Goal: Task Accomplishment & Management: Manage account settings

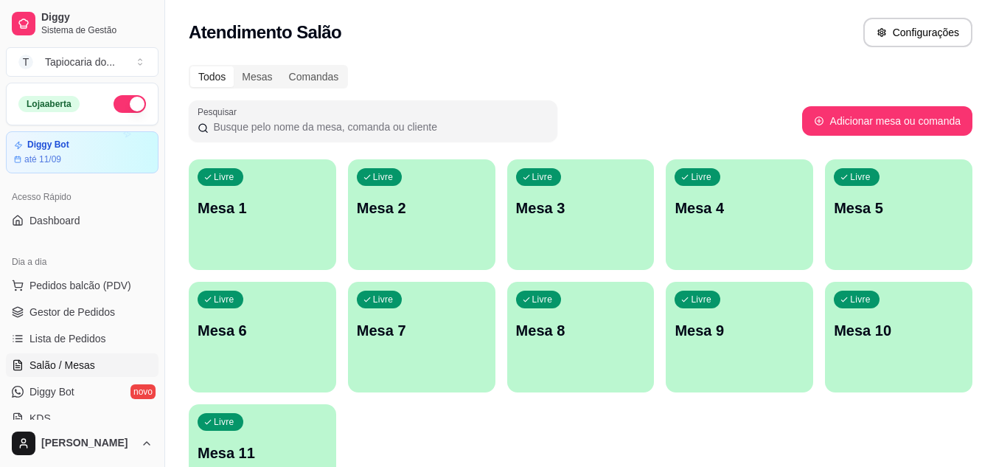
click at [793, 211] on p "Mesa 4" at bounding box center [740, 208] width 130 height 21
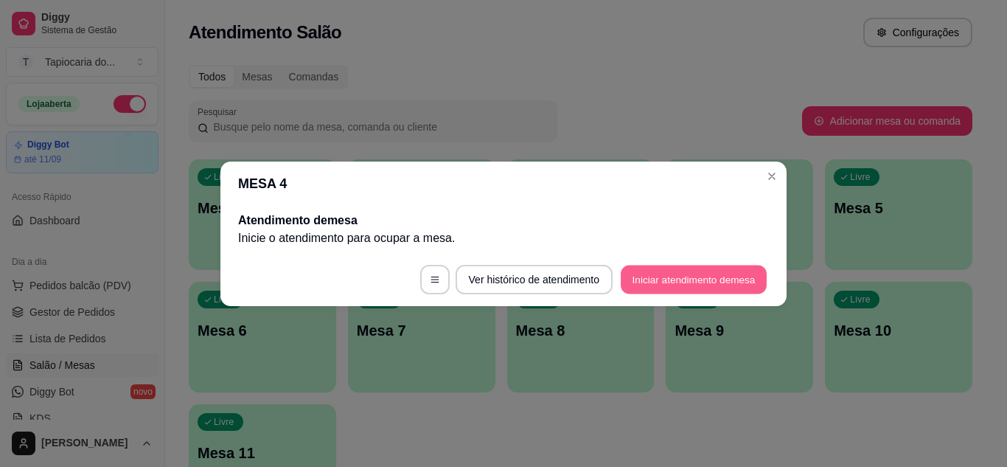
click at [727, 284] on button "Iniciar atendimento de mesa" at bounding box center [694, 279] width 146 height 29
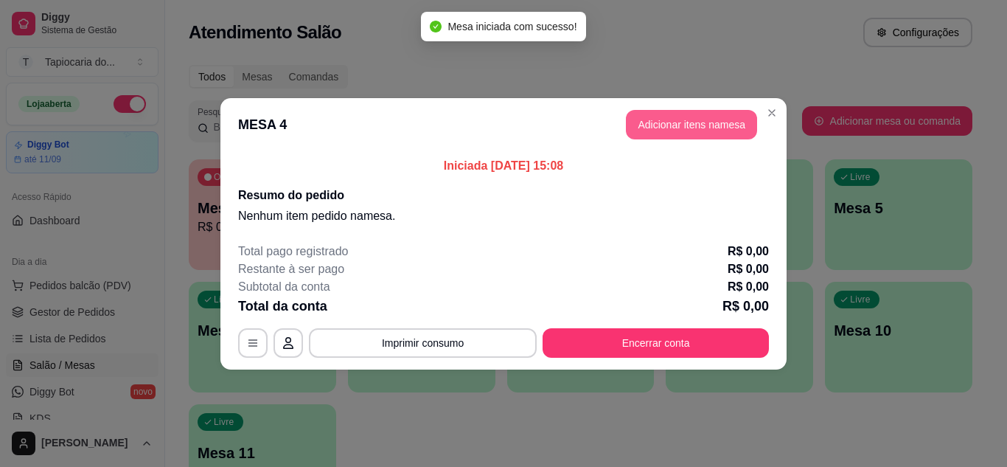
click at [669, 121] on button "Adicionar itens na mesa" at bounding box center [691, 124] width 131 height 29
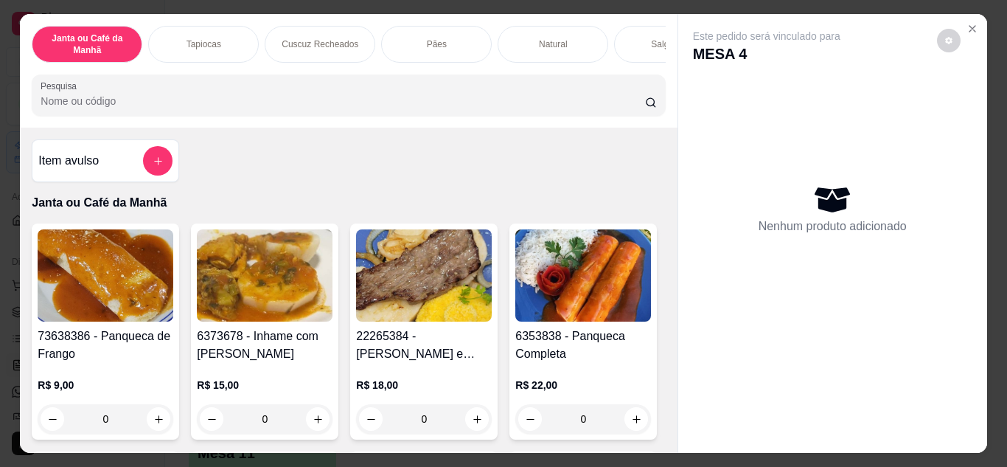
click at [433, 102] on input "Pesquisa" at bounding box center [343, 101] width 605 height 15
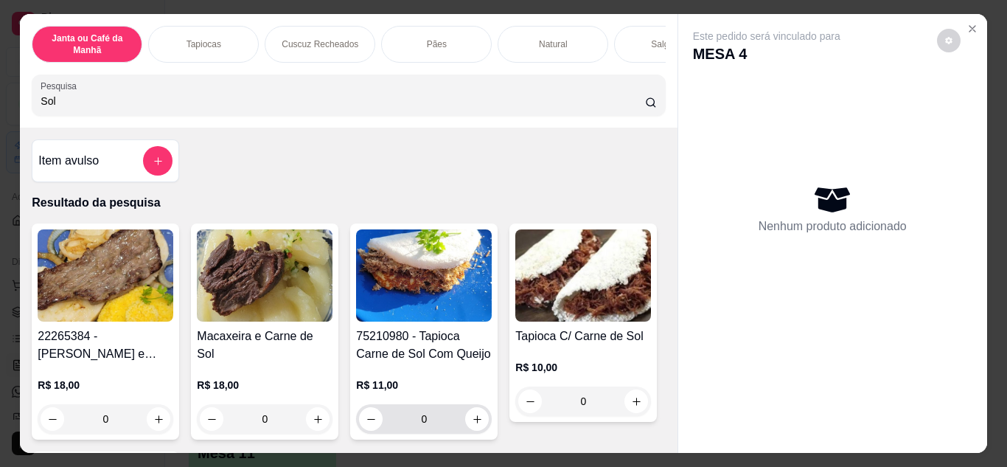
type input "Sol"
click at [476, 423] on icon "increase-product-quantity" at bounding box center [477, 419] width 11 height 11
type input "1"
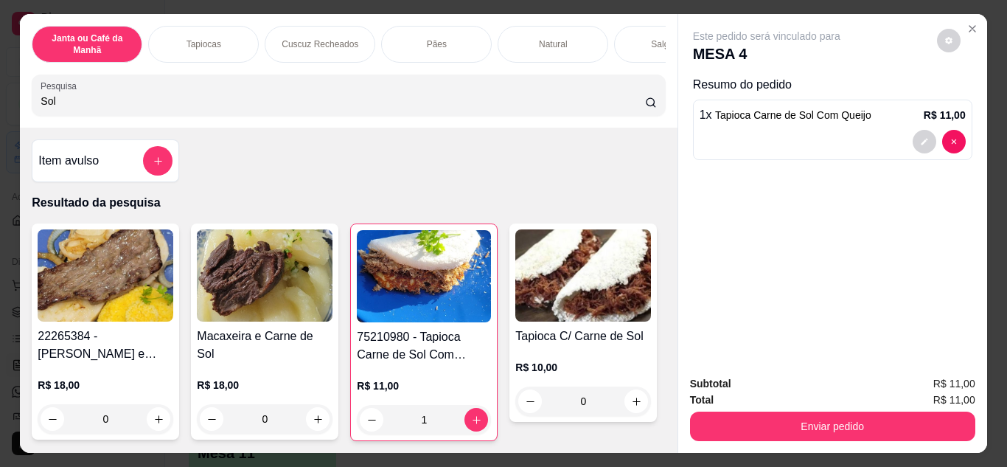
drag, startPoint x: 232, startPoint y: 89, endPoint x: 80, endPoint y: 104, distance: 153.3
click at [2, 90] on div "Janta ou Café da Manhã Tapiocas Cuscuz Recheados Pães Natural Salgados Tapiocas…" at bounding box center [503, 233] width 1007 height 467
drag, startPoint x: 83, startPoint y: 107, endPoint x: 0, endPoint y: 94, distance: 84.3
click at [0, 105] on div "Janta ou Café da Manhã Tapiocas Cuscuz Recheados Pães Natural Salgados Tapiocas…" at bounding box center [503, 233] width 1007 height 467
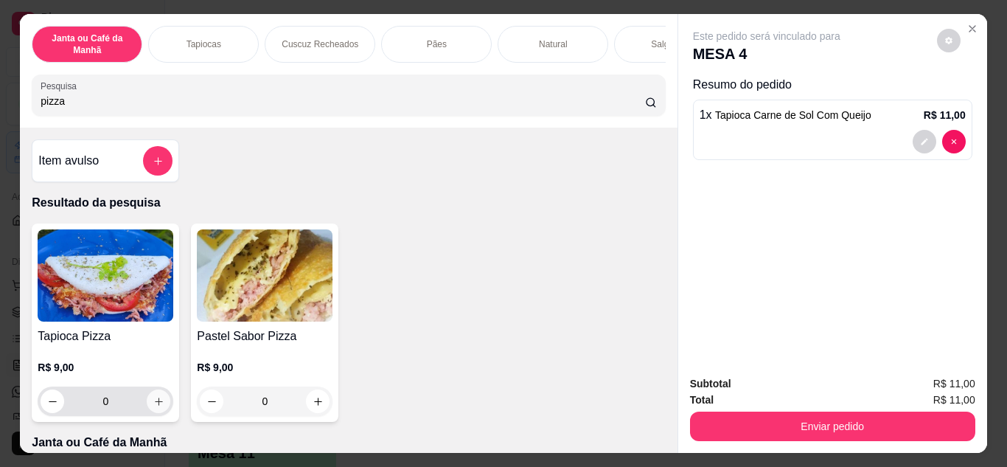
type input "pizza"
click at [156, 407] on icon "increase-product-quantity" at bounding box center [158, 401] width 11 height 11
type input "1"
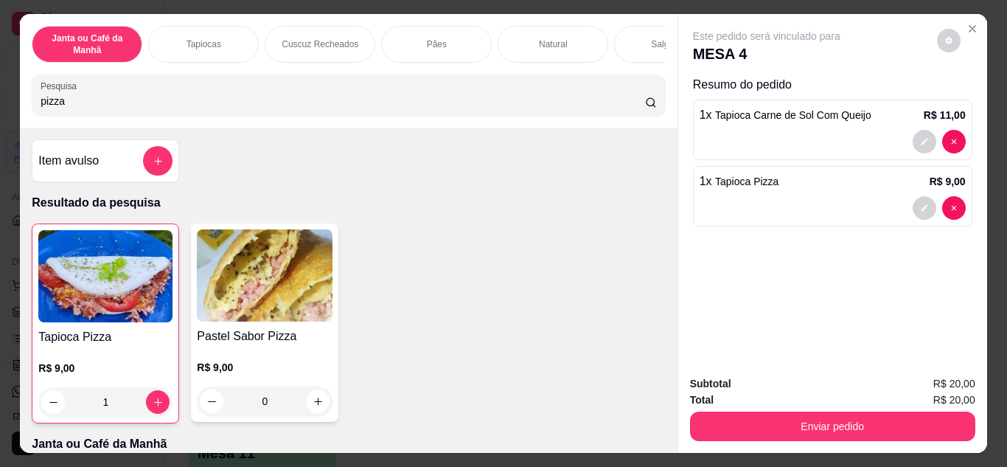
click at [218, 103] on input "pizza" at bounding box center [343, 101] width 605 height 15
type input "p"
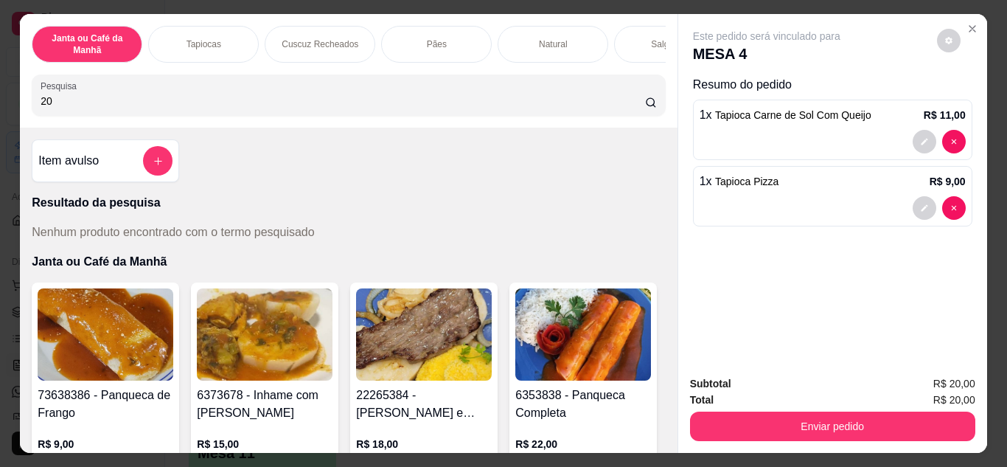
type input "2"
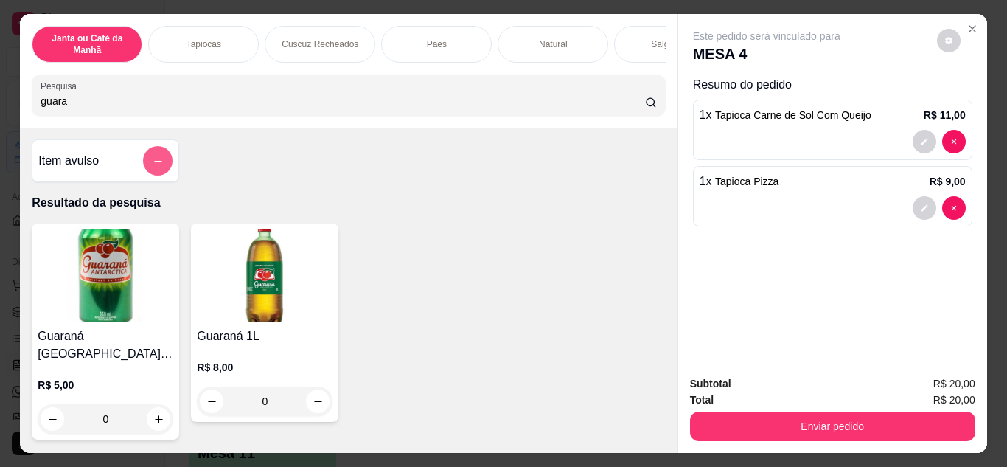
type input "guara"
click at [159, 162] on button "add-separate-item" at bounding box center [158, 161] width 29 height 29
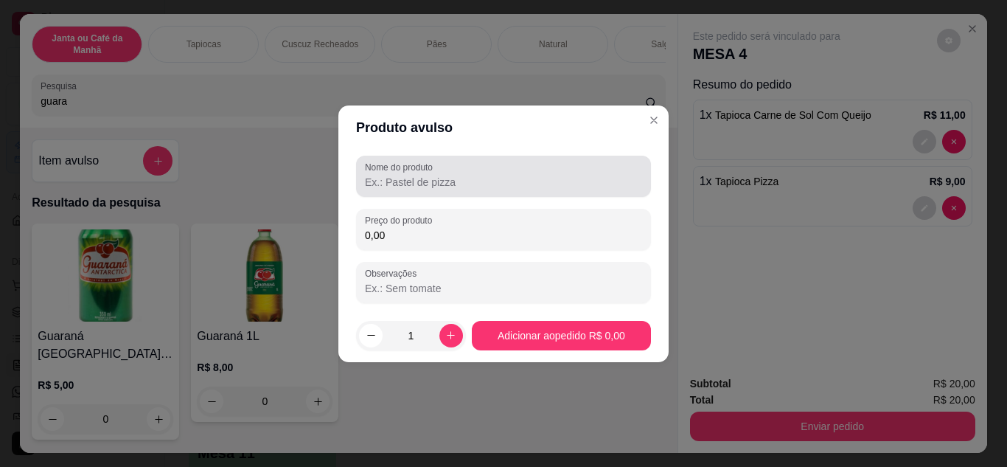
click at [407, 175] on input "Nome do produto" at bounding box center [503, 182] width 277 height 15
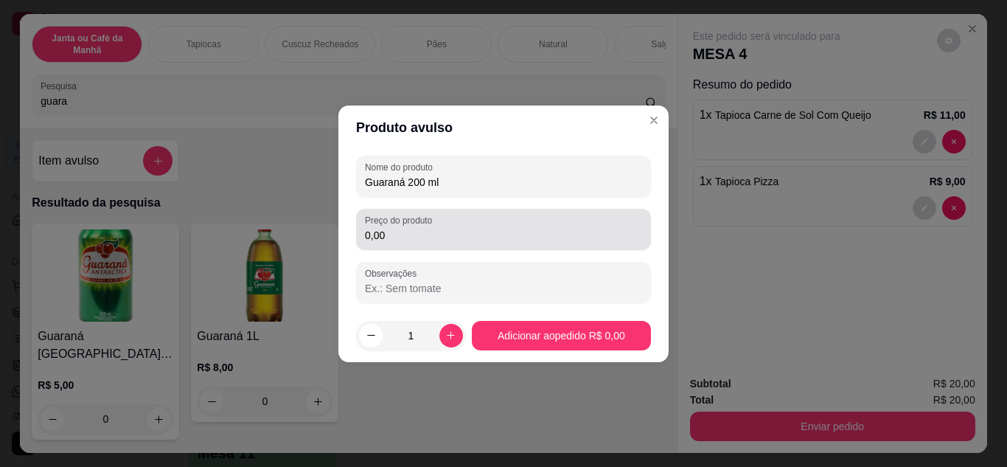
type input "Guaraná 200 ml"
click at [417, 237] on input "0,00" at bounding box center [503, 235] width 277 height 15
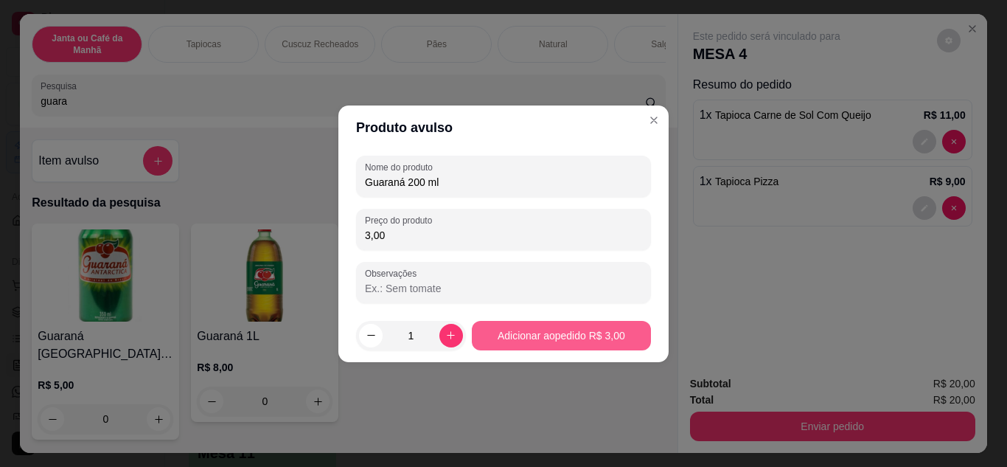
type input "3,00"
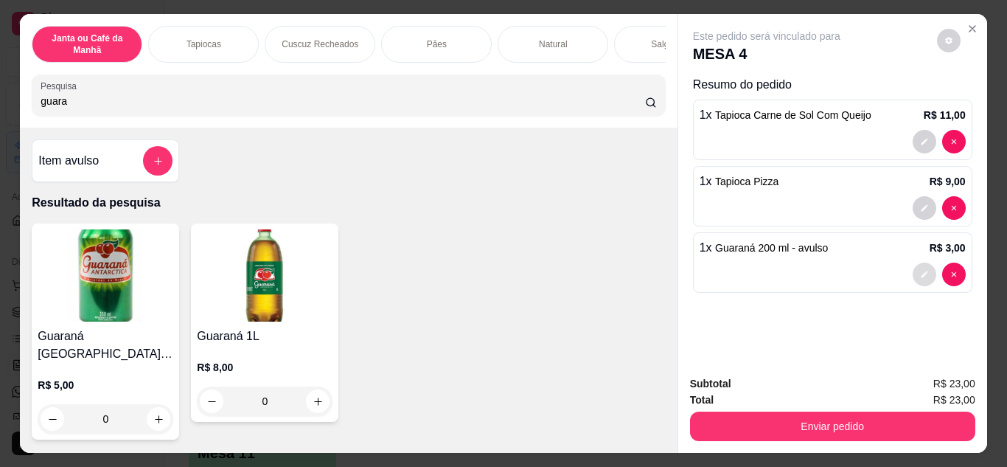
click at [921, 274] on button "decrease-product-quantity" at bounding box center [925, 274] width 24 height 24
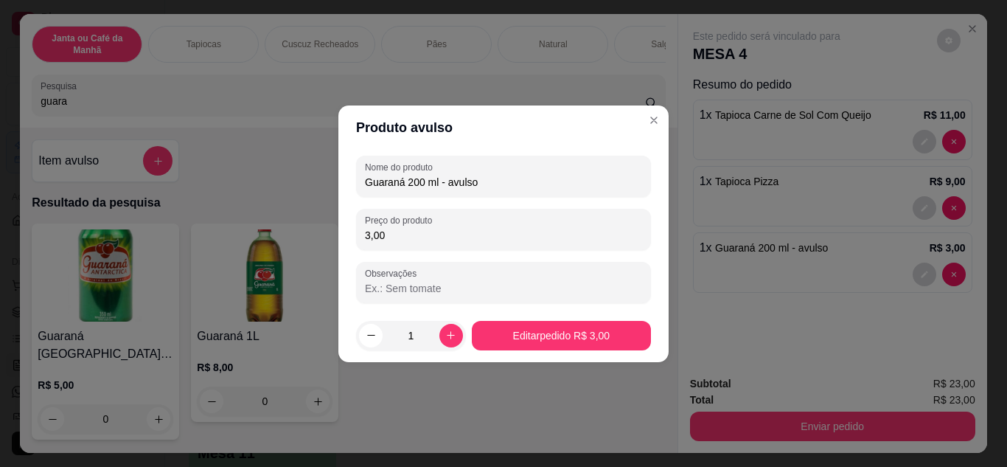
drag, startPoint x: 440, startPoint y: 181, endPoint x: 765, endPoint y: 226, distance: 328.3
click at [765, 226] on div "Produto avulso Nome do produto Guaraná 200 ml - avulso Preço do produto 3,00 Ob…" at bounding box center [503, 233] width 1007 height 467
type input "Guaraná 200 ml"
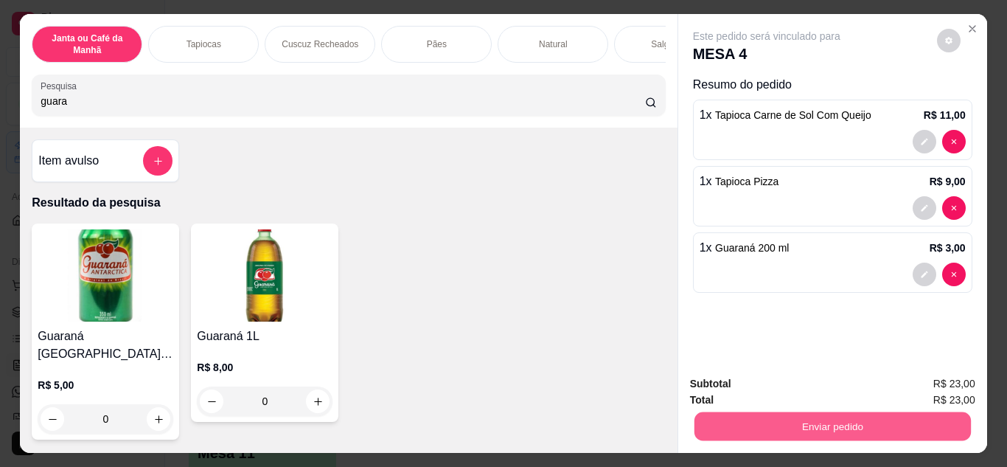
click at [810, 425] on button "Enviar pedido" at bounding box center [832, 426] width 276 height 29
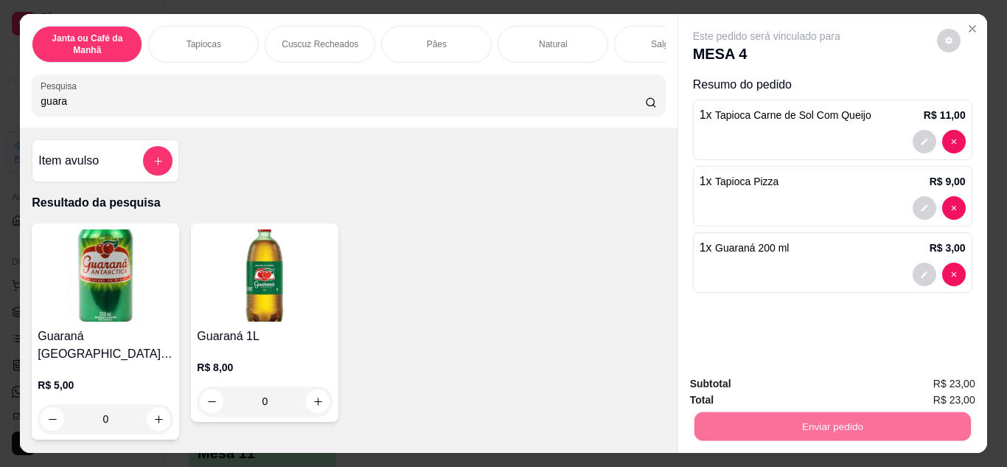
click at [765, 378] on button "Não registrar e enviar pedido" at bounding box center [783, 384] width 153 height 28
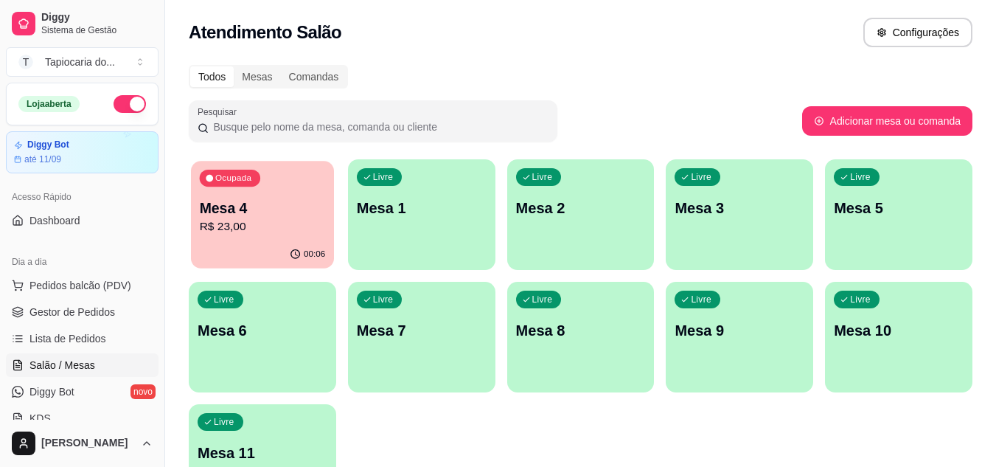
click at [286, 203] on p "Mesa 4" at bounding box center [263, 208] width 126 height 20
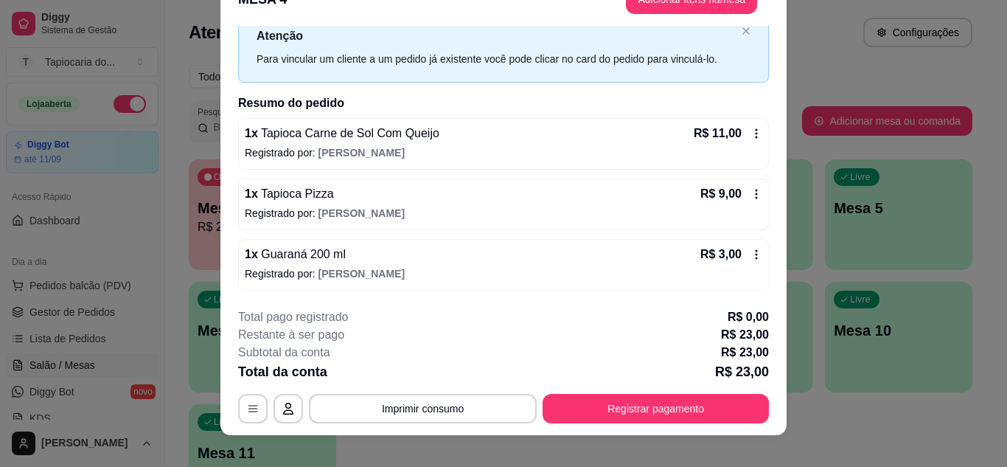
scroll to position [45, 0]
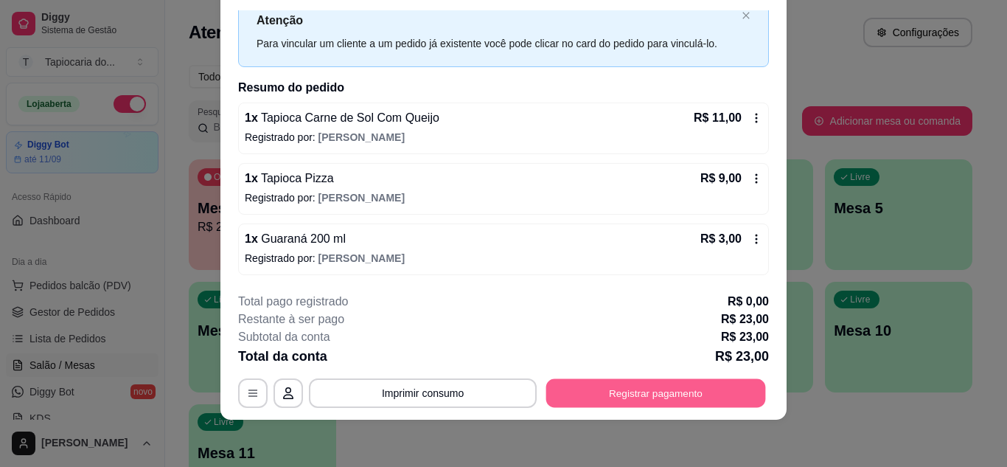
click at [651, 386] on button "Registrar pagamento" at bounding box center [656, 392] width 220 height 29
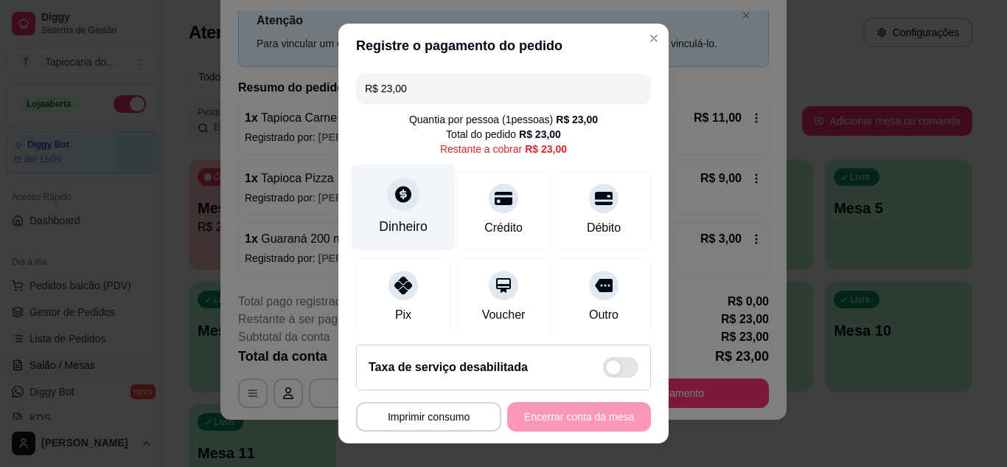
click at [386, 219] on div "Dinheiro" at bounding box center [403, 226] width 49 height 19
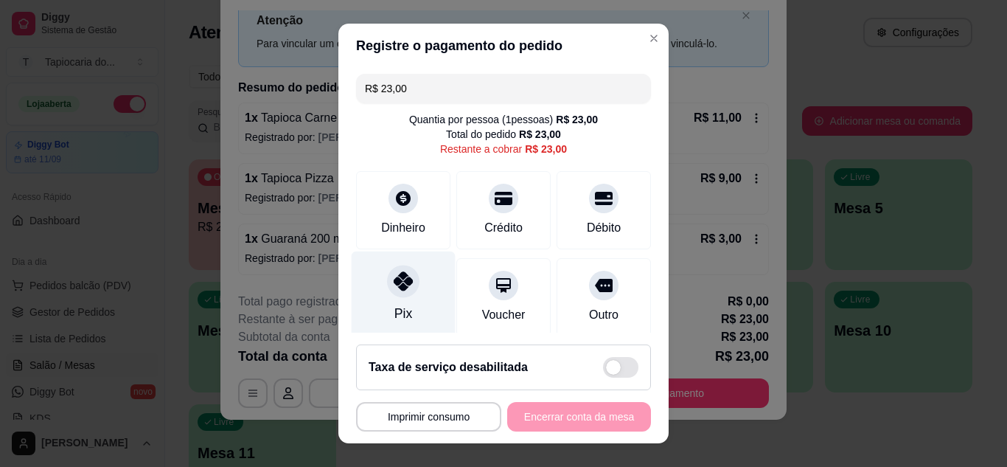
click at [403, 312] on div "Pix" at bounding box center [404, 294] width 104 height 86
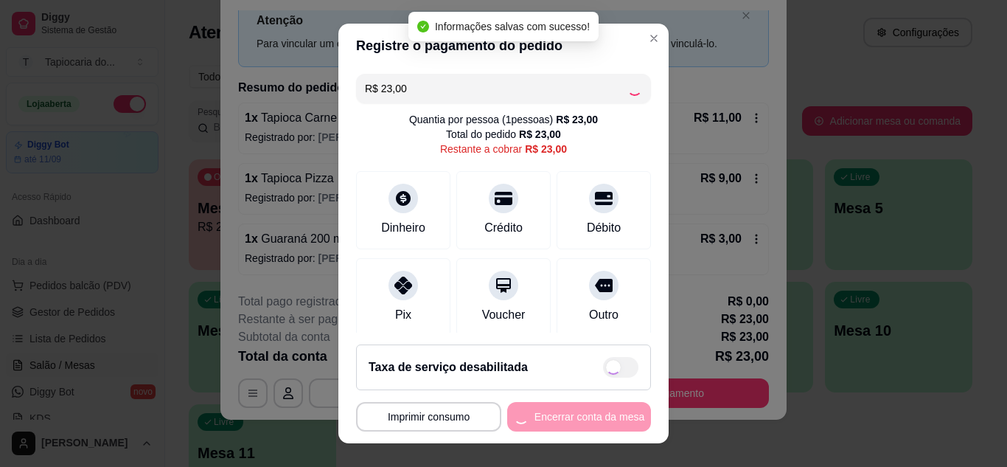
type input "R$ 0,00"
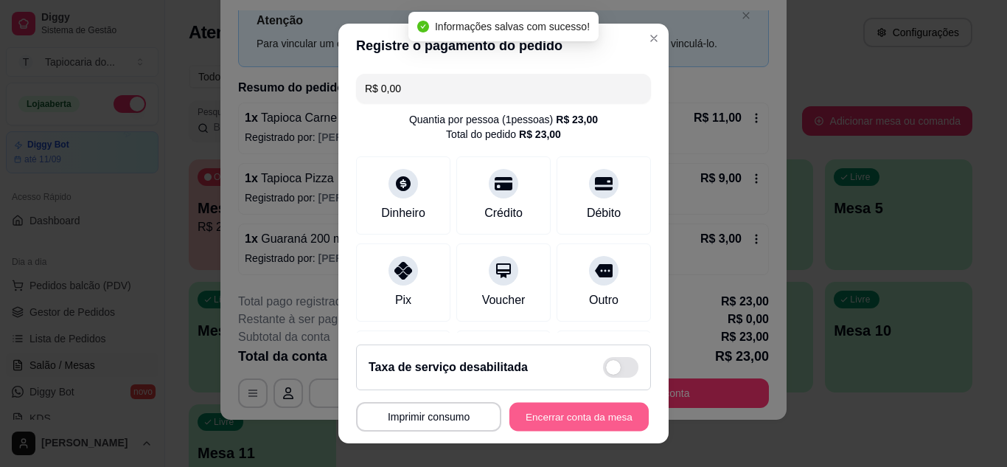
click at [548, 414] on button "Encerrar conta da mesa" at bounding box center [578, 417] width 139 height 29
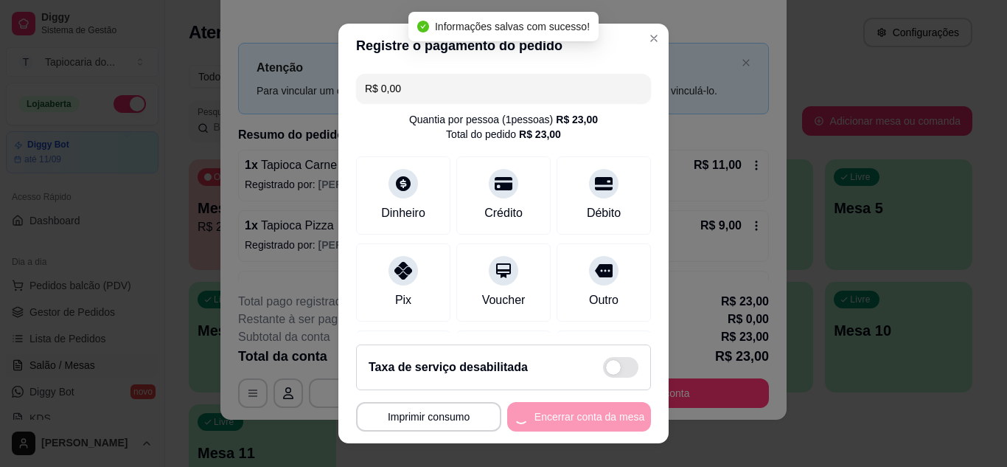
scroll to position [0, 0]
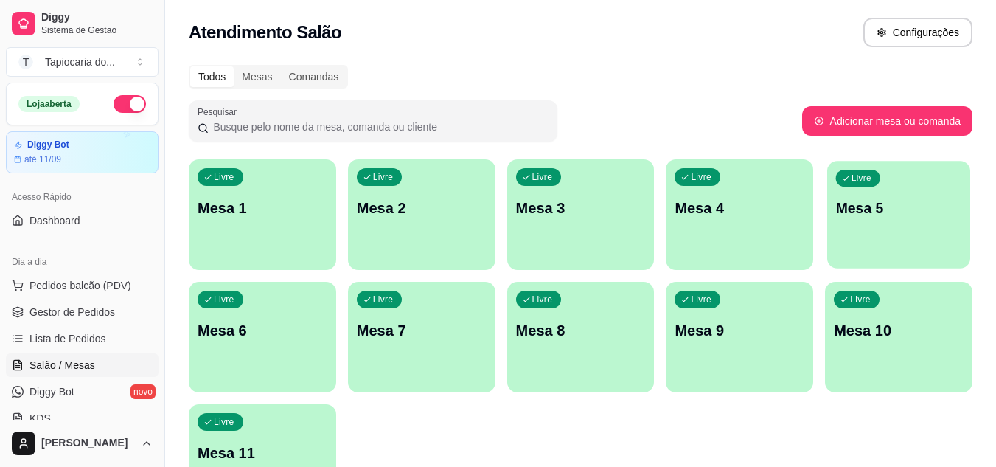
click at [915, 226] on div "Livre Mesa 5" at bounding box center [898, 206] width 143 height 90
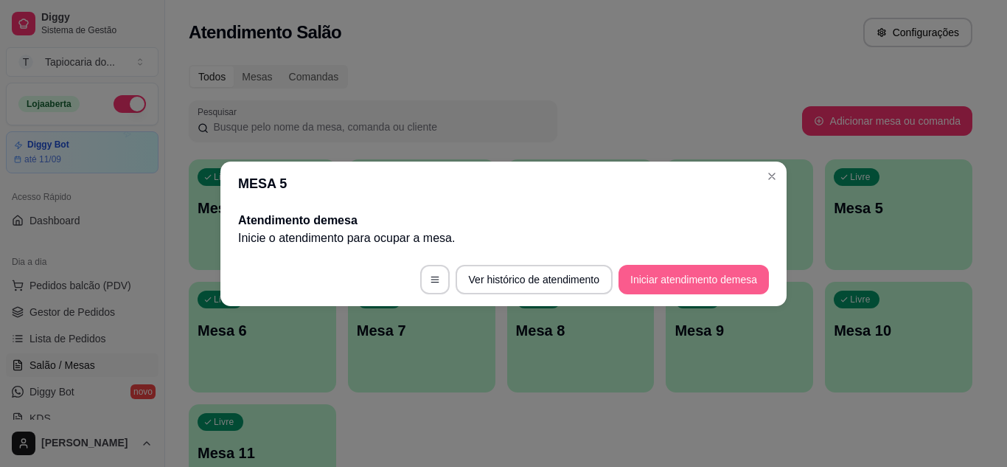
click at [734, 285] on button "Iniciar atendimento de mesa" at bounding box center [694, 279] width 150 height 29
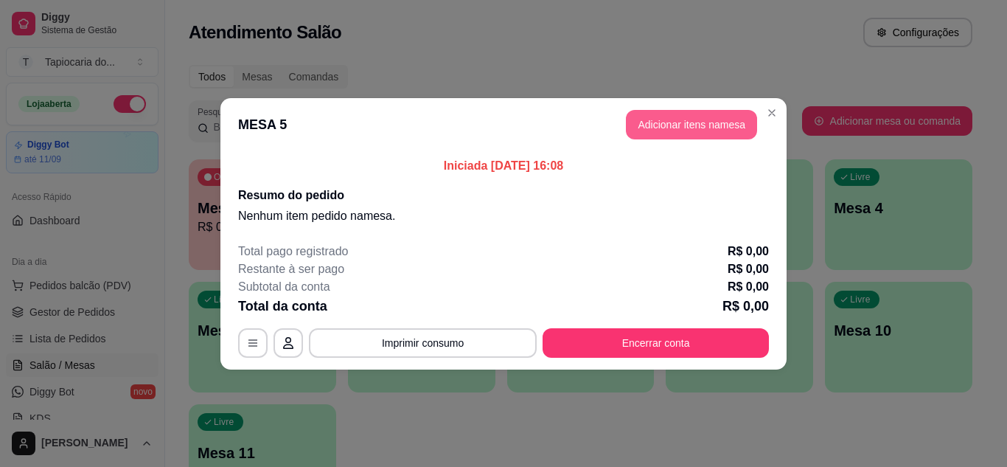
click at [667, 113] on button "Adicionar itens na mesa" at bounding box center [691, 124] width 131 height 29
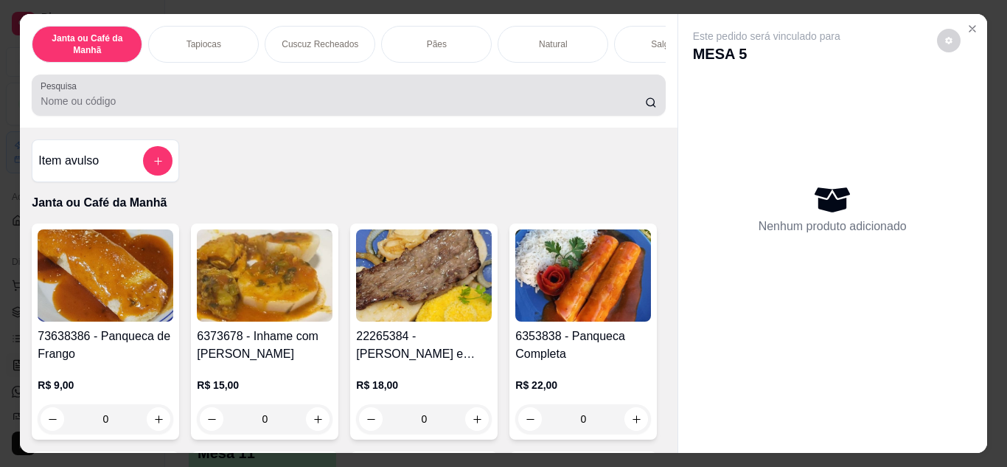
click at [306, 104] on input "Pesquisa" at bounding box center [343, 101] width 605 height 15
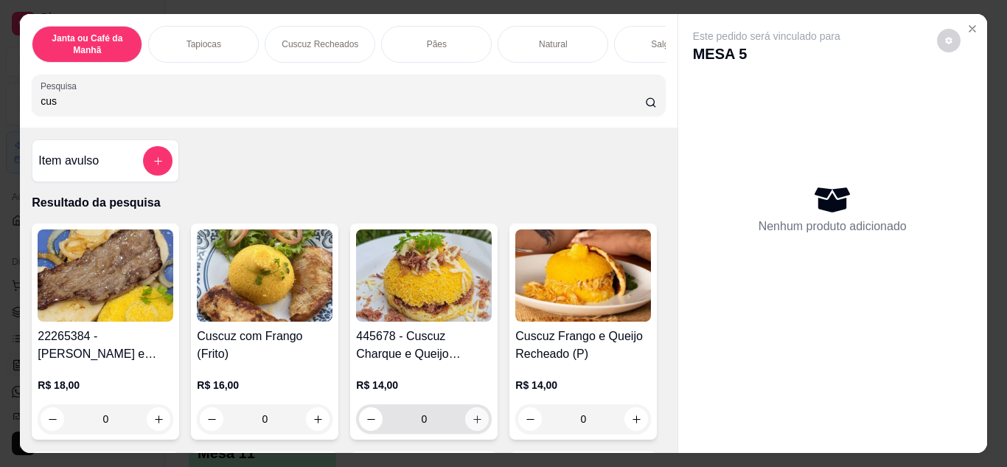
type input "cus"
click at [476, 424] on icon "increase-product-quantity" at bounding box center [477, 419] width 11 height 11
type input "1"
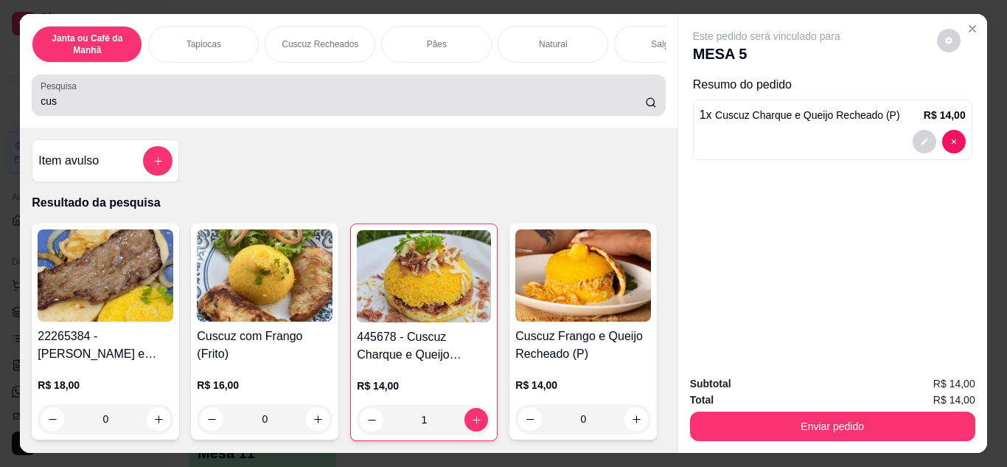
click at [402, 102] on input "cus" at bounding box center [343, 101] width 605 height 15
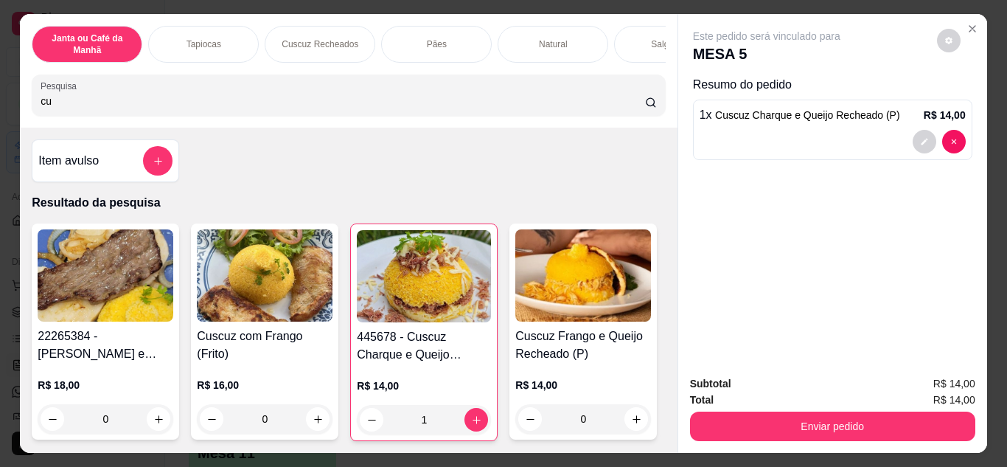
type input "c"
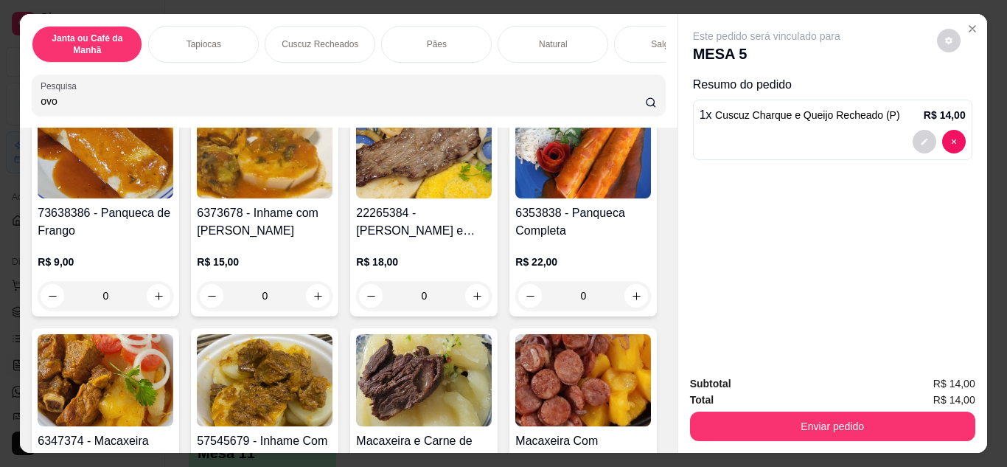
scroll to position [369, 0]
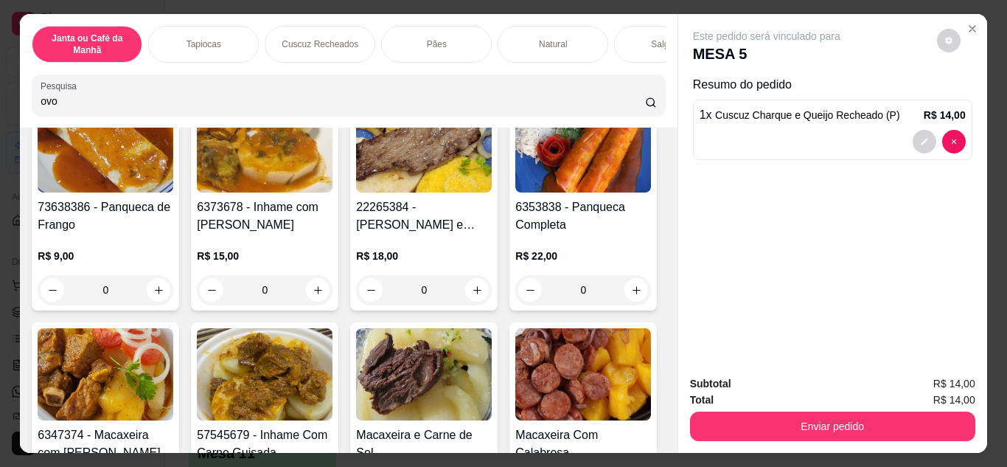
type input "ovo"
click at [631, 38] on icon "increase-product-quantity" at bounding box center [636, 32] width 11 height 11
type input "1"
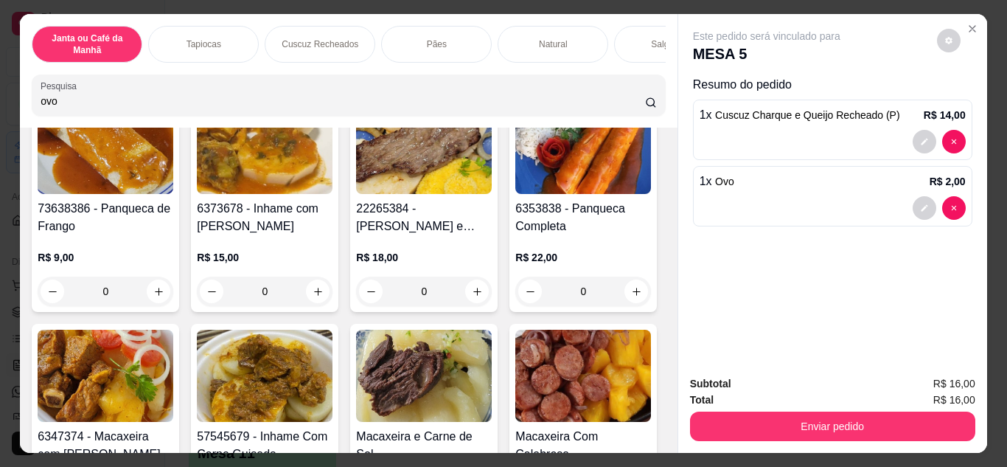
scroll to position [369, 0]
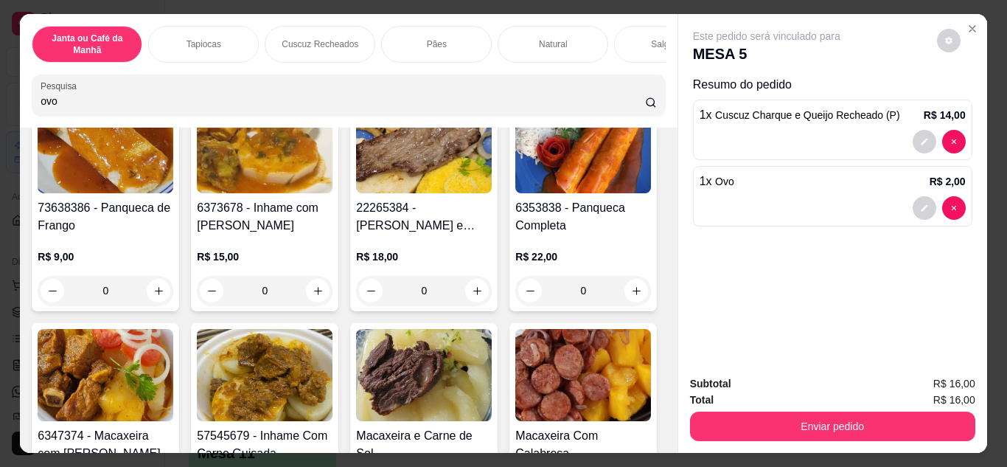
click at [150, 105] on input "ovo" at bounding box center [343, 101] width 605 height 15
type input "o"
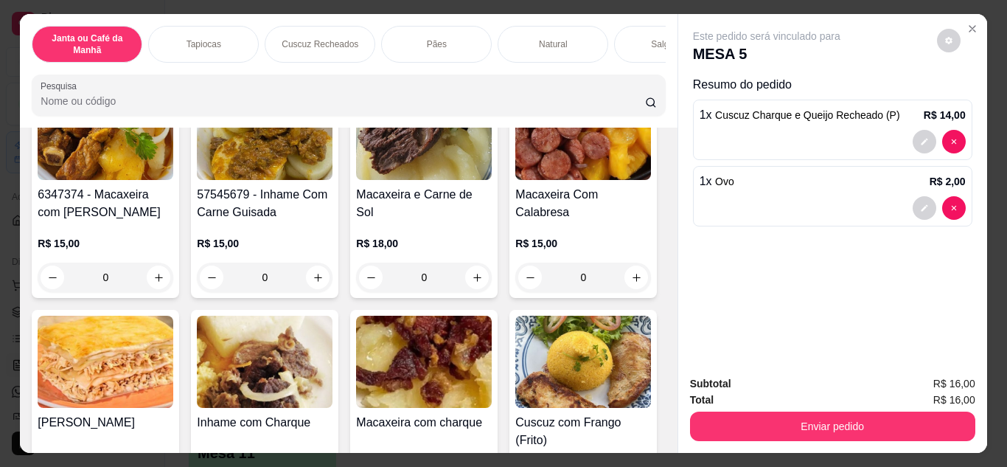
scroll to position [7869, 0]
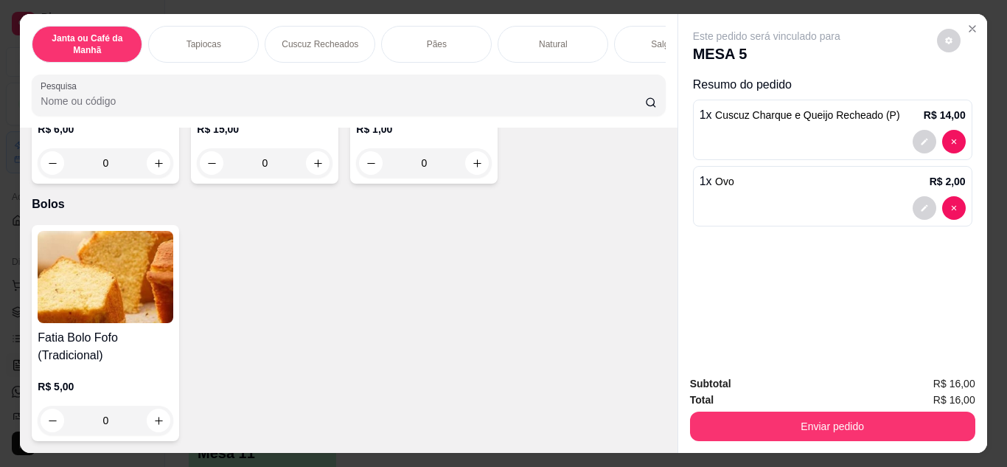
type input "c"
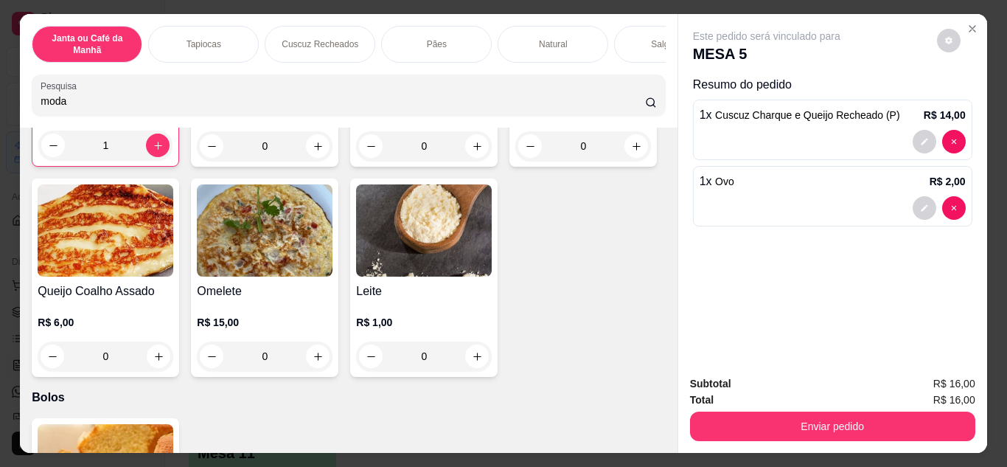
scroll to position [7537, 0]
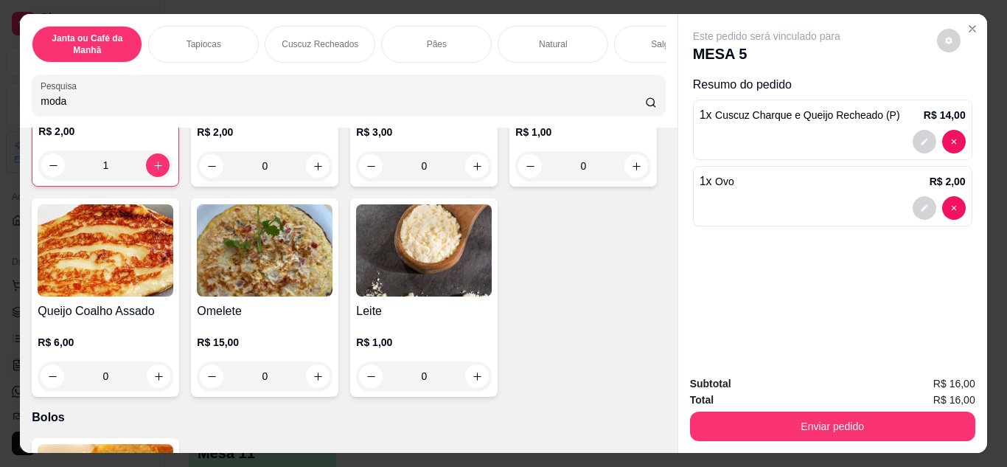
type input "moda"
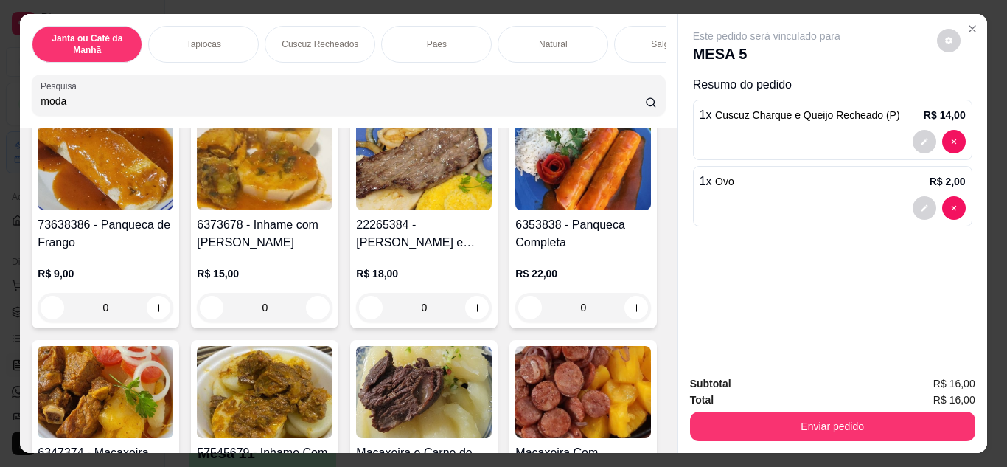
scroll to position [0, 0]
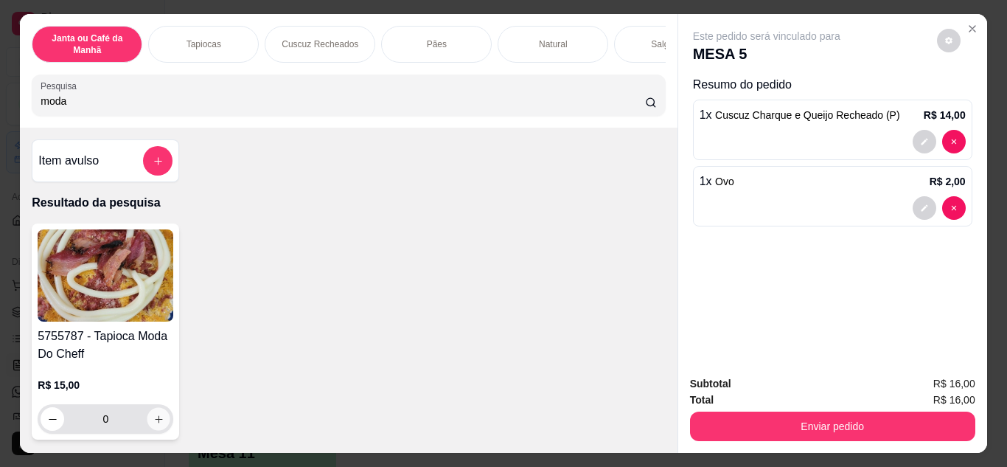
click at [154, 419] on icon "increase-product-quantity" at bounding box center [158, 419] width 11 height 11
type input "1"
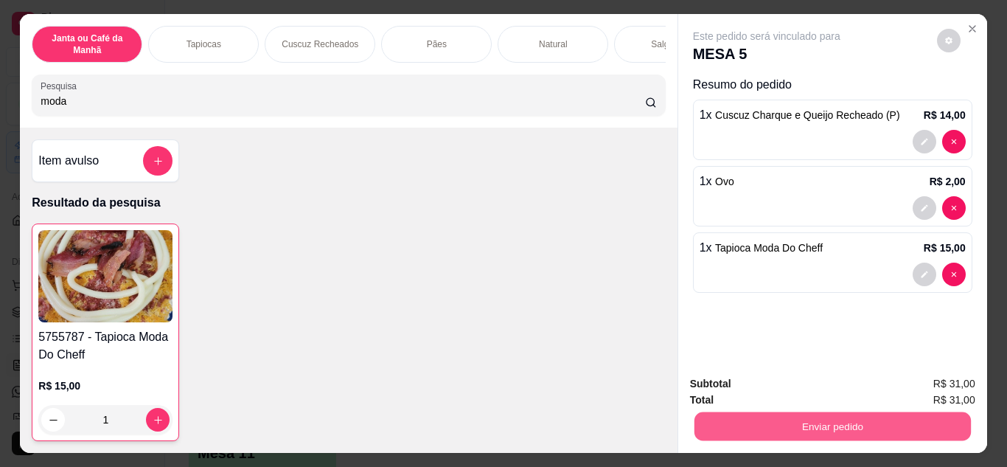
click at [840, 422] on button "Enviar pedido" at bounding box center [832, 426] width 276 height 29
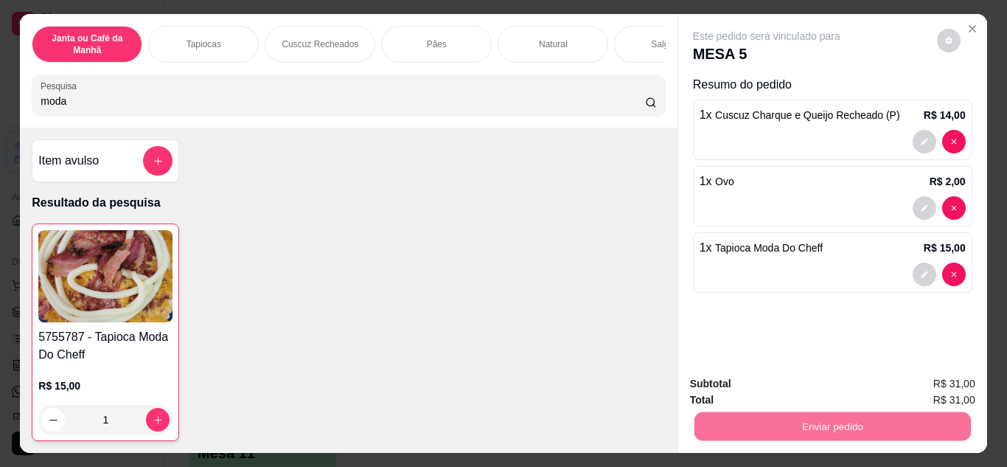
click at [789, 380] on button "Não registrar e enviar pedido" at bounding box center [783, 384] width 149 height 27
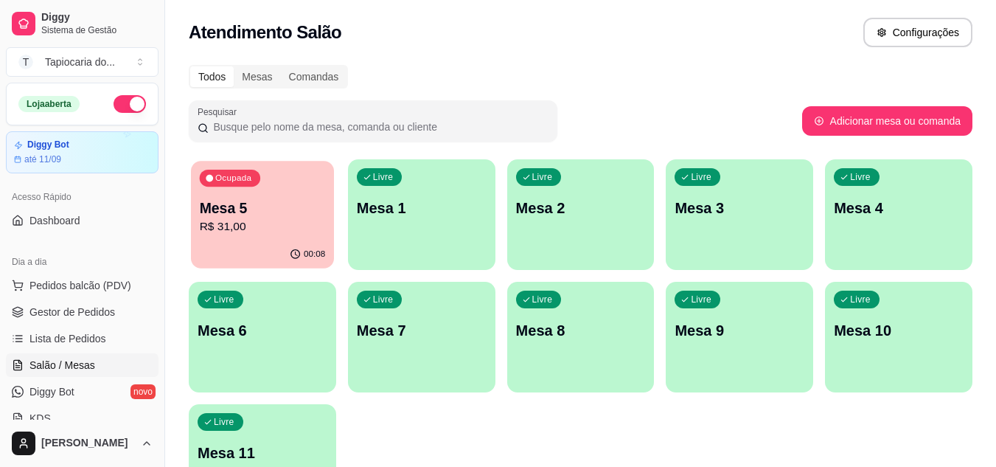
click at [266, 214] on p "Mesa 5" at bounding box center [263, 208] width 126 height 20
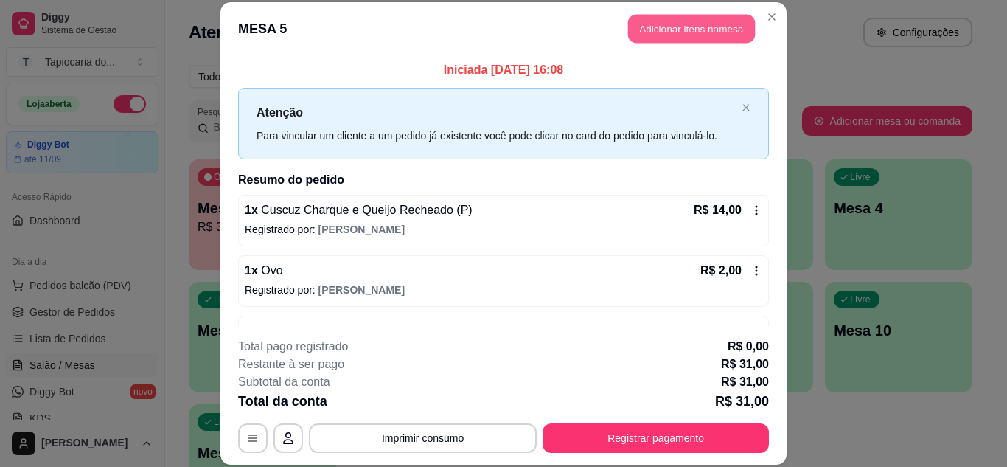
click at [679, 30] on button "Adicionar itens na mesa" at bounding box center [691, 29] width 127 height 29
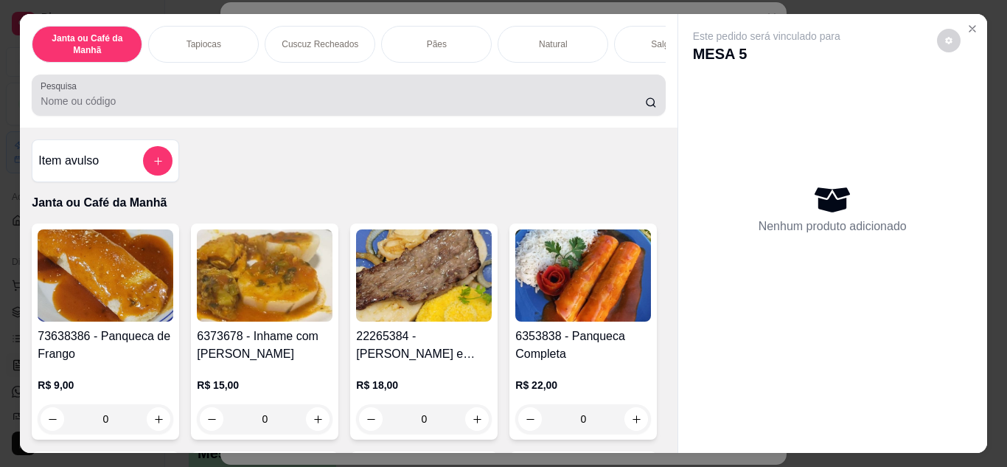
click at [490, 103] on input "Pesquisa" at bounding box center [343, 101] width 605 height 15
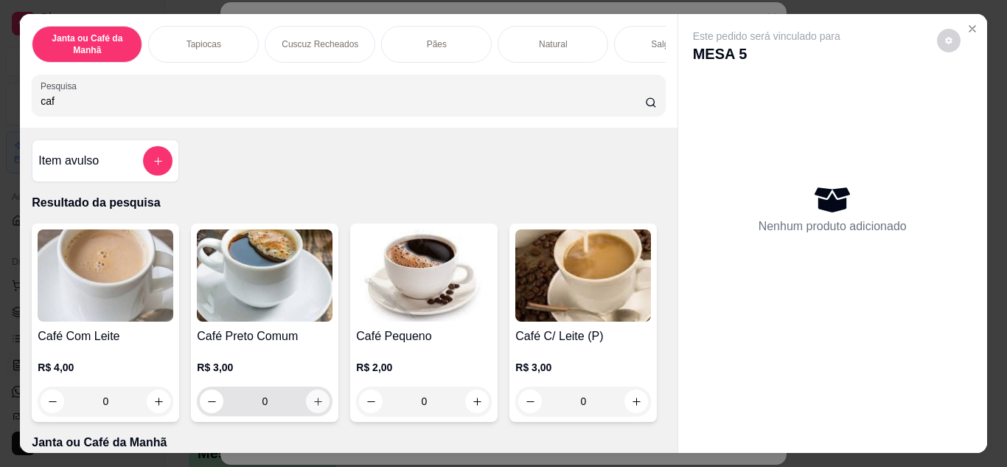
type input "caf"
click at [313, 406] on icon "increase-product-quantity" at bounding box center [318, 401] width 11 height 11
type input "1"
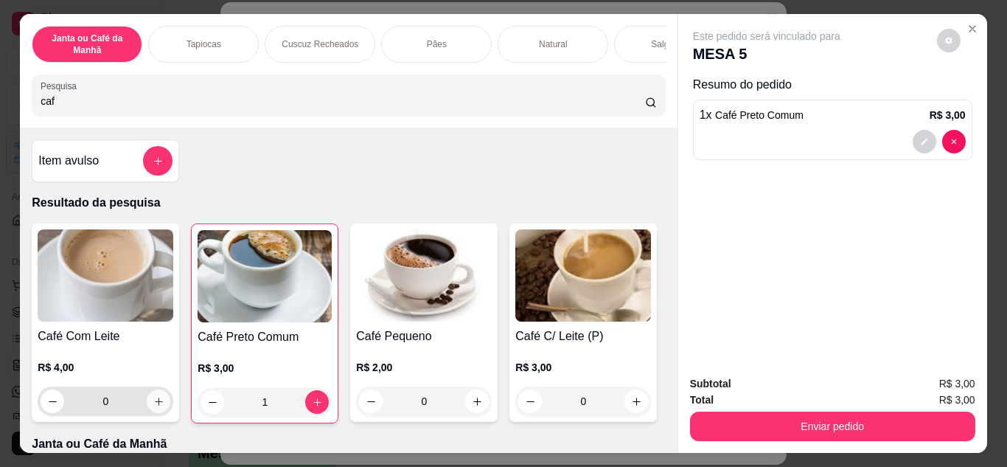
click at [156, 407] on icon "increase-product-quantity" at bounding box center [158, 401] width 11 height 11
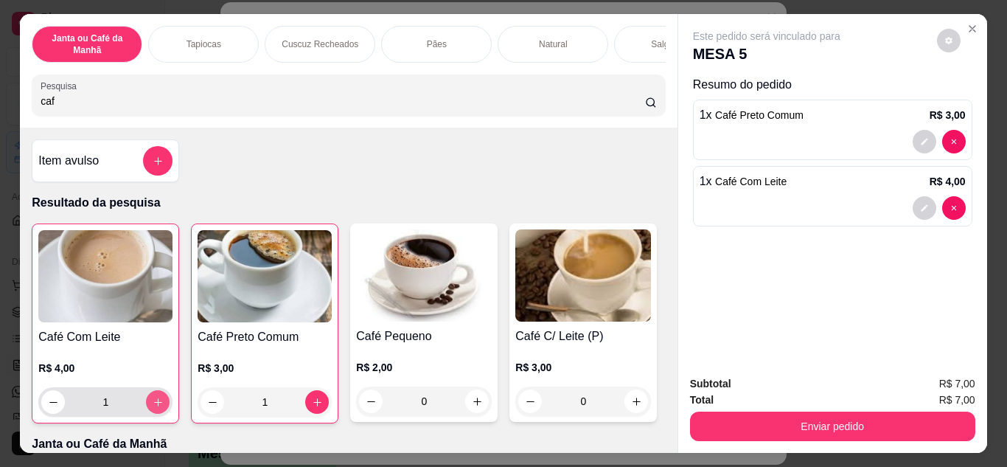
type input "1"
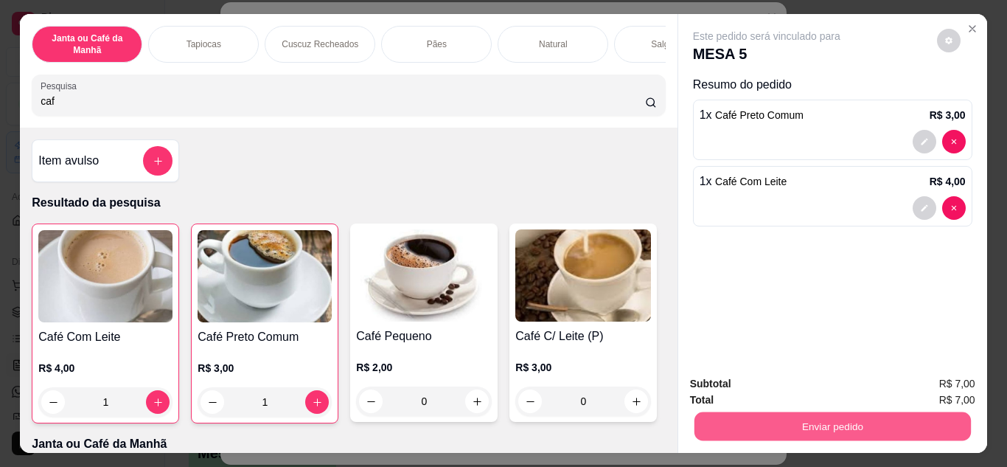
click at [716, 419] on button "Enviar pedido" at bounding box center [832, 426] width 276 height 29
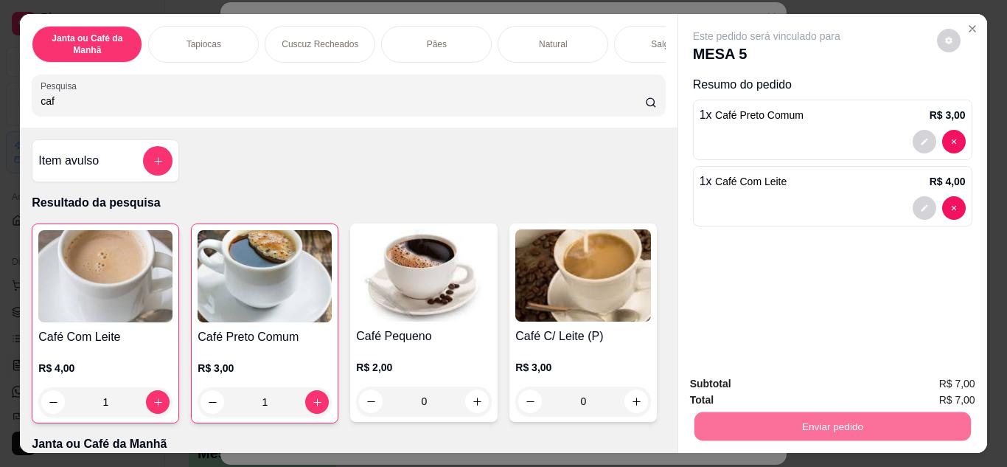
click at [733, 381] on button "Não registrar e enviar pedido" at bounding box center [783, 384] width 149 height 27
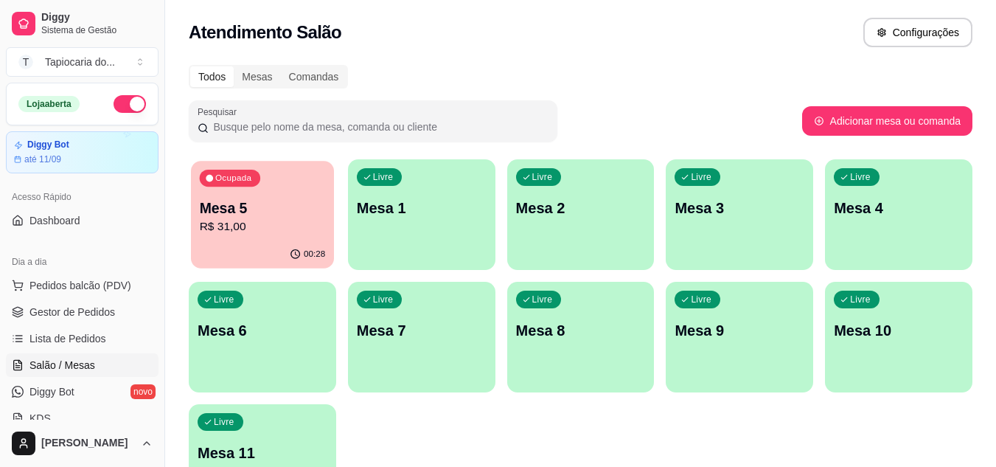
click at [229, 211] on p "Mesa 5" at bounding box center [263, 208] width 126 height 20
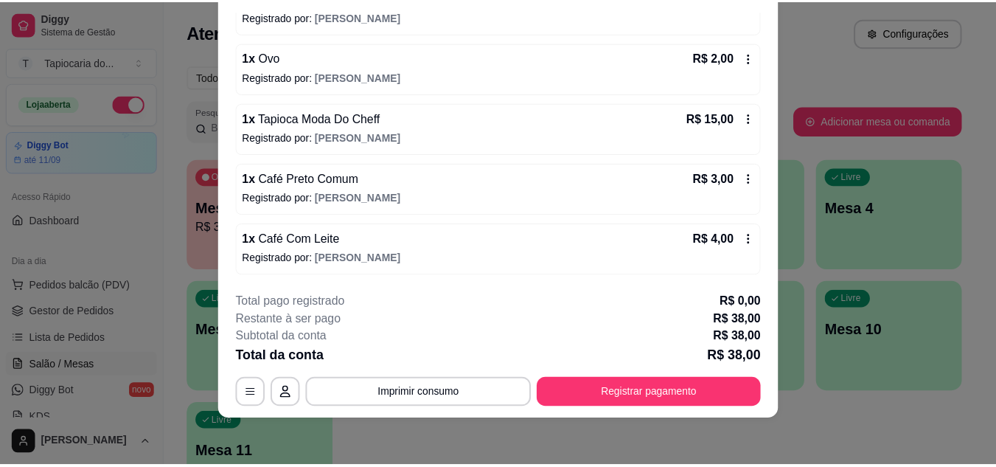
scroll to position [94, 0]
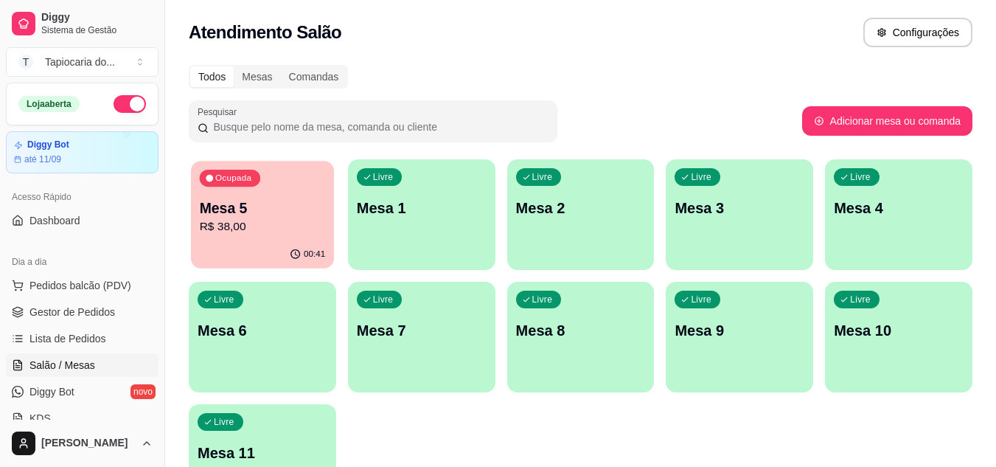
click at [295, 228] on p "R$ 38,00" at bounding box center [263, 226] width 126 height 17
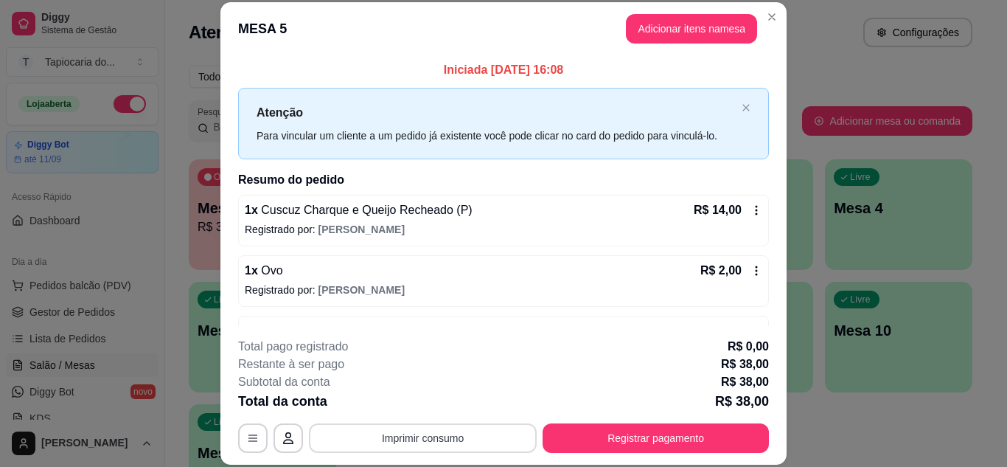
click at [485, 424] on button "Imprimir consumo" at bounding box center [423, 437] width 228 height 29
click at [434, 403] on button "Impressora" at bounding box center [421, 403] width 103 height 23
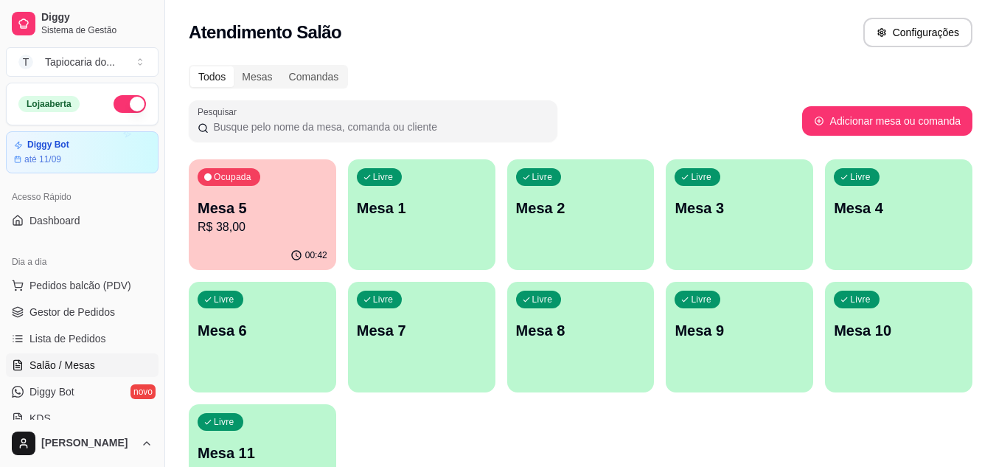
click at [257, 245] on div "00:42" at bounding box center [262, 255] width 147 height 29
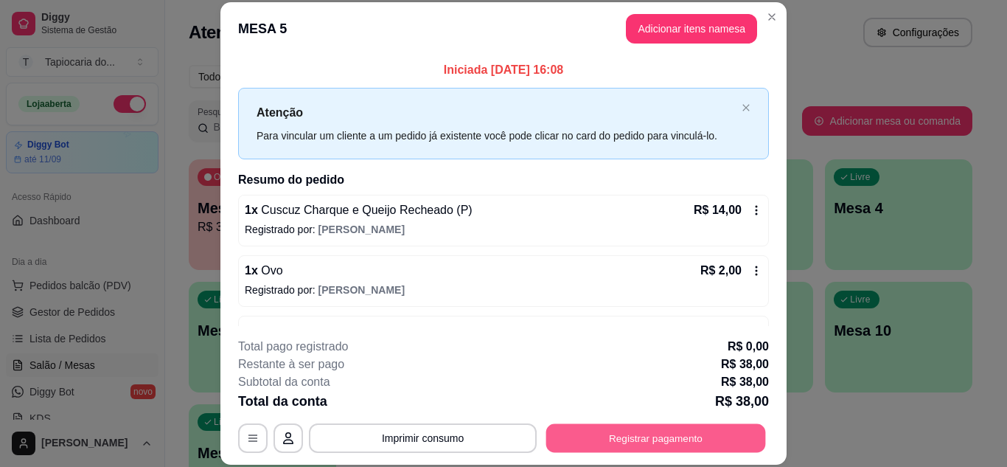
click at [674, 434] on button "Registrar pagamento" at bounding box center [656, 437] width 220 height 29
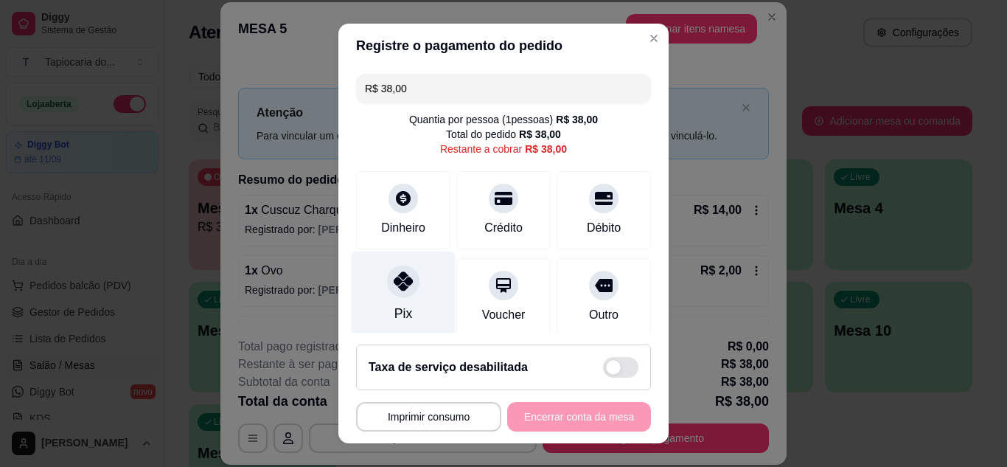
click at [387, 300] on div "Pix" at bounding box center [404, 294] width 104 height 86
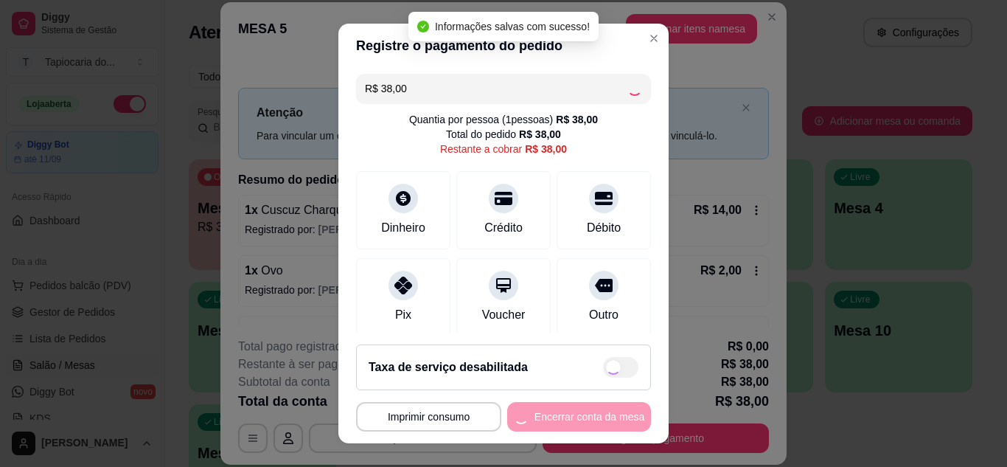
type input "R$ 0,00"
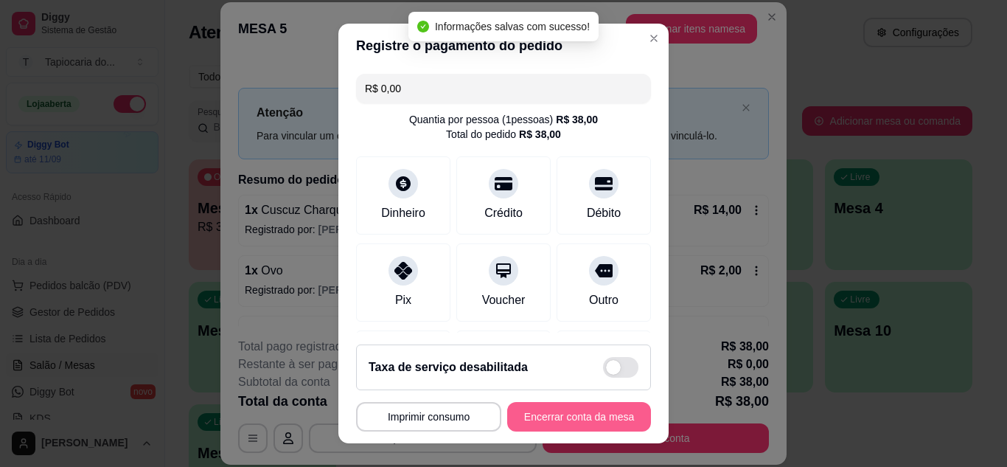
click at [582, 419] on button "Encerrar conta da mesa" at bounding box center [579, 416] width 144 height 29
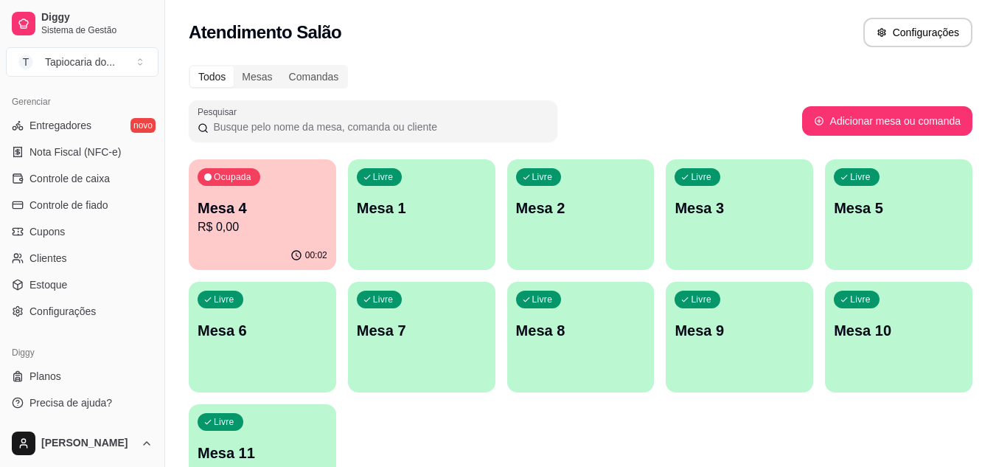
scroll to position [594, 0]
click at [58, 282] on span "Estoque" at bounding box center [48, 283] width 38 height 15
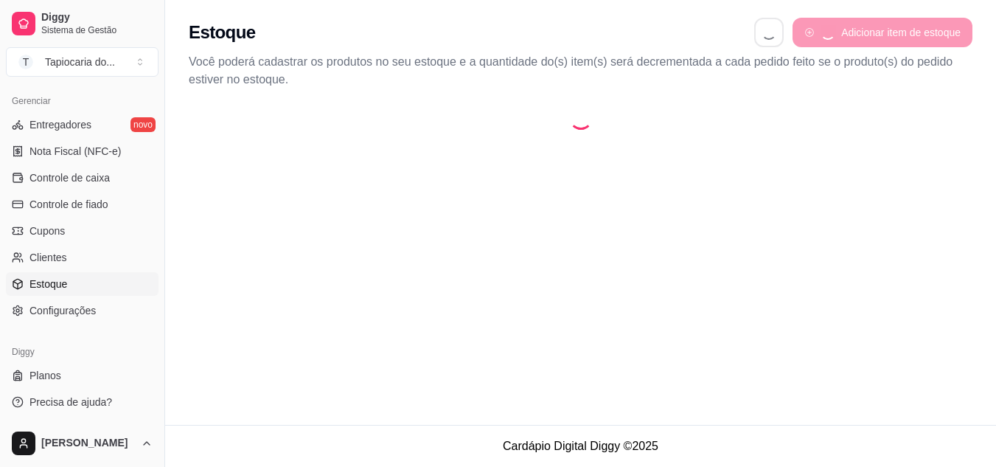
select select "QUANTITY_ORDER"
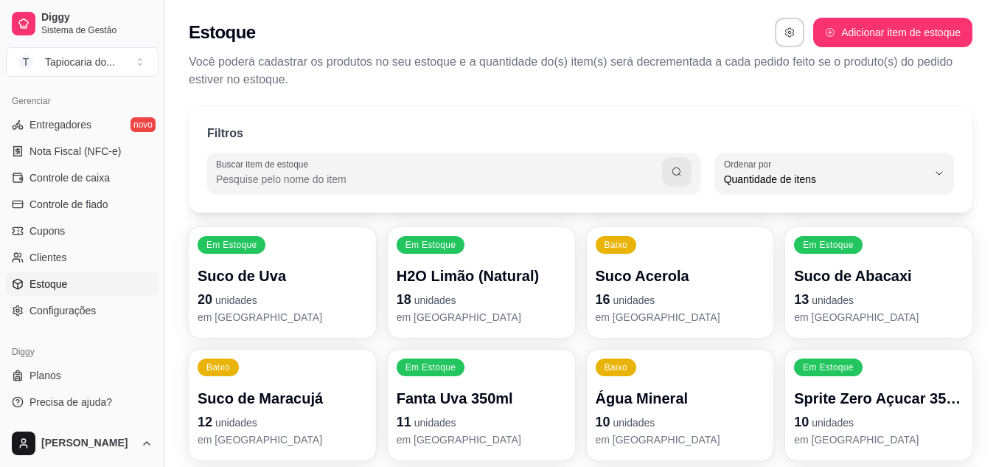
scroll to position [14, 0]
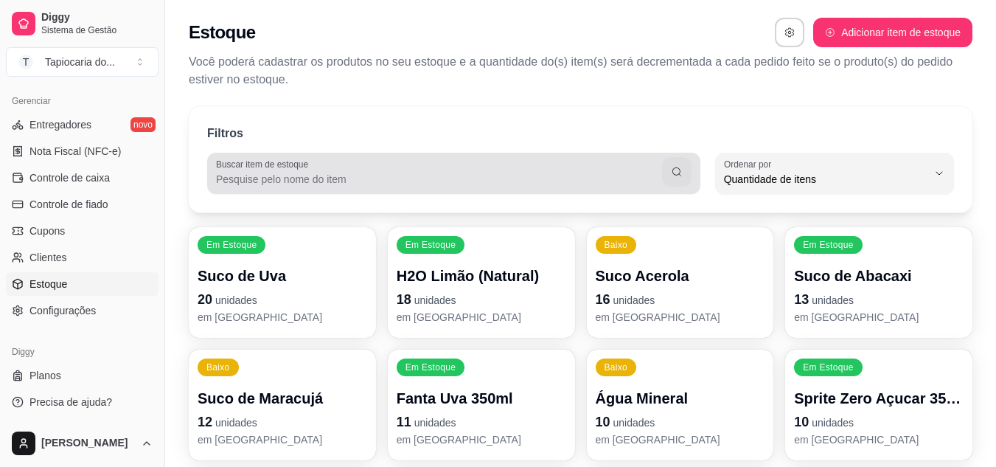
click at [336, 187] on div at bounding box center [454, 173] width 476 height 29
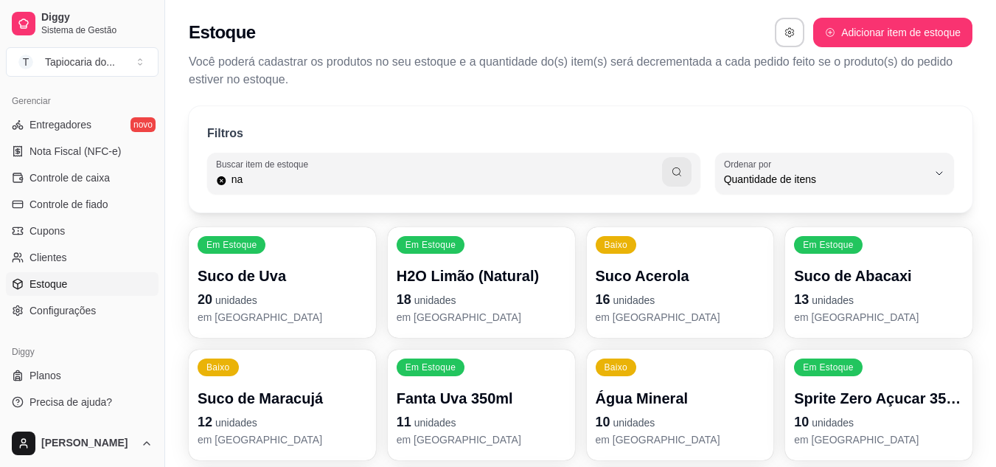
type input "n"
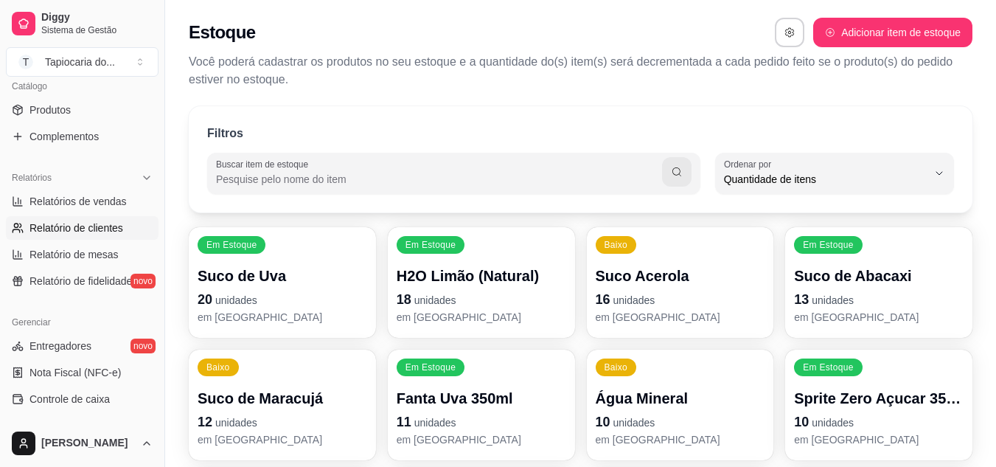
scroll to position [299, 0]
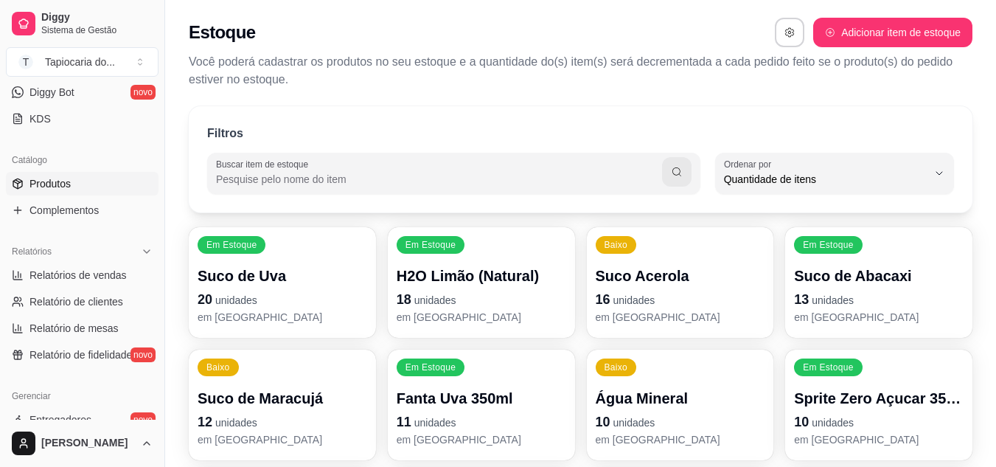
click at [56, 177] on span "Produtos" at bounding box center [49, 183] width 41 height 15
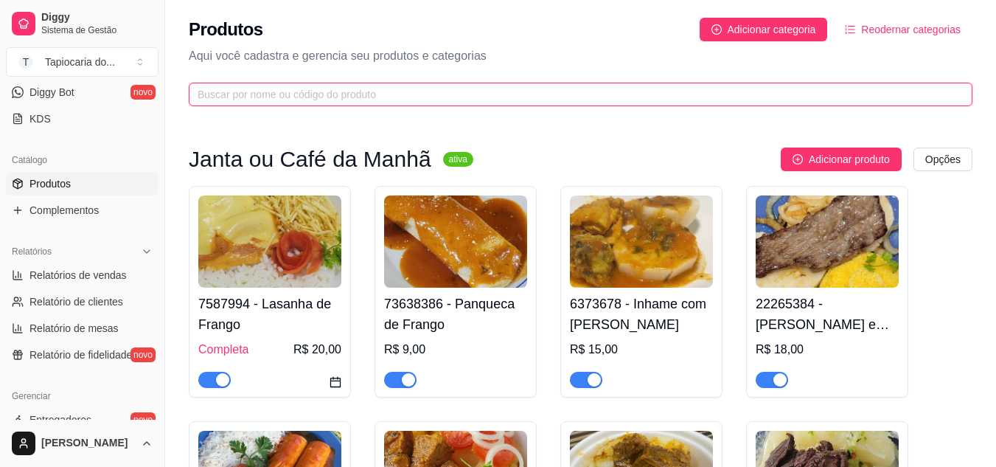
click at [276, 86] on input "text" at bounding box center [575, 94] width 754 height 16
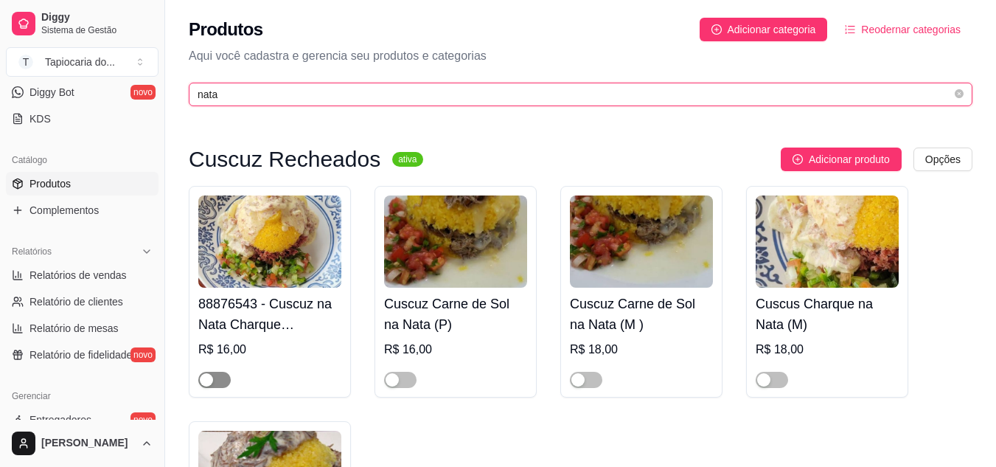
type input "nata"
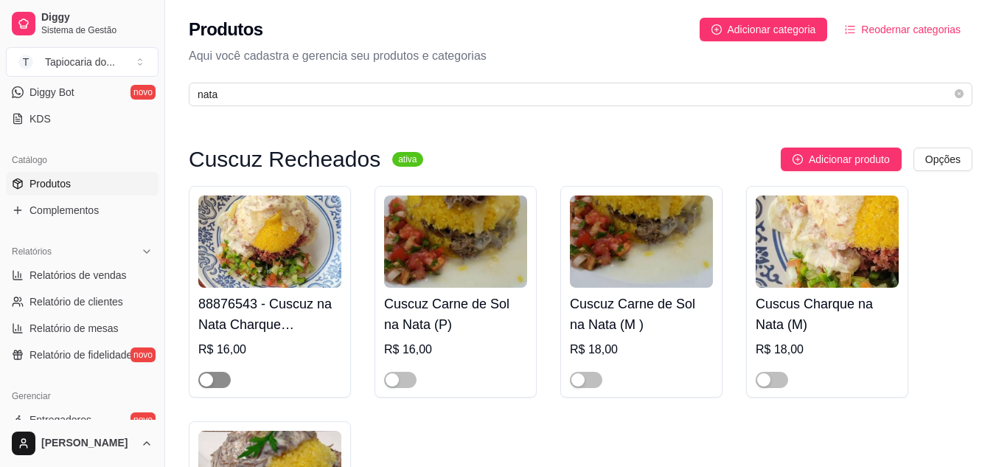
click at [208, 376] on div "button" at bounding box center [206, 379] width 13 height 13
click at [392, 376] on div "button" at bounding box center [392, 379] width 13 height 13
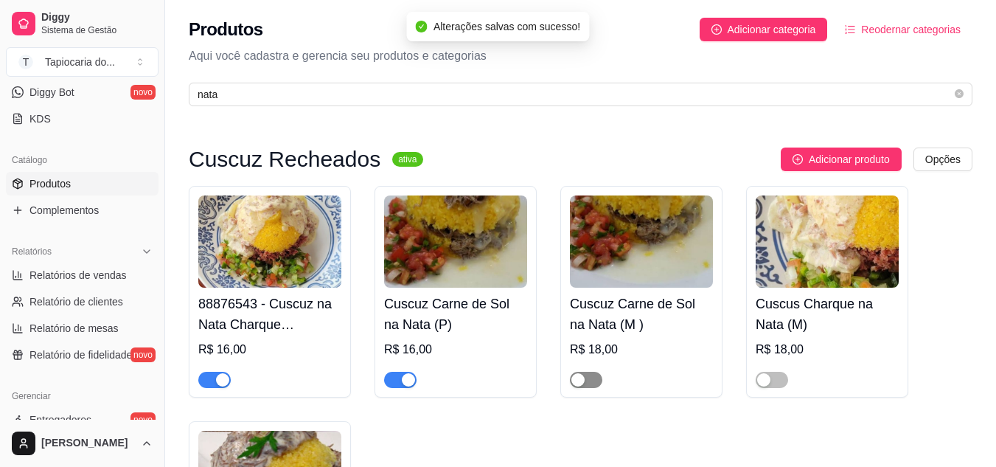
click at [585, 378] on button "button" at bounding box center [586, 380] width 32 height 16
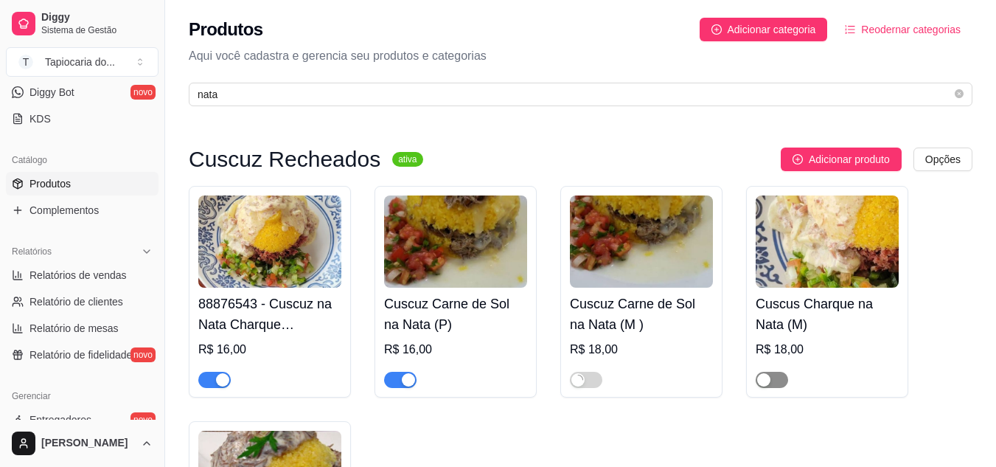
click at [766, 380] on div "button" at bounding box center [763, 379] width 13 height 13
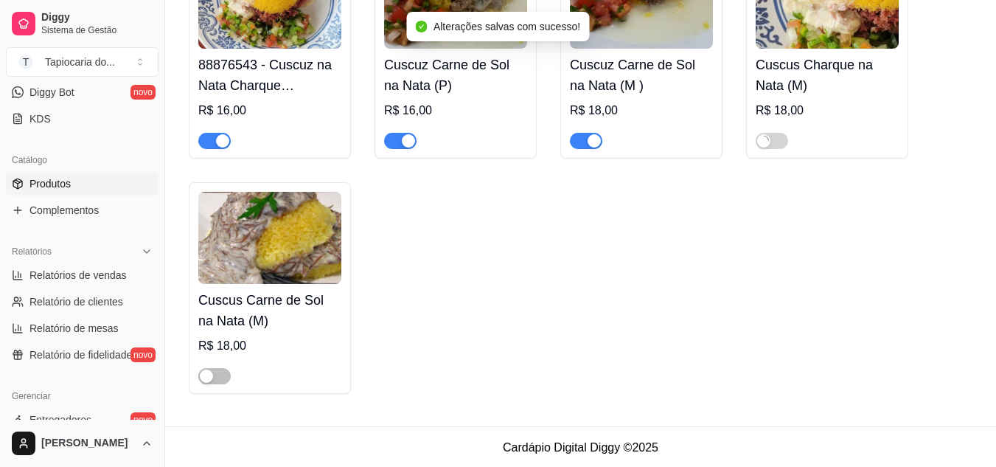
scroll to position [242, 0]
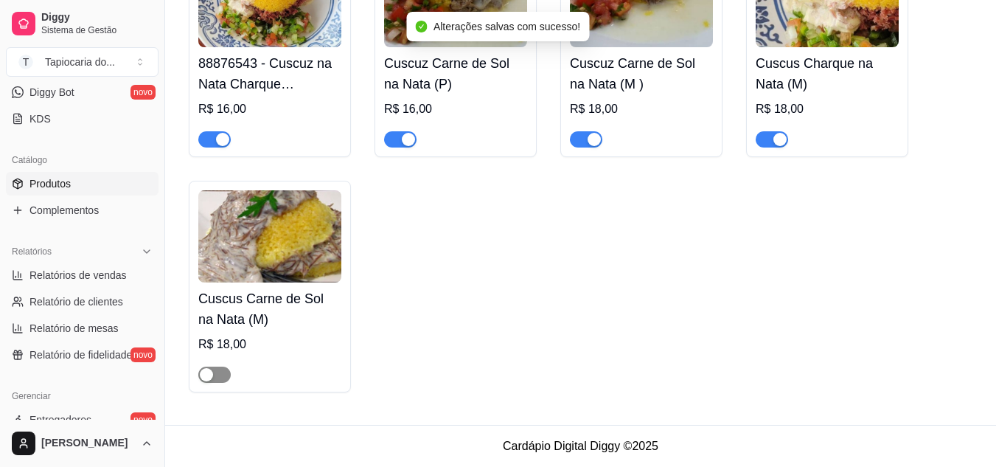
click at [215, 379] on span "button" at bounding box center [214, 374] width 32 height 16
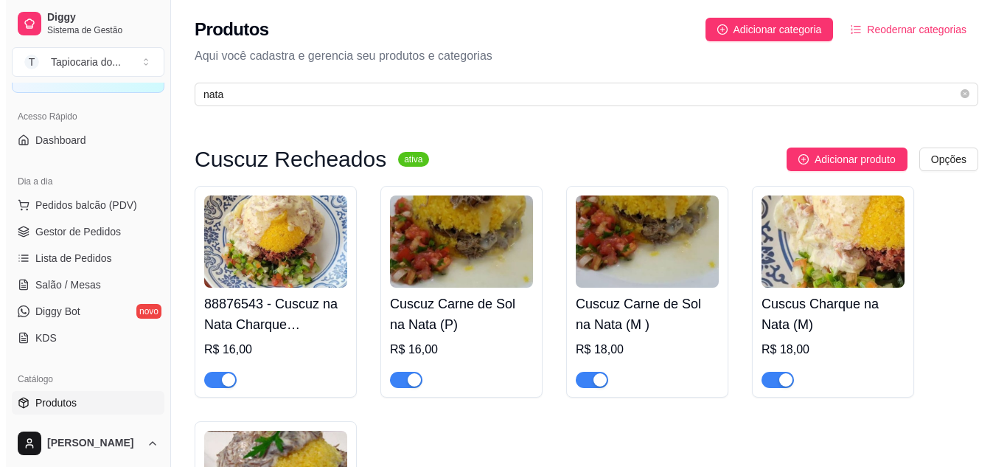
scroll to position [0, 0]
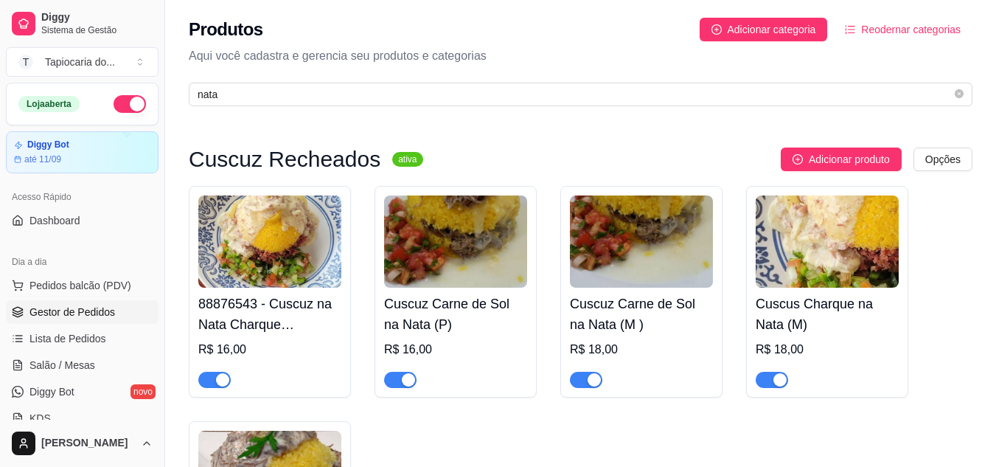
click at [56, 310] on span "Gestor de Pedidos" at bounding box center [72, 312] width 86 height 15
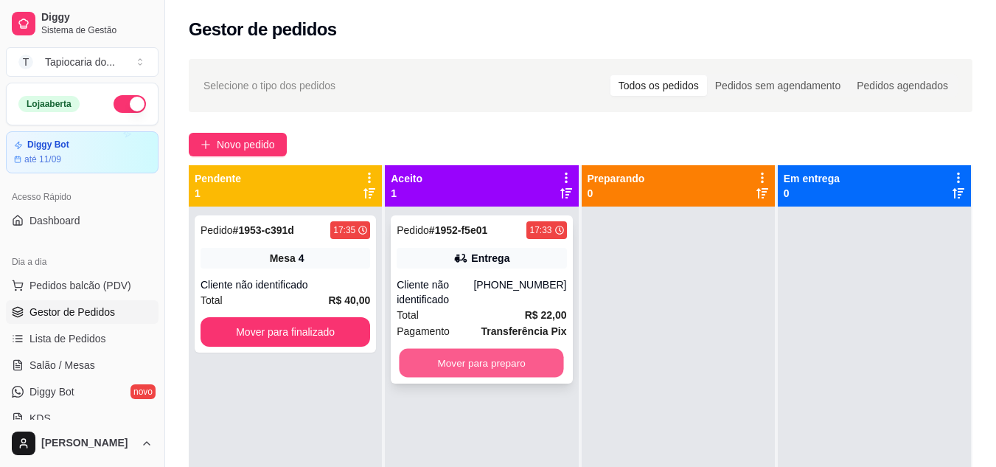
click at [453, 355] on button "Mover para preparo" at bounding box center [482, 363] width 164 height 29
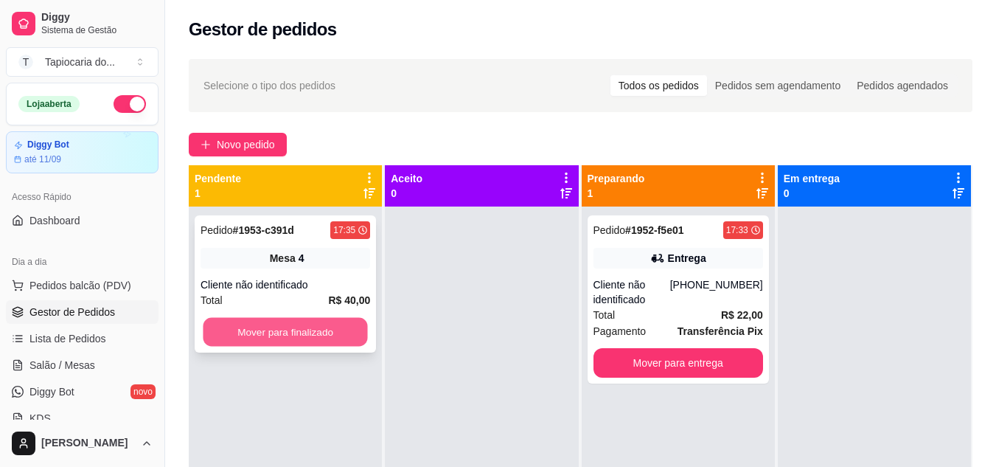
click at [283, 336] on button "Mover para finalizado" at bounding box center [285, 332] width 164 height 29
click at [299, 338] on button "Mover para finalizado" at bounding box center [285, 332] width 164 height 29
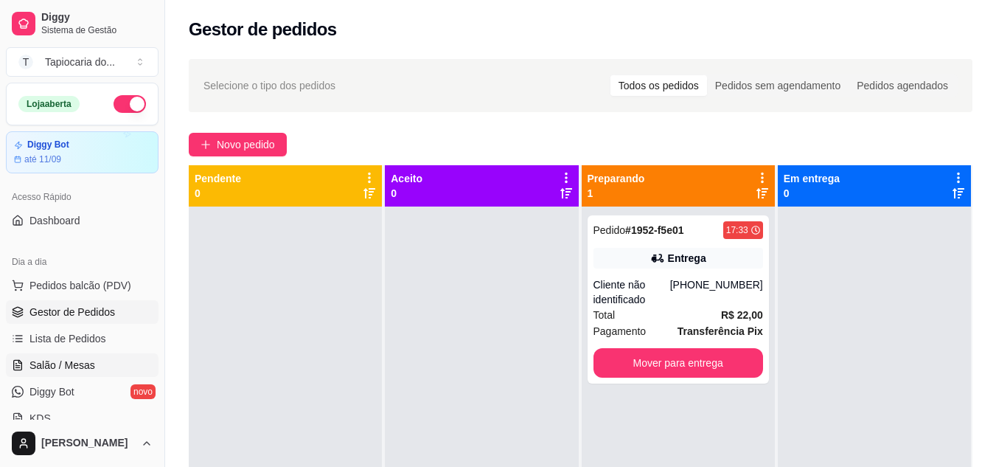
click at [54, 355] on link "Salão / Mesas" at bounding box center [82, 365] width 153 height 24
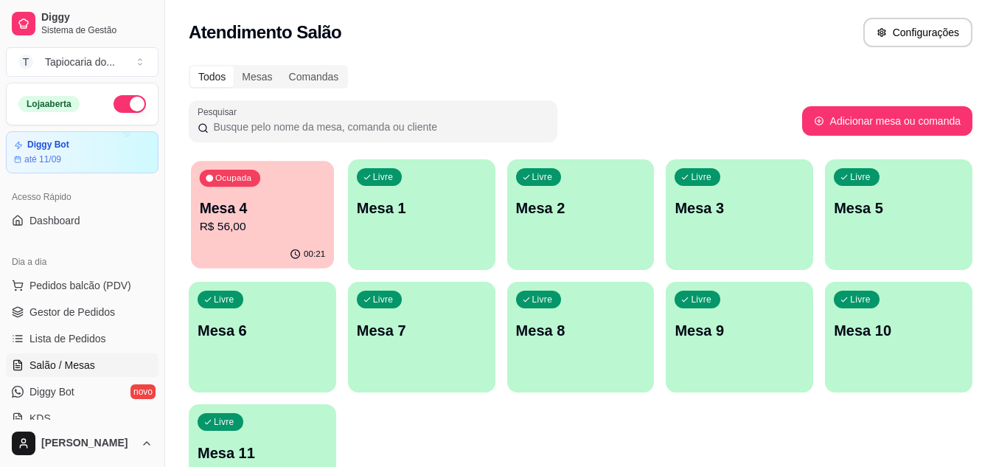
click at [226, 225] on p "R$ 56,00" at bounding box center [263, 226] width 126 height 17
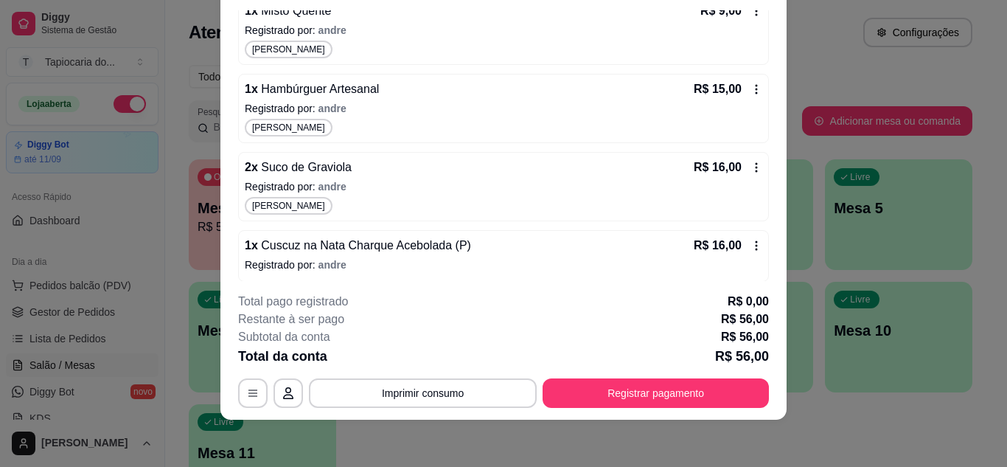
scroll to position [221, 0]
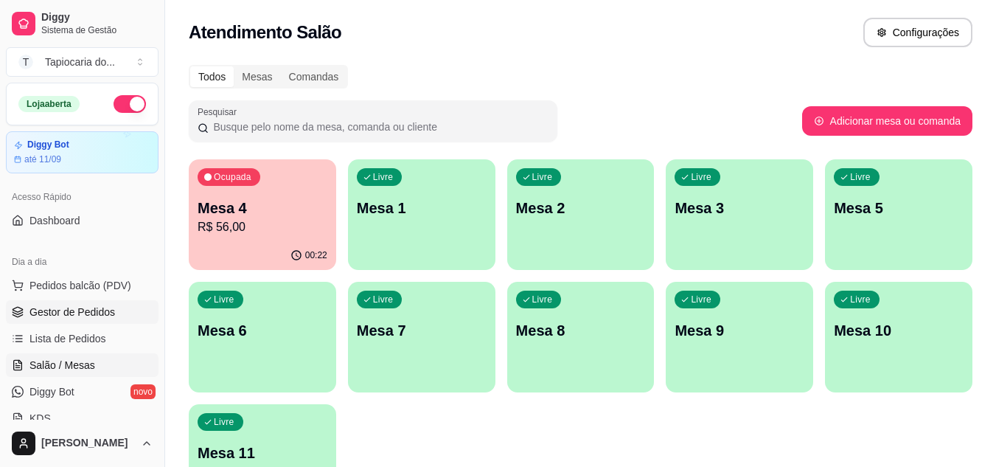
click at [80, 313] on span "Gestor de Pedidos" at bounding box center [72, 312] width 86 height 15
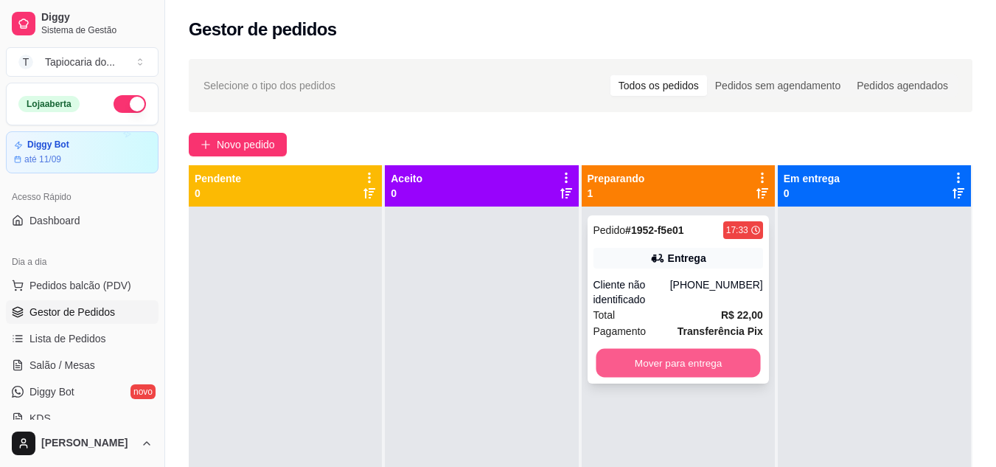
click at [681, 353] on button "Mover para entrega" at bounding box center [678, 363] width 164 height 29
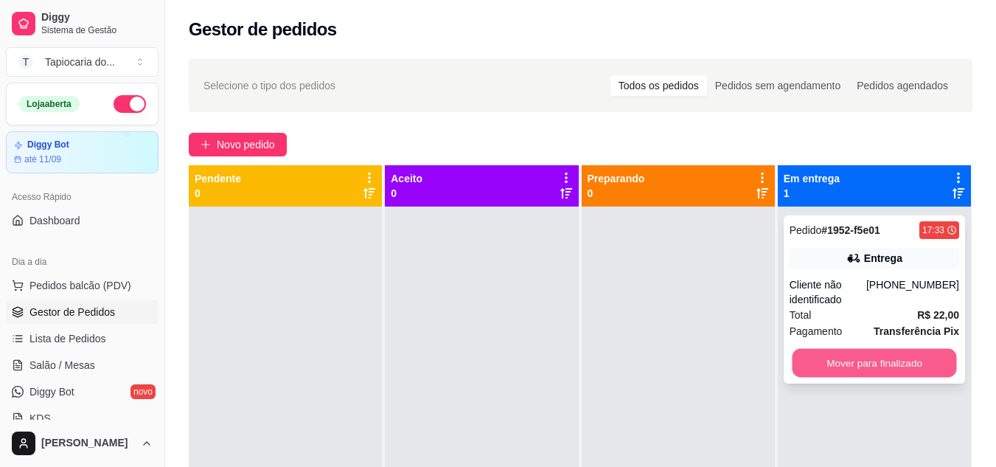
click at [830, 366] on button "Mover para finalizado" at bounding box center [874, 363] width 164 height 29
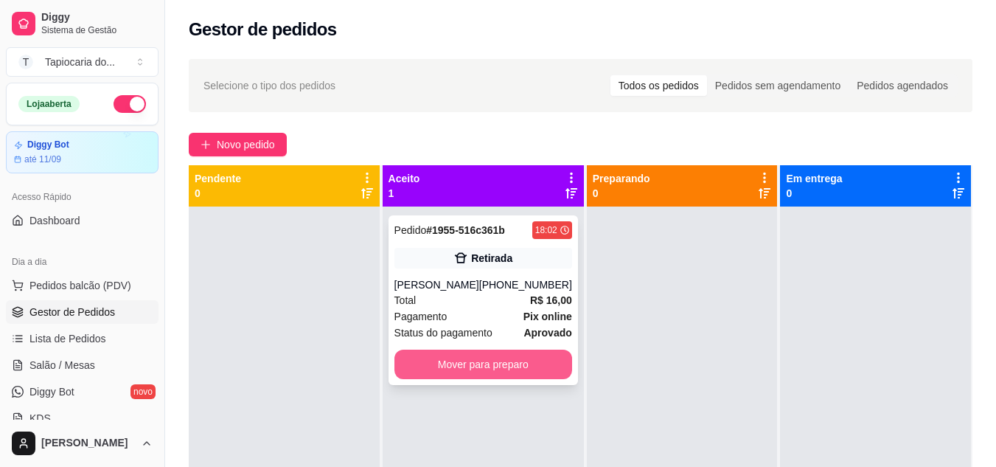
click at [520, 366] on button "Mover para preparo" at bounding box center [483, 363] width 178 height 29
click at [441, 365] on button "Mover para preparo" at bounding box center [483, 364] width 173 height 29
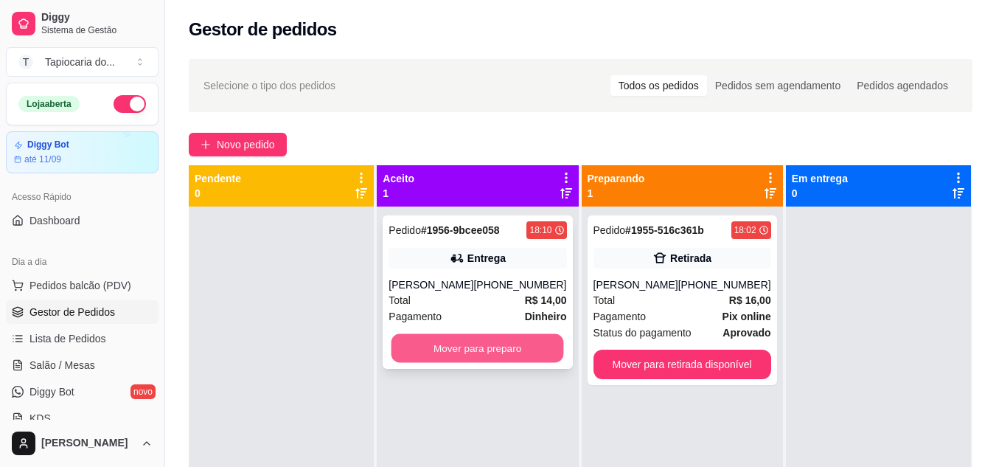
click at [487, 347] on button "Mover para preparo" at bounding box center [478, 348] width 173 height 29
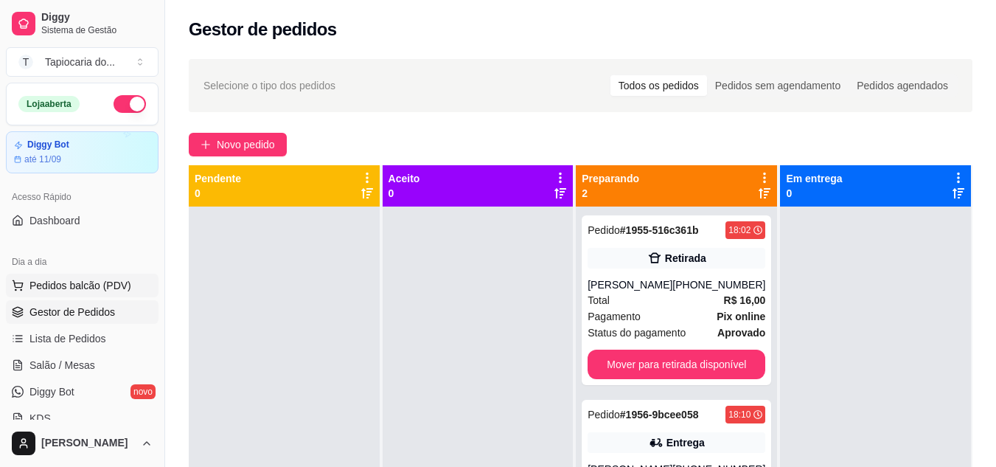
click at [87, 278] on span "Pedidos balcão (PDV)" at bounding box center [80, 285] width 102 height 15
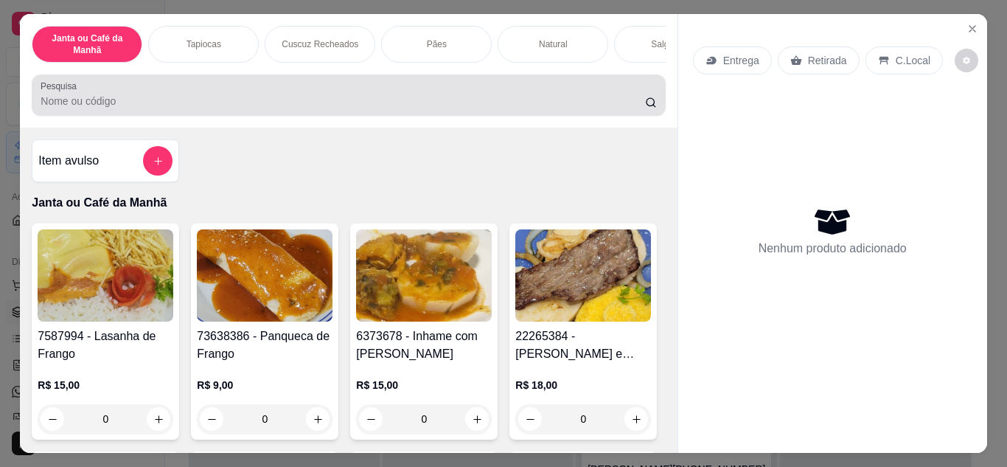
drag, startPoint x: 404, startPoint y: 111, endPoint x: 390, endPoint y: 120, distance: 17.0
click at [400, 110] on div at bounding box center [349, 94] width 616 height 29
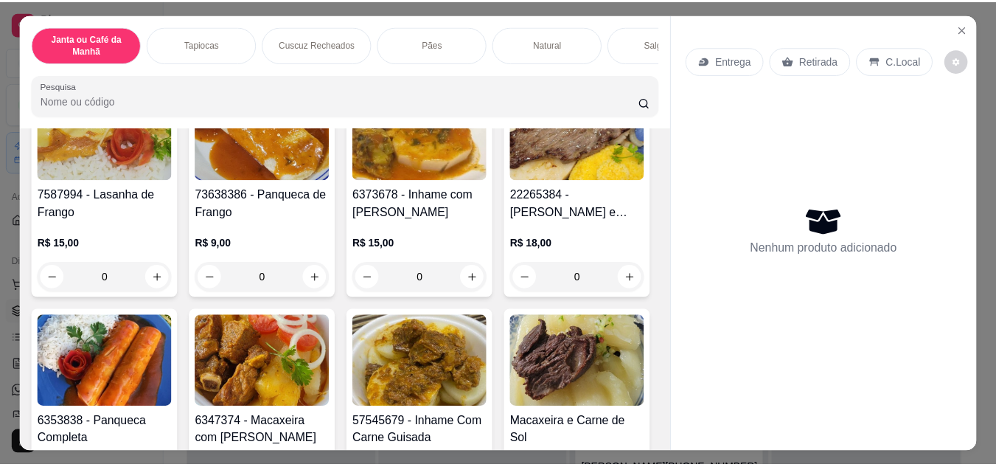
scroll to position [147, 0]
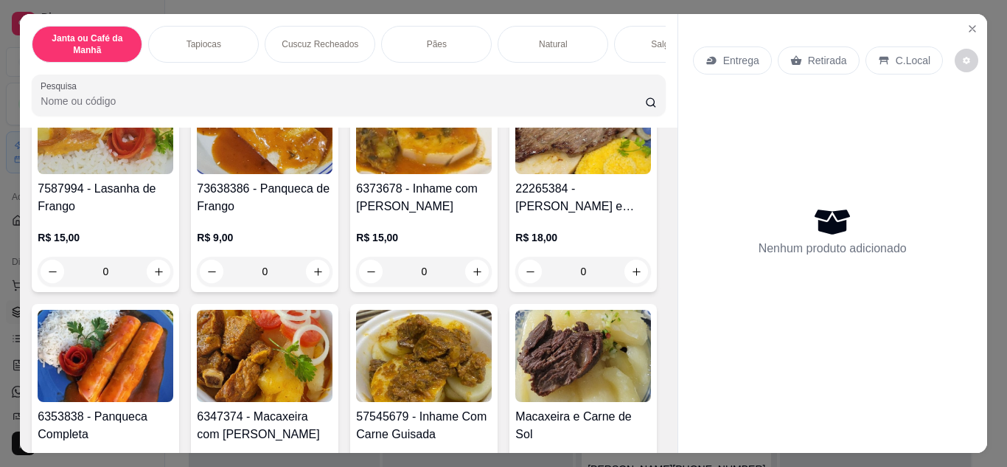
click at [118, 215] on h4 "7587994 - Lasanha de Frango" at bounding box center [106, 197] width 136 height 35
click at [967, 23] on icon "Close" at bounding box center [973, 29] width 12 height 12
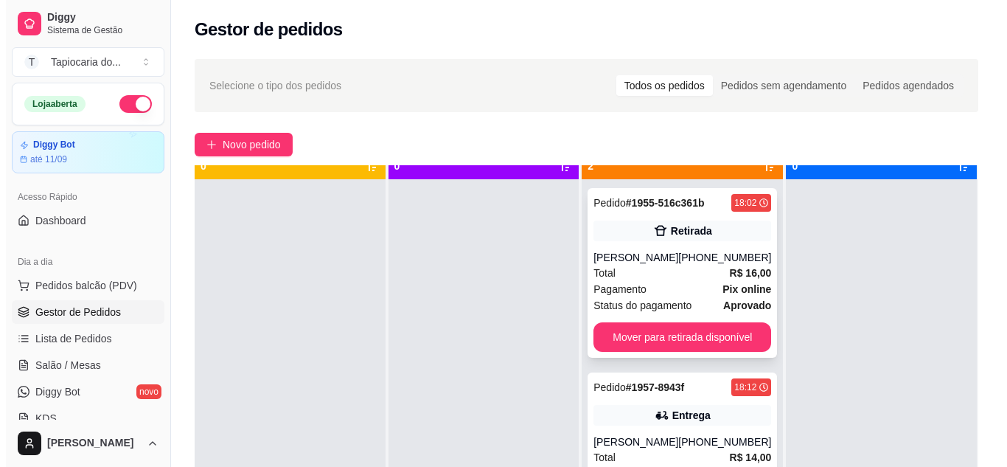
scroll to position [41, 0]
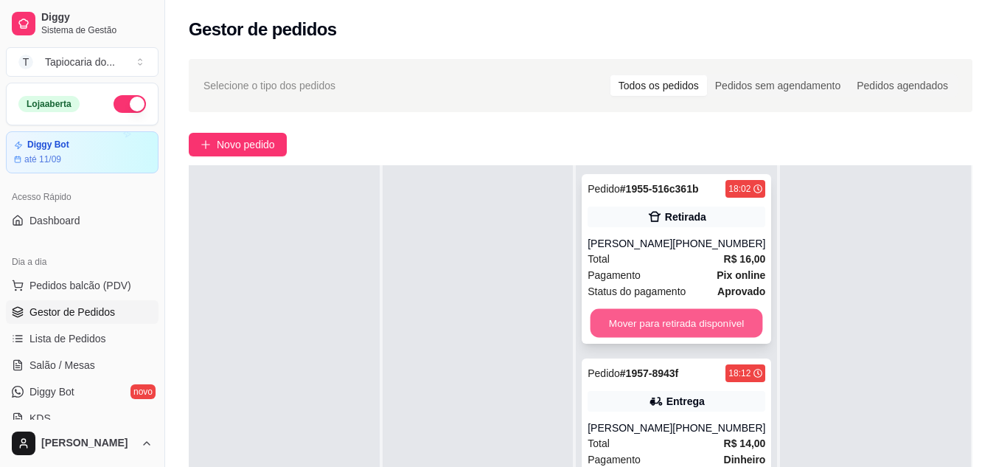
click at [715, 319] on button "Mover para retirada disponível" at bounding box center [677, 323] width 173 height 29
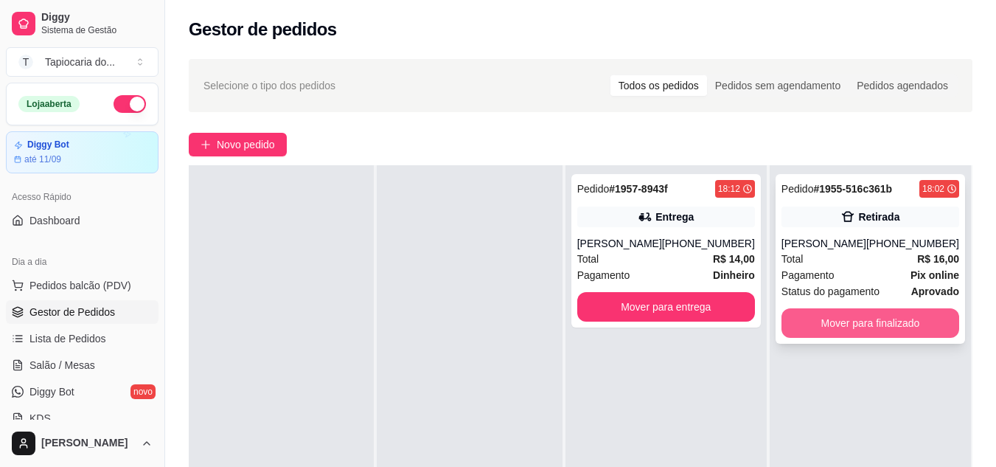
click at [872, 327] on button "Mover para finalizado" at bounding box center [871, 322] width 178 height 29
click at [801, 328] on button "Mover para finalizado" at bounding box center [870, 323] width 173 height 29
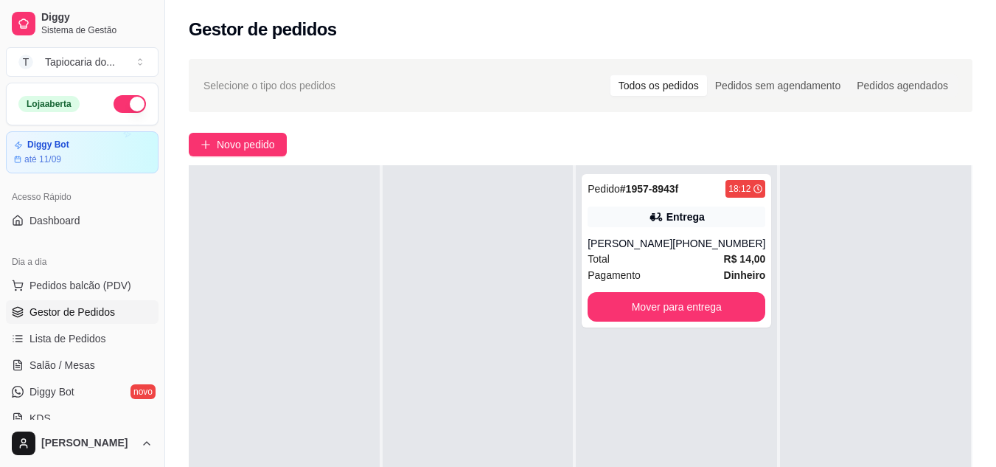
click at [746, 153] on div "Selecione o tipo dos pedidos Todos os pedidos Pedidos sem agendamento Pedidos a…" at bounding box center [580, 349] width 831 height 599
click at [689, 232] on div "Pedido # 1957-8943f 18:12 Entrega Catarina [PHONE_NUMBER] Total R$ 14,00 Pagame…" at bounding box center [676, 250] width 189 height 153
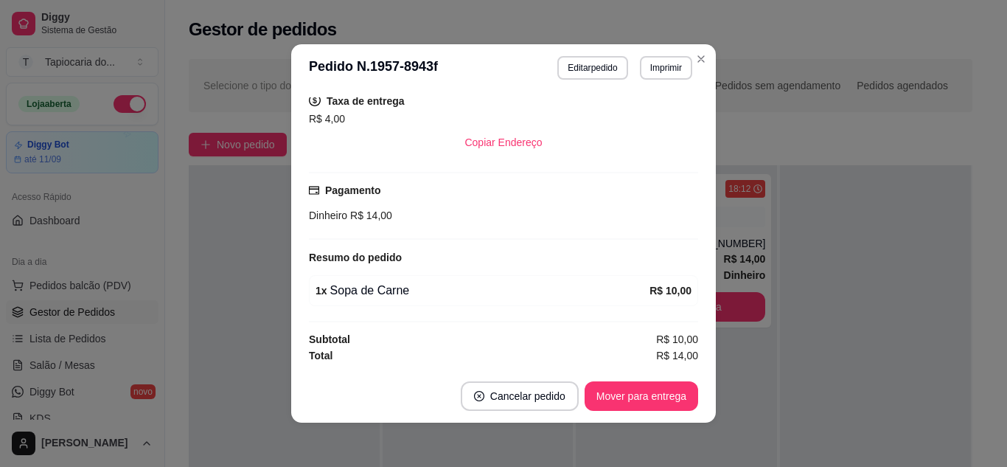
scroll to position [3, 0]
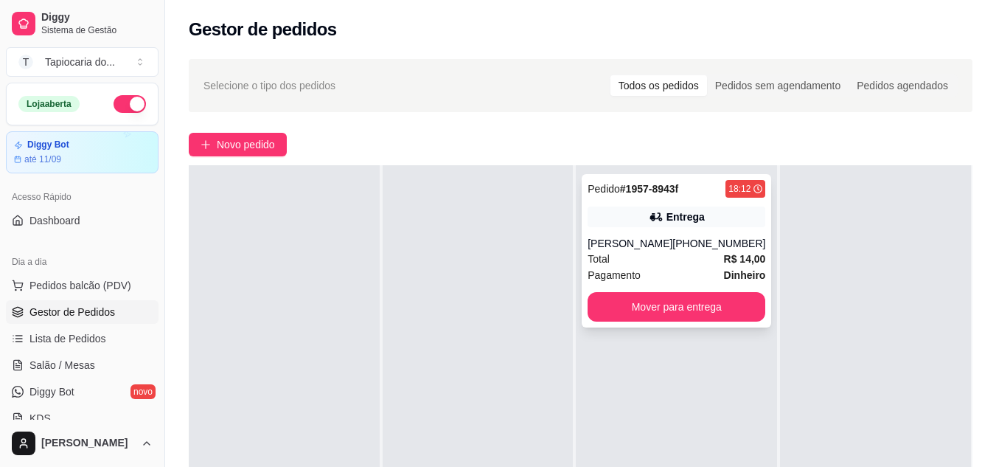
click at [649, 243] on div "[PERSON_NAME]" at bounding box center [630, 243] width 85 height 15
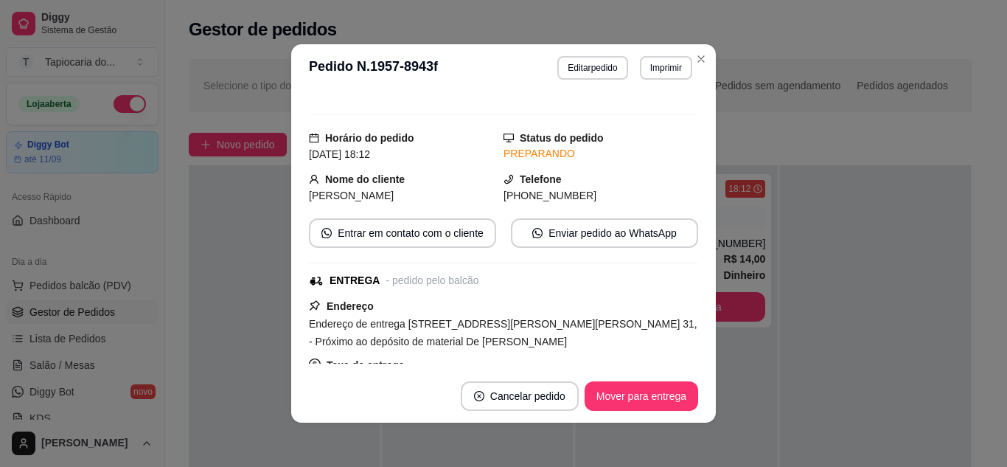
scroll to position [0, 0]
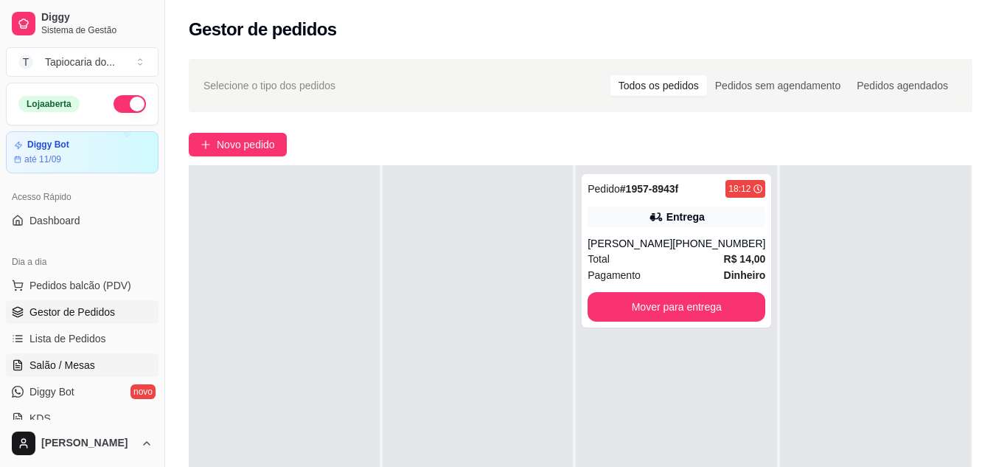
click at [63, 366] on span "Salão / Mesas" at bounding box center [62, 365] width 66 height 15
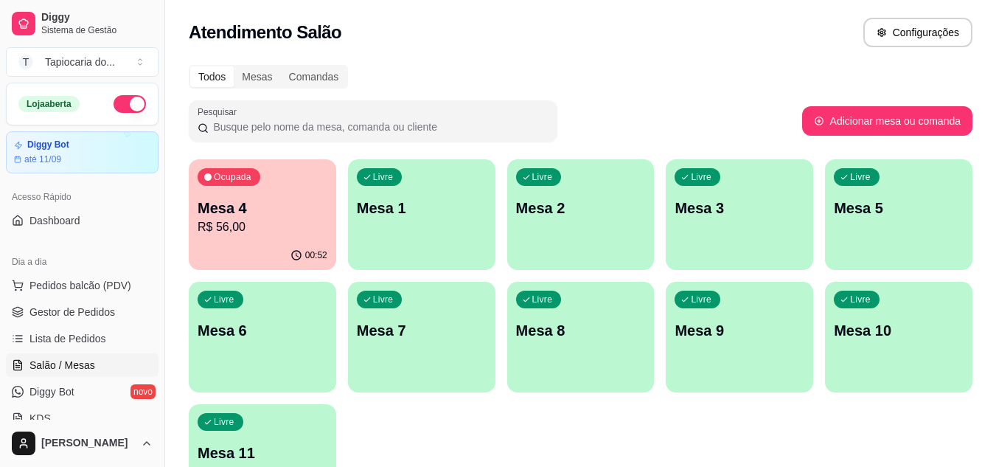
click at [272, 232] on p "R$ 56,00" at bounding box center [263, 227] width 130 height 18
click at [416, 209] on p "Mesa 1" at bounding box center [422, 208] width 130 height 21
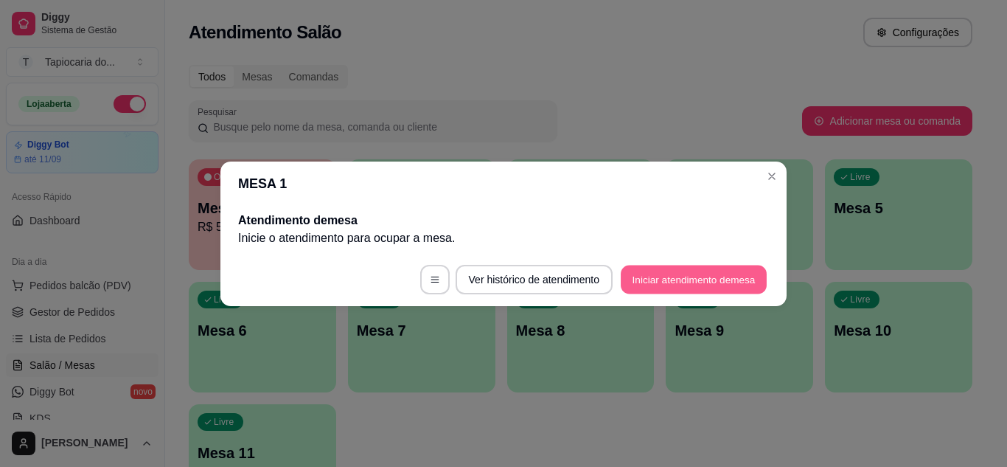
click at [667, 275] on button "Iniciar atendimento de mesa" at bounding box center [694, 279] width 146 height 29
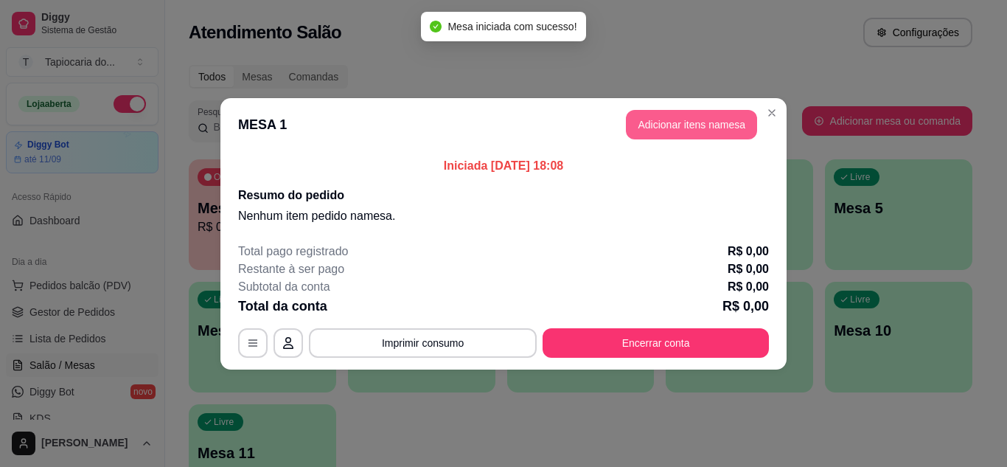
click at [639, 122] on button "Adicionar itens na mesa" at bounding box center [691, 124] width 131 height 29
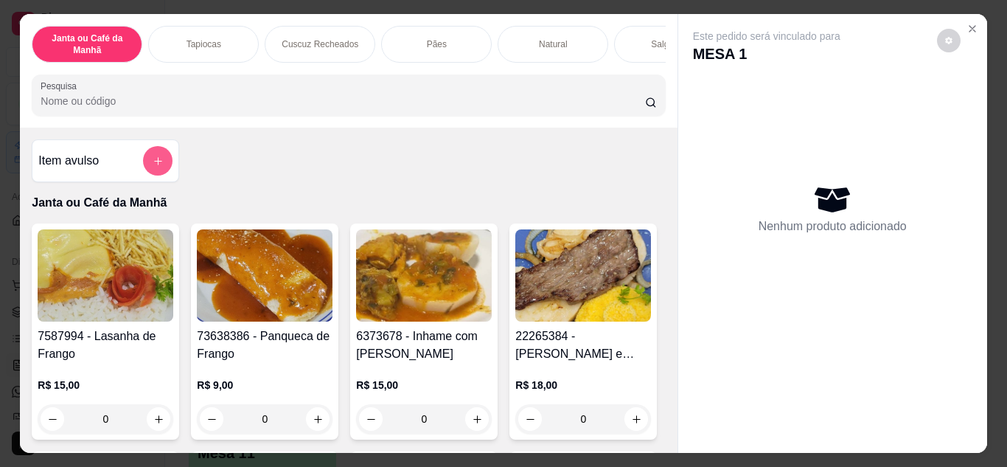
click at [159, 172] on button "add-separate-item" at bounding box center [157, 160] width 29 height 29
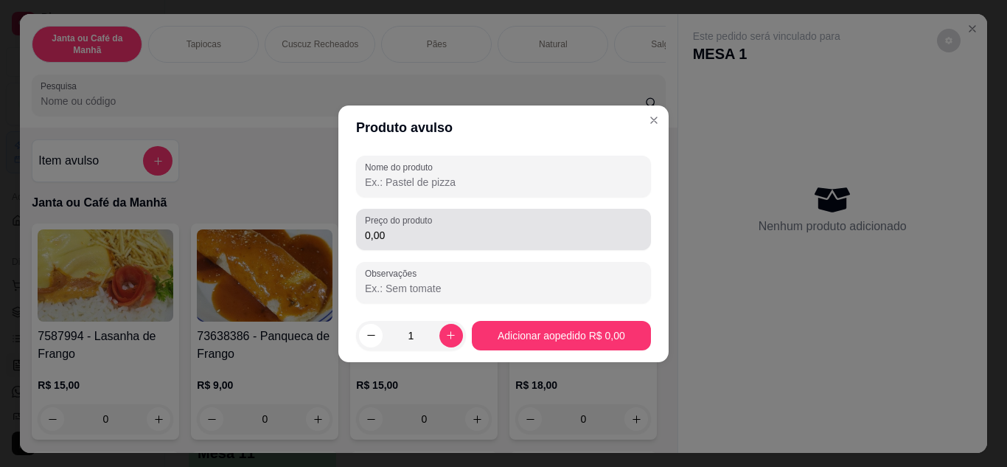
click at [410, 245] on div "Preço do produto 0,00" at bounding box center [503, 229] width 295 height 41
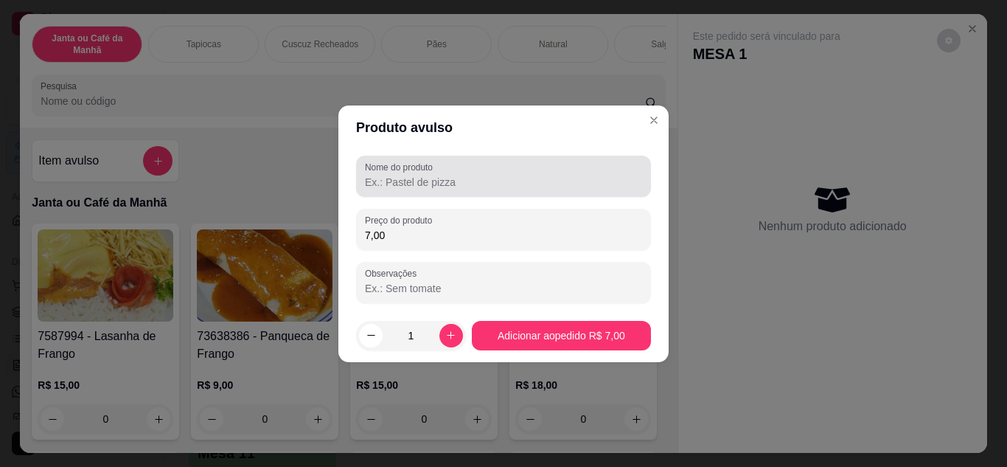
type input "7,00"
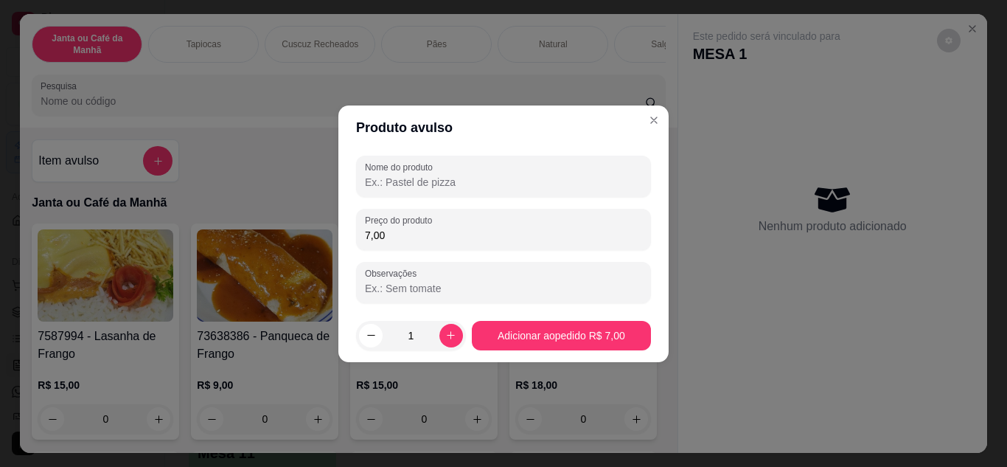
click at [381, 176] on input "Nome do produto" at bounding box center [503, 182] width 277 height 15
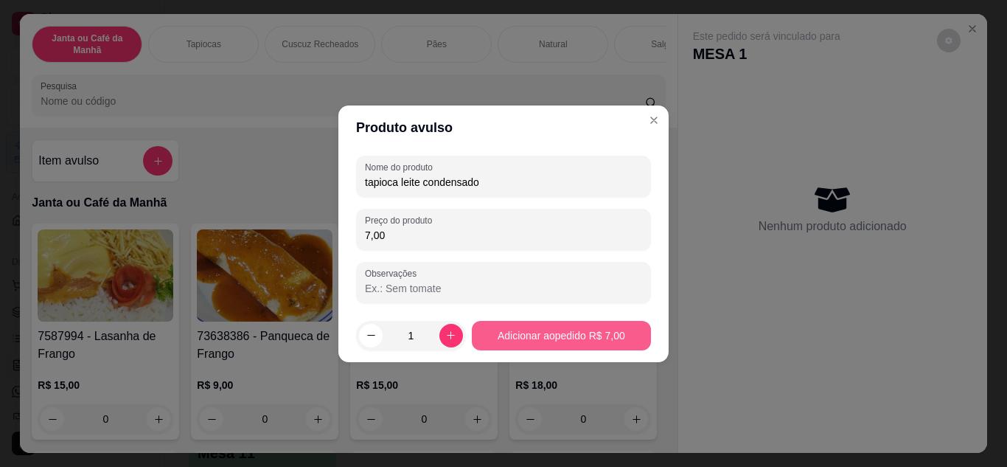
type input "tapioca leite condensado"
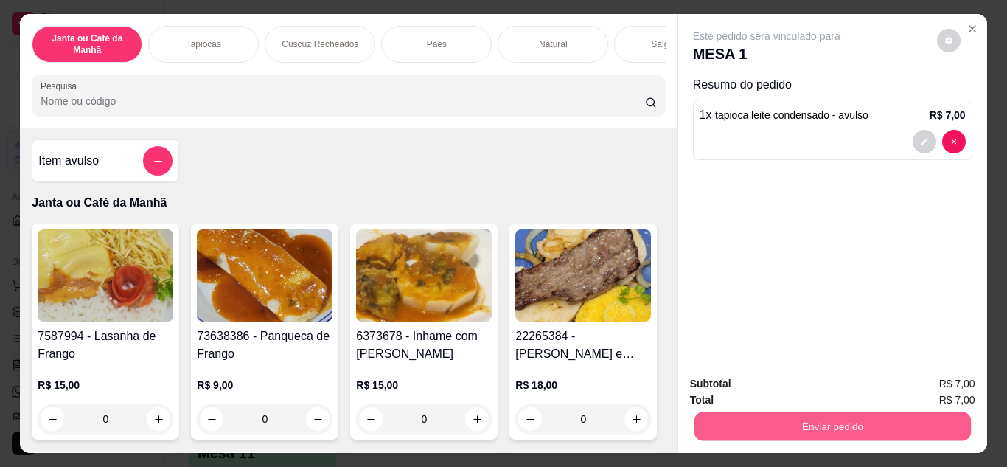
click at [727, 414] on button "Enviar pedido" at bounding box center [832, 426] width 276 height 29
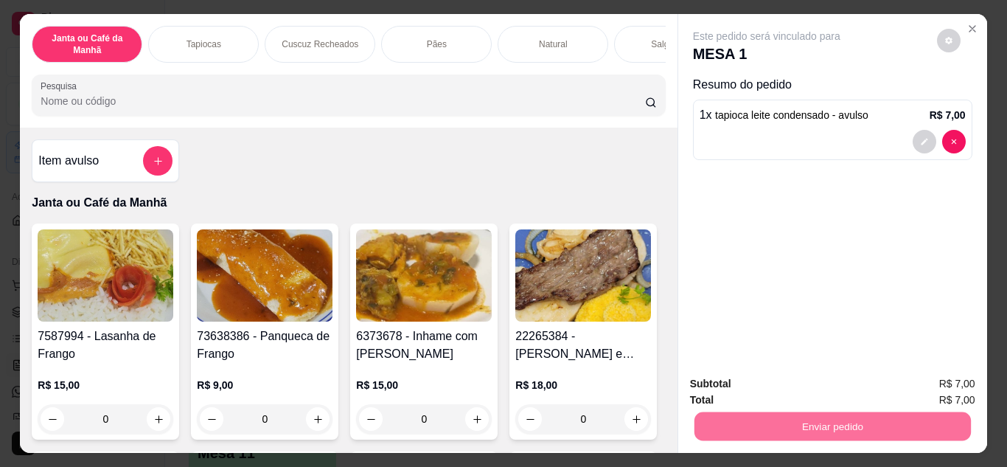
click at [731, 383] on button "Não registrar e enviar pedido" at bounding box center [783, 384] width 149 height 27
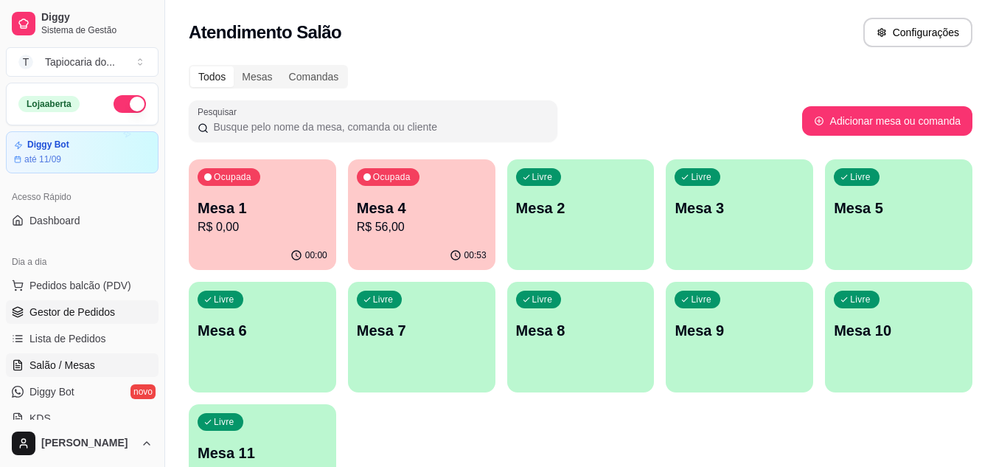
click at [107, 316] on span "Gestor de Pedidos" at bounding box center [72, 312] width 86 height 15
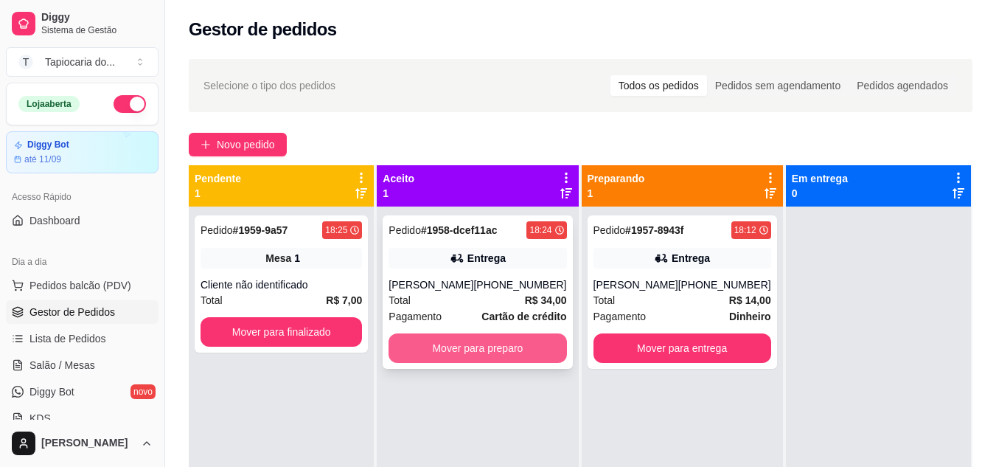
click at [453, 363] on button "Mover para preparo" at bounding box center [478, 347] width 178 height 29
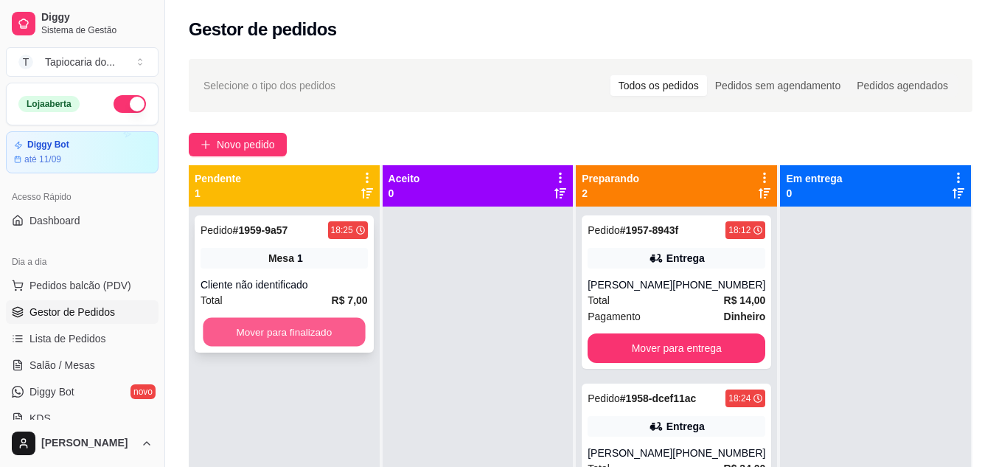
click at [289, 338] on button "Mover para finalizado" at bounding box center [284, 332] width 162 height 29
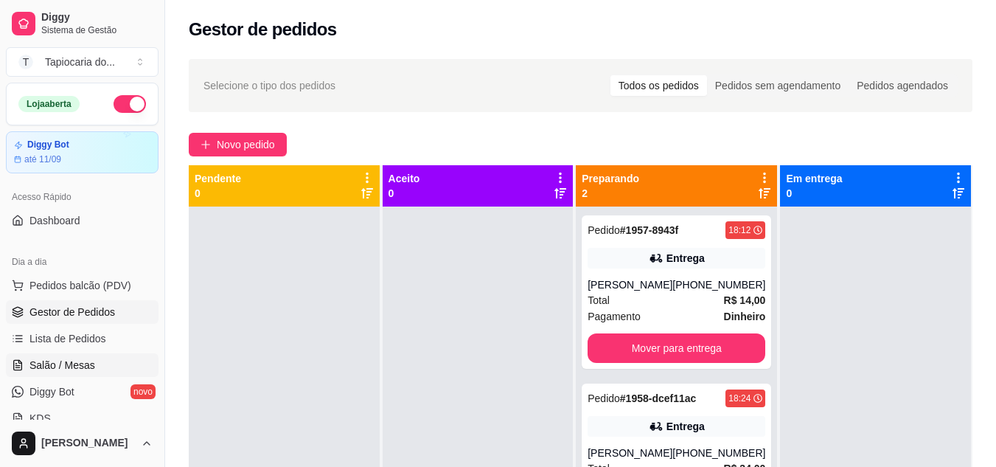
click at [32, 372] on span "Salão / Mesas" at bounding box center [62, 365] width 66 height 15
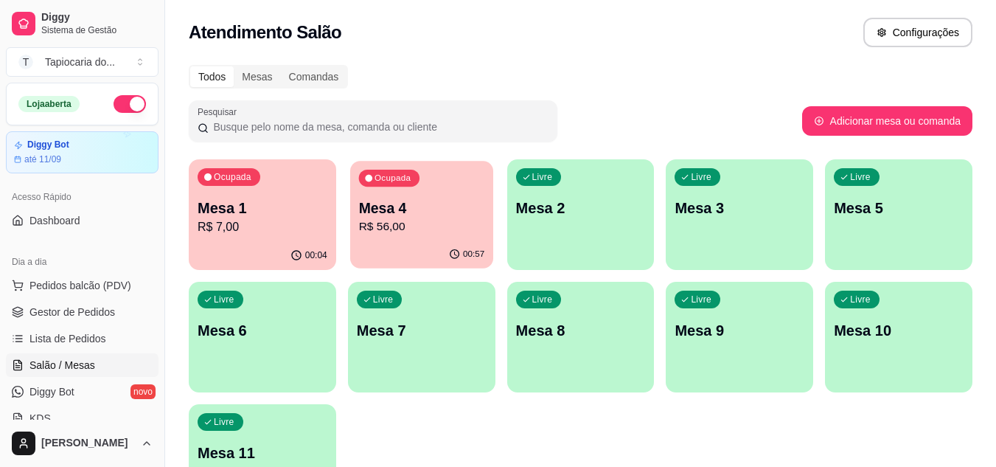
click at [448, 222] on p "R$ 56,00" at bounding box center [421, 226] width 126 height 17
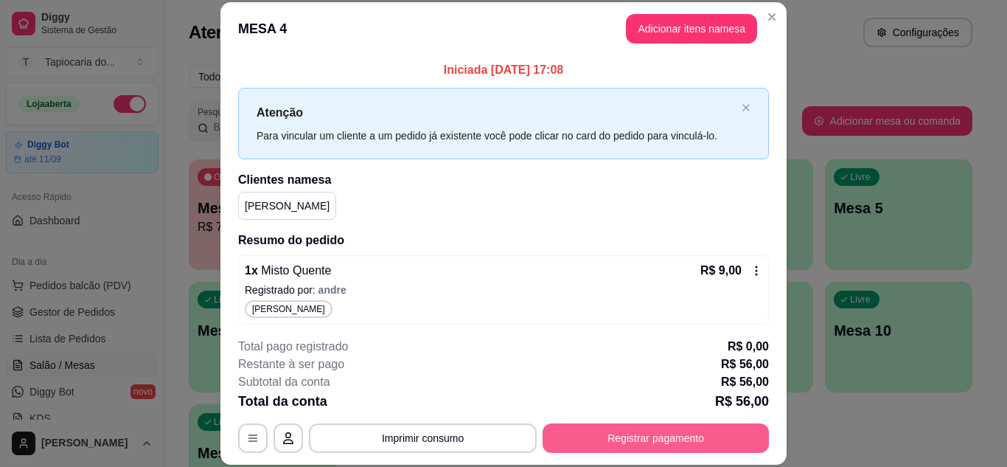
click at [639, 444] on button "Registrar pagamento" at bounding box center [656, 437] width 226 height 29
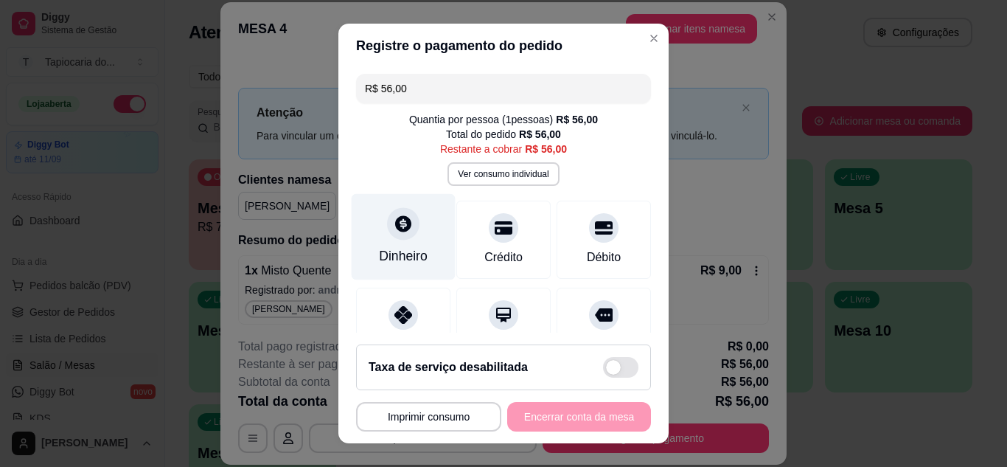
click at [404, 249] on div "Dinheiro" at bounding box center [403, 255] width 49 height 19
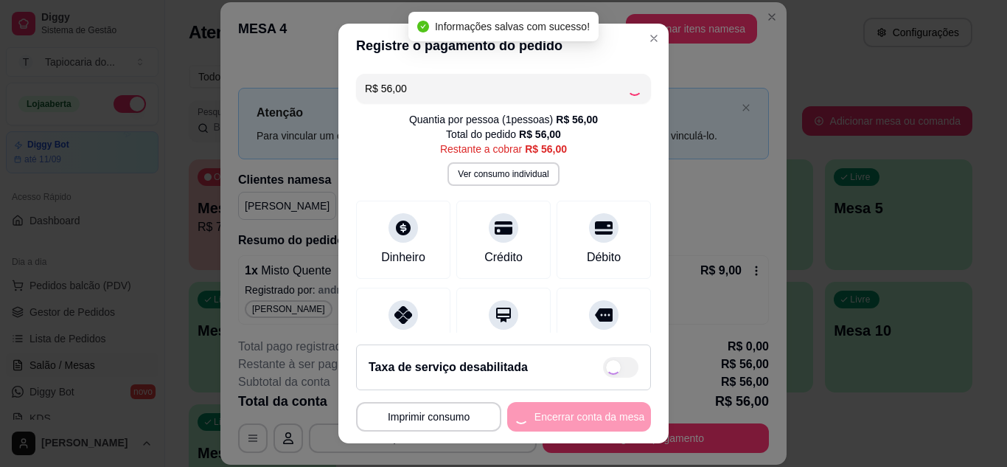
type input "R$ 0,00"
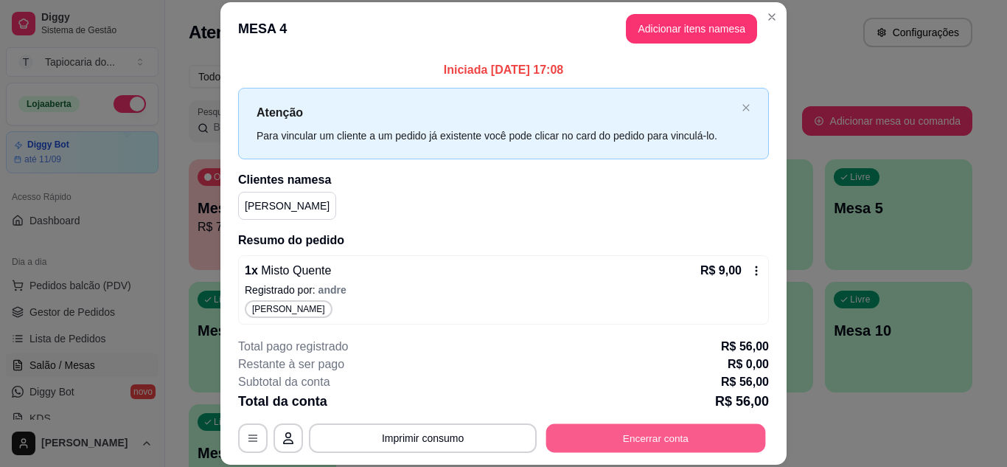
click at [743, 439] on button "Encerrar conta" at bounding box center [656, 437] width 220 height 29
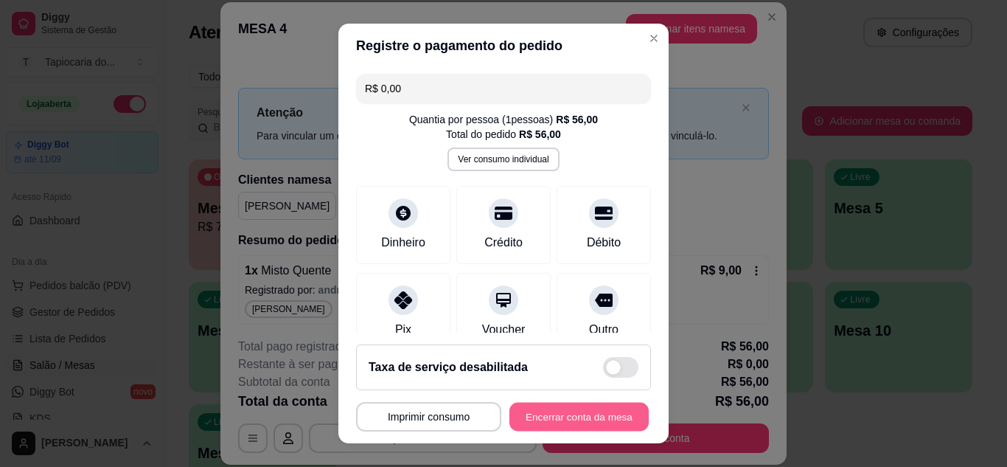
click at [571, 413] on button "Encerrar conta da mesa" at bounding box center [578, 417] width 139 height 29
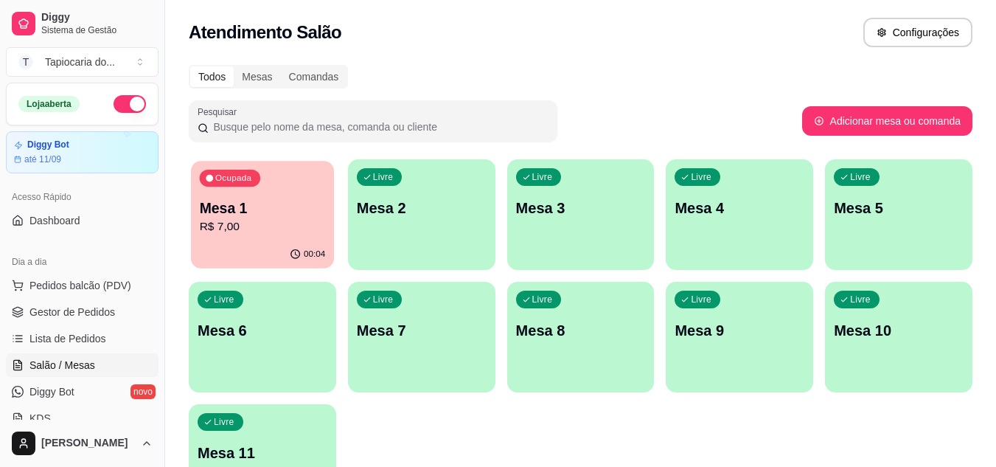
click at [269, 226] on p "R$ 7,00" at bounding box center [263, 226] width 126 height 17
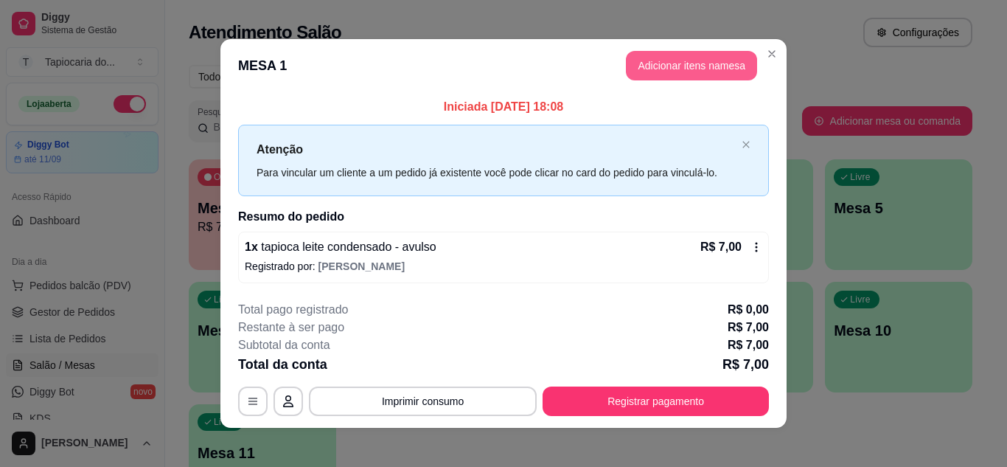
click at [661, 72] on button "Adicionar itens na mesa" at bounding box center [691, 65] width 131 height 29
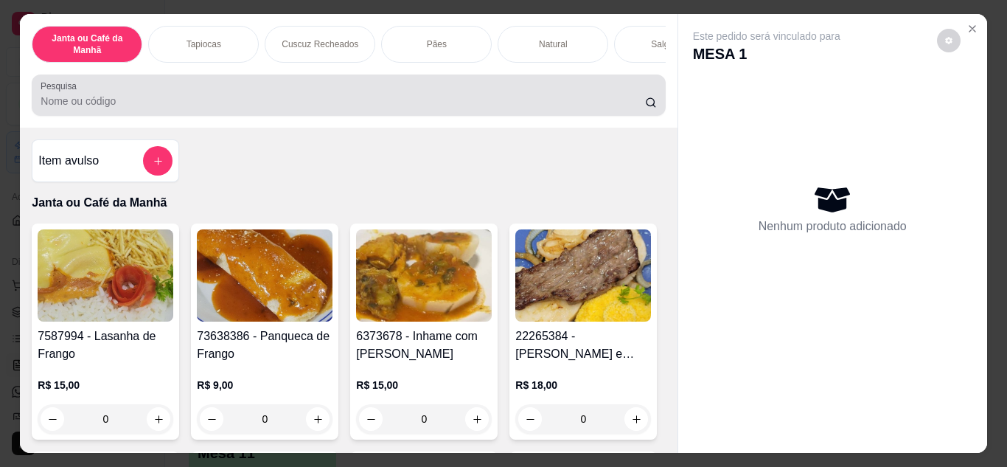
click at [288, 108] on input "Pesquisa" at bounding box center [343, 101] width 605 height 15
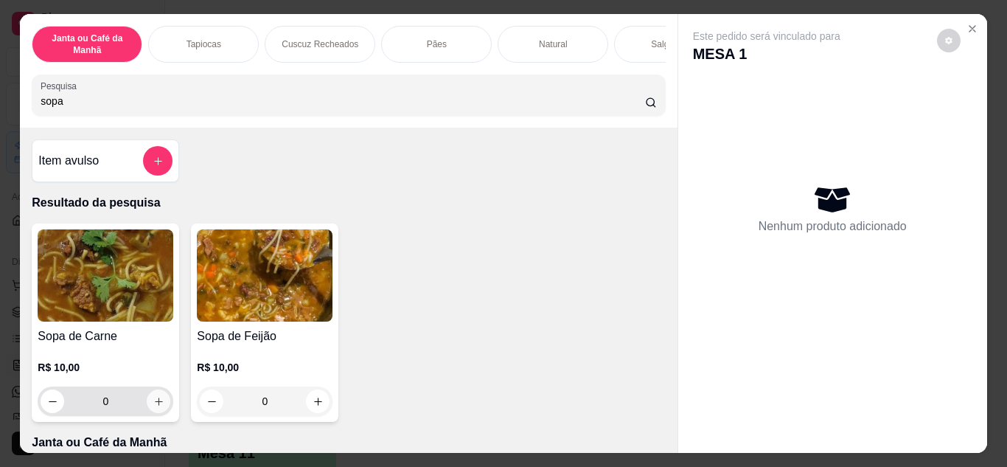
type input "sopa"
click at [147, 409] on button "increase-product-quantity" at bounding box center [158, 400] width 23 height 23
type input "1"
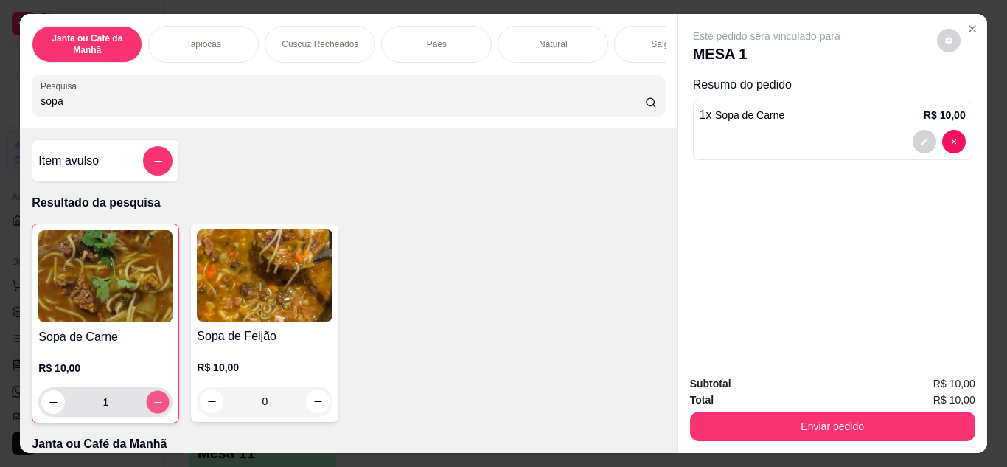
click at [153, 408] on icon "increase-product-quantity" at bounding box center [158, 402] width 11 height 11
type input "2"
click at [153, 408] on icon "increase-product-quantity" at bounding box center [158, 402] width 11 height 11
type input "3"
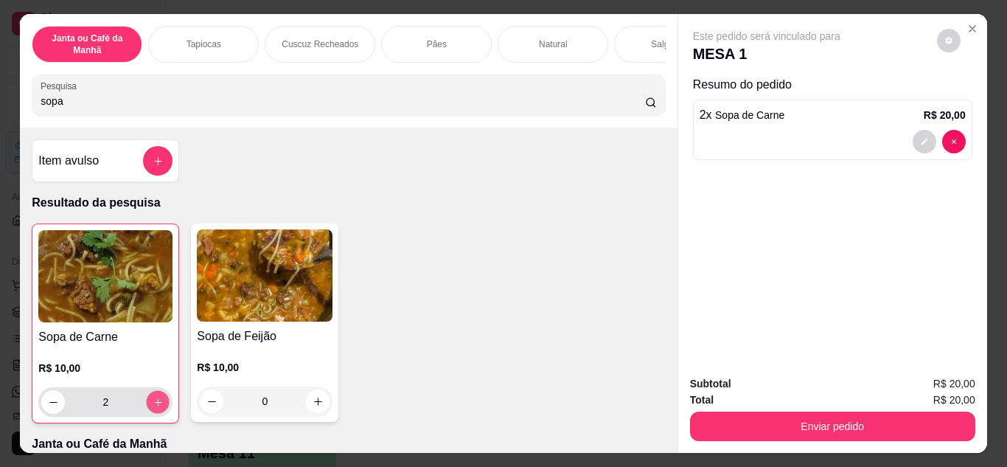
type input "3"
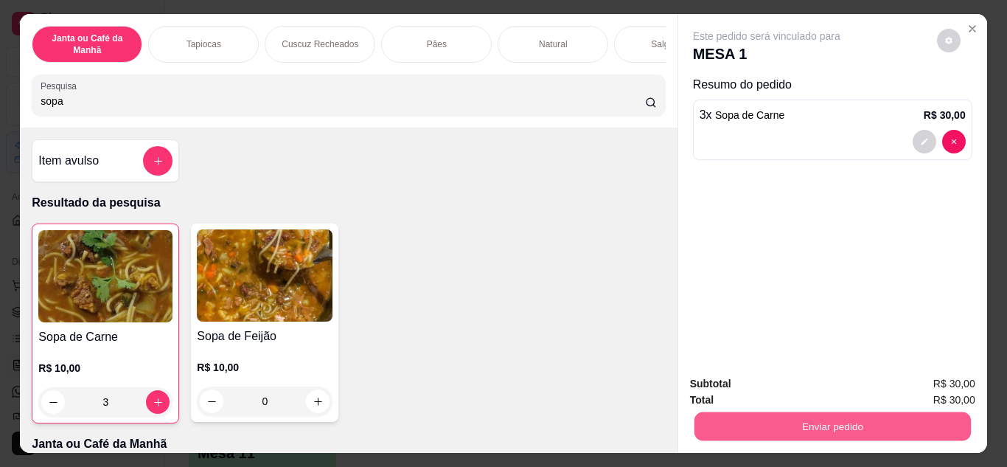
click at [891, 417] on button "Enviar pedido" at bounding box center [832, 426] width 276 height 29
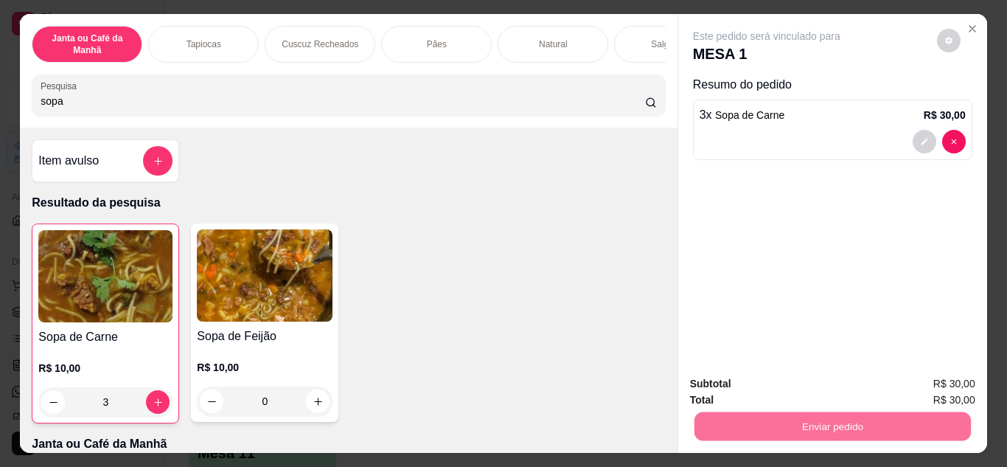
click at [829, 386] on button "Não registrar e enviar pedido" at bounding box center [783, 384] width 149 height 27
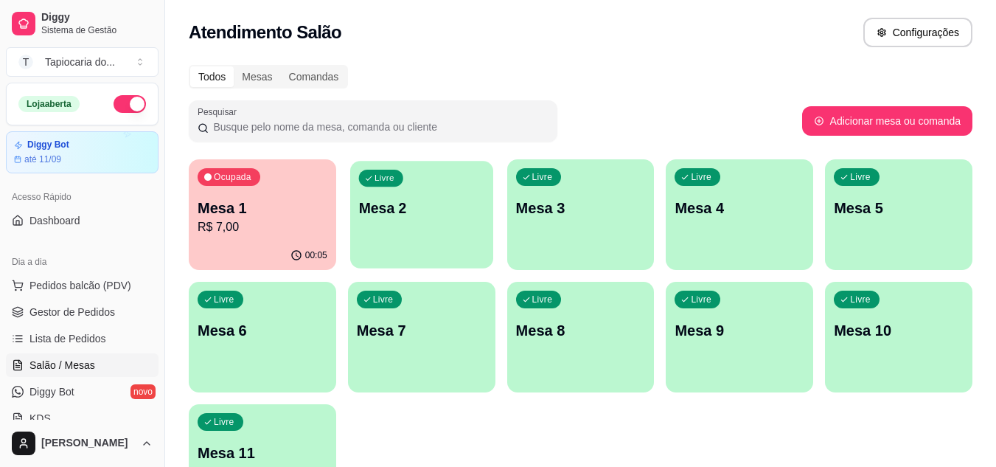
click at [434, 212] on p "Mesa 2" at bounding box center [421, 208] width 126 height 20
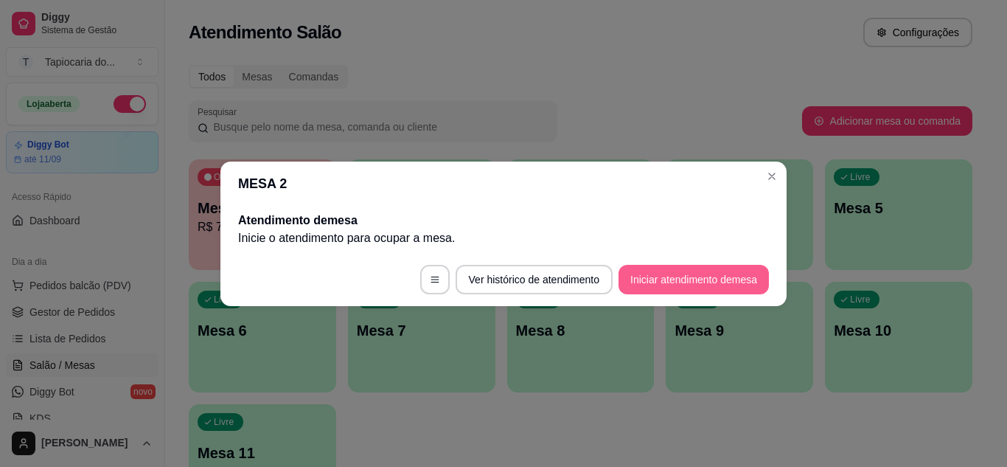
click at [661, 283] on button "Iniciar atendimento de mesa" at bounding box center [694, 279] width 150 height 29
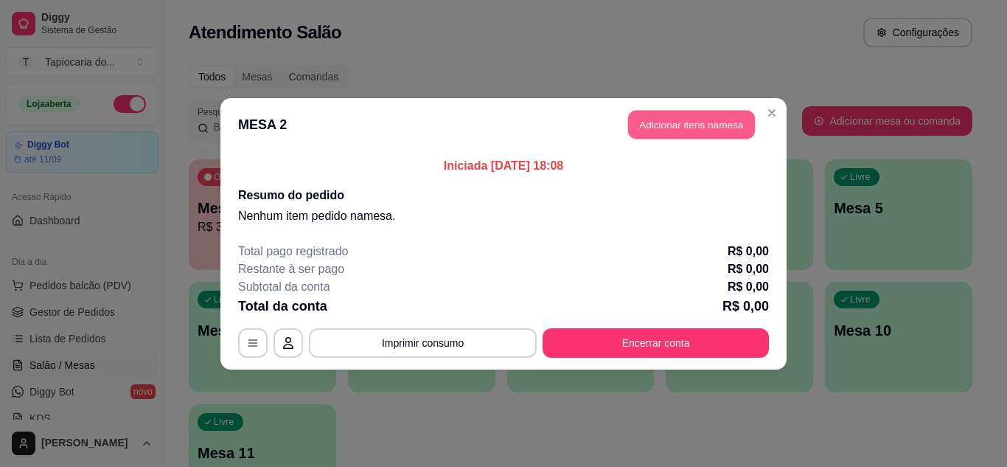
click at [698, 119] on button "Adicionar itens na mesa" at bounding box center [691, 124] width 127 height 29
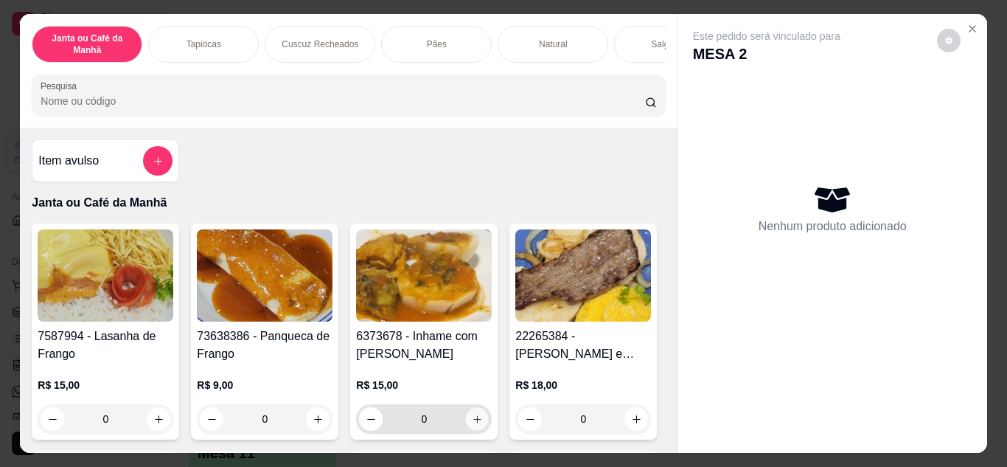
click at [476, 430] on button "increase-product-quantity" at bounding box center [477, 418] width 23 height 23
type input "1"
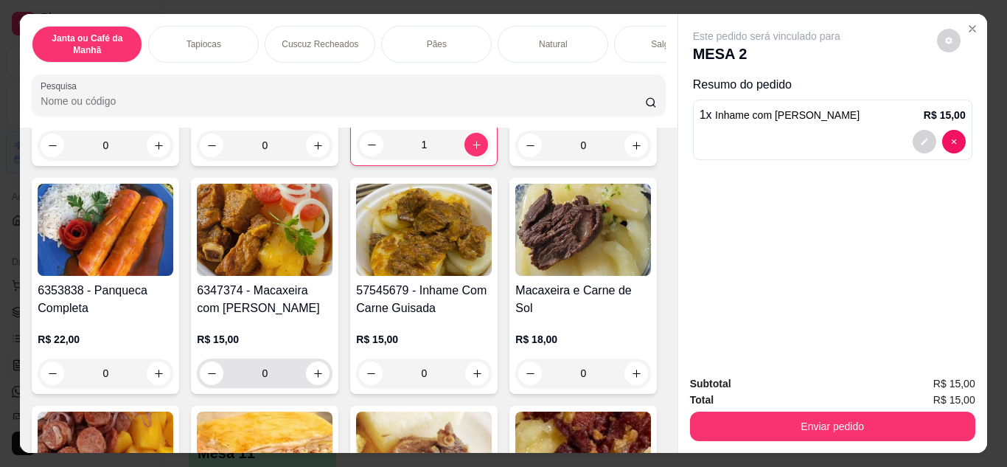
scroll to position [295, 0]
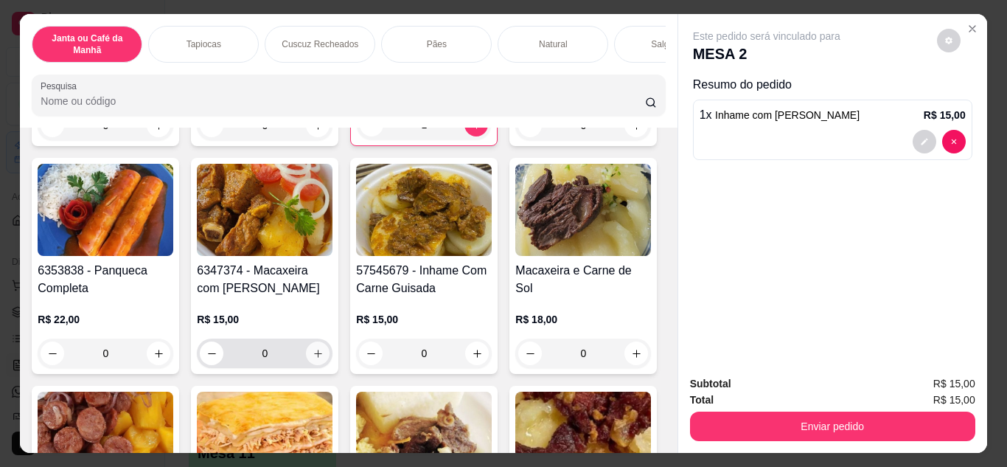
click at [324, 359] on icon "increase-product-quantity" at bounding box center [318, 353] width 11 height 11
type input "1"
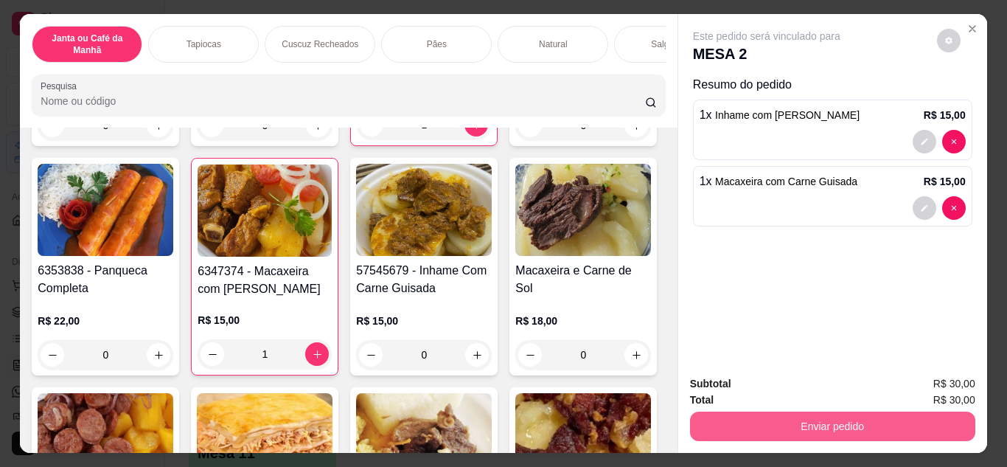
click at [852, 427] on button "Enviar pedido" at bounding box center [832, 425] width 285 height 29
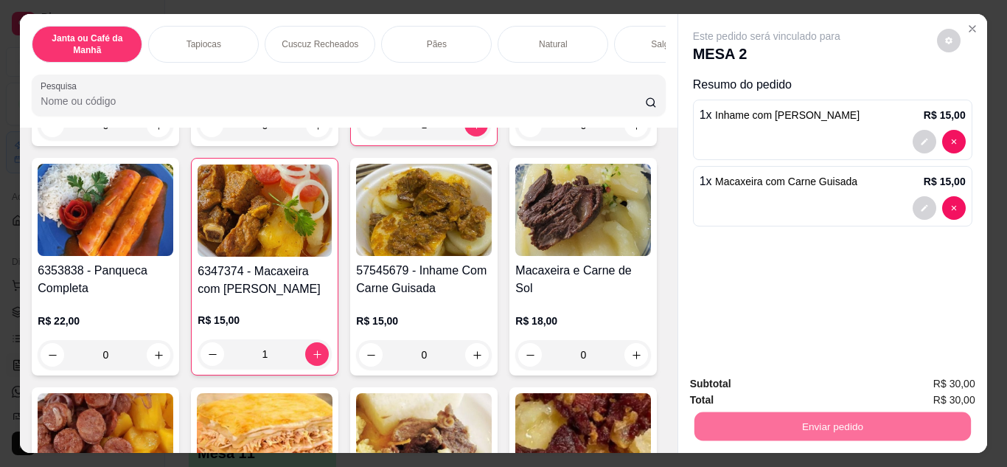
click at [837, 383] on button "Não registrar e enviar pedido" at bounding box center [783, 384] width 153 height 28
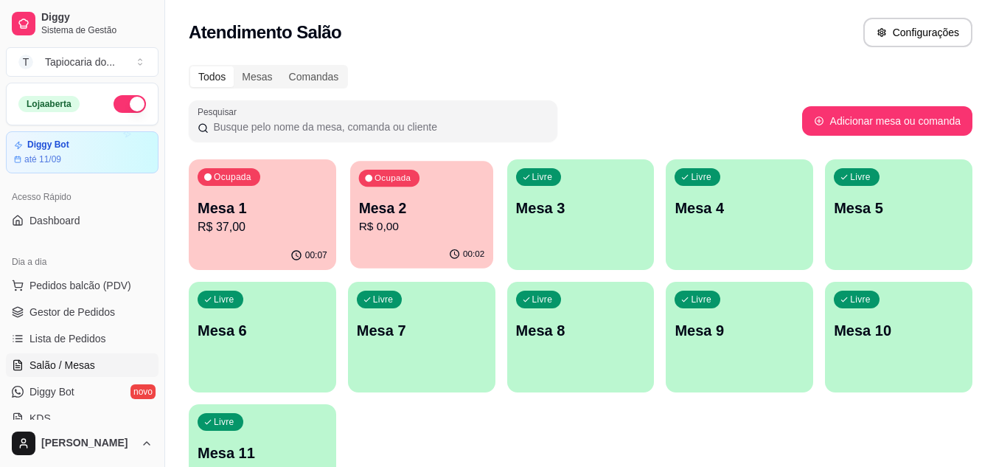
click at [428, 246] on div "00:02" at bounding box center [421, 254] width 143 height 28
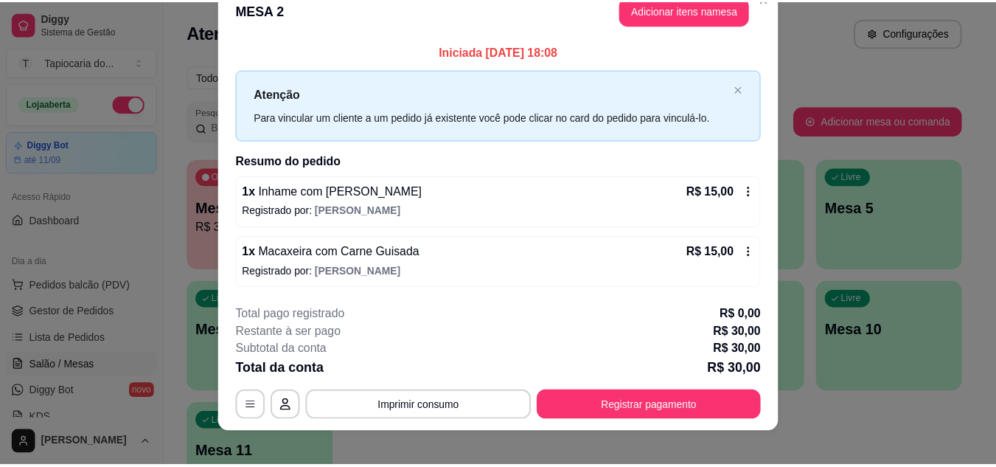
scroll to position [38, 0]
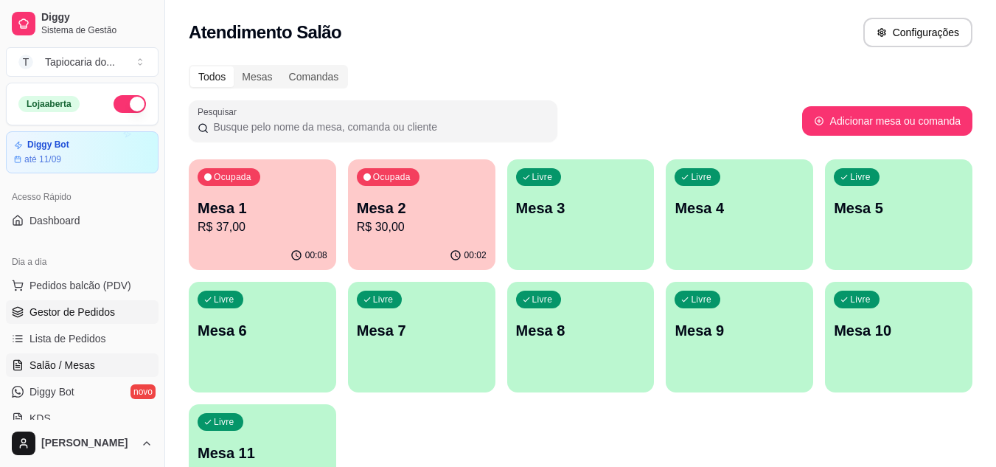
click at [71, 315] on span "Gestor de Pedidos" at bounding box center [72, 312] width 86 height 15
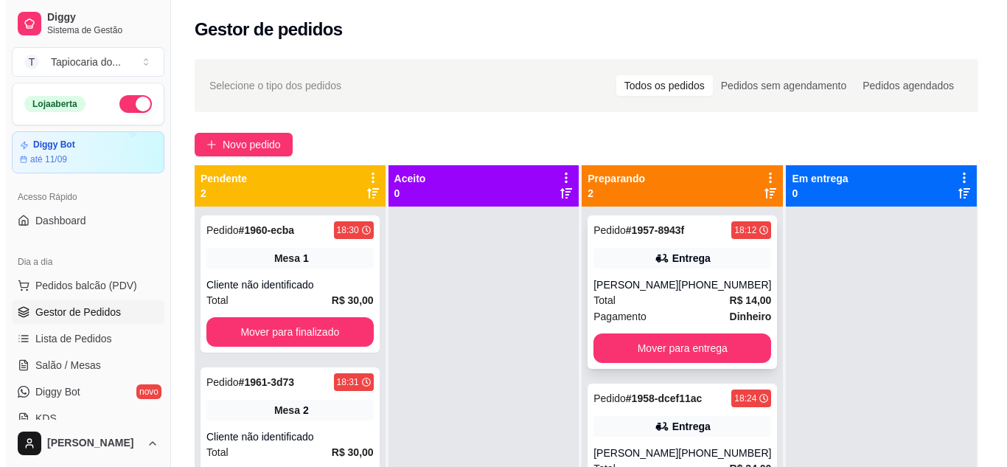
scroll to position [41, 0]
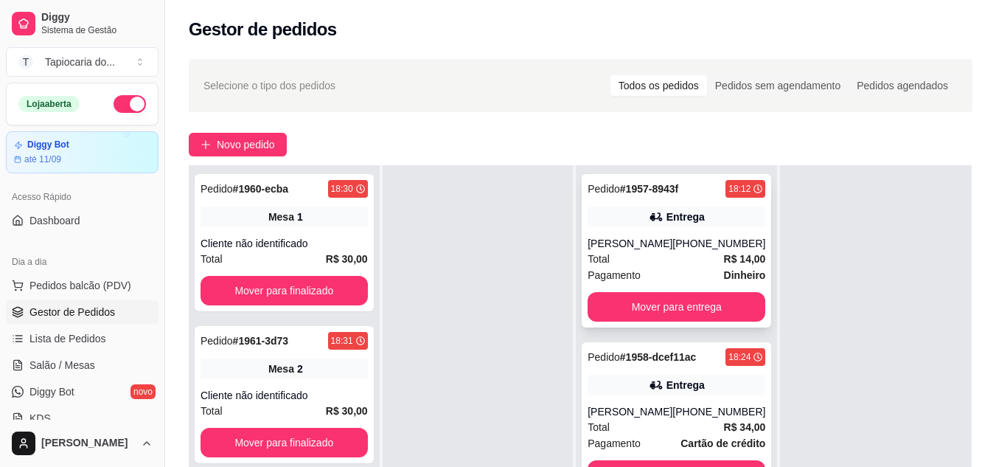
click at [663, 265] on div "Total R$ 14,00" at bounding box center [677, 259] width 178 height 16
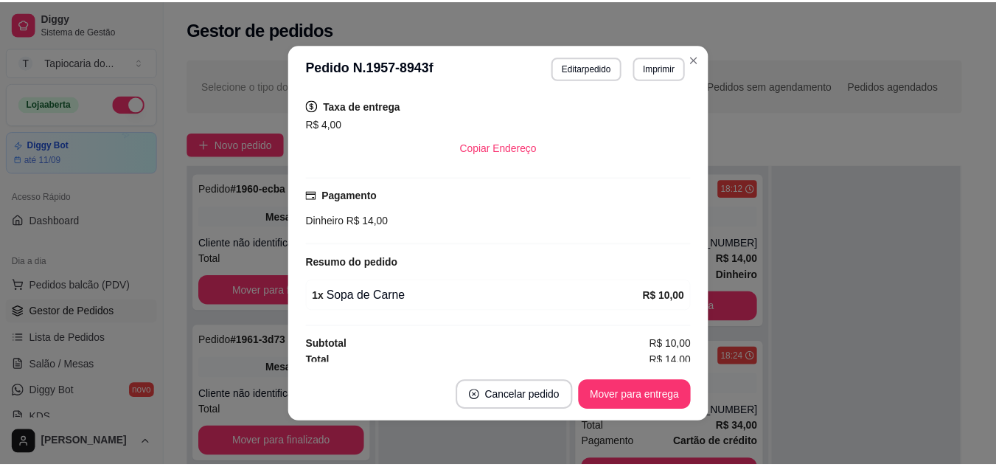
scroll to position [280, 0]
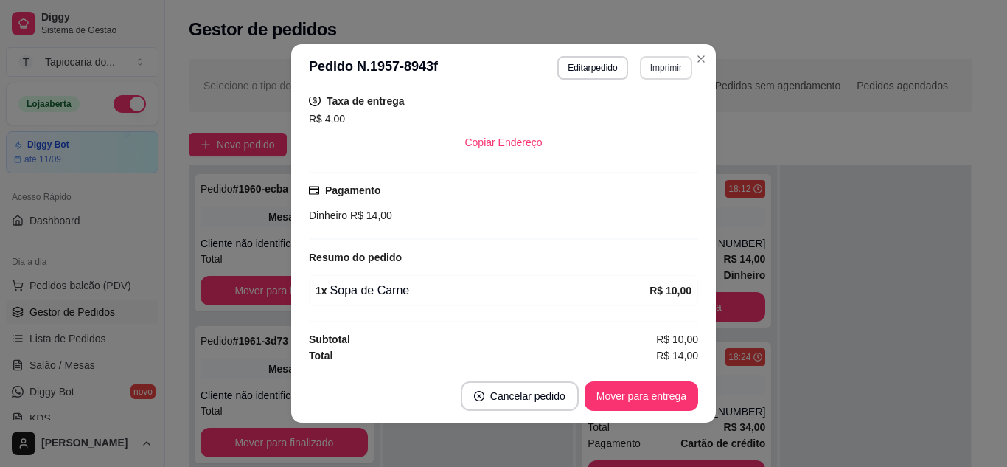
click at [664, 66] on button "Imprimir" at bounding box center [666, 68] width 52 height 24
click at [631, 114] on button "Impressora" at bounding box center [634, 119] width 103 height 23
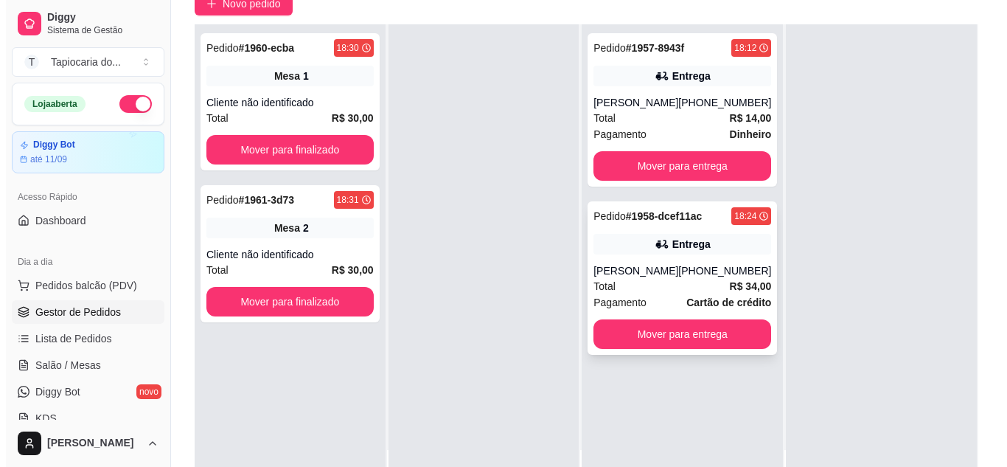
scroll to position [147, 0]
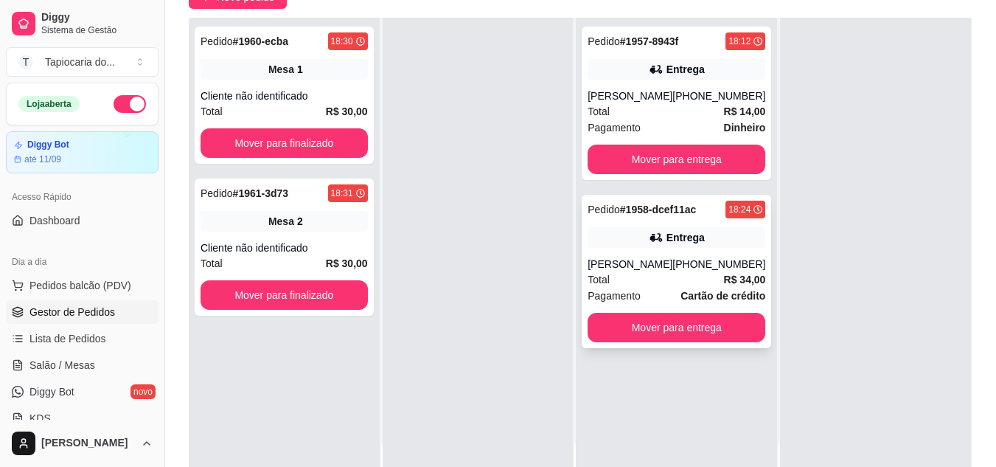
click at [652, 271] on div "[PERSON_NAME]" at bounding box center [630, 264] width 85 height 15
click at [709, 288] on div "Total R$ 34,00" at bounding box center [677, 279] width 178 height 16
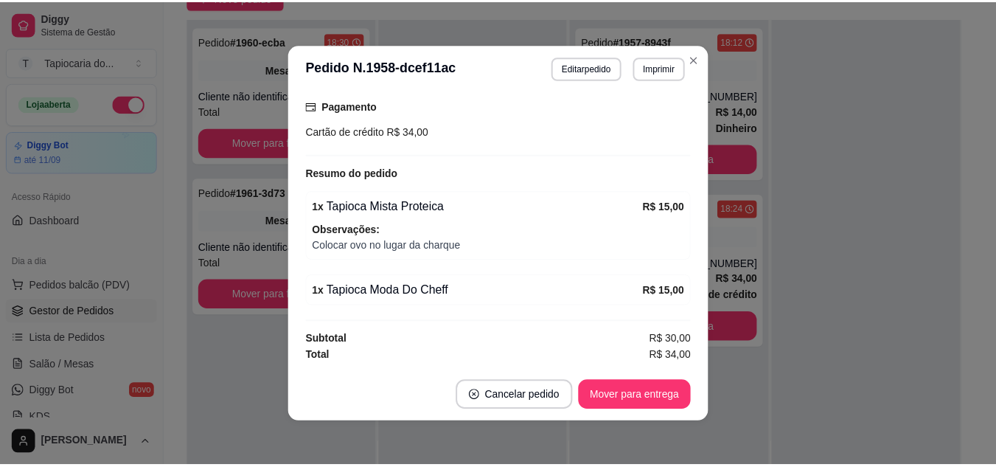
scroll to position [3, 0]
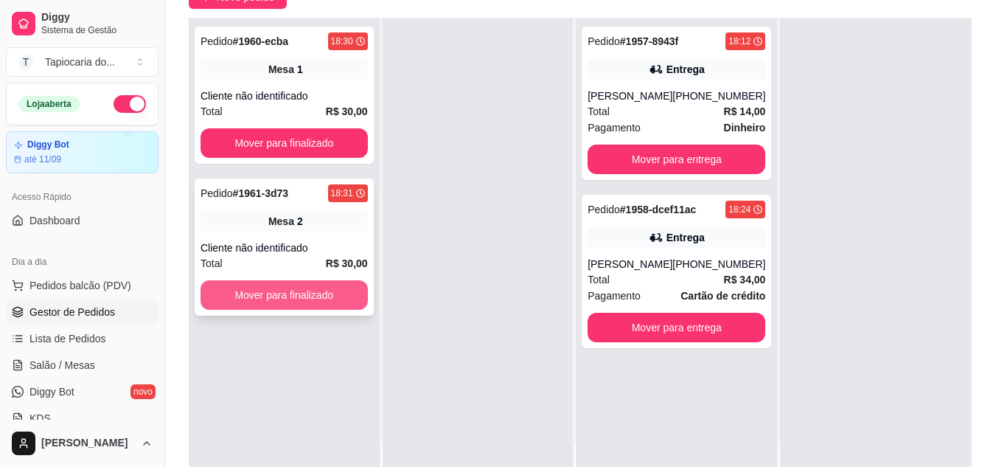
click at [302, 298] on button "Mover para finalizado" at bounding box center [284, 294] width 167 height 29
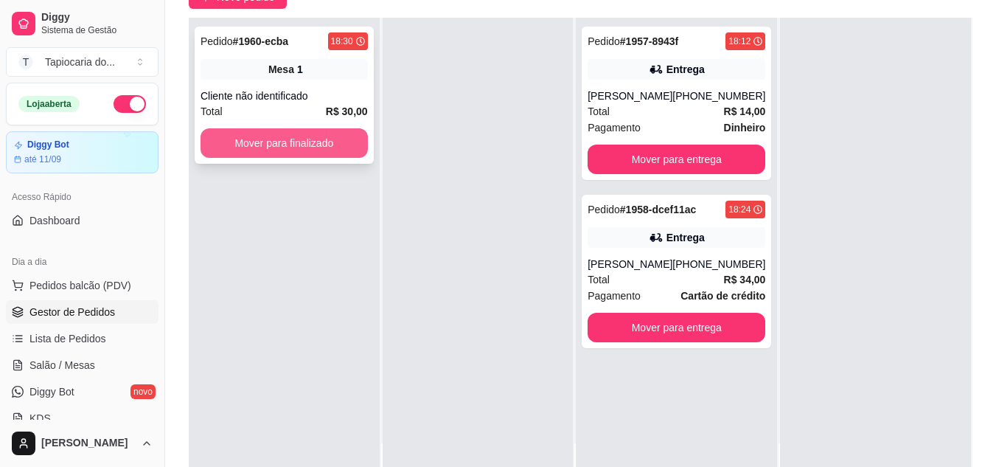
click at [307, 137] on button "Mover para finalizado" at bounding box center [284, 142] width 167 height 29
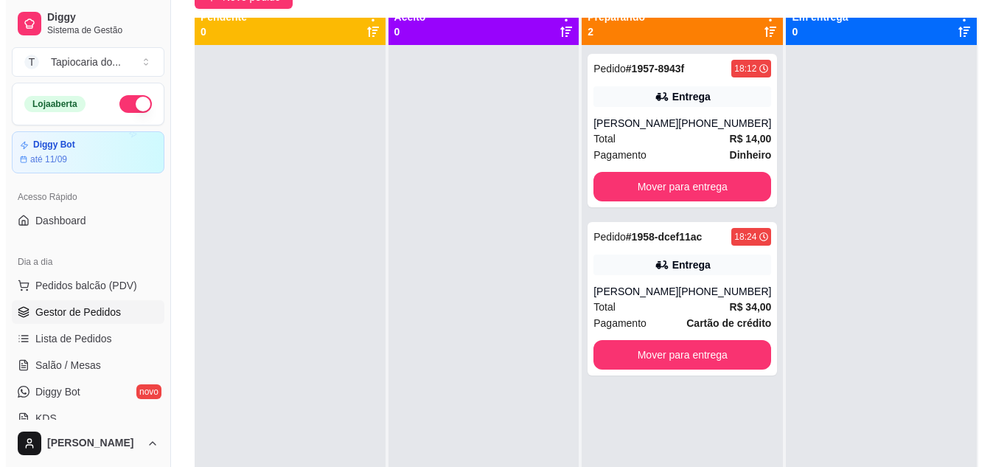
scroll to position [0, 0]
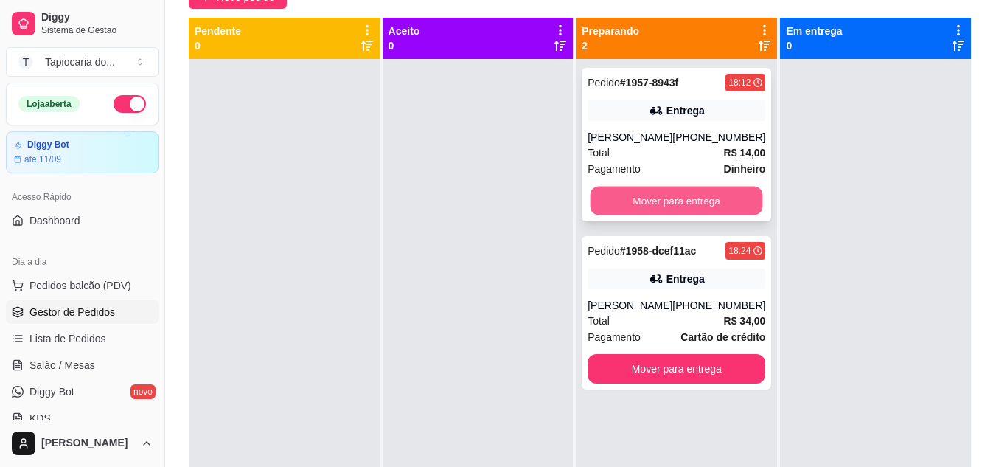
click at [667, 189] on button "Mover para entrega" at bounding box center [677, 201] width 173 height 29
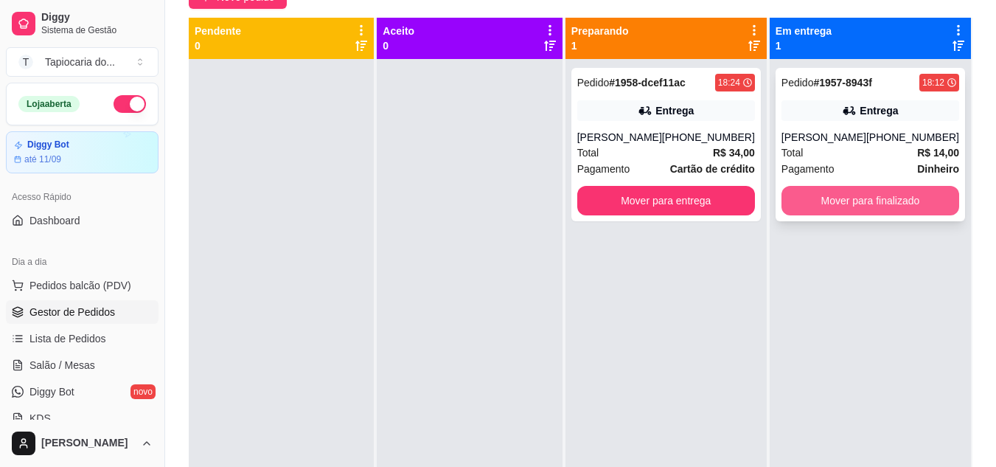
click at [860, 201] on button "Mover para finalizado" at bounding box center [871, 200] width 178 height 29
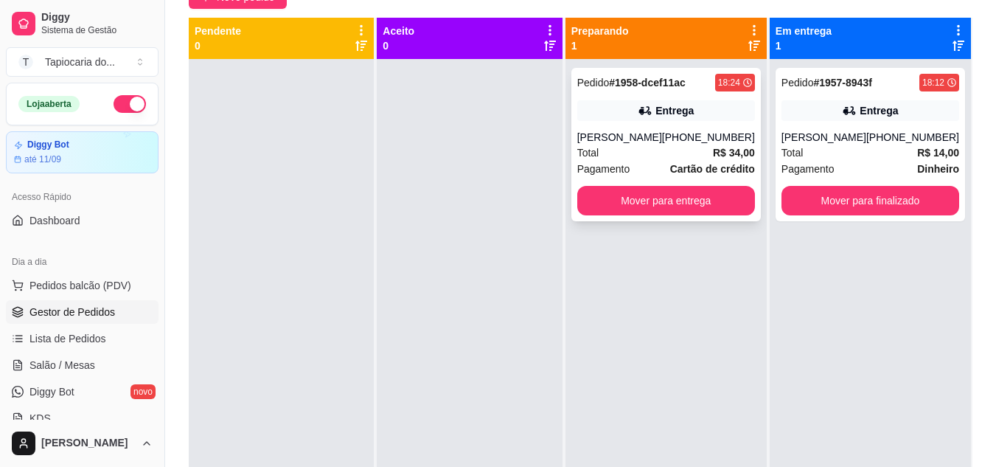
click at [681, 145] on div "[PHONE_NUMBER]" at bounding box center [708, 137] width 93 height 15
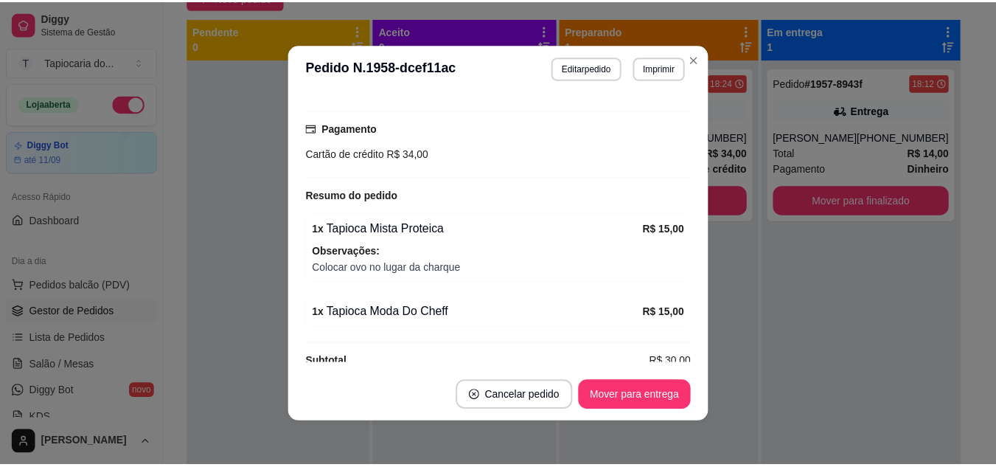
scroll to position [391, 0]
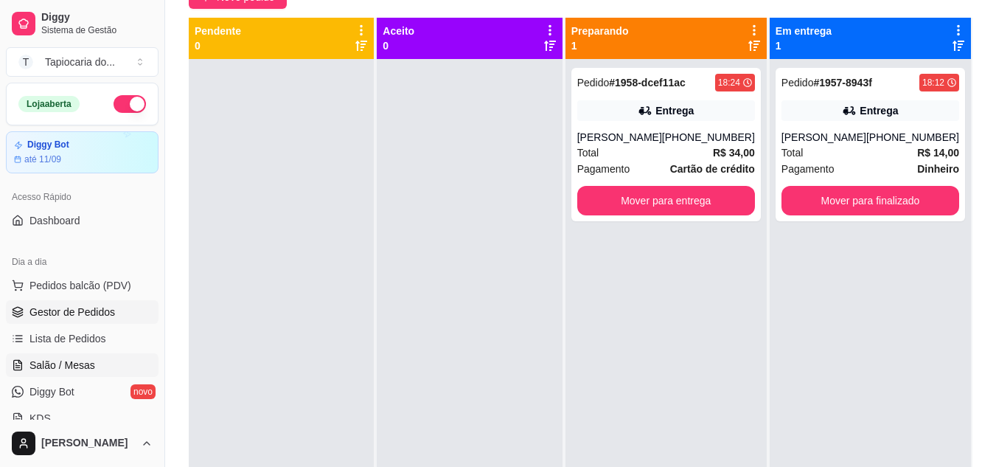
click at [69, 370] on span "Salão / Mesas" at bounding box center [62, 365] width 66 height 15
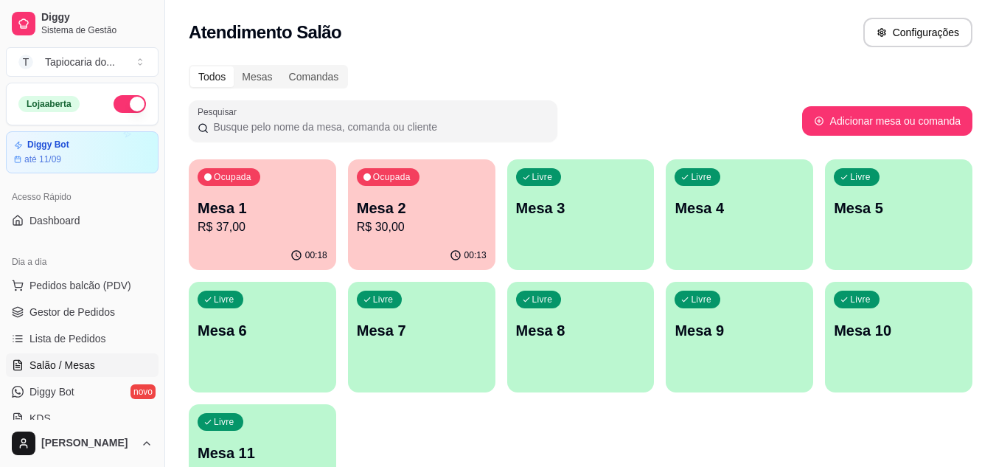
click at [417, 215] on p "Mesa 2" at bounding box center [422, 208] width 130 height 21
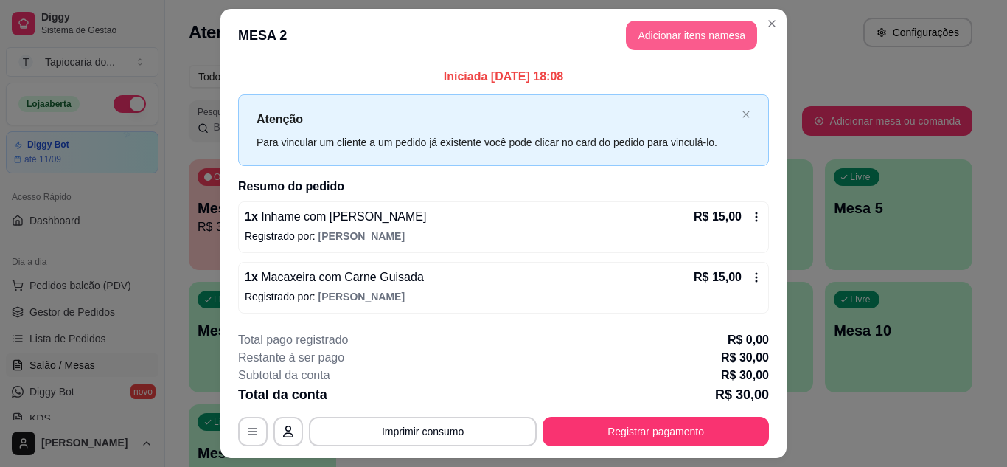
click at [664, 38] on button "Adicionar itens na mesa" at bounding box center [691, 35] width 131 height 29
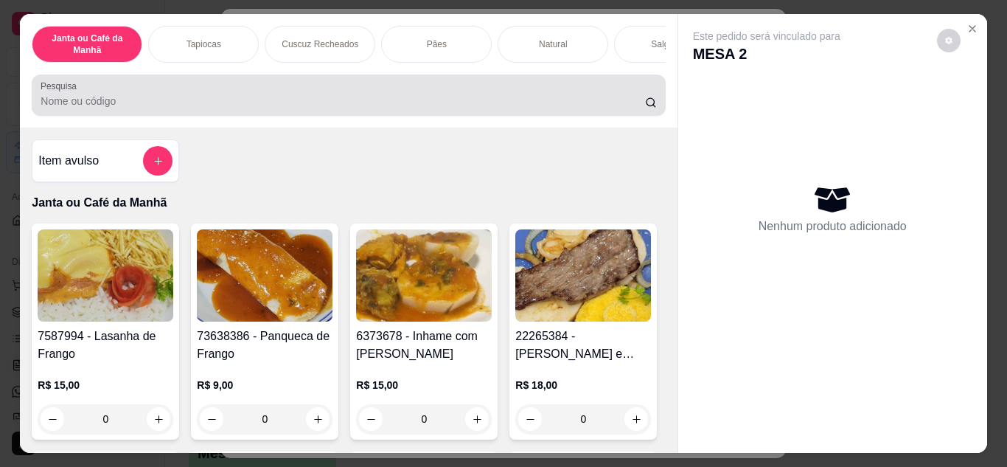
click at [467, 105] on input "Pesquisa" at bounding box center [343, 101] width 605 height 15
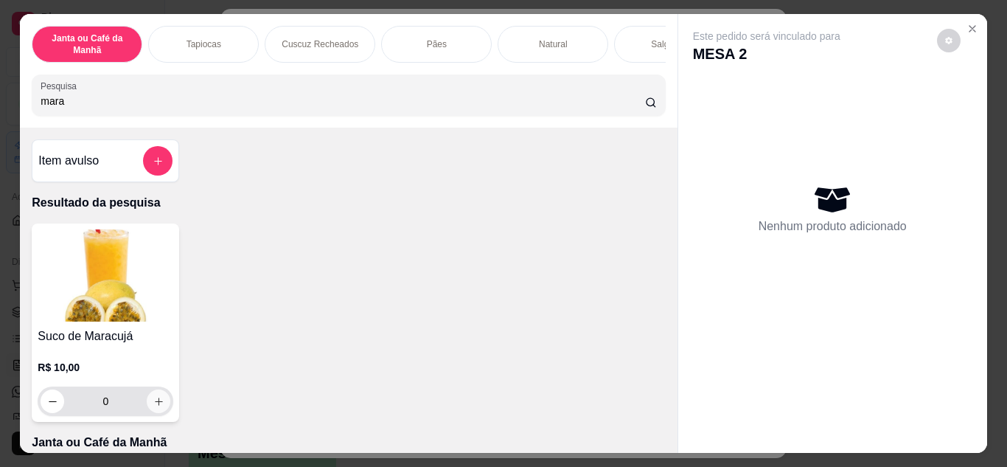
type input "mara"
click at [153, 407] on icon "increase-product-quantity" at bounding box center [158, 401] width 11 height 11
type input "1"
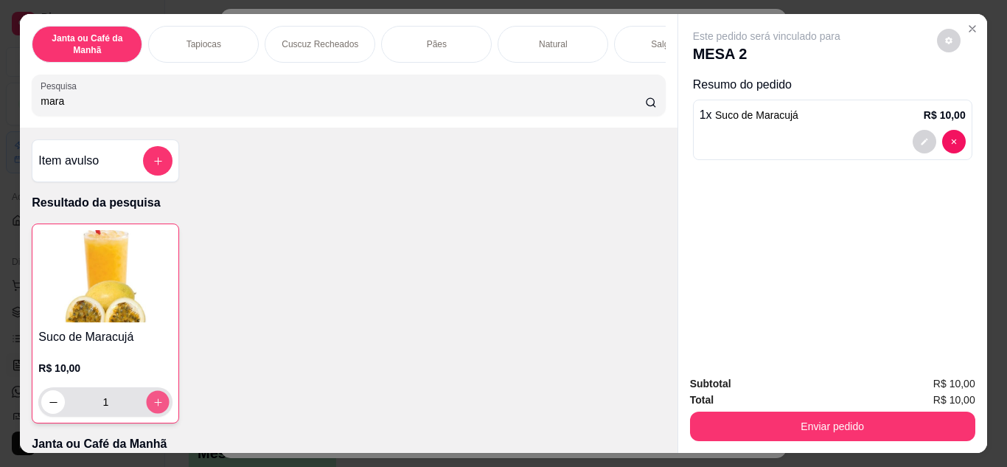
click at [153, 408] on icon "increase-product-quantity" at bounding box center [158, 402] width 11 height 11
type input "2"
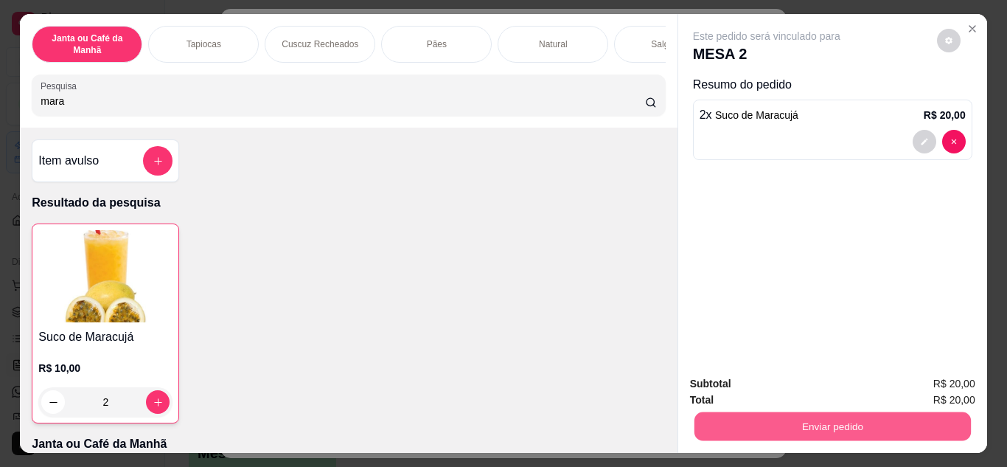
click at [772, 418] on button "Enviar pedido" at bounding box center [832, 426] width 276 height 29
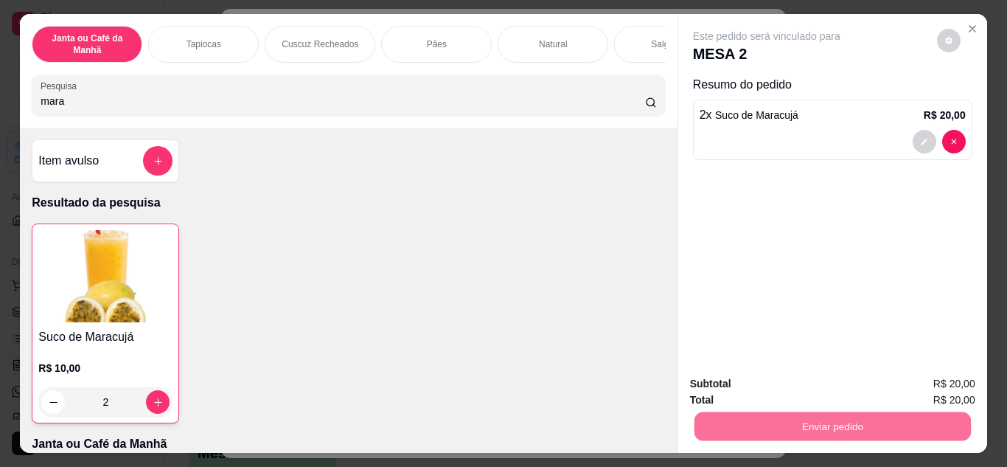
click at [824, 377] on button "Não registrar e enviar pedido" at bounding box center [783, 384] width 149 height 27
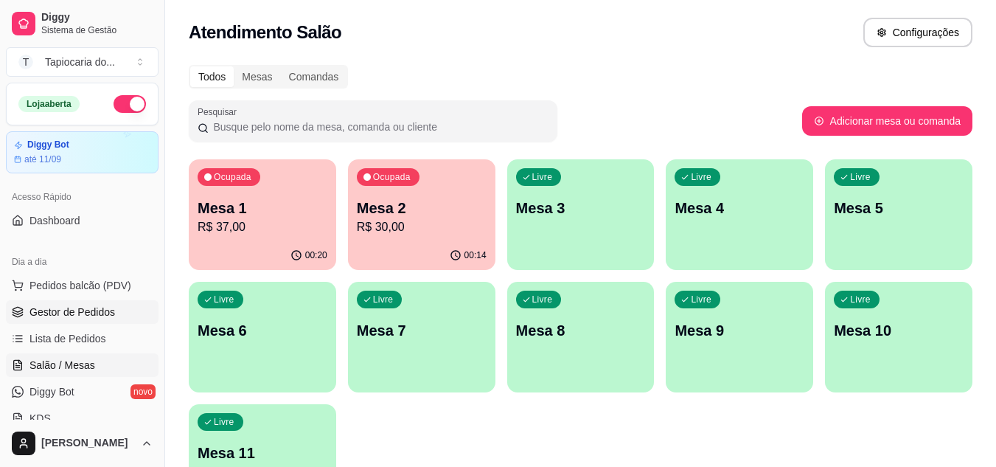
click at [61, 312] on span "Gestor de Pedidos" at bounding box center [72, 312] width 86 height 15
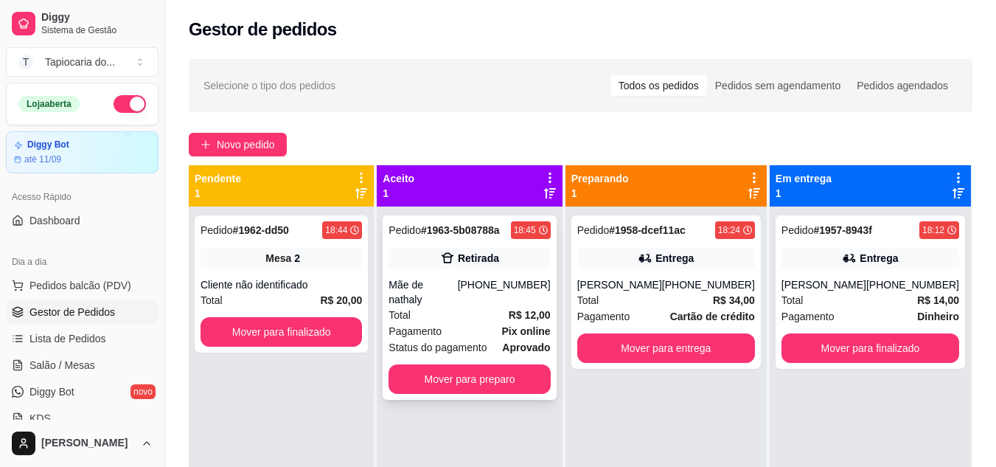
click at [461, 307] on div "Total R$ 12,00" at bounding box center [469, 315] width 161 height 16
click at [508, 365] on button "Mover para preparo" at bounding box center [470, 379] width 157 height 29
click at [523, 364] on button "Mover para preparo" at bounding box center [469, 378] width 161 height 29
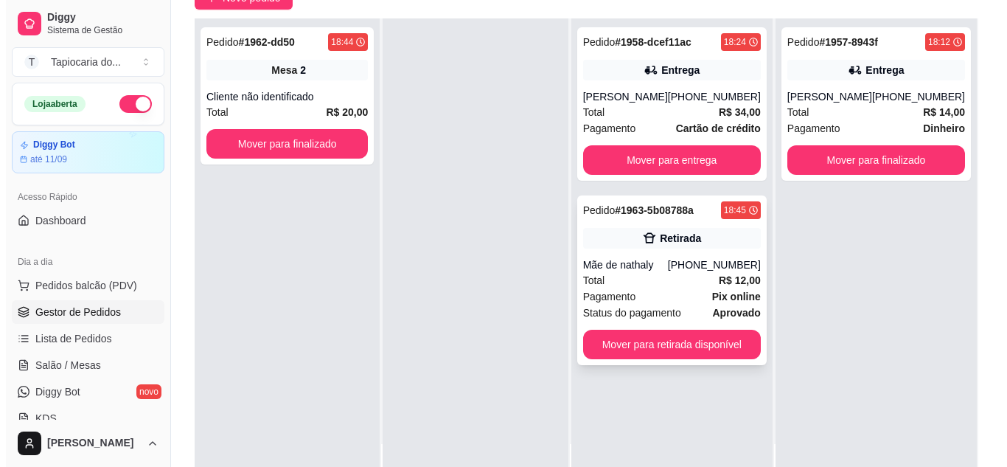
scroll to position [147, 0]
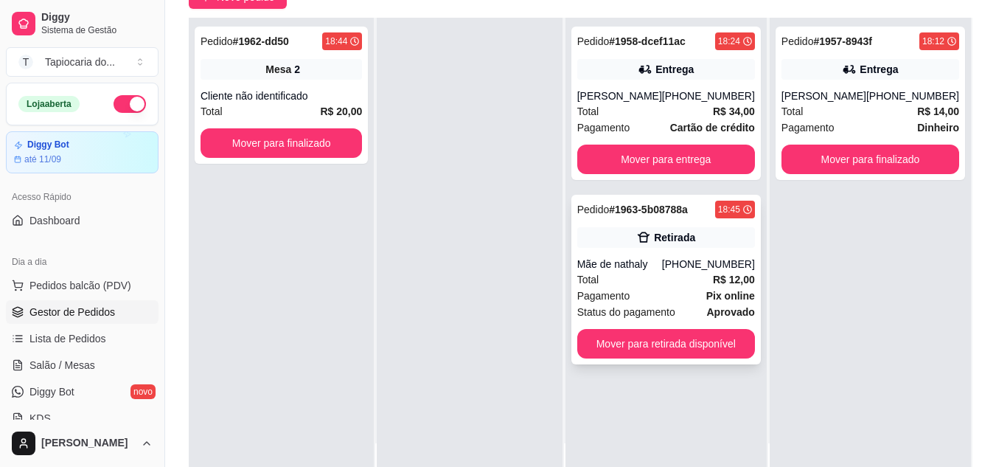
click at [644, 304] on div "Pagamento Pix online" at bounding box center [666, 296] width 178 height 16
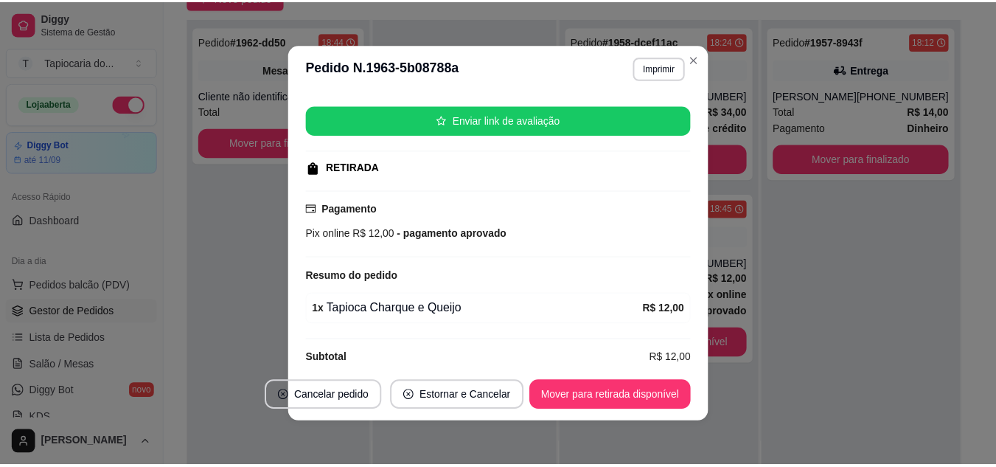
scroll to position [192, 0]
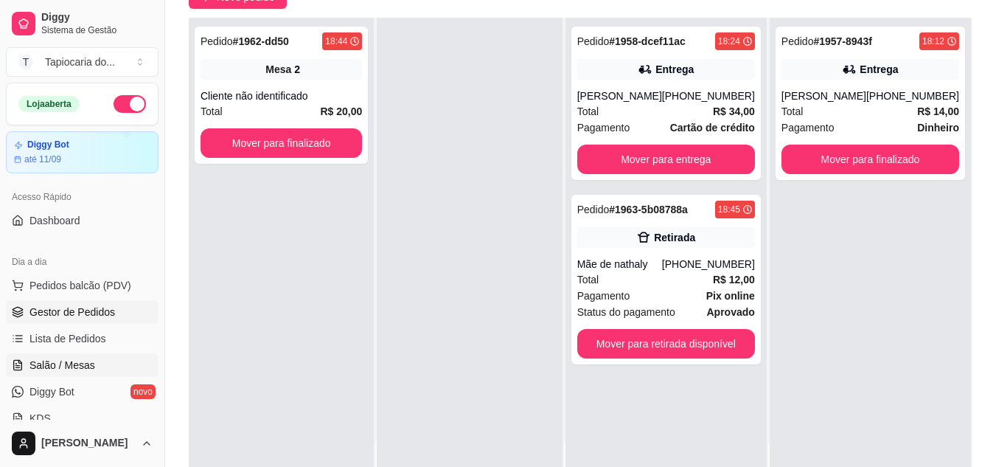
click at [53, 362] on span "Salão / Mesas" at bounding box center [62, 365] width 66 height 15
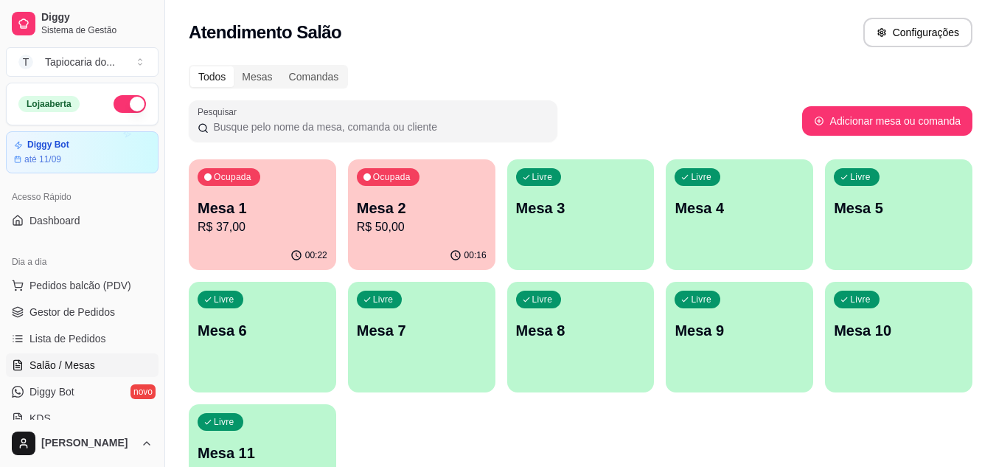
click at [274, 227] on p "R$ 37,00" at bounding box center [263, 227] width 130 height 18
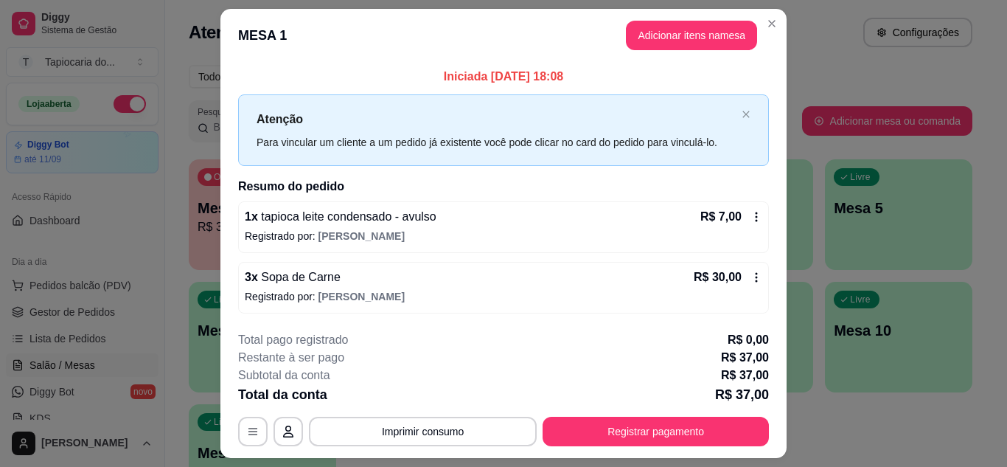
scroll to position [38, 0]
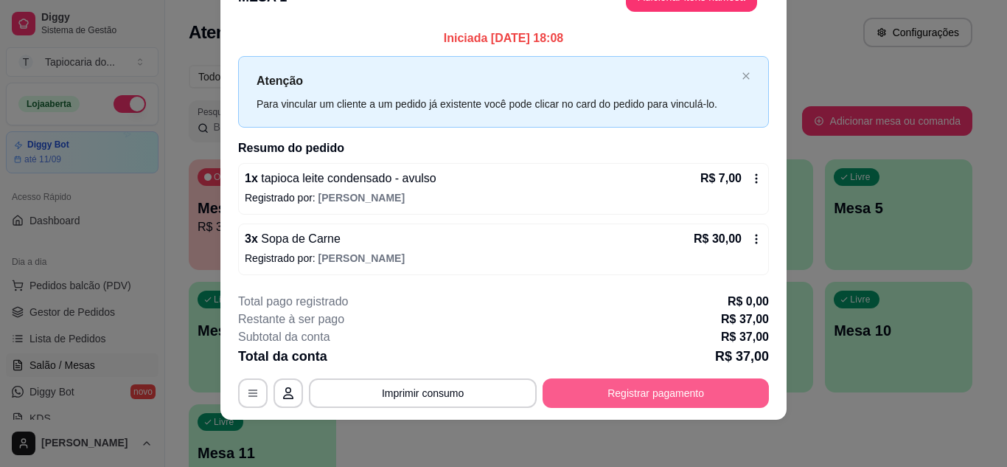
click at [693, 397] on button "Registrar pagamento" at bounding box center [656, 392] width 226 height 29
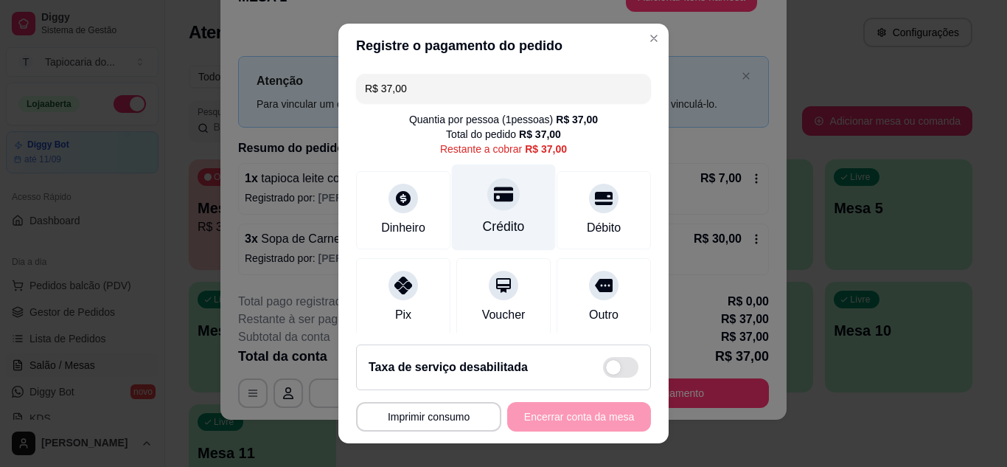
click at [504, 212] on div "Crédito" at bounding box center [504, 207] width 104 height 86
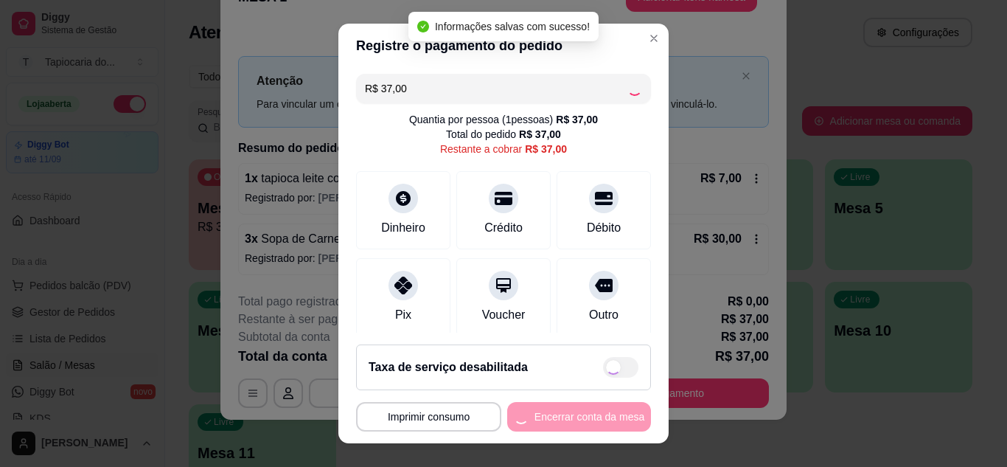
type input "R$ 0,00"
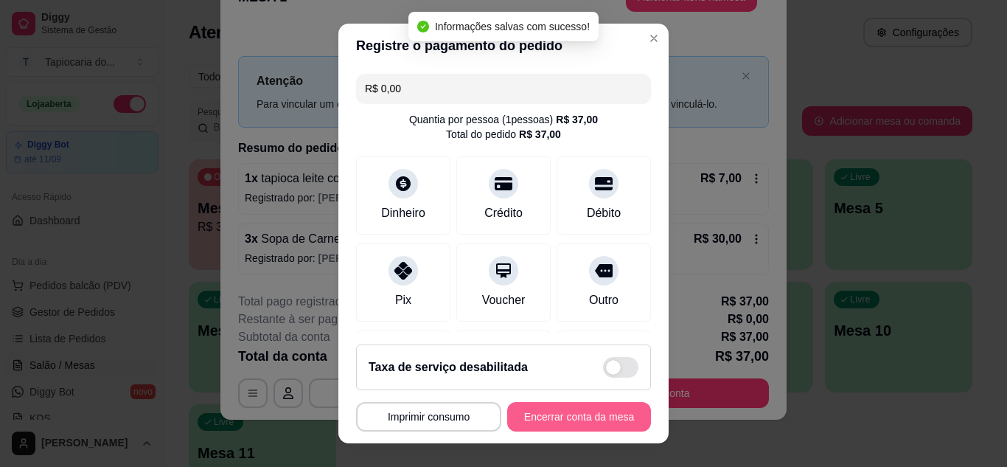
click at [574, 411] on button "Encerrar conta da mesa" at bounding box center [579, 416] width 144 height 29
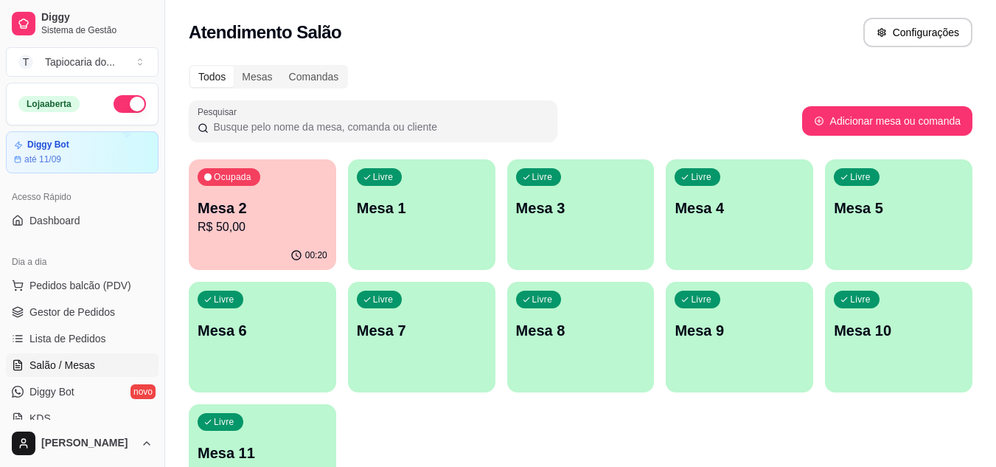
click at [871, 247] on div "Livre Mesa 5" at bounding box center [898, 205] width 147 height 93
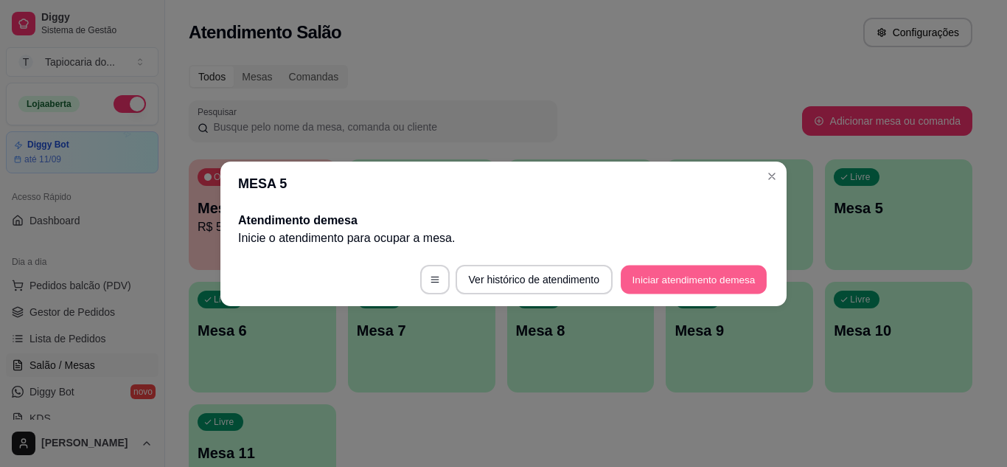
click at [660, 276] on button "Iniciar atendimento de mesa" at bounding box center [694, 279] width 146 height 29
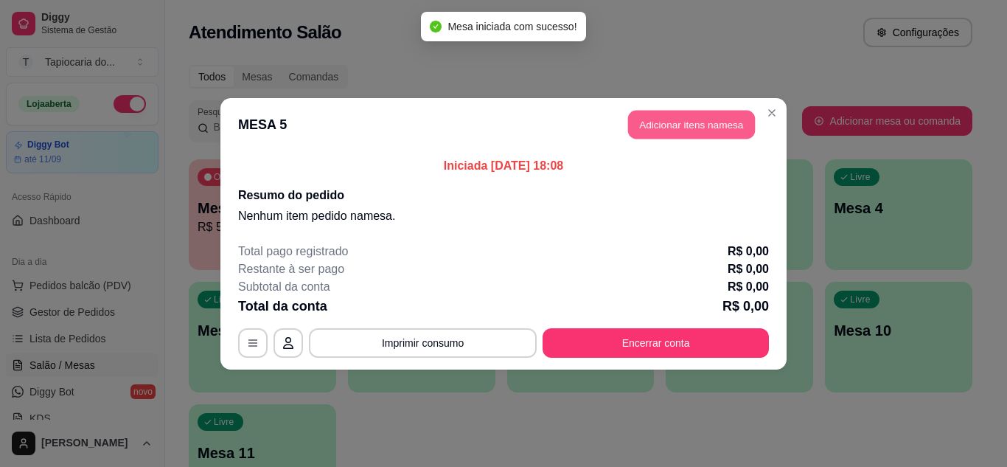
click at [671, 134] on button "Adicionar itens na mesa" at bounding box center [691, 124] width 127 height 29
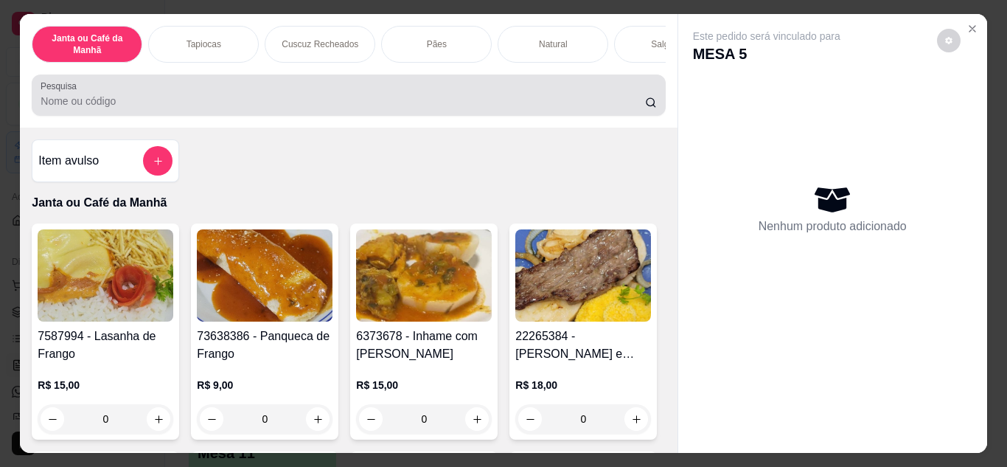
click at [428, 101] on input "Pesquisa" at bounding box center [343, 101] width 605 height 15
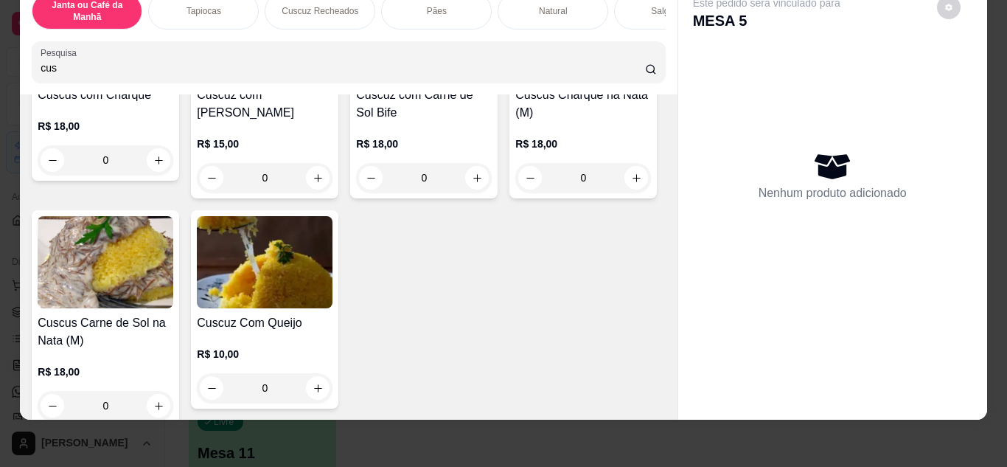
scroll to position [737, 0]
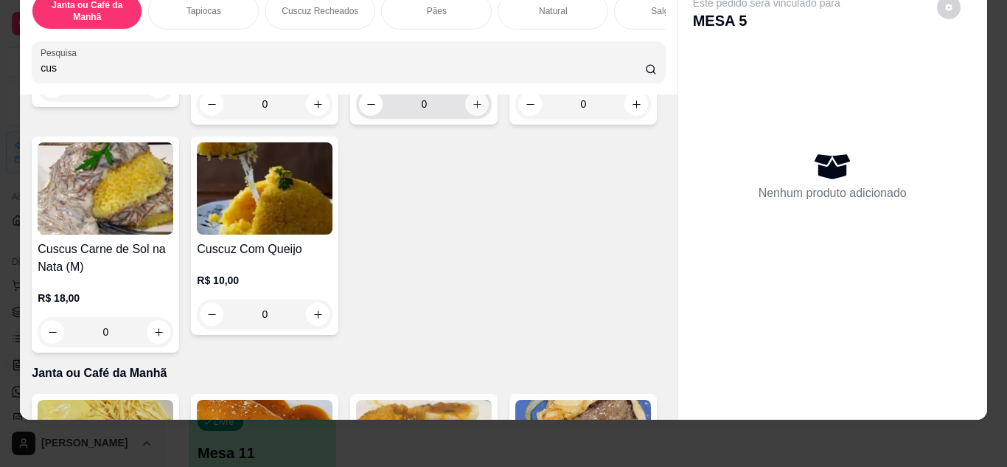
type input "cus"
click at [472, 110] on icon "increase-product-quantity" at bounding box center [477, 104] width 11 height 11
type input "1"
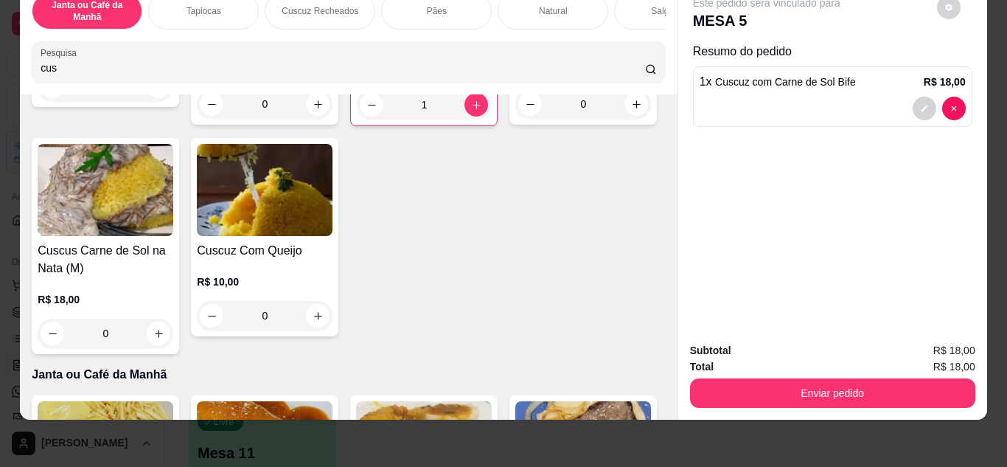
scroll to position [811, 0]
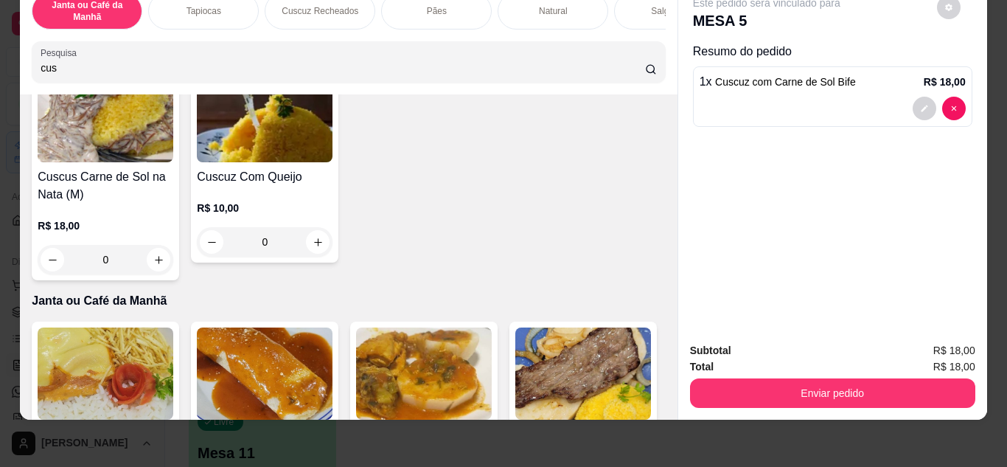
click at [625, 42] on button "increase-product-quantity" at bounding box center [637, 30] width 24 height 24
type input "1"
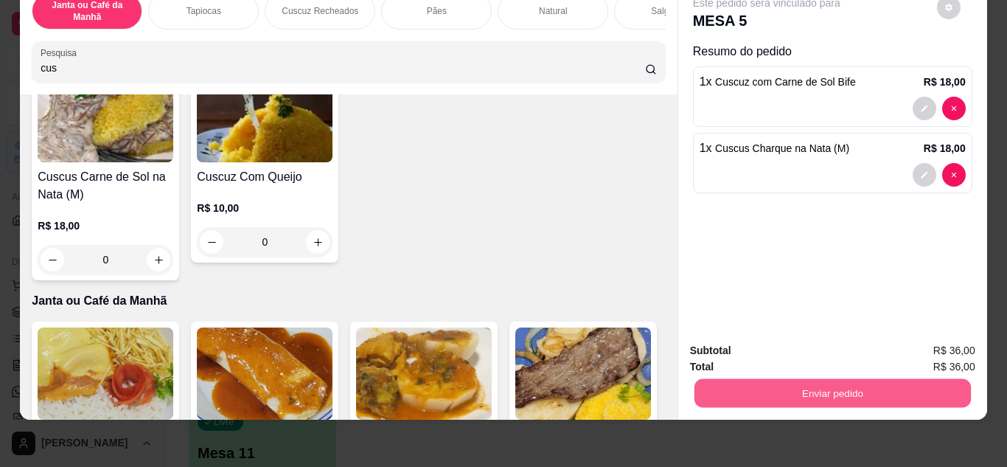
click at [743, 379] on button "Enviar pedido" at bounding box center [832, 393] width 276 height 29
click at [855, 341] on button "Não registrar e enviar pedido" at bounding box center [783, 345] width 149 height 27
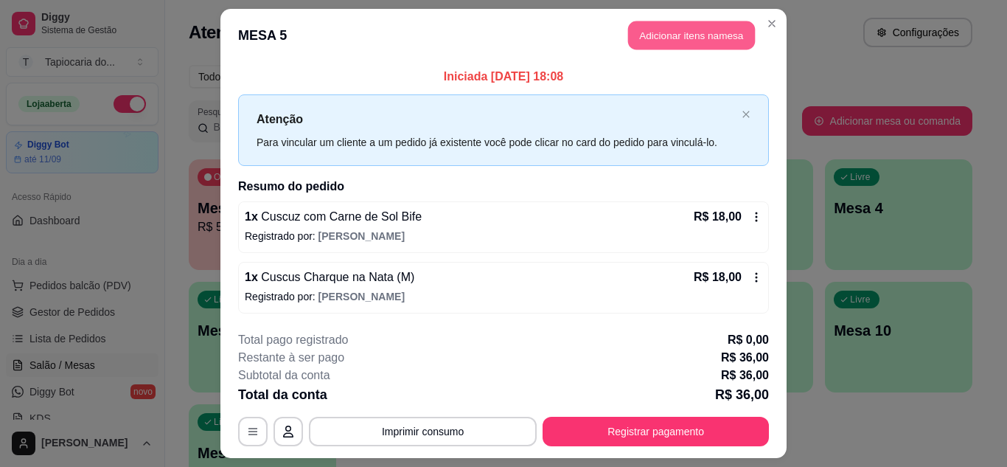
click at [662, 31] on button "Adicionar itens na mesa" at bounding box center [691, 35] width 127 height 29
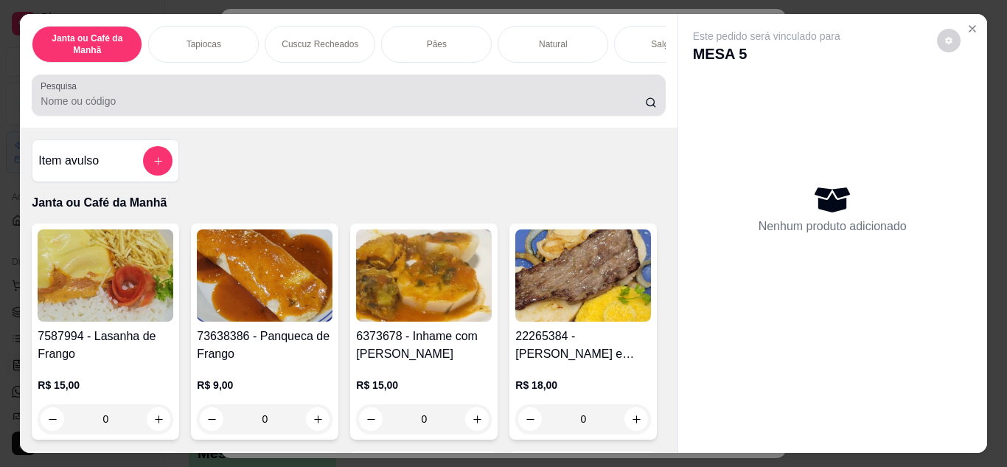
click at [386, 100] on input "Pesquisa" at bounding box center [343, 101] width 605 height 15
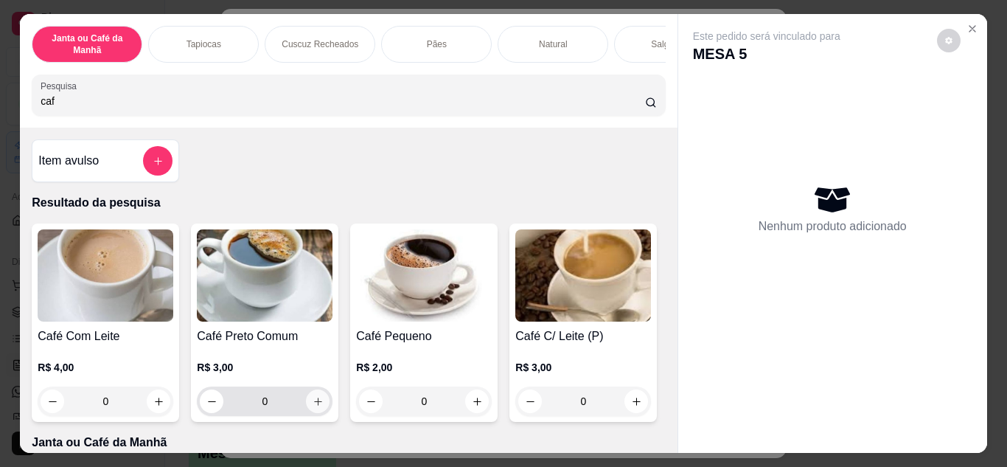
type input "caf"
click at [314, 412] on button "increase-product-quantity" at bounding box center [318, 400] width 23 height 23
type input "1"
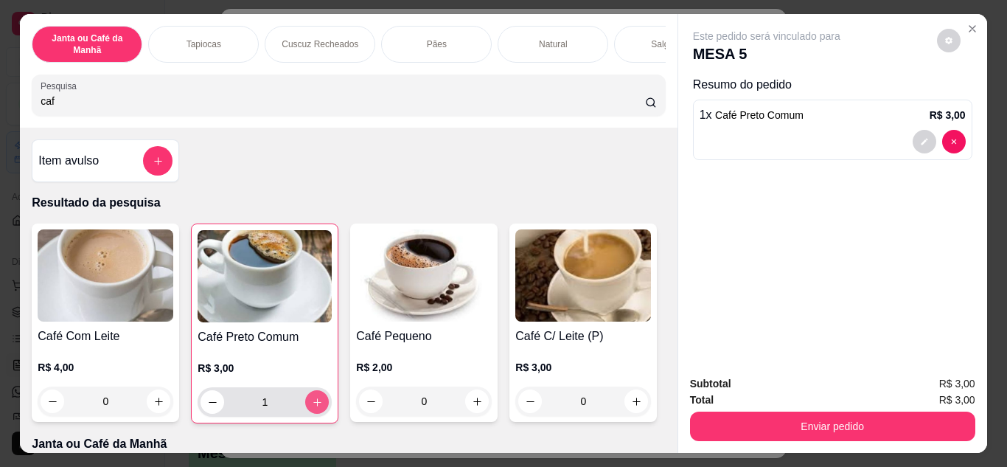
click at [314, 408] on icon "increase-product-quantity" at bounding box center [317, 402] width 11 height 11
type input "2"
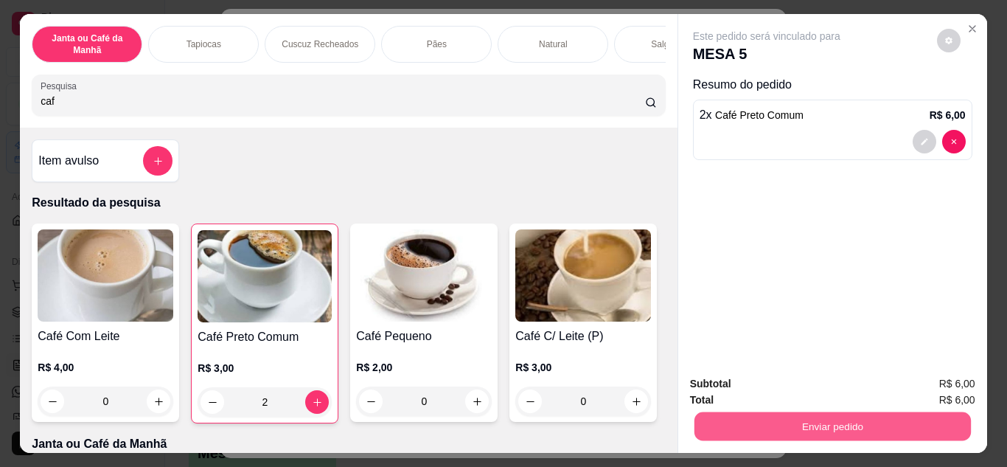
click at [719, 418] on button "Enviar pedido" at bounding box center [832, 426] width 276 height 29
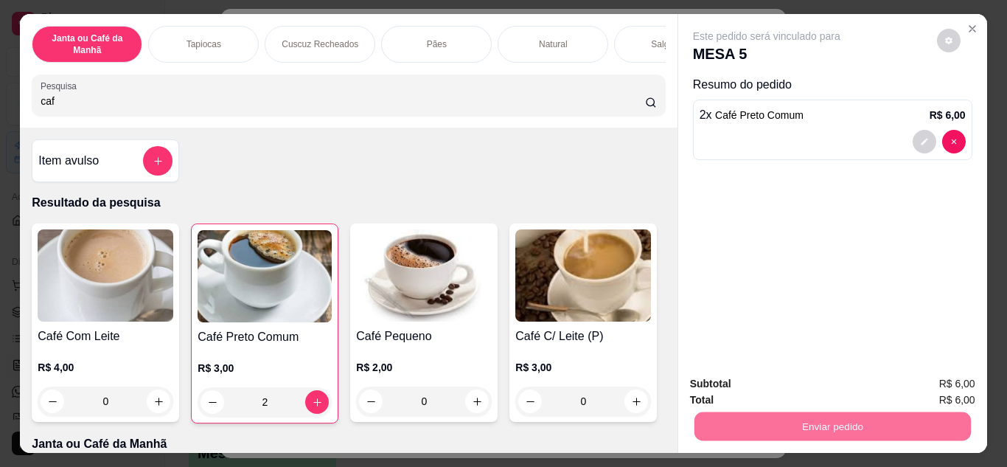
click at [745, 381] on button "Não registrar e enviar pedido" at bounding box center [783, 384] width 153 height 28
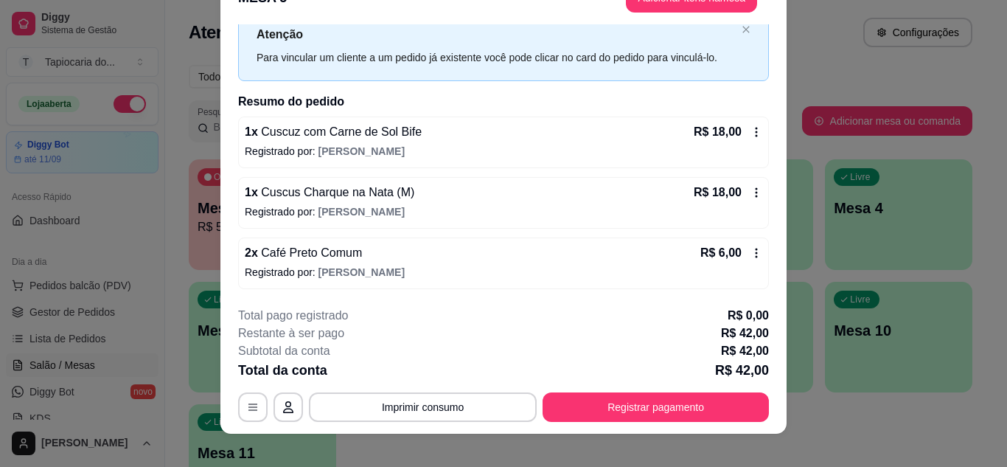
scroll to position [45, 0]
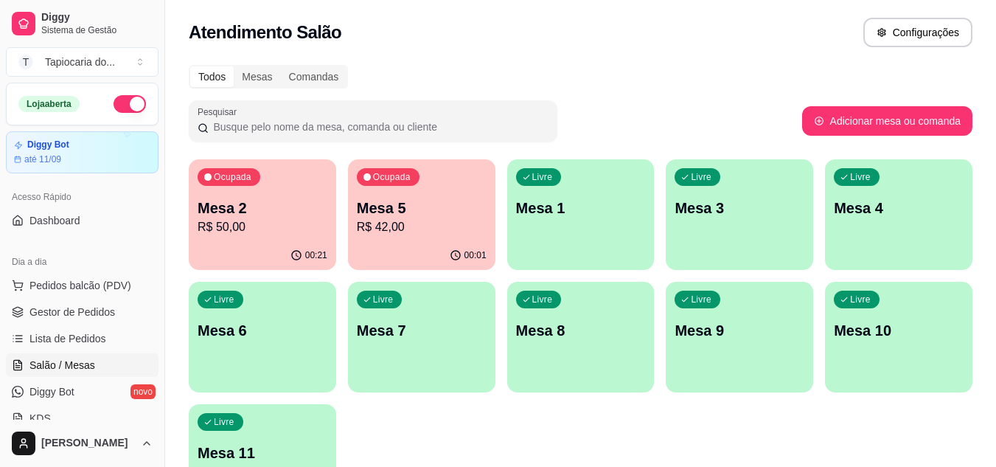
click at [378, 221] on p "R$ 42,00" at bounding box center [422, 227] width 130 height 18
click at [454, 202] on p "Mesa 5" at bounding box center [422, 208] width 130 height 21
click at [57, 303] on link "Gestor de Pedidos" at bounding box center [82, 312] width 153 height 24
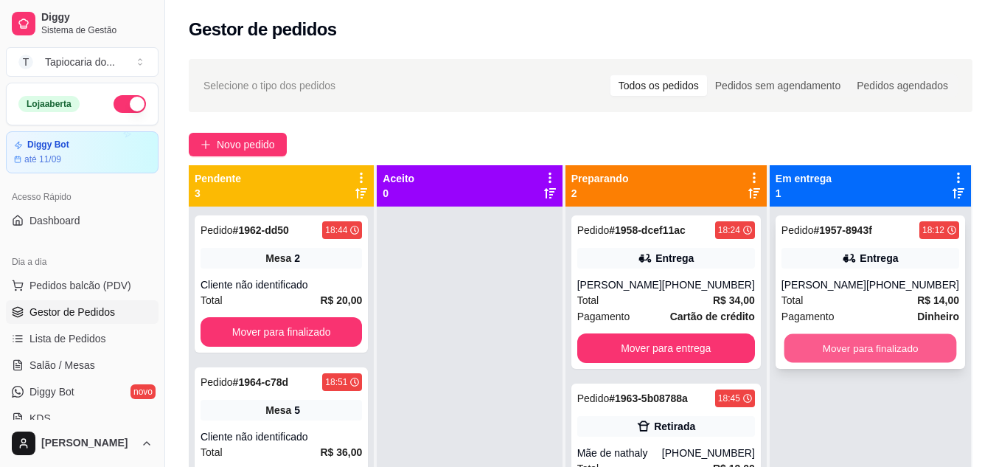
click at [848, 347] on button "Mover para finalizado" at bounding box center [870, 348] width 173 height 29
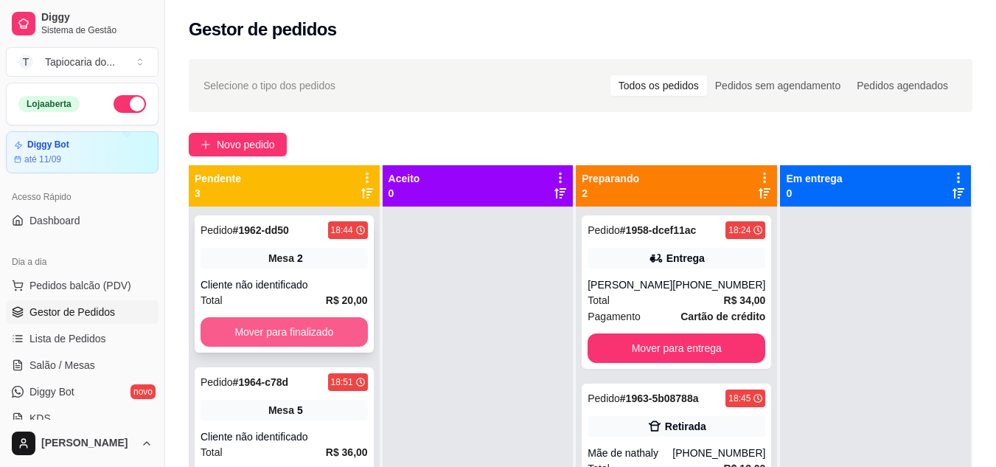
click at [310, 327] on button "Mover para finalizado" at bounding box center [284, 331] width 167 height 29
click at [310, 327] on button "Mover para finalizado" at bounding box center [284, 332] width 162 height 29
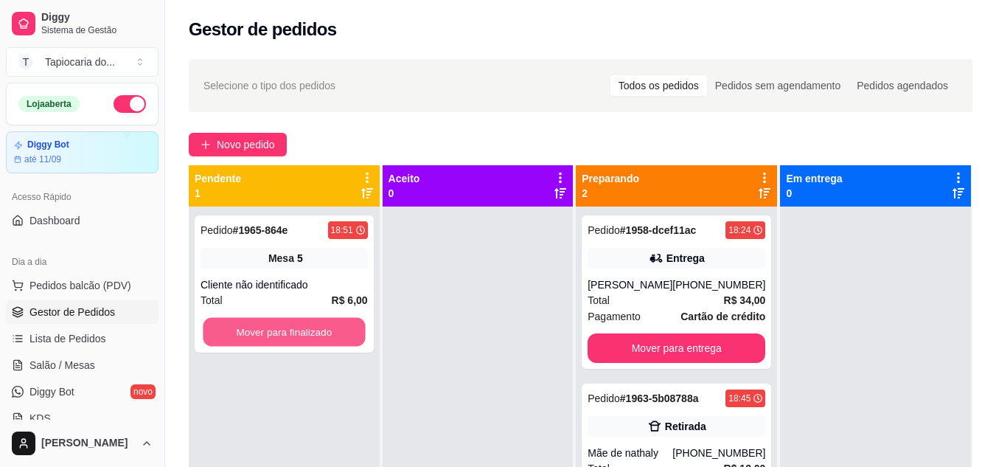
click at [310, 327] on button "Mover para finalizado" at bounding box center [284, 332] width 162 height 29
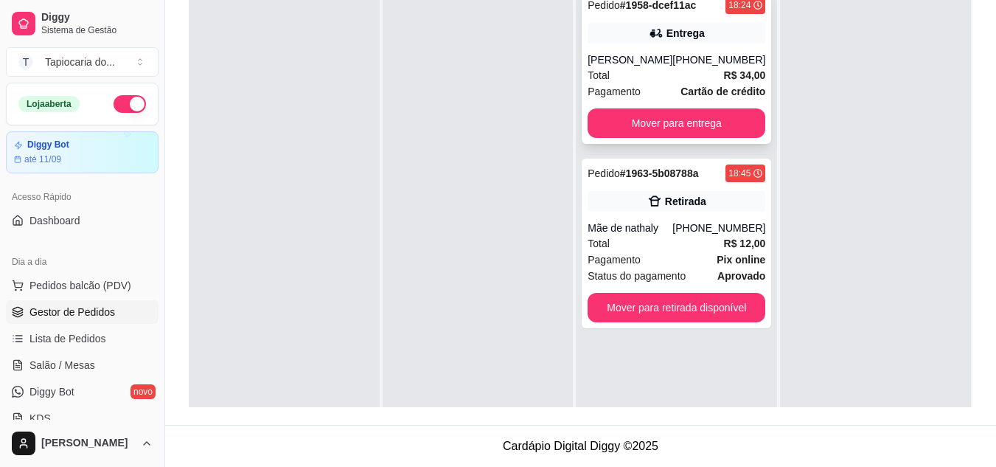
click at [613, 83] on div "Total R$ 34,00" at bounding box center [677, 75] width 178 height 16
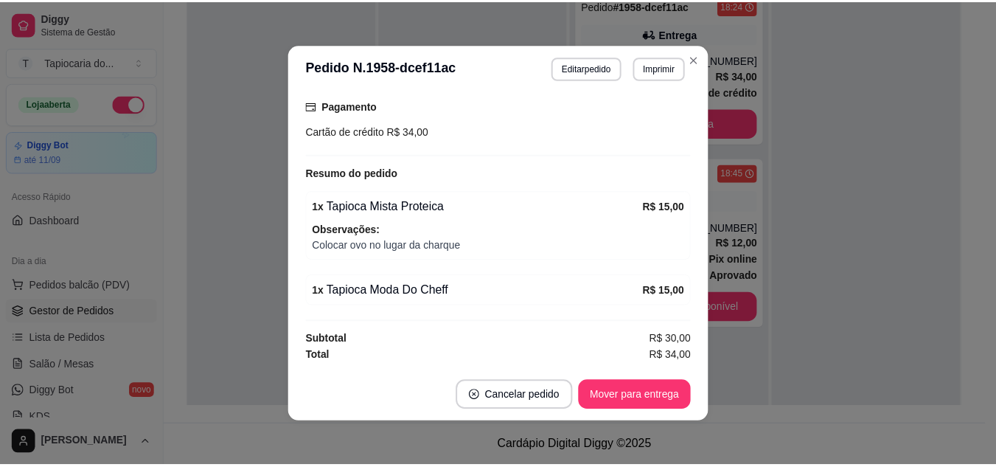
scroll to position [3, 0]
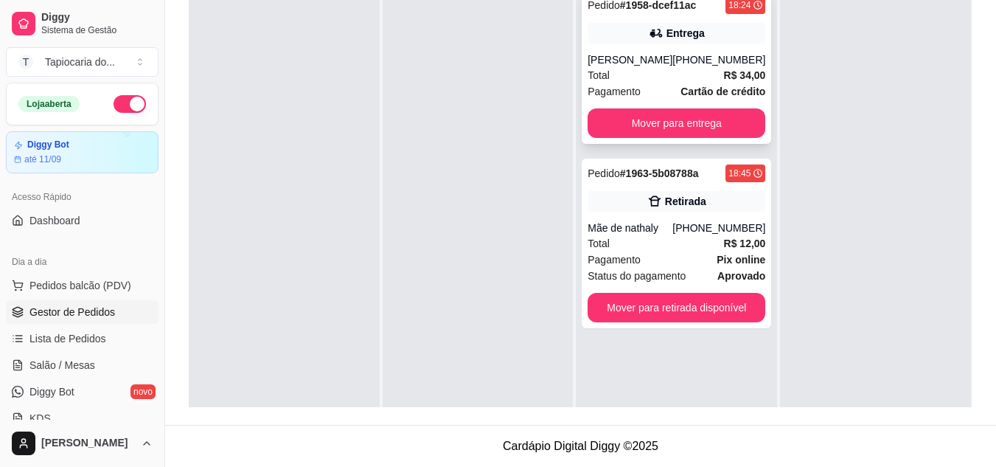
click at [659, 67] on div "[PERSON_NAME]" at bounding box center [630, 59] width 85 height 15
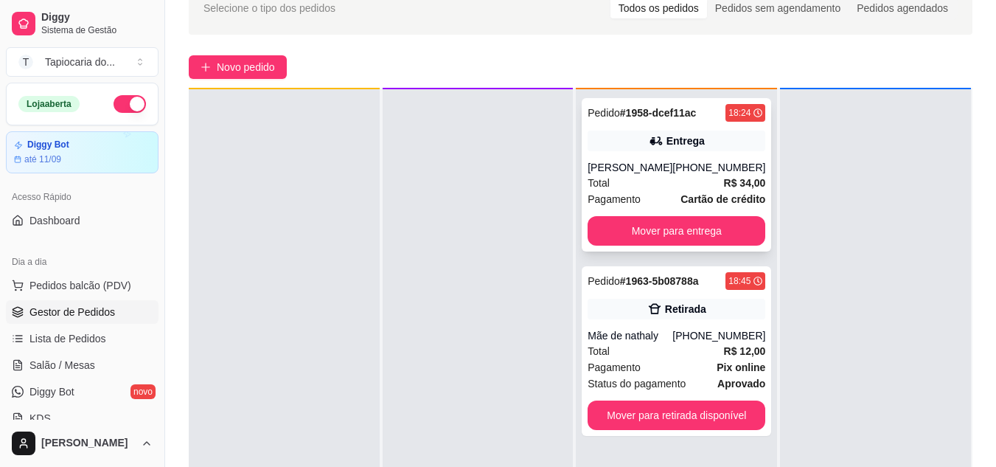
scroll to position [41, 0]
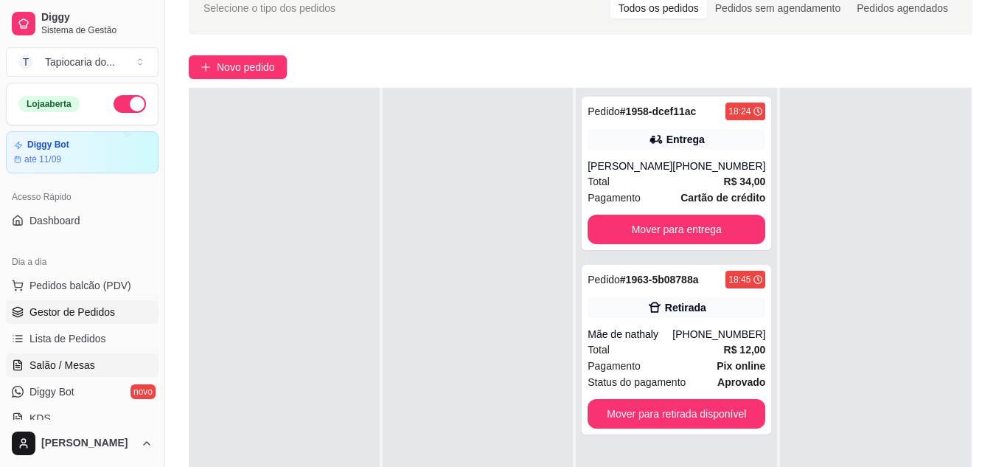
click at [65, 369] on span "Salão / Mesas" at bounding box center [62, 365] width 66 height 15
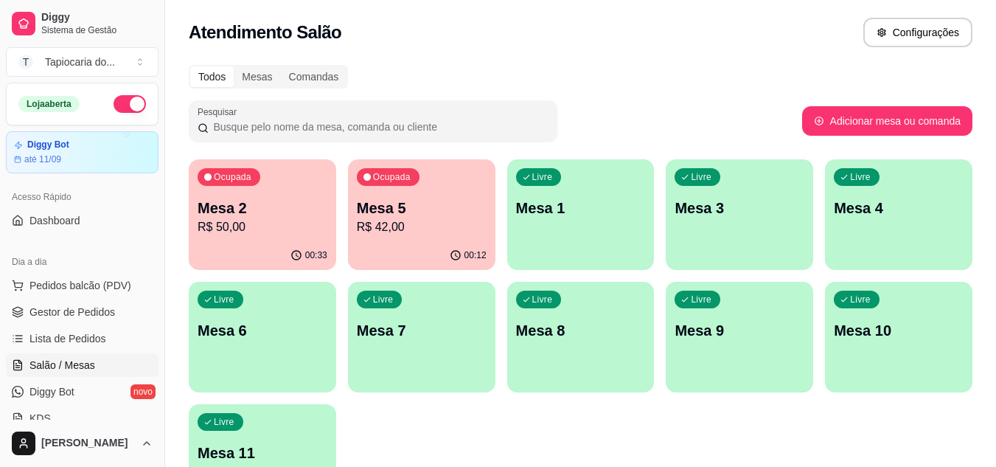
click at [410, 252] on div "00:12" at bounding box center [421, 255] width 147 height 29
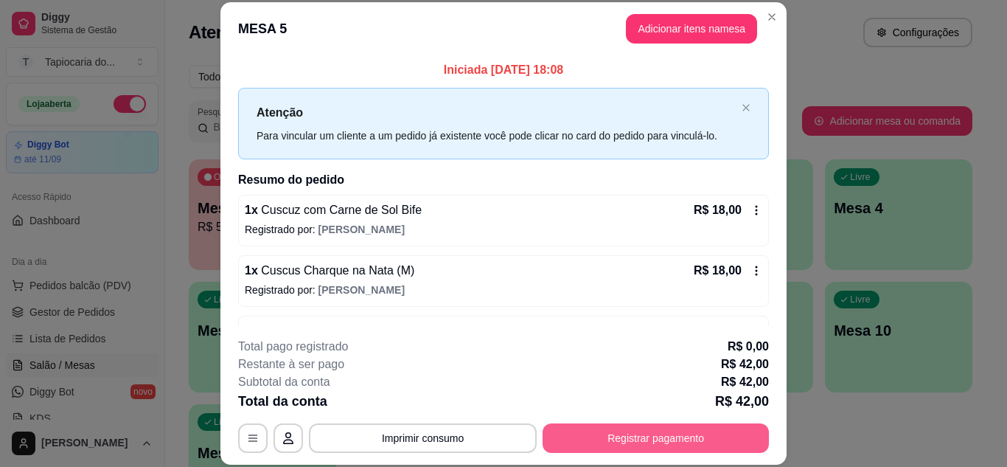
click at [681, 434] on button "Registrar pagamento" at bounding box center [656, 437] width 226 height 29
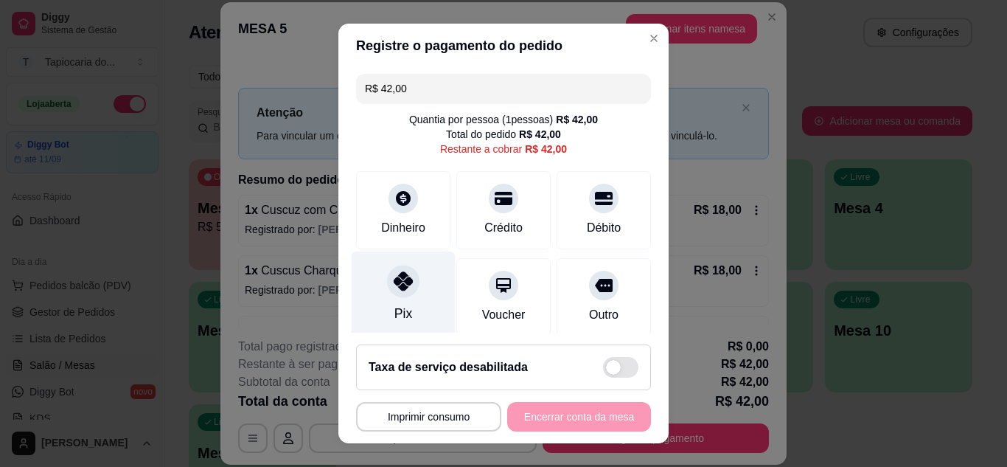
click at [408, 297] on div "Pix" at bounding box center [404, 294] width 104 height 86
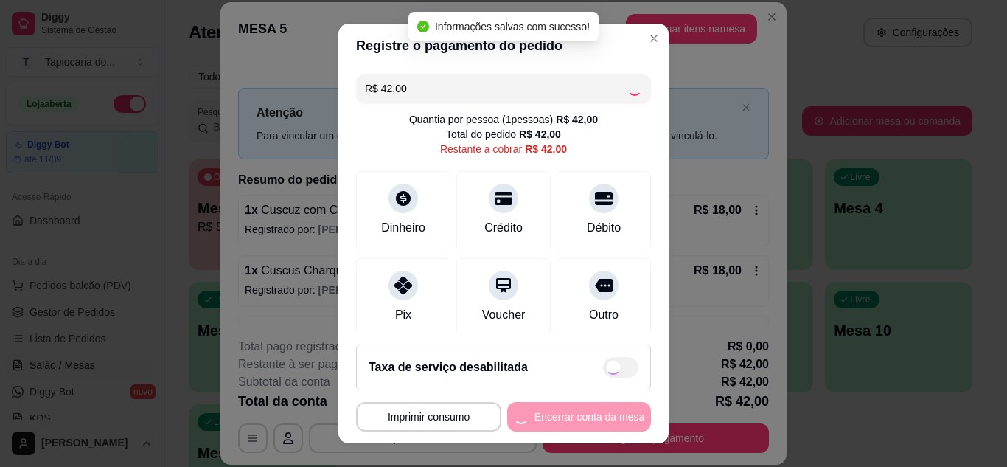
type input "R$ 0,00"
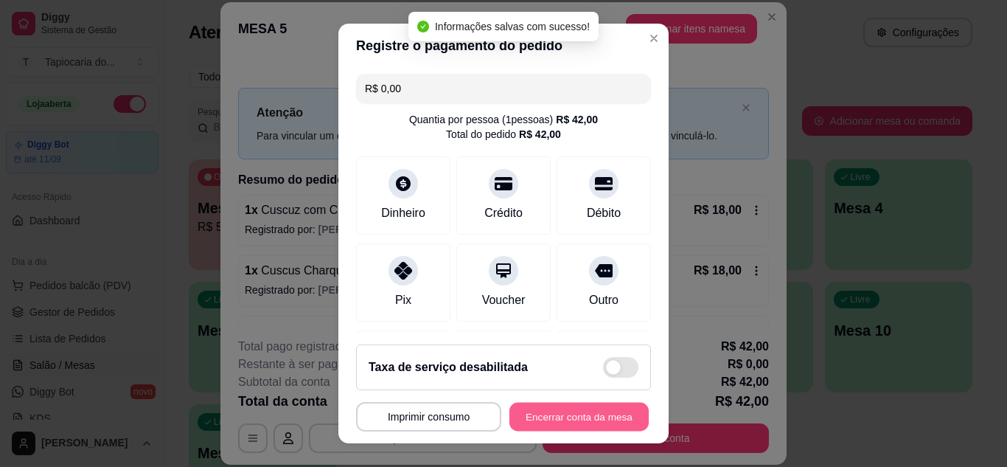
click at [569, 411] on button "Encerrar conta da mesa" at bounding box center [578, 417] width 139 height 29
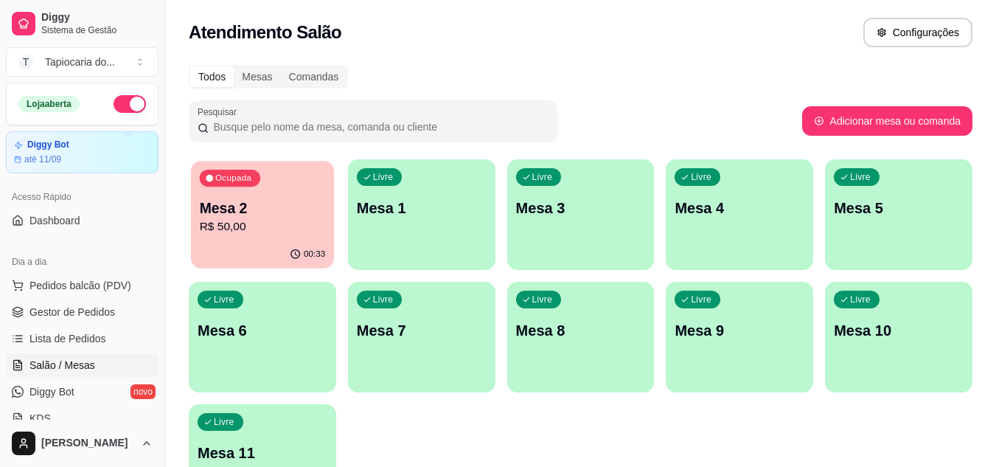
click at [234, 223] on p "R$ 50,00" at bounding box center [263, 226] width 126 height 17
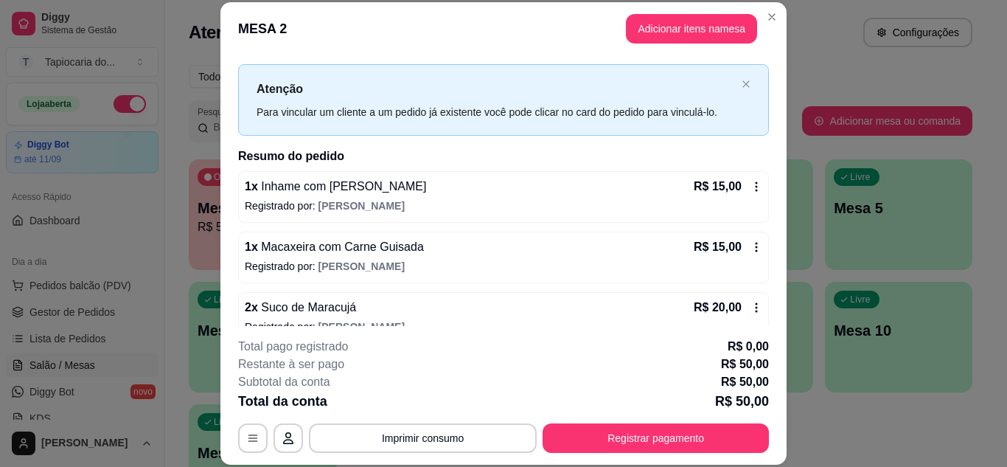
scroll to position [47, 0]
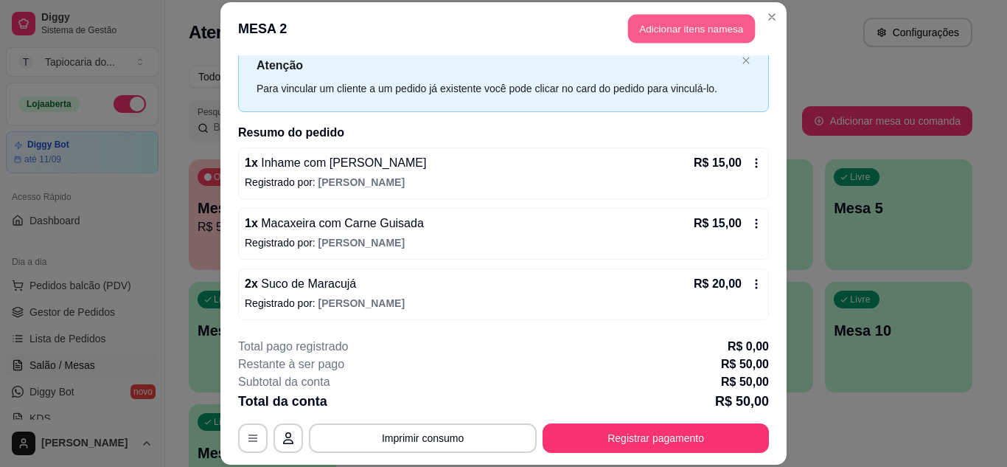
click at [695, 30] on button "Adicionar itens na mesa" at bounding box center [691, 29] width 127 height 29
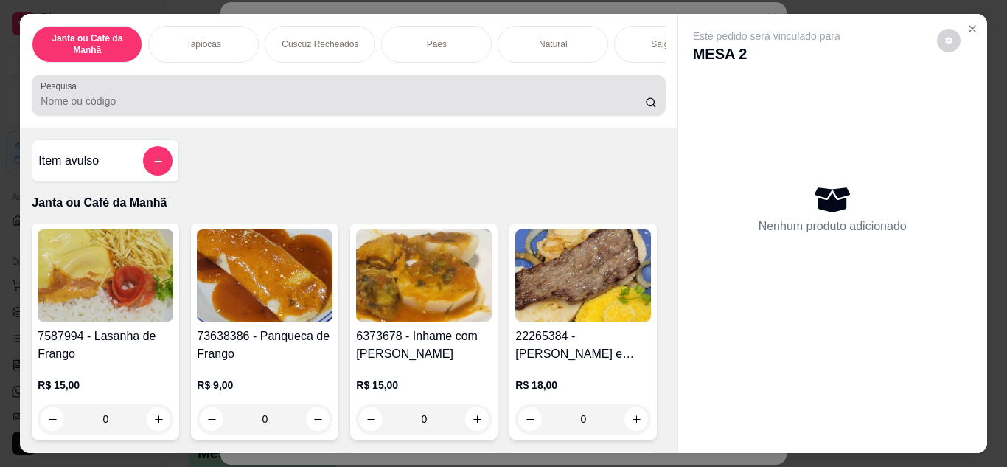
click at [319, 94] on div at bounding box center [349, 94] width 616 height 29
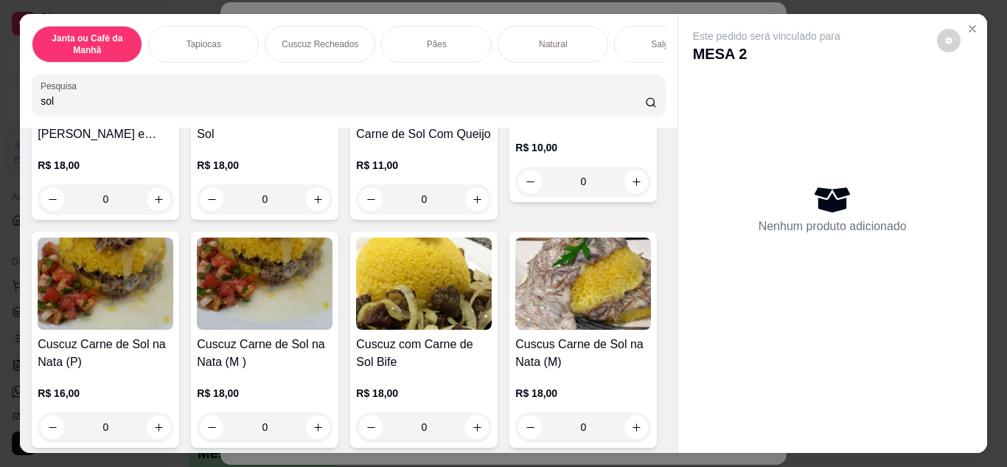
scroll to position [221, 0]
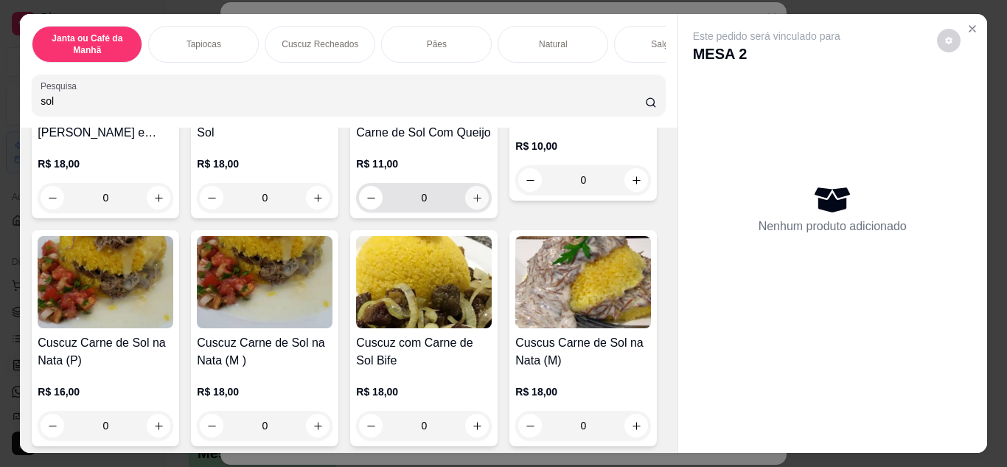
type input "sol"
click at [472, 200] on icon "increase-product-quantity" at bounding box center [477, 197] width 11 height 11
type input "1"
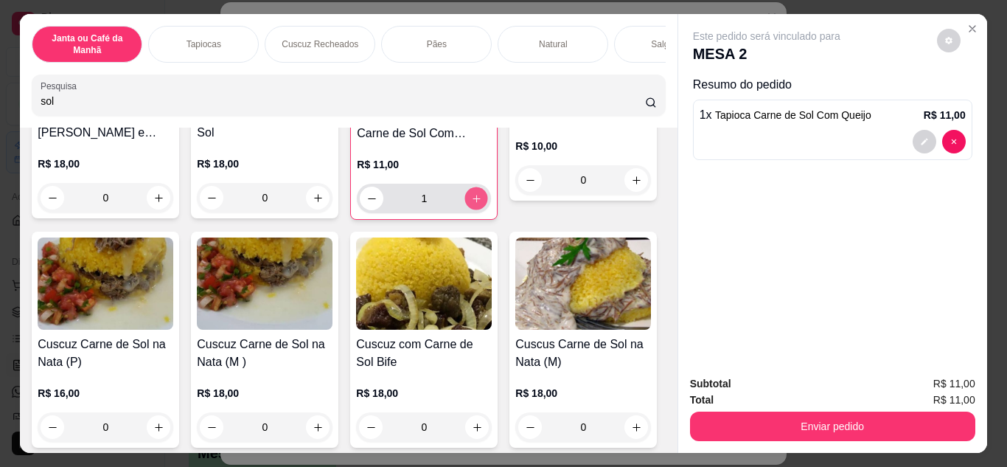
click at [471, 200] on icon "increase-product-quantity" at bounding box center [476, 198] width 11 height 11
type input "2"
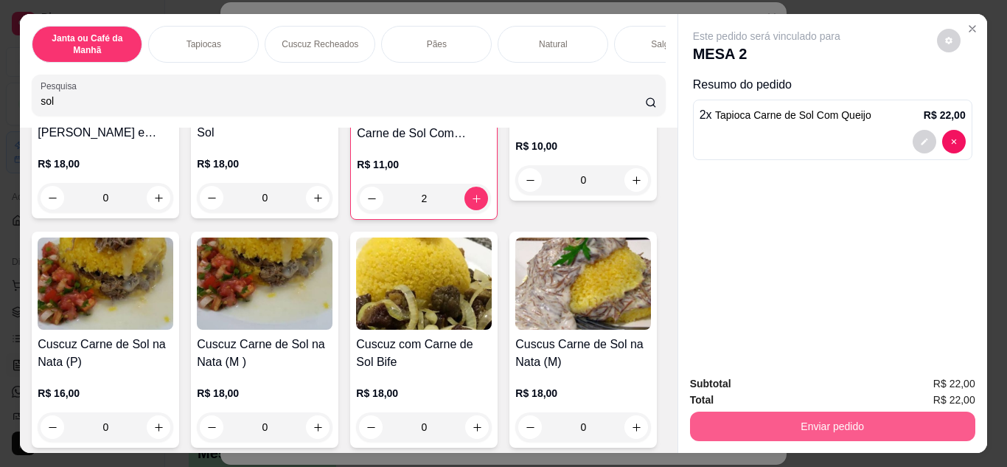
click at [855, 415] on button "Enviar pedido" at bounding box center [832, 425] width 285 height 29
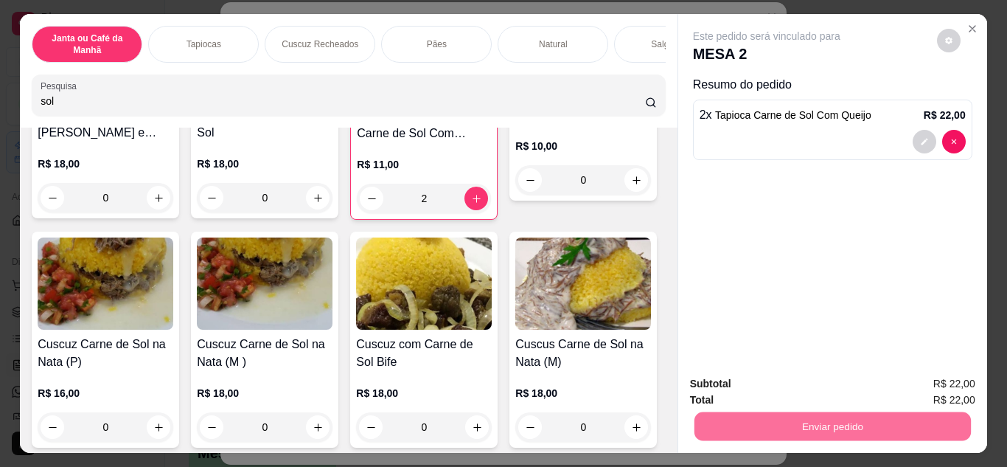
click at [824, 386] on button "Não registrar e enviar pedido" at bounding box center [783, 384] width 149 height 27
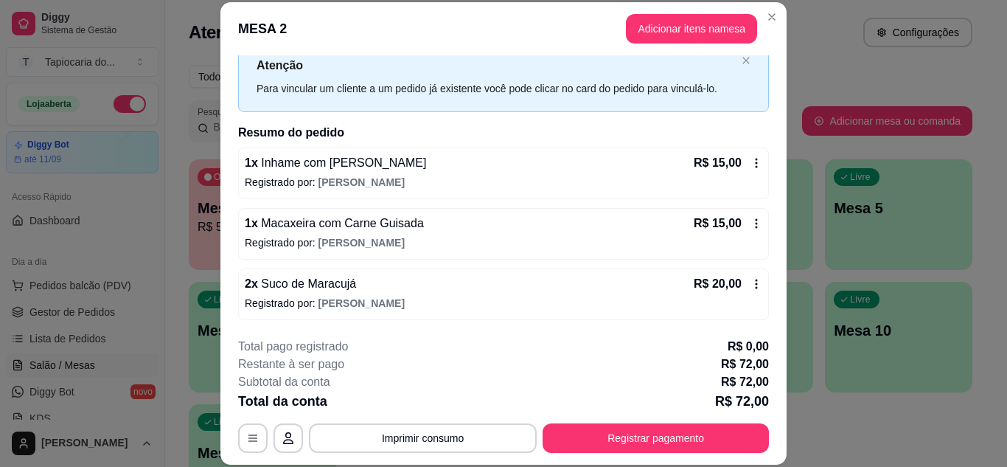
scroll to position [108, 0]
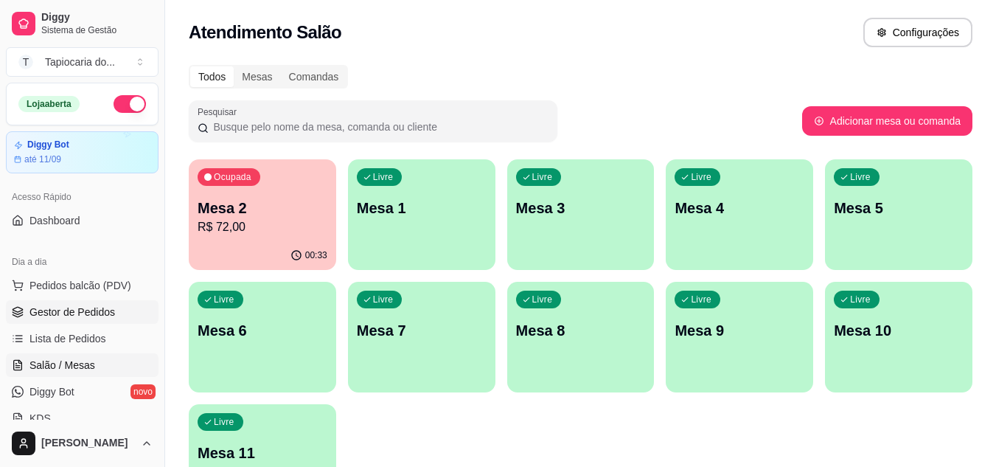
click at [76, 312] on span "Gestor de Pedidos" at bounding box center [72, 312] width 86 height 15
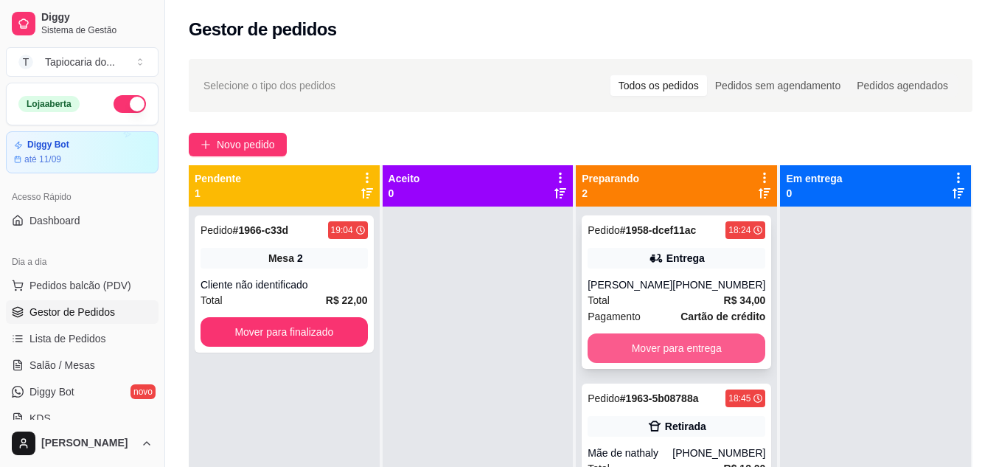
click at [639, 361] on button "Mover para entrega" at bounding box center [677, 347] width 178 height 29
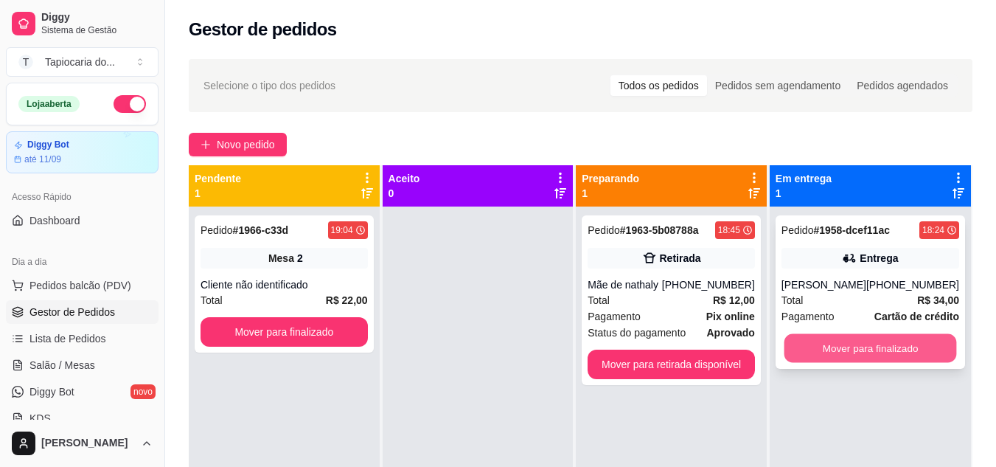
click at [866, 358] on button "Mover para finalizado" at bounding box center [870, 348] width 173 height 29
click at [848, 363] on button "Mover para finalizado" at bounding box center [870, 348] width 173 height 29
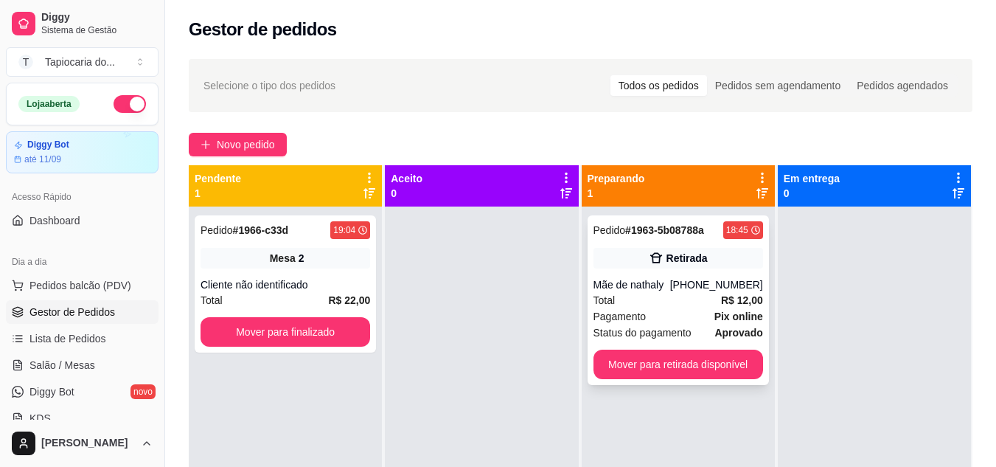
click at [684, 310] on div "Pagamento Pix online" at bounding box center [679, 316] width 170 height 16
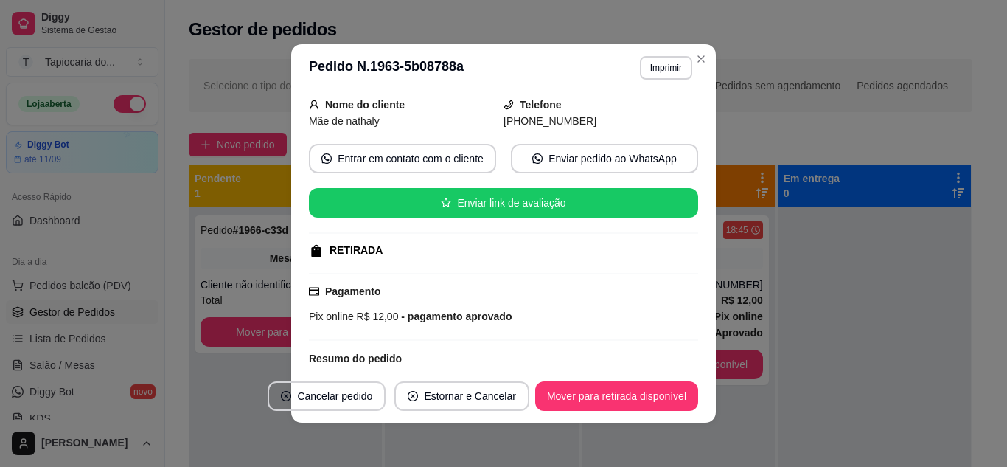
scroll to position [192, 0]
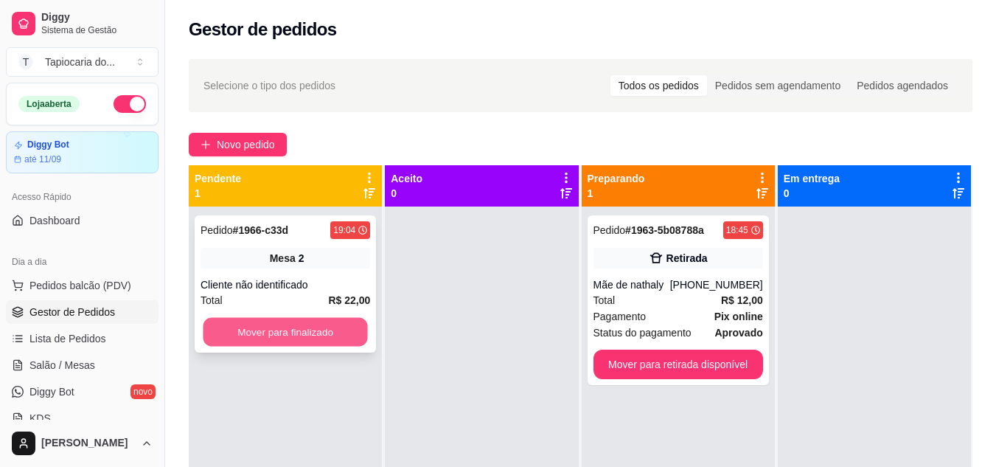
click at [297, 333] on button "Mover para finalizado" at bounding box center [285, 332] width 164 height 29
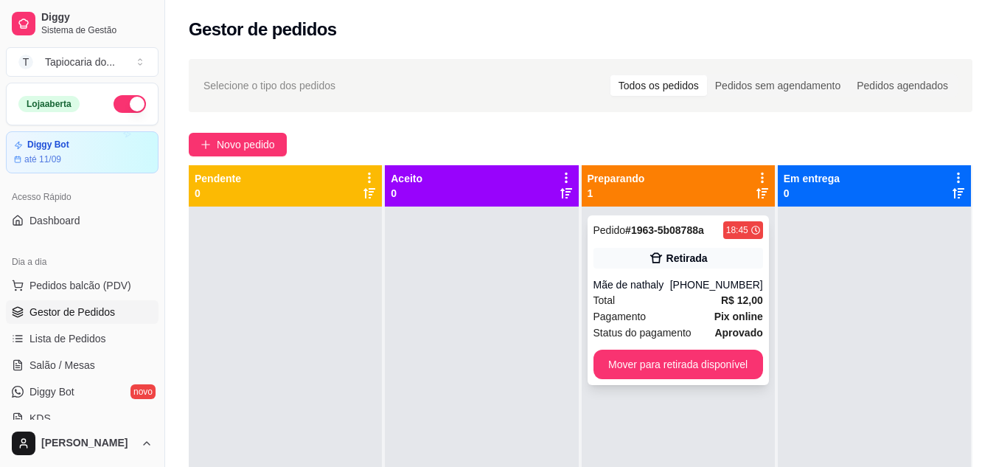
click at [612, 291] on div "Mãe de nathaly" at bounding box center [632, 284] width 77 height 15
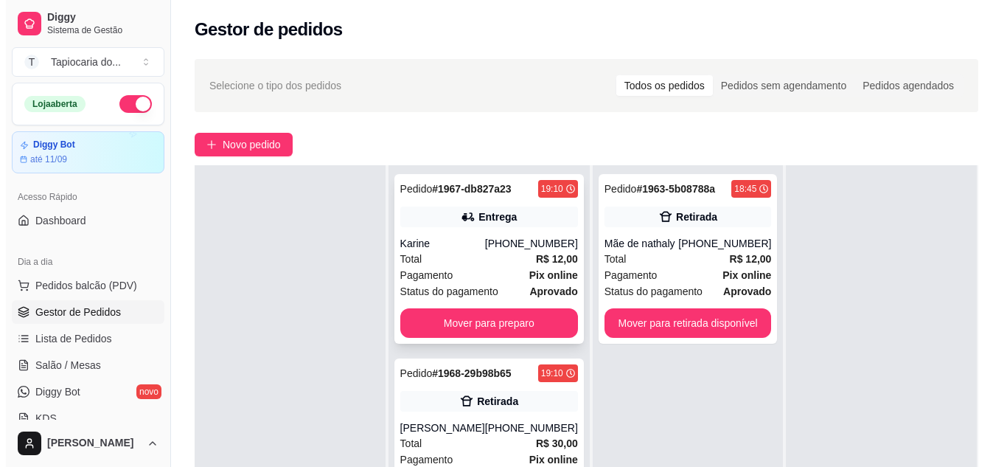
scroll to position [0, 0]
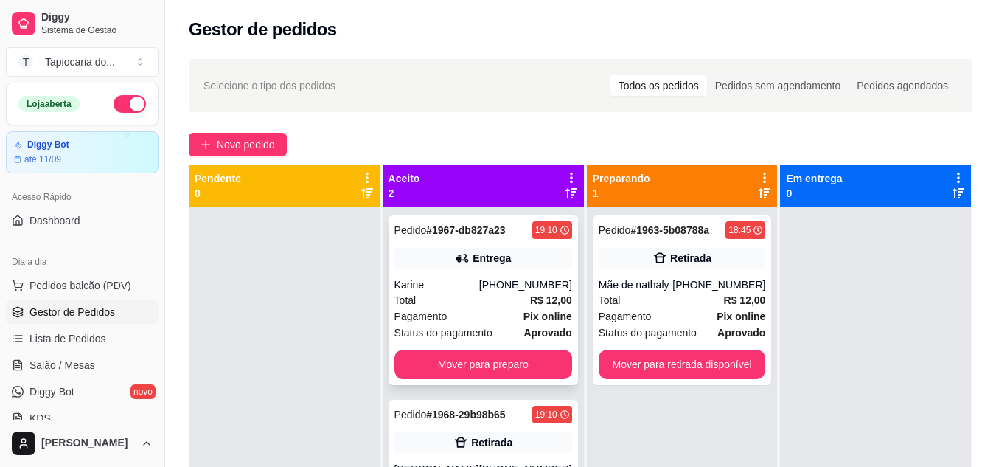
click at [464, 299] on div "Total R$ 12,00" at bounding box center [483, 300] width 178 height 16
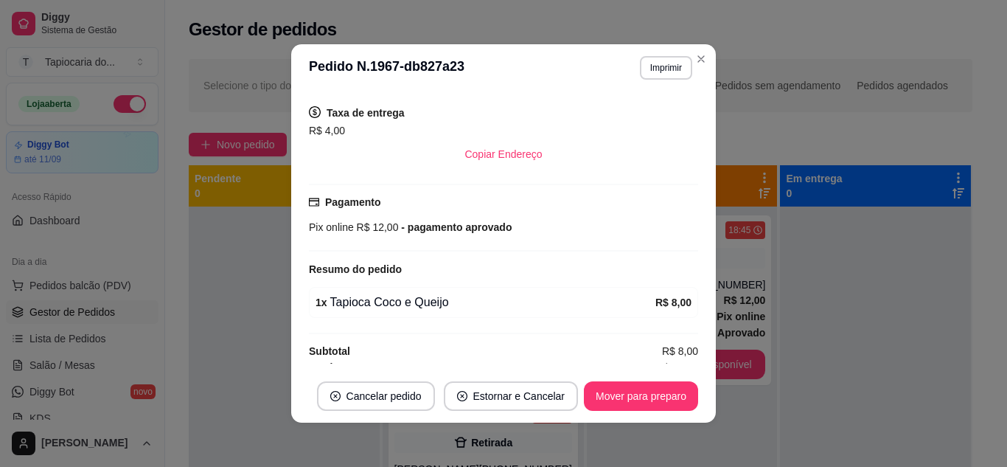
scroll to position [324, 0]
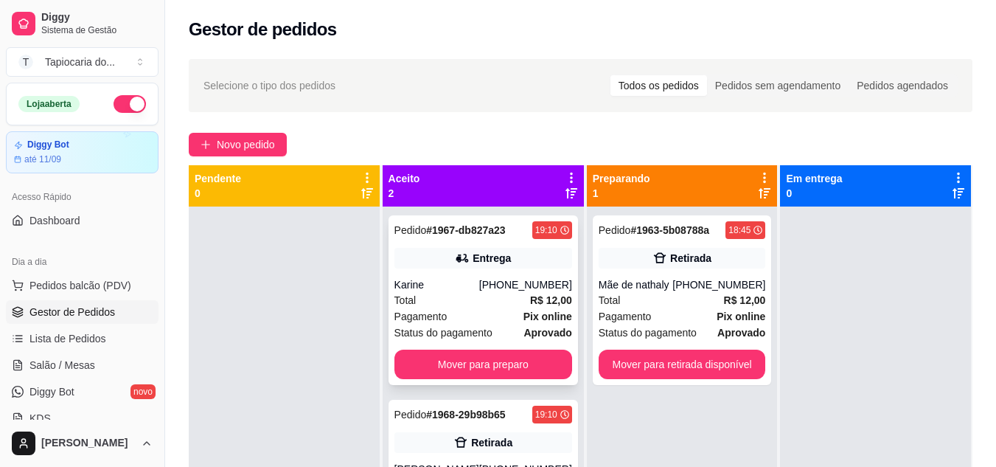
click at [485, 274] on div "Pedido # 1967-db827a23 19:10 Entrega Karine [PHONE_NUMBER] Total R$ 12,00 Pagam…" at bounding box center [483, 300] width 189 height 170
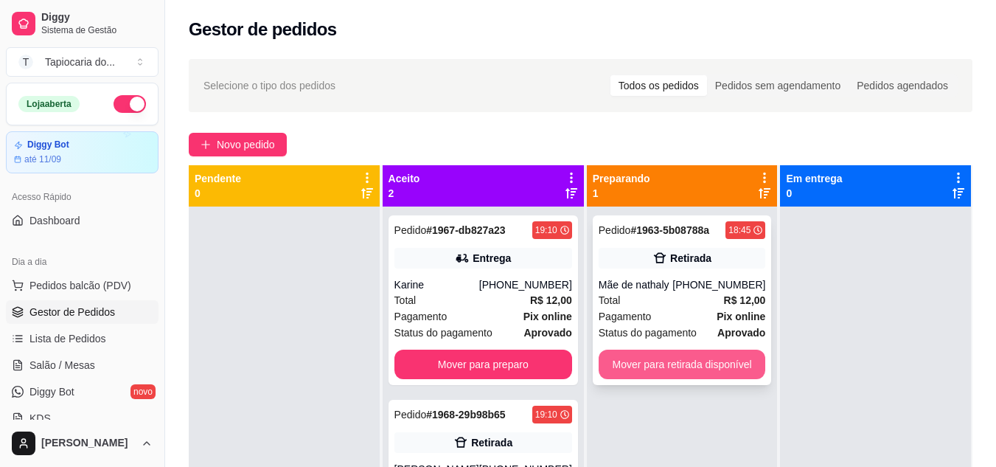
click at [719, 370] on button "Mover para retirada disponível" at bounding box center [682, 363] width 167 height 29
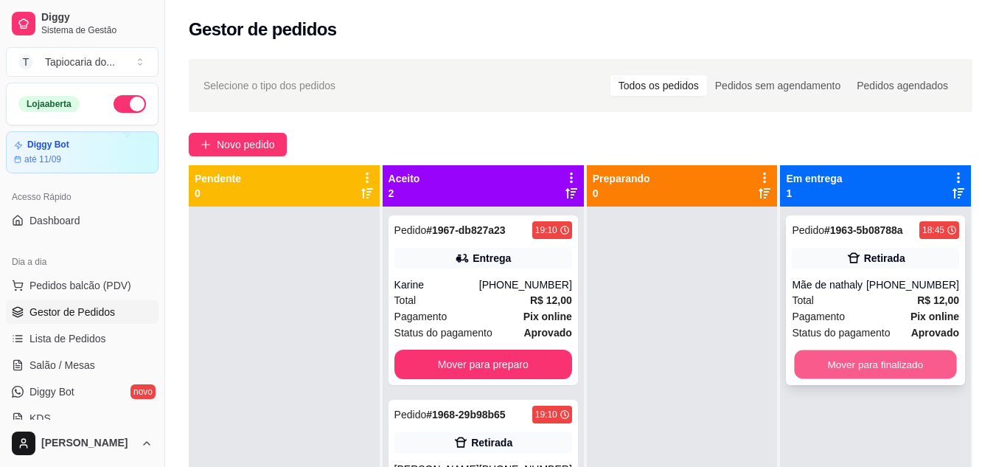
click at [828, 357] on button "Mover para finalizado" at bounding box center [876, 364] width 162 height 29
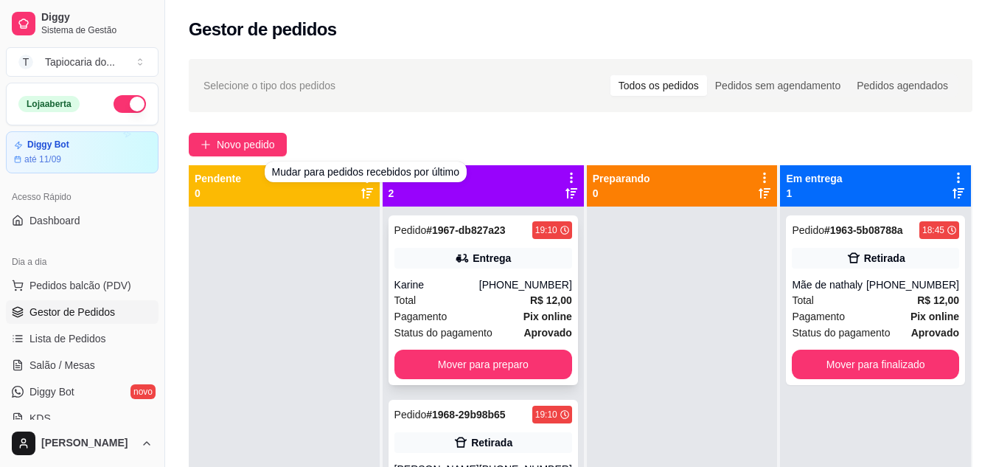
click at [458, 307] on div "Total R$ 12,00" at bounding box center [483, 300] width 178 height 16
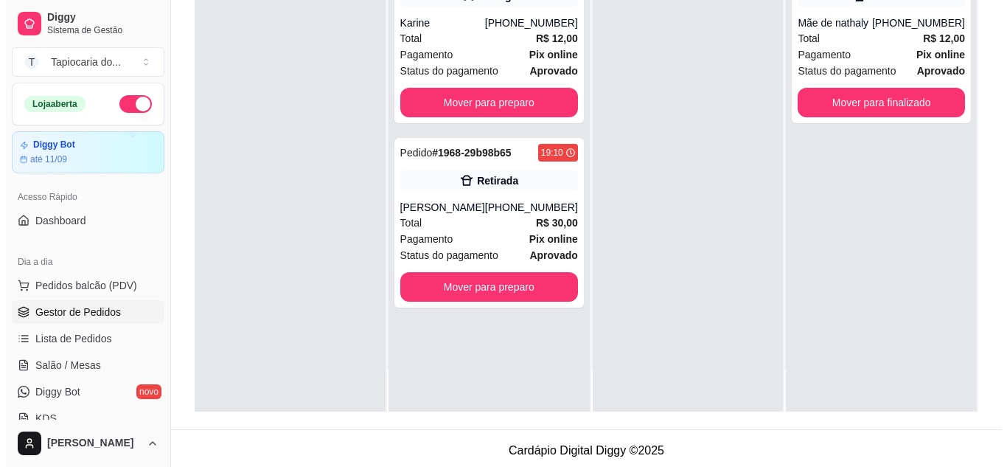
scroll to position [221, 0]
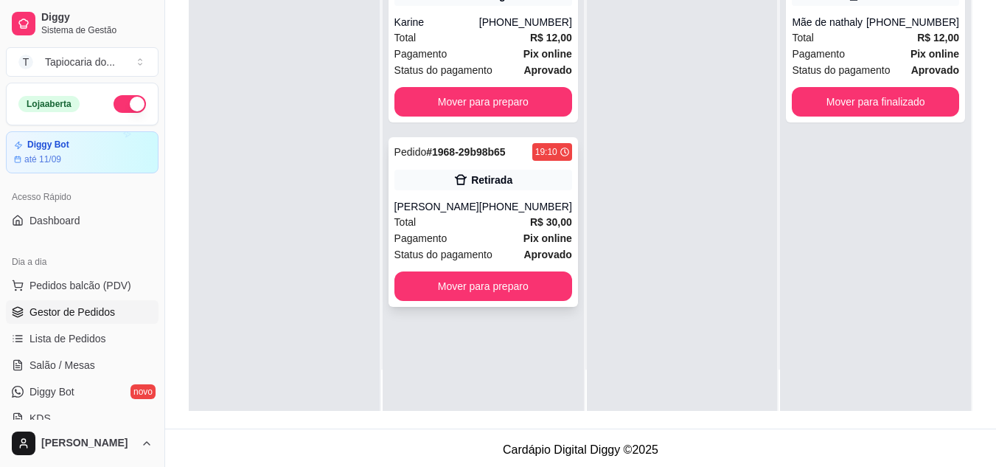
click at [477, 237] on div "Pagamento Pix online" at bounding box center [483, 238] width 178 height 16
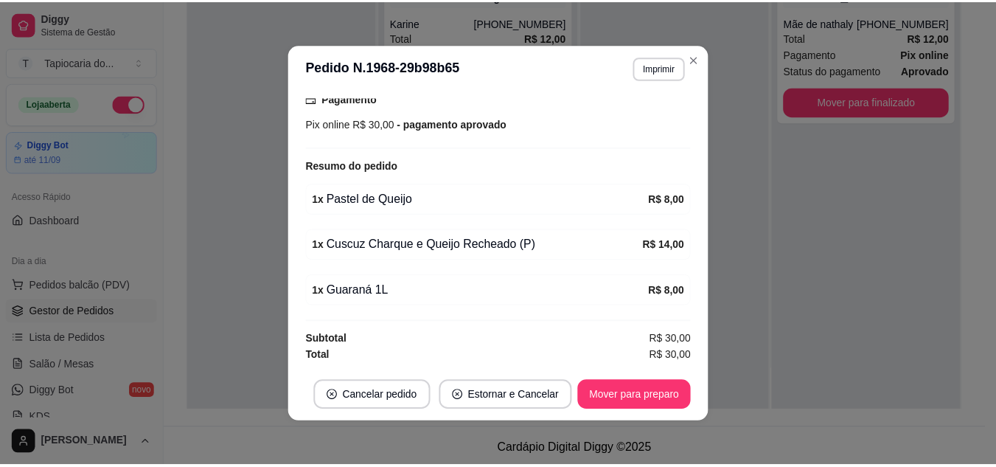
scroll to position [3, 0]
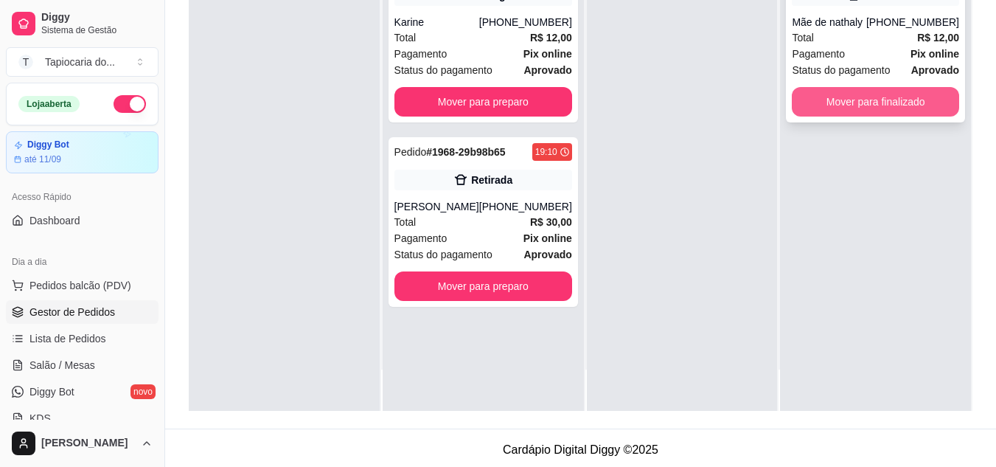
click at [810, 105] on button "Mover para finalizado" at bounding box center [875, 101] width 167 height 29
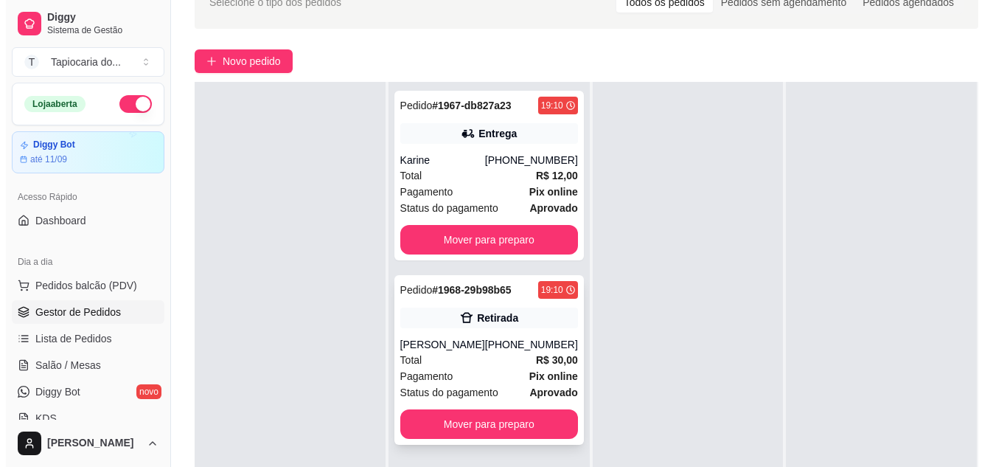
scroll to position [77, 0]
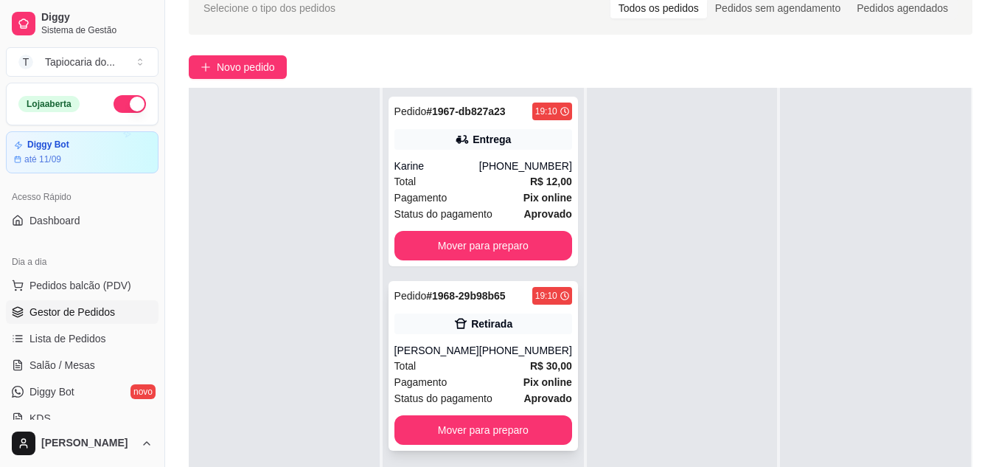
click at [472, 187] on div "Total R$ 12,00" at bounding box center [483, 181] width 178 height 16
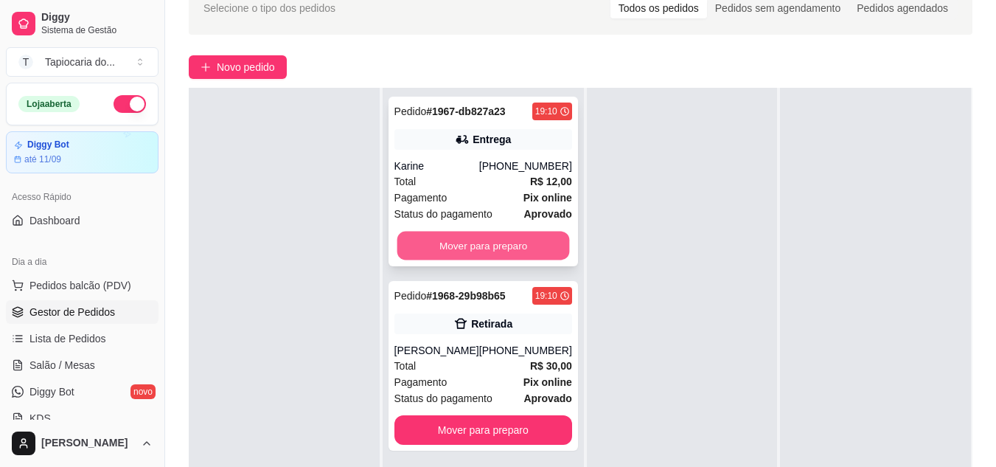
click at [457, 250] on button "Mover para preparo" at bounding box center [483, 246] width 173 height 29
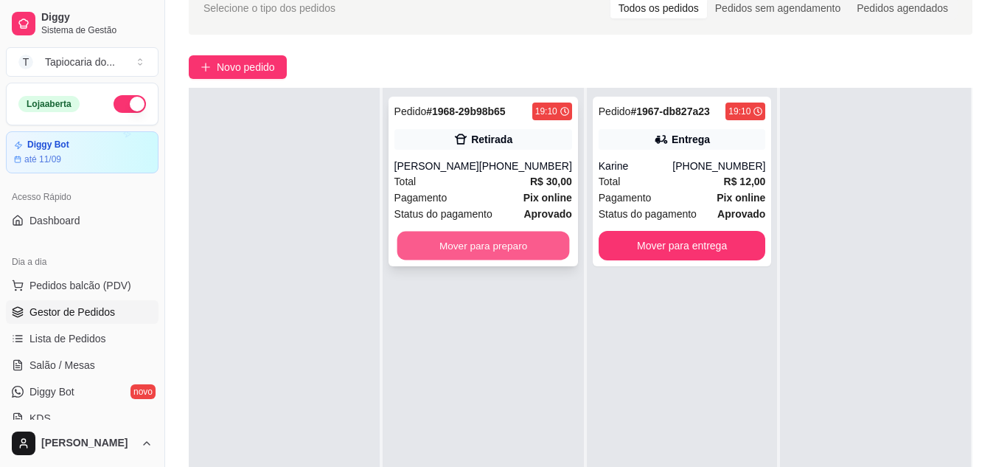
click at [508, 245] on button "Mover para preparo" at bounding box center [483, 246] width 173 height 29
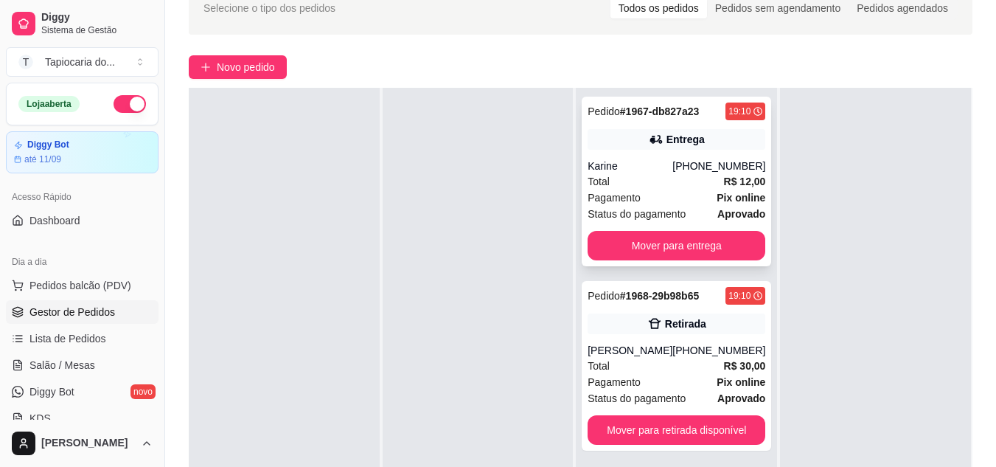
click at [656, 177] on div "Total R$ 12,00" at bounding box center [677, 181] width 178 height 16
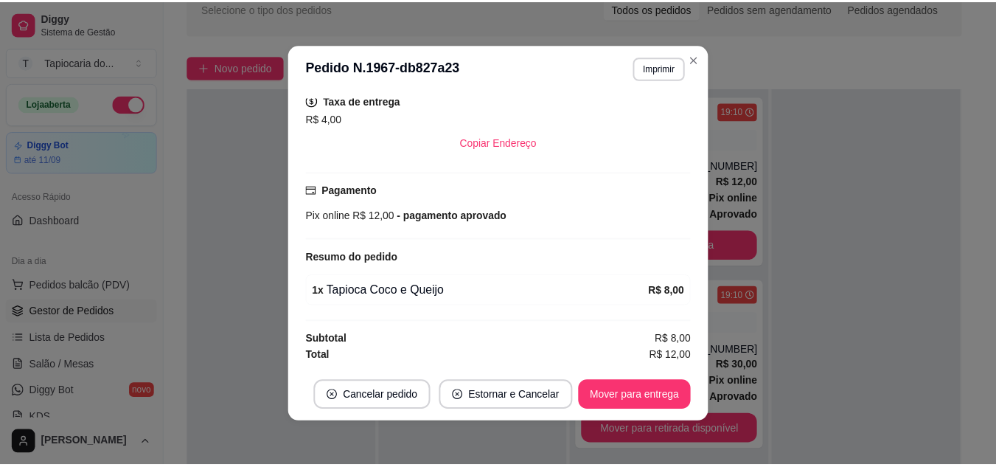
scroll to position [3, 0]
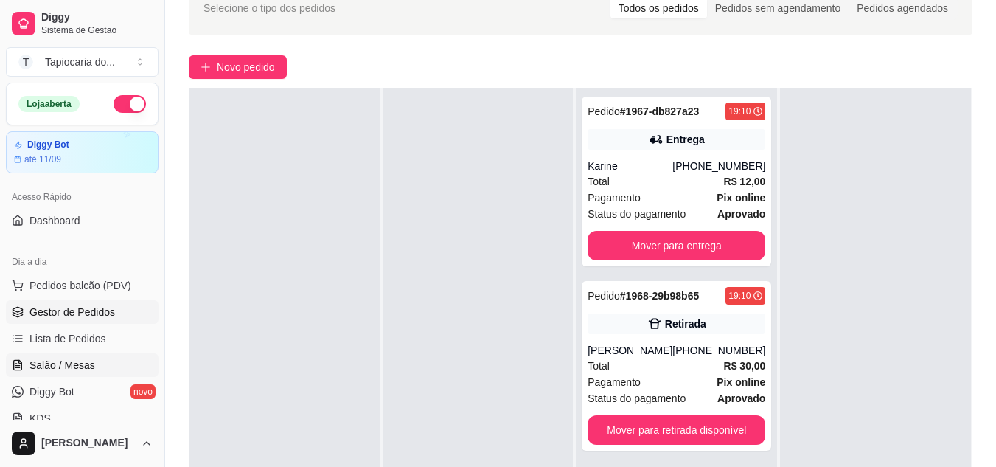
click at [72, 366] on span "Salão / Mesas" at bounding box center [62, 365] width 66 height 15
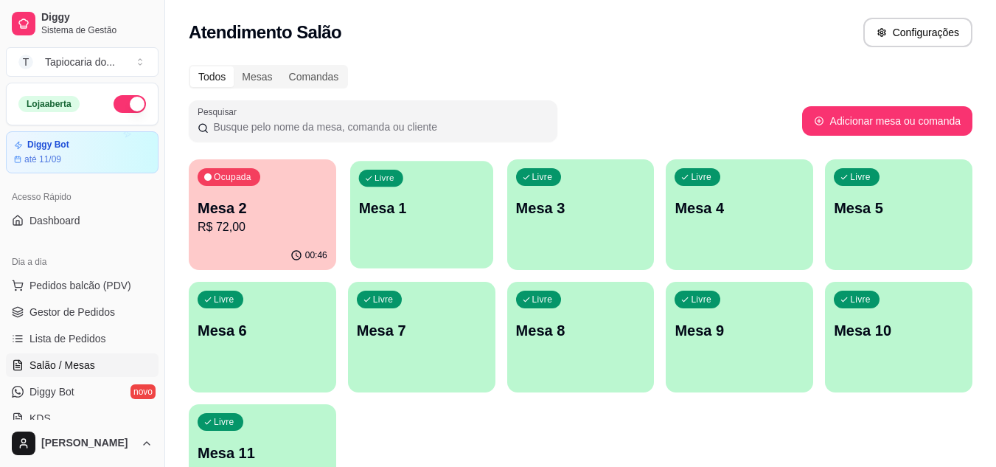
click at [380, 229] on div "Livre Mesa 1" at bounding box center [421, 206] width 143 height 90
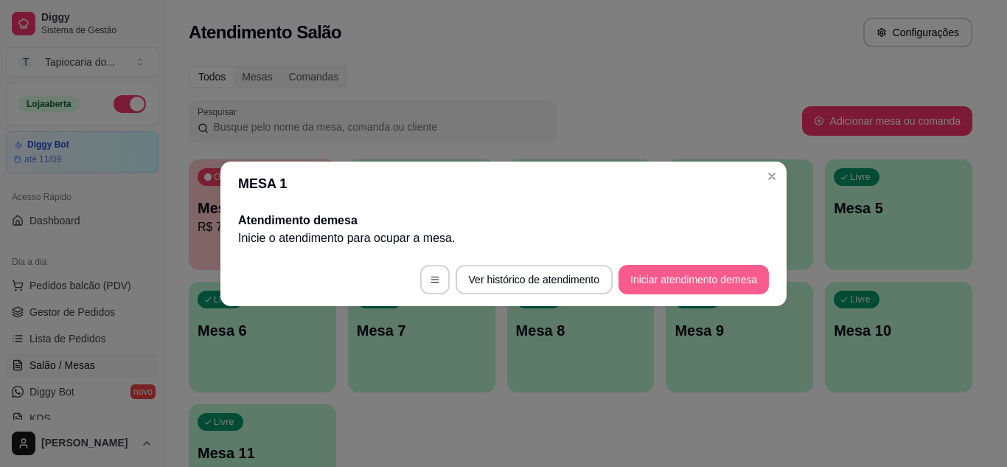
click at [640, 277] on button "Iniciar atendimento de mesa" at bounding box center [694, 279] width 150 height 29
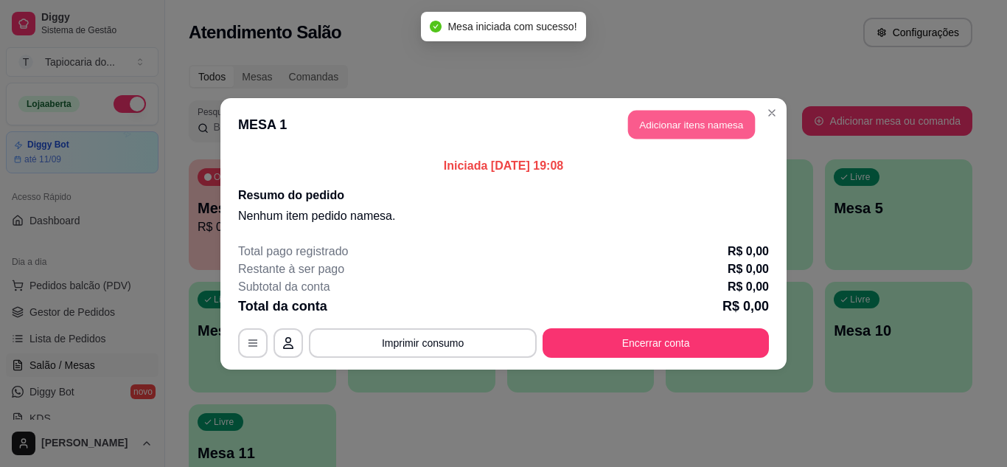
click at [670, 128] on button "Adicionar itens na mesa" at bounding box center [691, 124] width 127 height 29
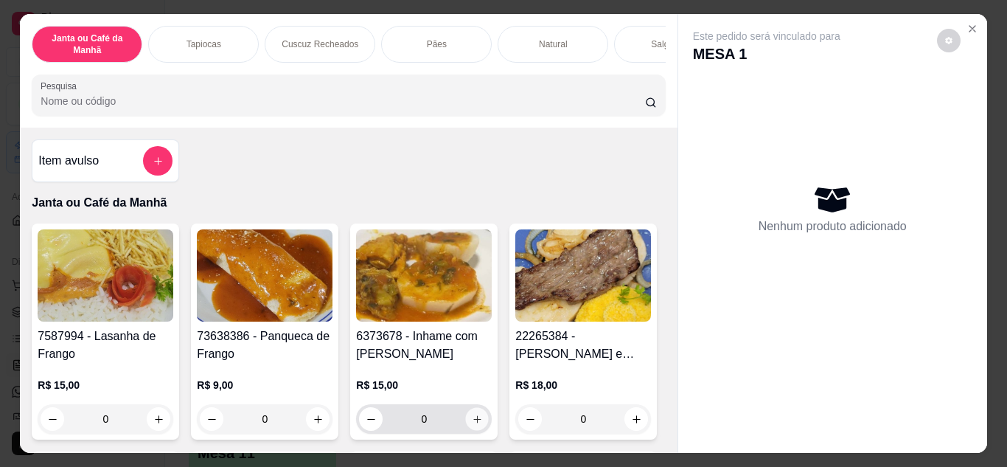
click at [473, 422] on icon "increase-product-quantity" at bounding box center [476, 418] width 7 height 7
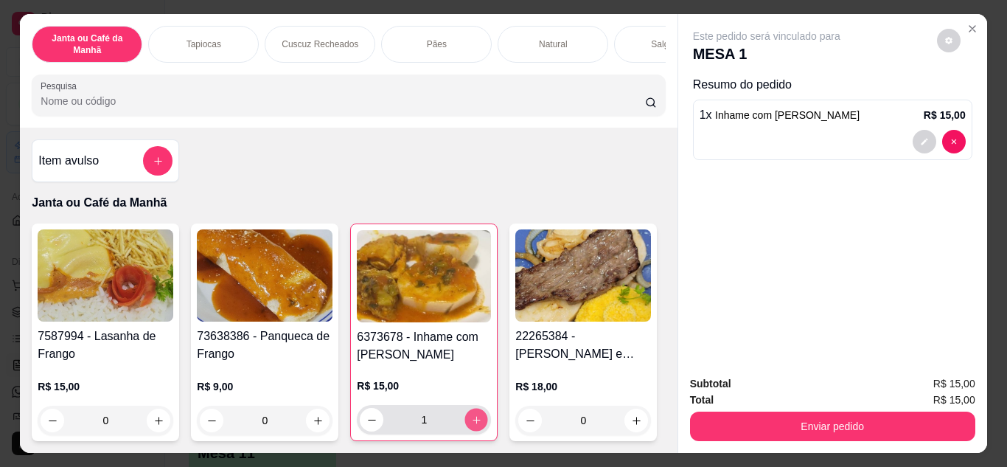
click at [473, 423] on icon "increase-product-quantity" at bounding box center [476, 419] width 7 height 7
type input "2"
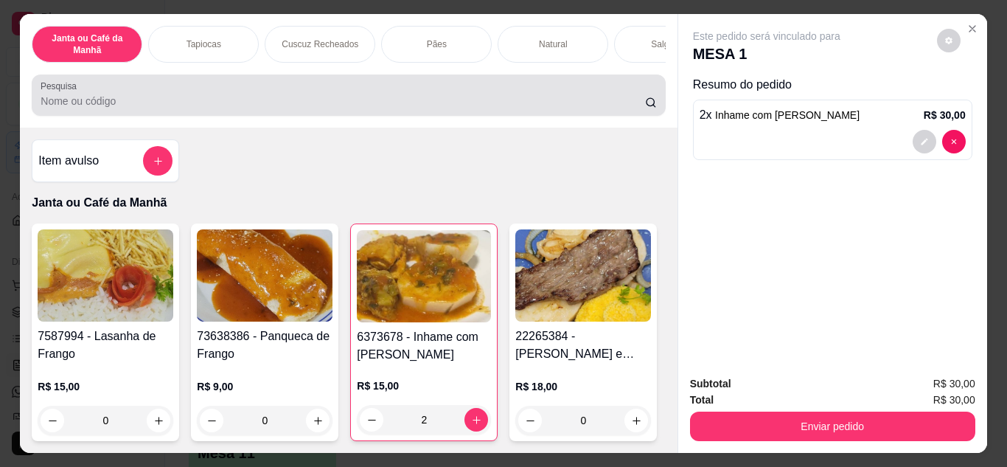
click at [352, 110] on div at bounding box center [349, 94] width 616 height 29
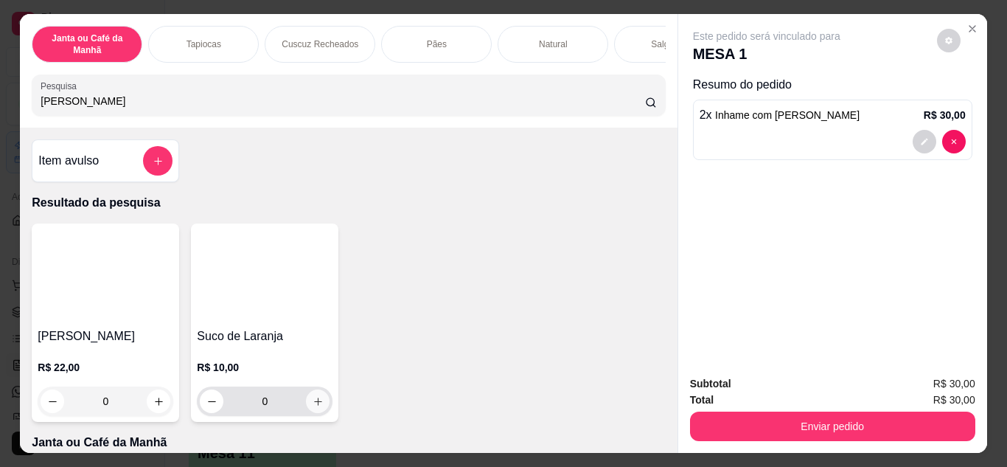
type input "[PERSON_NAME]"
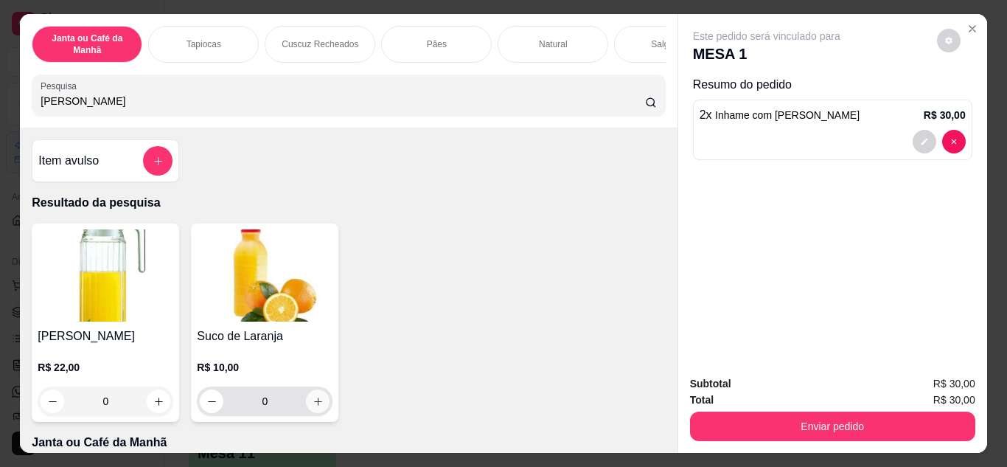
click at [310, 412] on button "increase-product-quantity" at bounding box center [318, 401] width 24 height 24
type input "1"
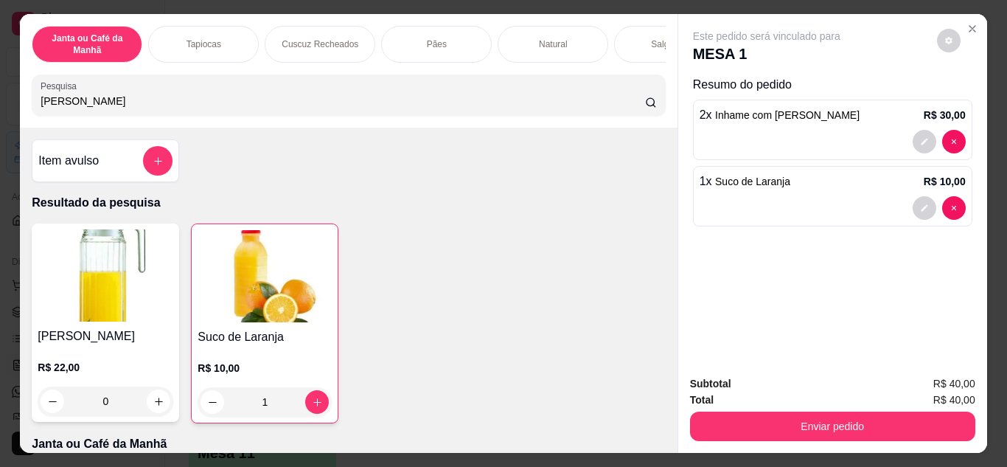
click at [190, 127] on div "Janta ou Café da Manhã Tapiocas Cuscuz Recheados Pães Natural Salgados Tapiocas…" at bounding box center [348, 71] width 657 height 114
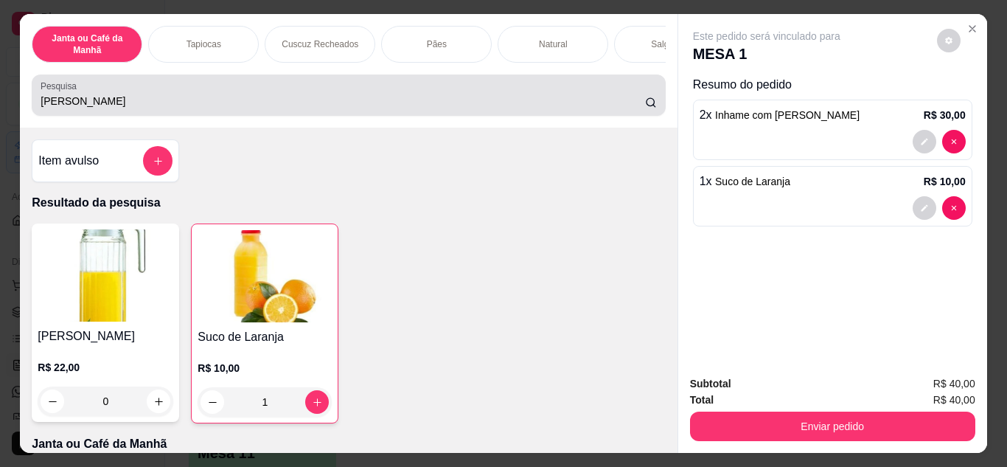
click at [198, 108] on input "[PERSON_NAME]" at bounding box center [343, 101] width 605 height 15
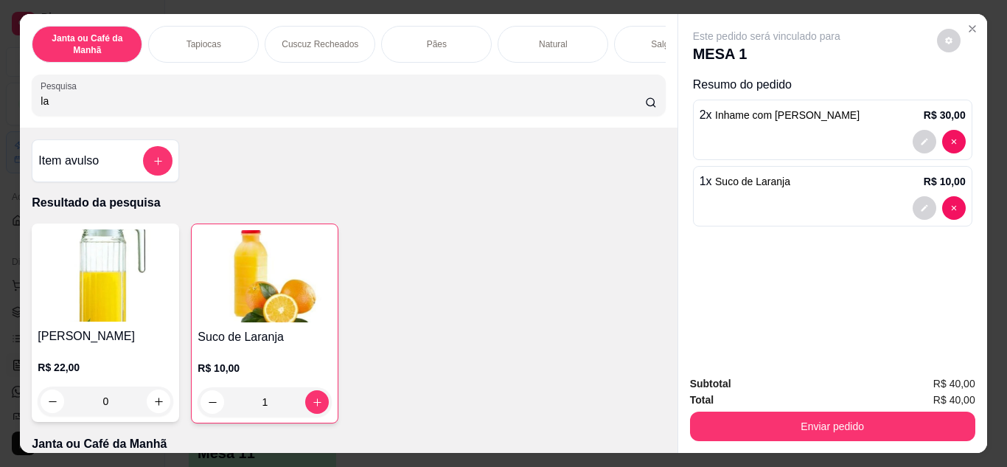
type input "l"
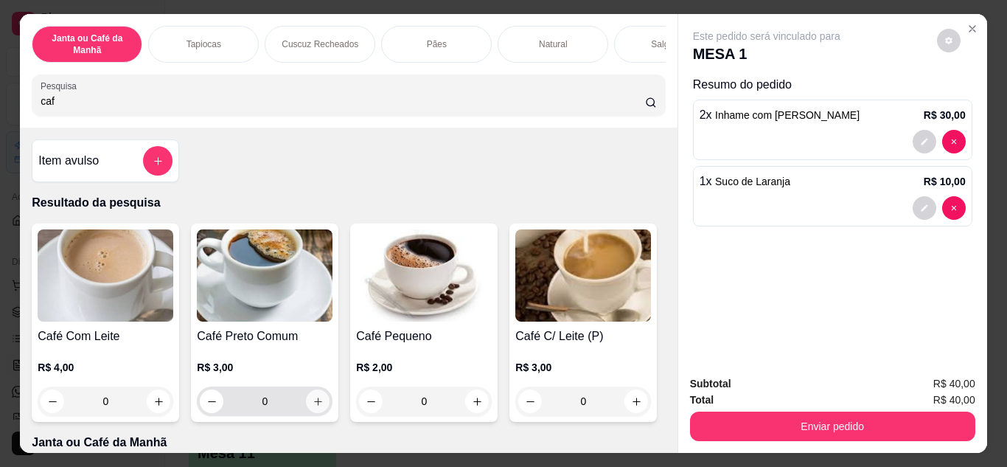
type input "caf"
click at [316, 407] on icon "increase-product-quantity" at bounding box center [318, 401] width 11 height 11
type input "1"
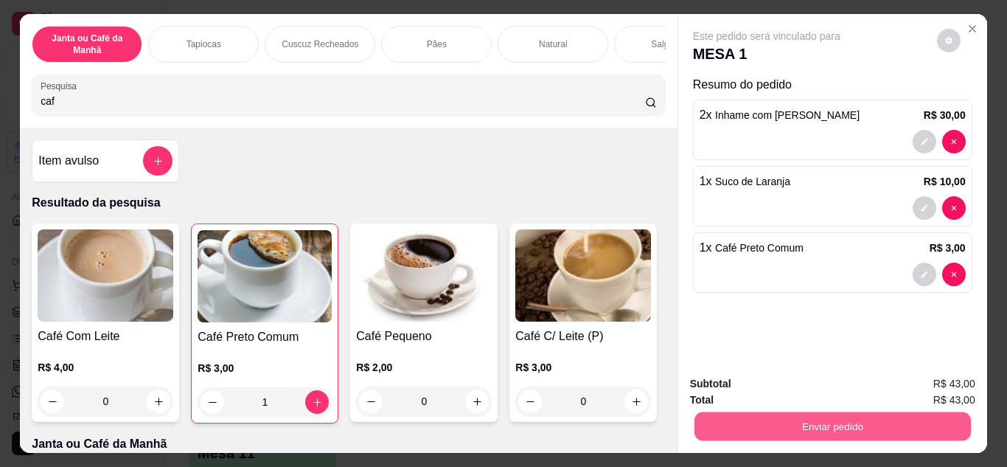
click at [776, 418] on button "Enviar pedido" at bounding box center [832, 426] width 276 height 29
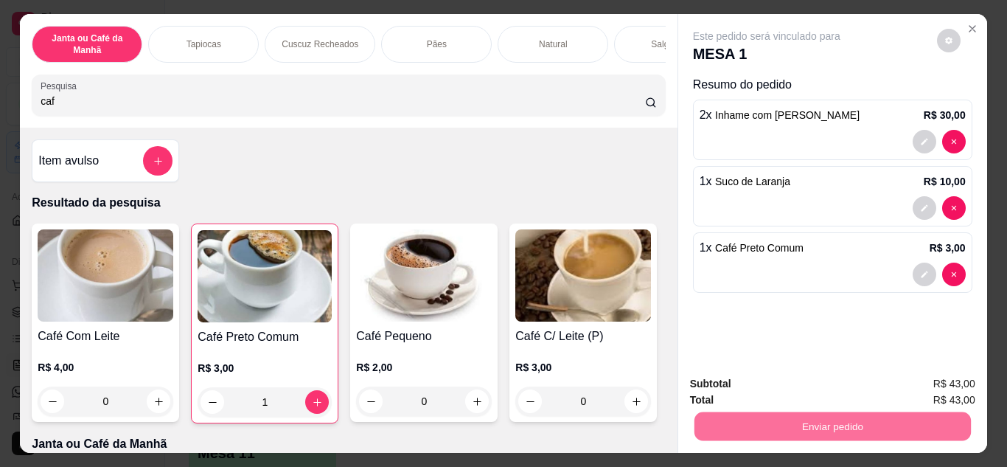
click at [829, 386] on button "Não registrar e enviar pedido" at bounding box center [783, 384] width 153 height 28
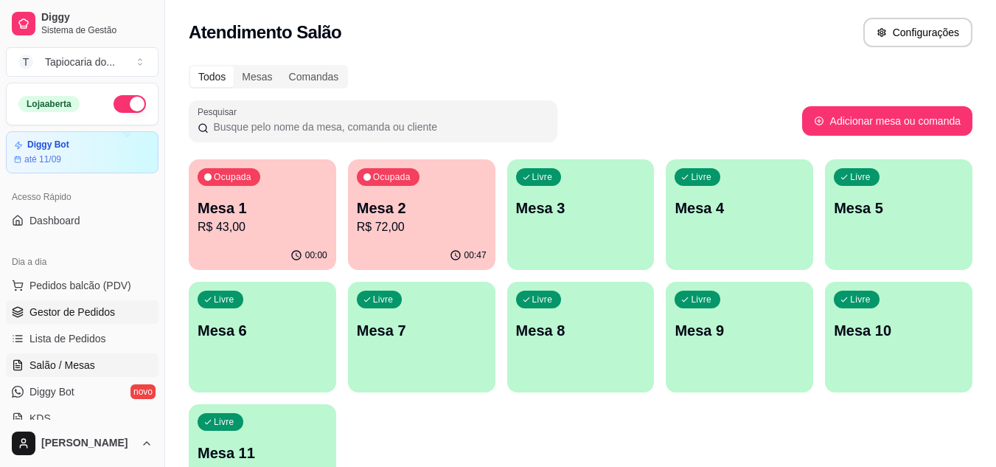
click at [88, 311] on span "Gestor de Pedidos" at bounding box center [72, 312] width 86 height 15
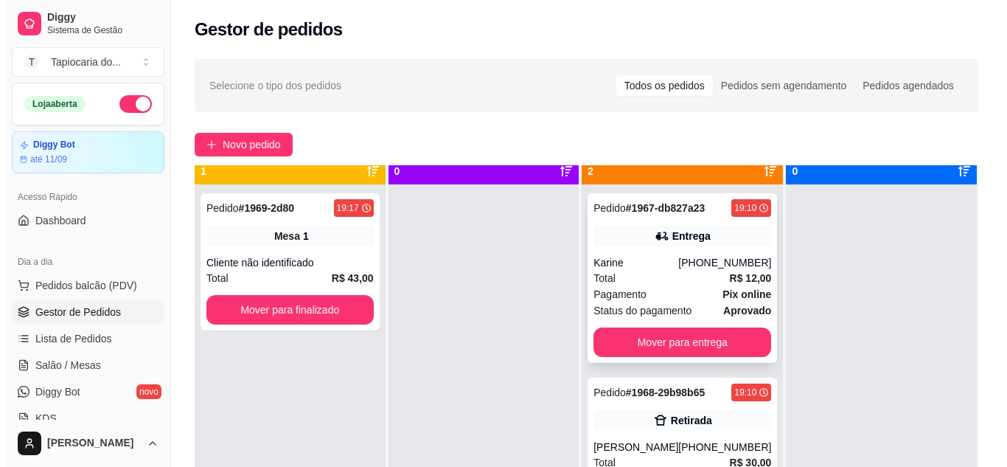
scroll to position [41, 0]
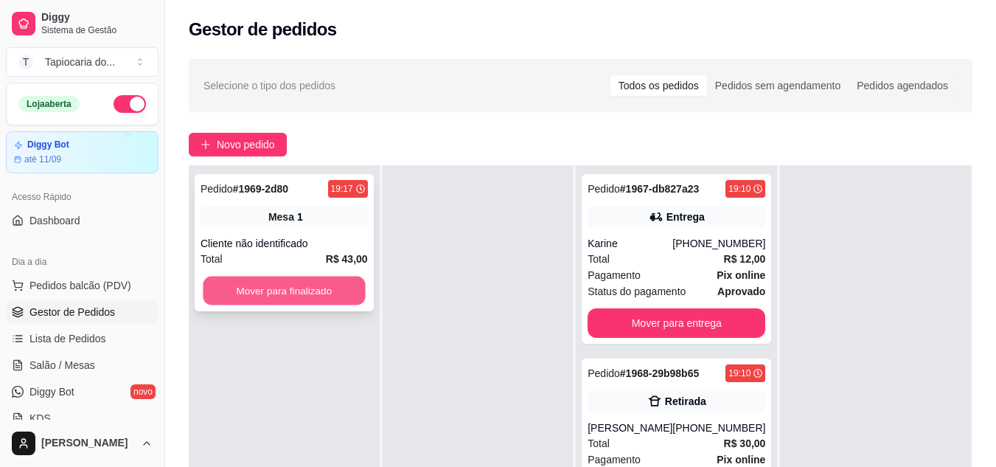
click at [362, 286] on button "Mover para finalizado" at bounding box center [284, 290] width 162 height 29
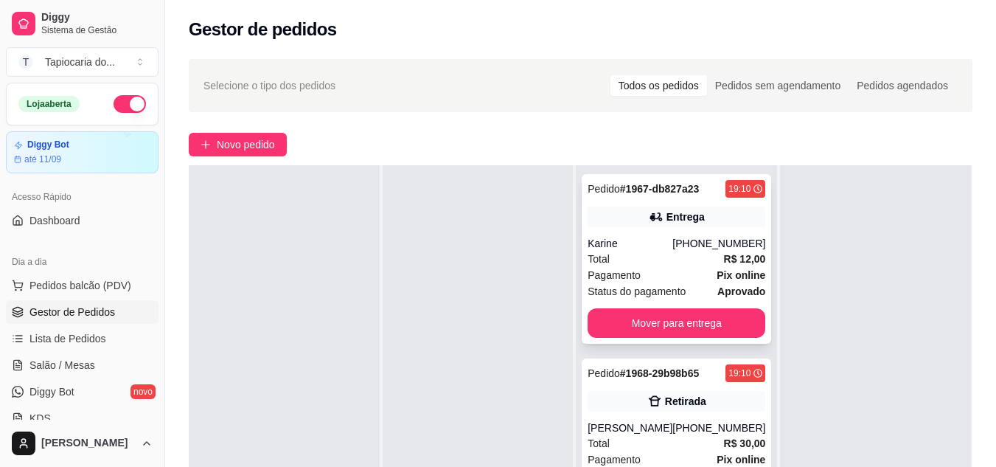
click at [611, 266] on div "Total R$ 12,00" at bounding box center [677, 259] width 178 height 16
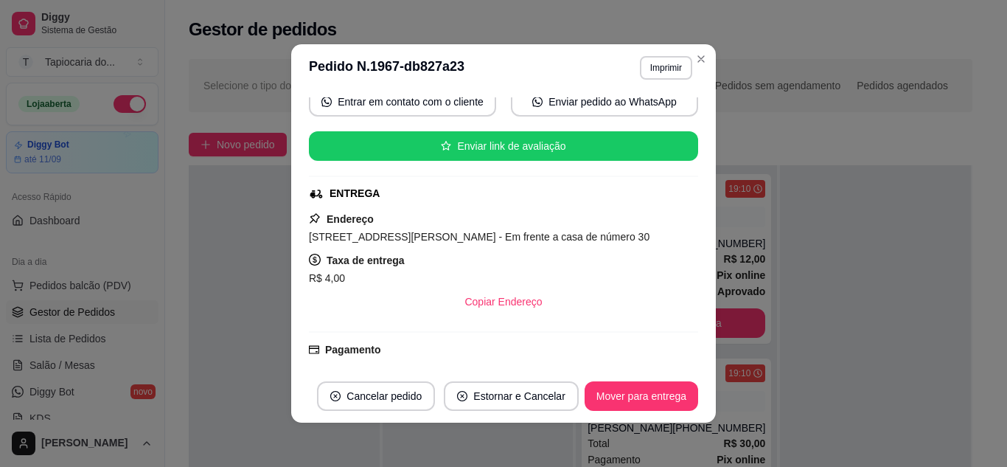
scroll to position [221, 0]
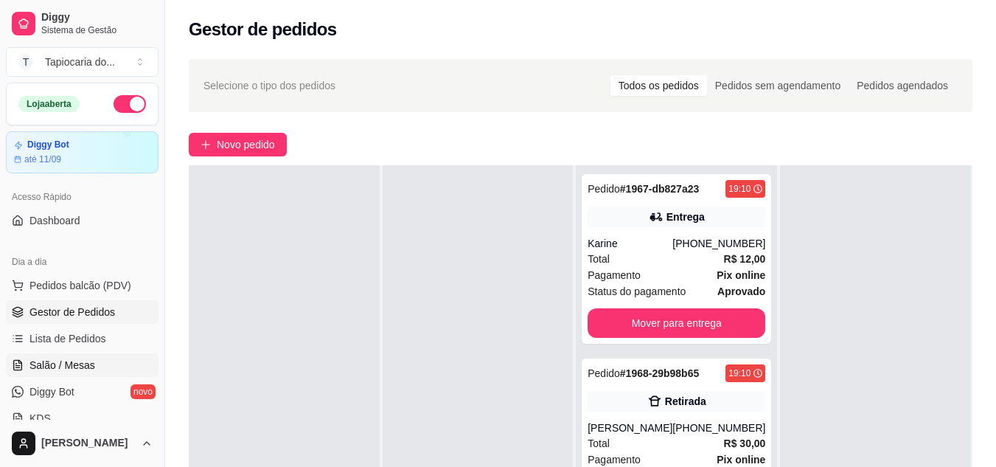
click at [78, 362] on span "Salão / Mesas" at bounding box center [62, 365] width 66 height 15
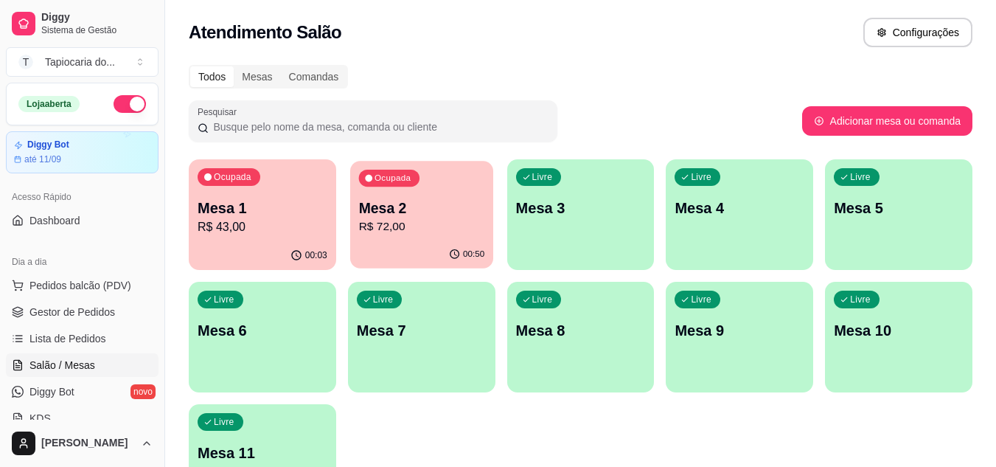
click at [417, 229] on p "R$ 72,00" at bounding box center [421, 226] width 126 height 17
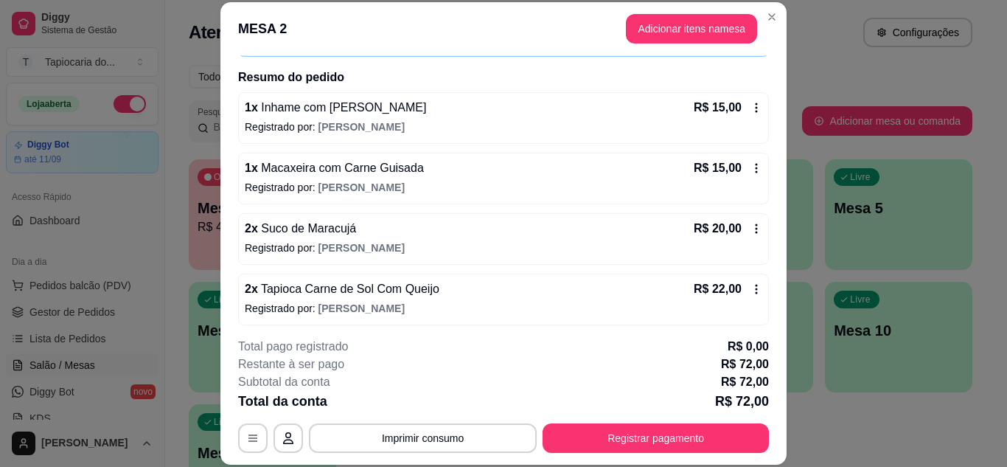
scroll to position [108, 0]
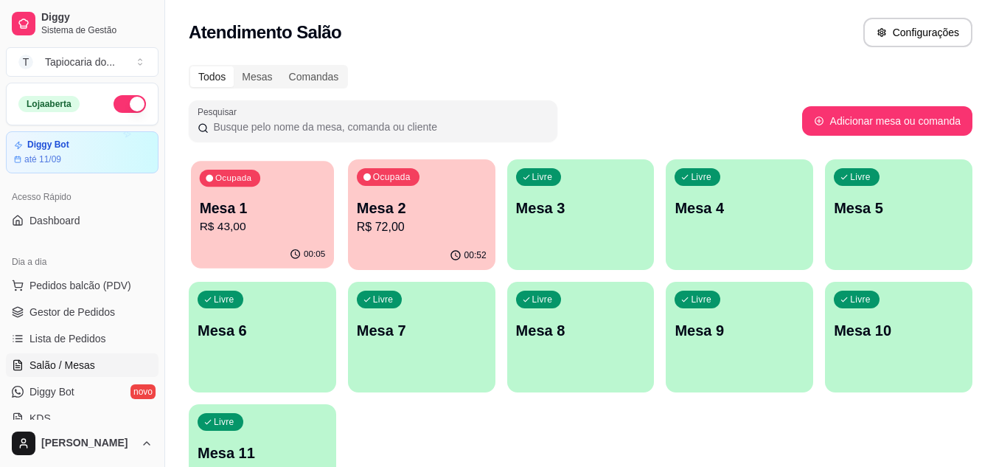
click at [240, 218] on p "R$ 43,00" at bounding box center [263, 226] width 126 height 17
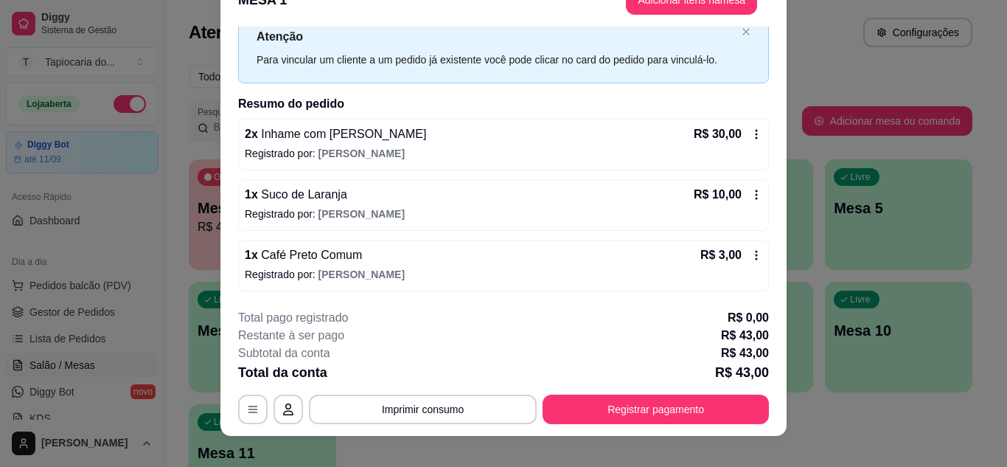
scroll to position [45, 0]
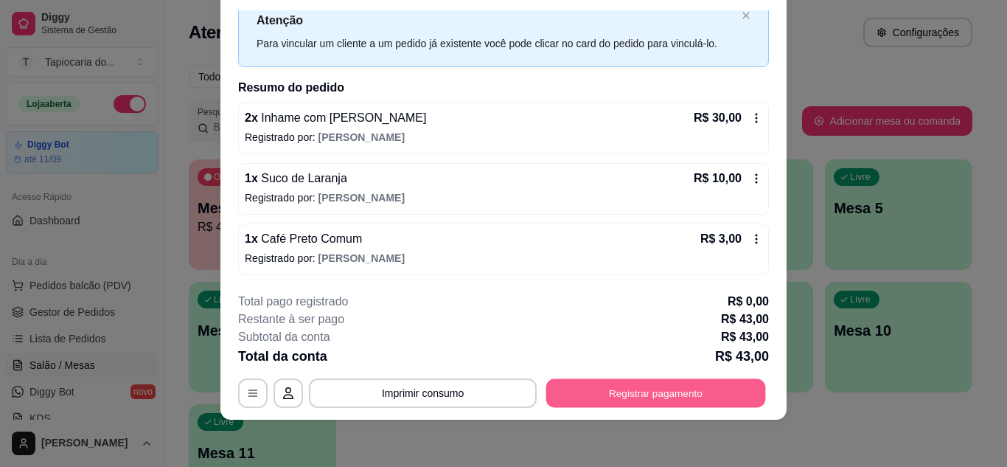
click at [723, 381] on button "Registrar pagamento" at bounding box center [656, 392] width 220 height 29
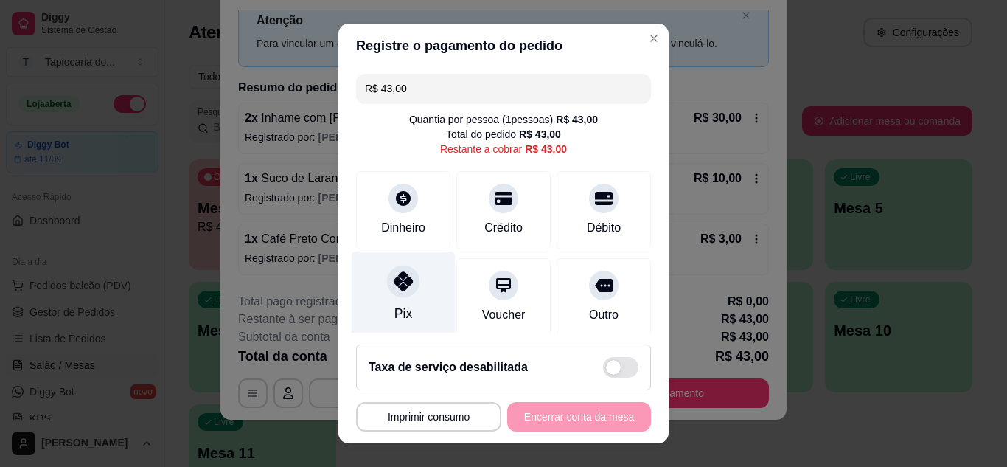
click at [401, 286] on icon at bounding box center [403, 280] width 19 height 19
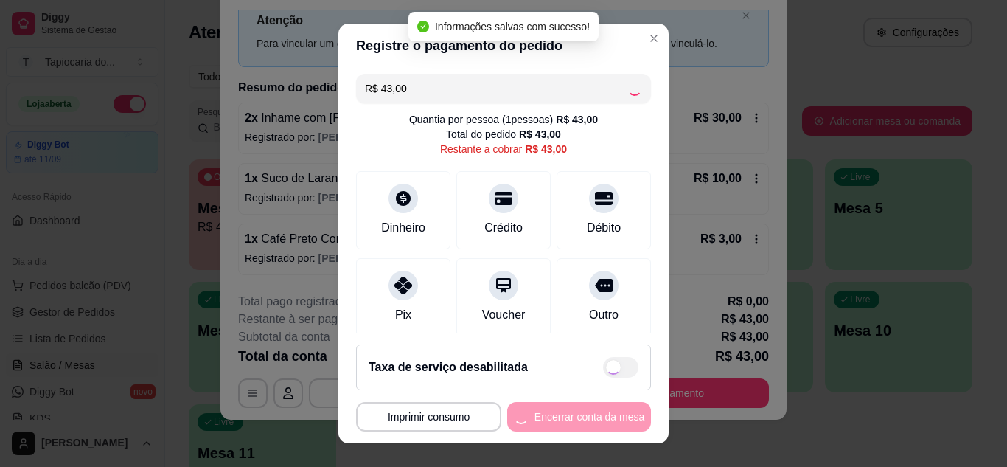
type input "R$ 0,00"
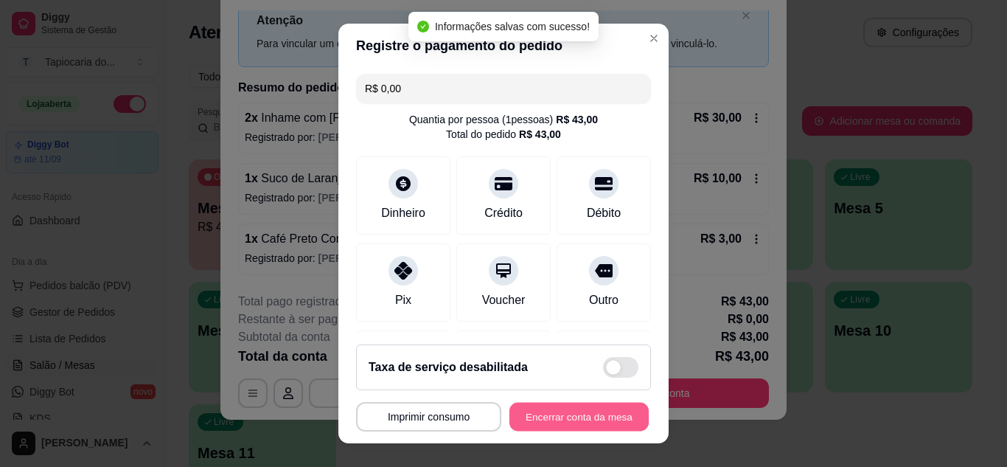
click at [557, 416] on button "Encerrar conta da mesa" at bounding box center [578, 417] width 139 height 29
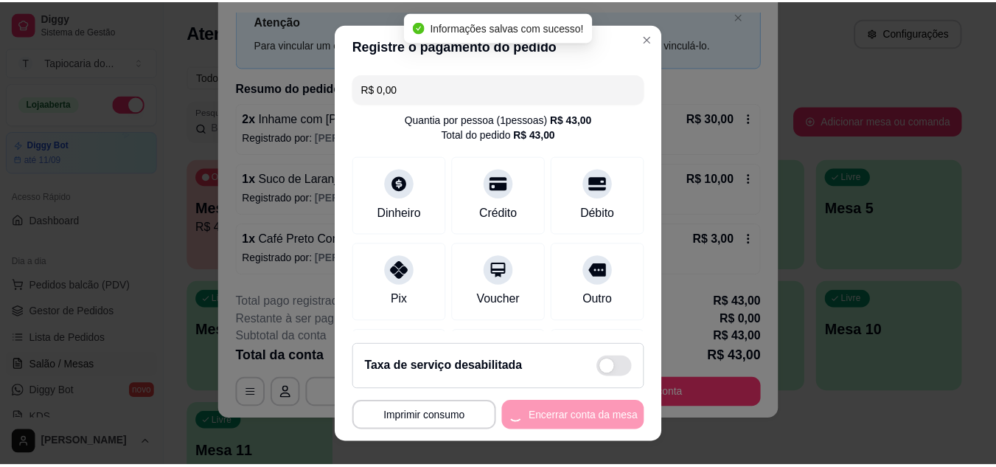
scroll to position [0, 0]
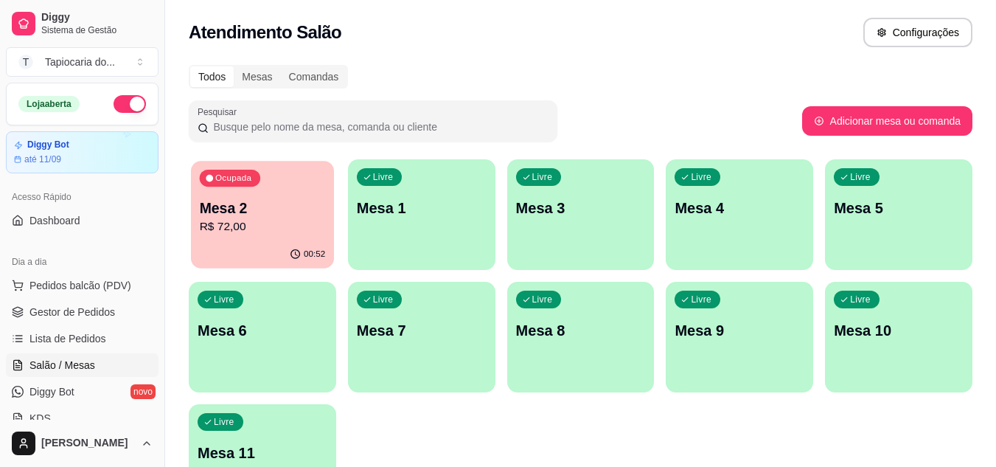
click at [192, 226] on div "Ocupada Mesa 2 R$ 72,00" at bounding box center [262, 201] width 143 height 80
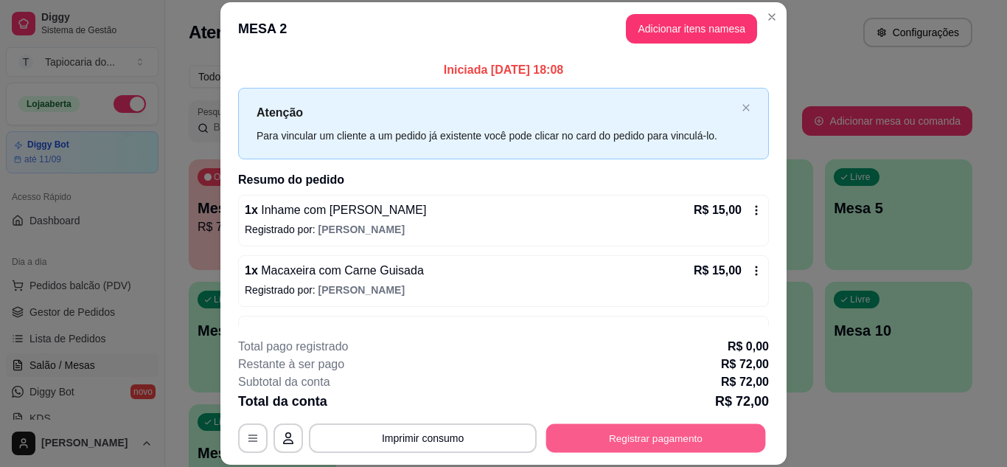
click at [611, 431] on button "Registrar pagamento" at bounding box center [656, 437] width 220 height 29
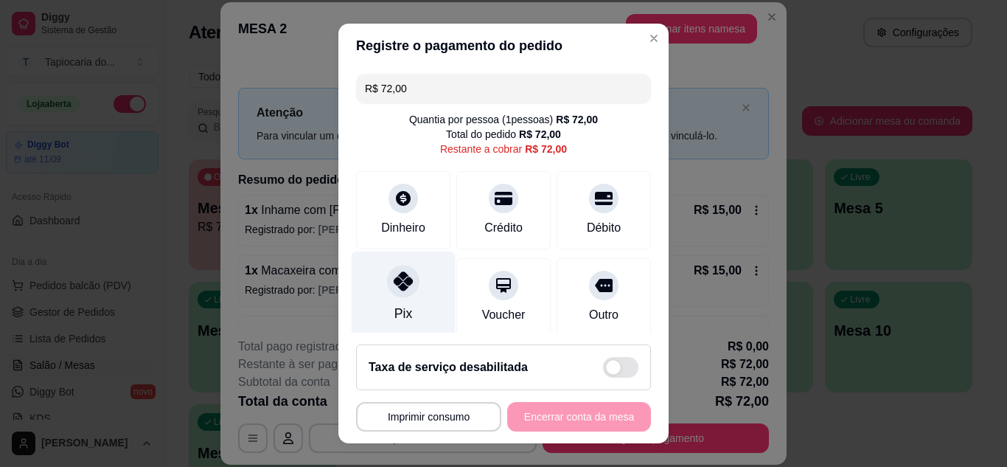
click at [394, 283] on icon at bounding box center [403, 280] width 19 height 19
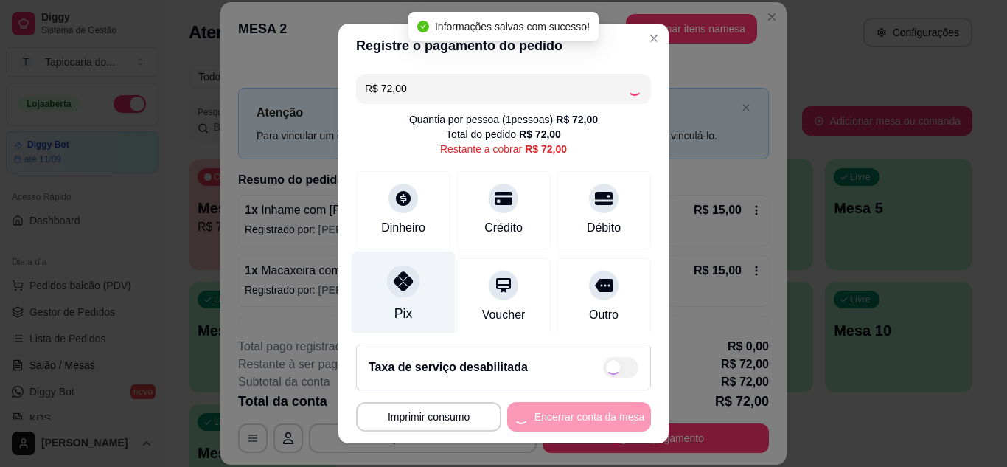
type input "R$ 0,00"
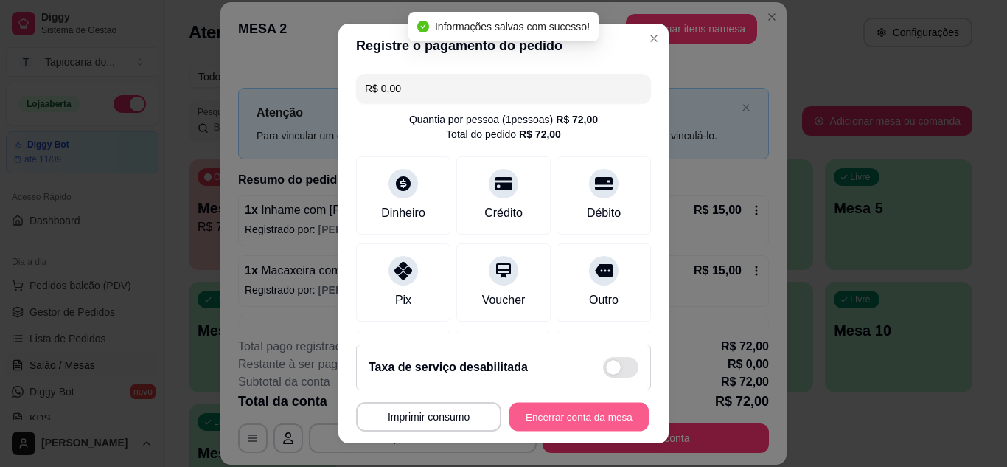
click at [561, 422] on button "Encerrar conta da mesa" at bounding box center [578, 417] width 139 height 29
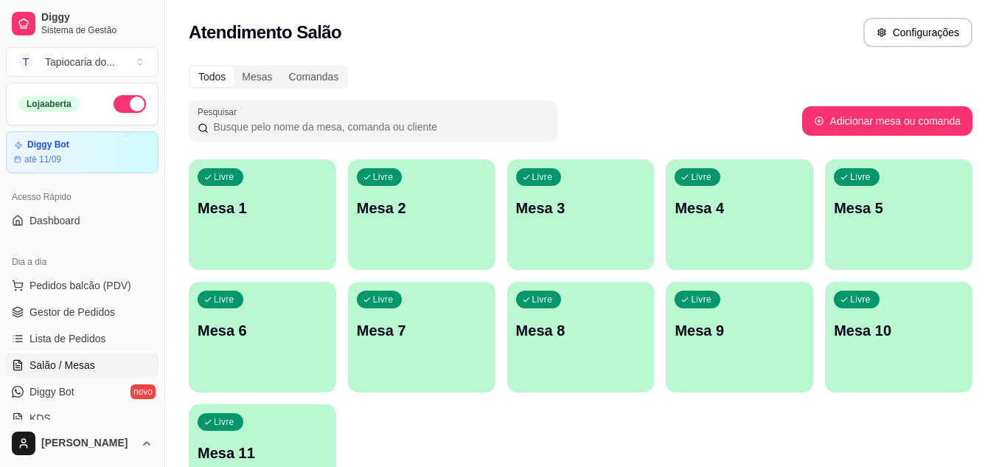
click at [600, 218] on p "Mesa 3" at bounding box center [581, 208] width 130 height 21
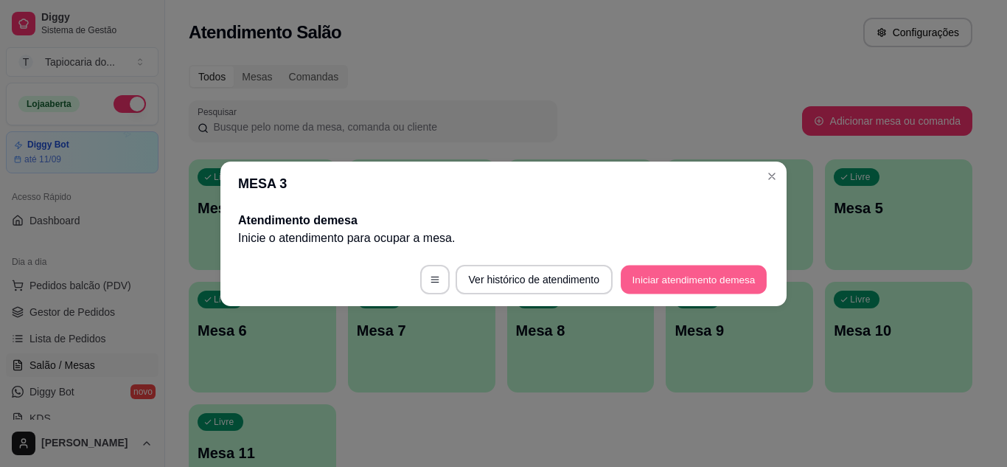
click at [699, 275] on button "Iniciar atendimento de mesa" at bounding box center [694, 279] width 146 height 29
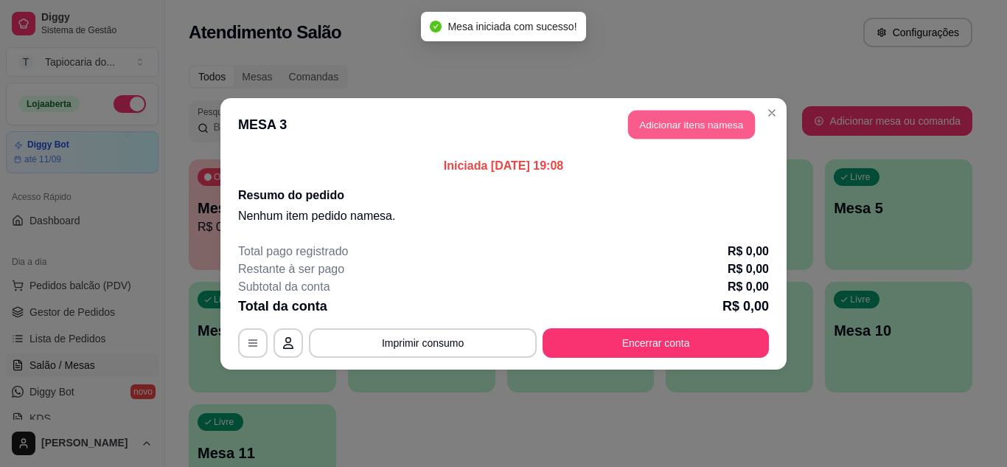
click at [647, 119] on button "Adicionar itens na mesa" at bounding box center [691, 124] width 127 height 29
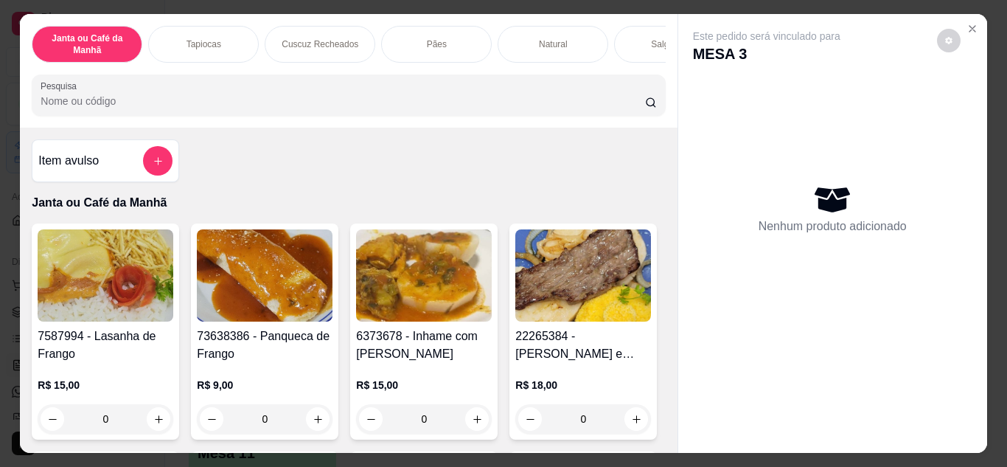
click at [988, 87] on div "Janta ou Café da Manhã Tapiocas Cuscuz Recheados Pães Natural Salgados Tapiocas…" at bounding box center [503, 233] width 1007 height 467
click at [333, 107] on input "Pesquisa" at bounding box center [343, 101] width 605 height 15
click at [970, 26] on icon "Close" at bounding box center [973, 29] width 6 height 6
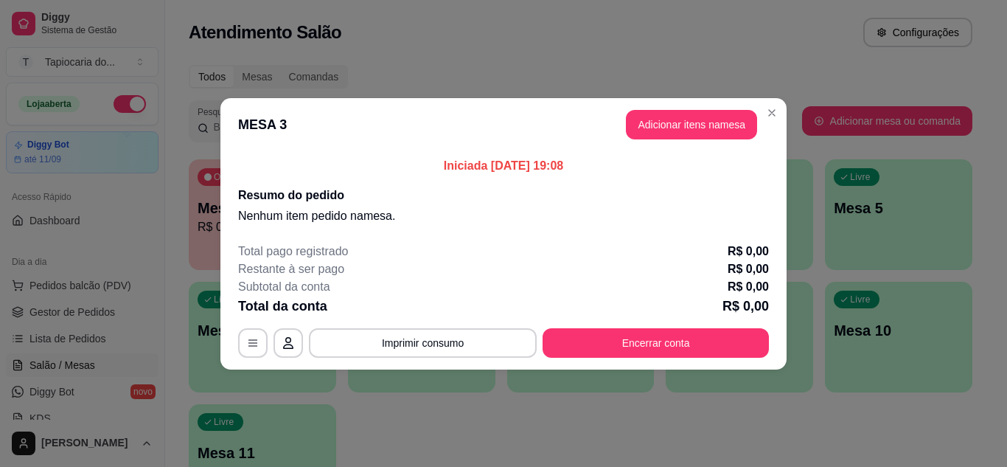
click at [781, 218] on div "Iniciada [DATE] 19:08 Resumo do pedido Nenhum item pedido na mesa ." at bounding box center [503, 191] width 566 height 80
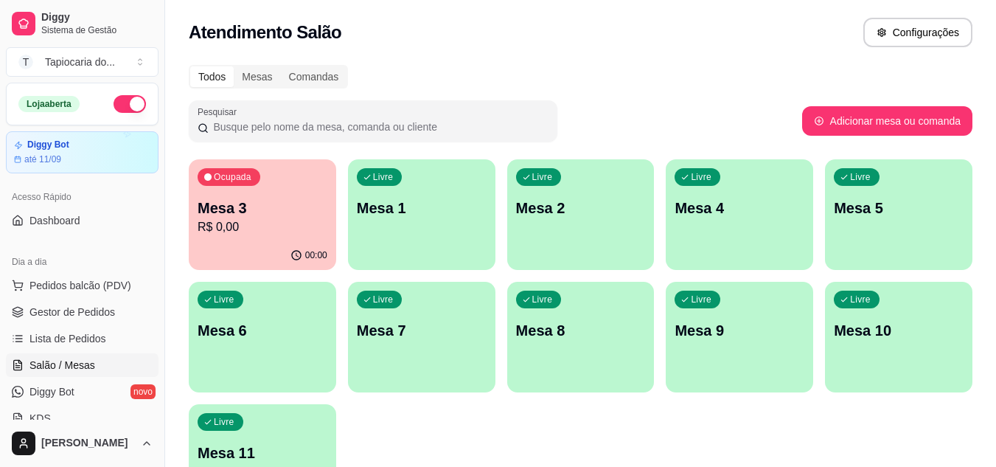
click at [270, 235] on p "R$ 0,00" at bounding box center [263, 227] width 130 height 18
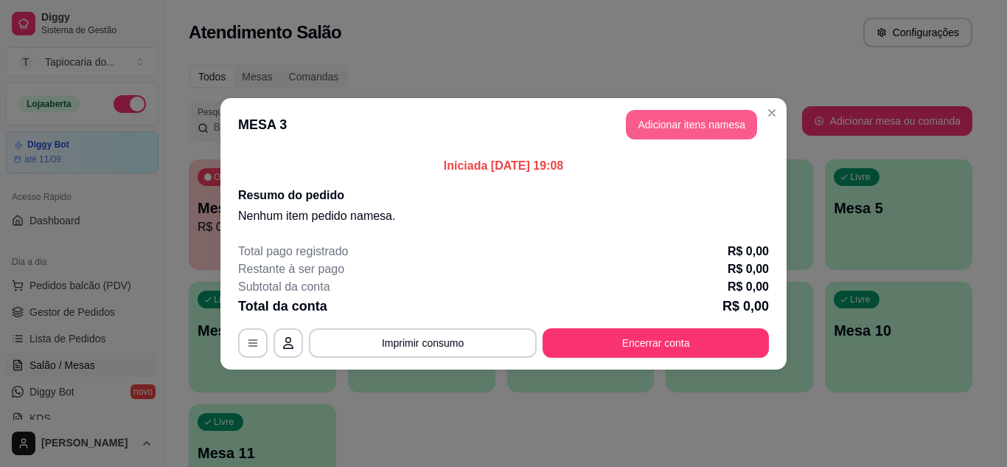
click at [695, 125] on button "Adicionar itens na mesa" at bounding box center [691, 124] width 131 height 29
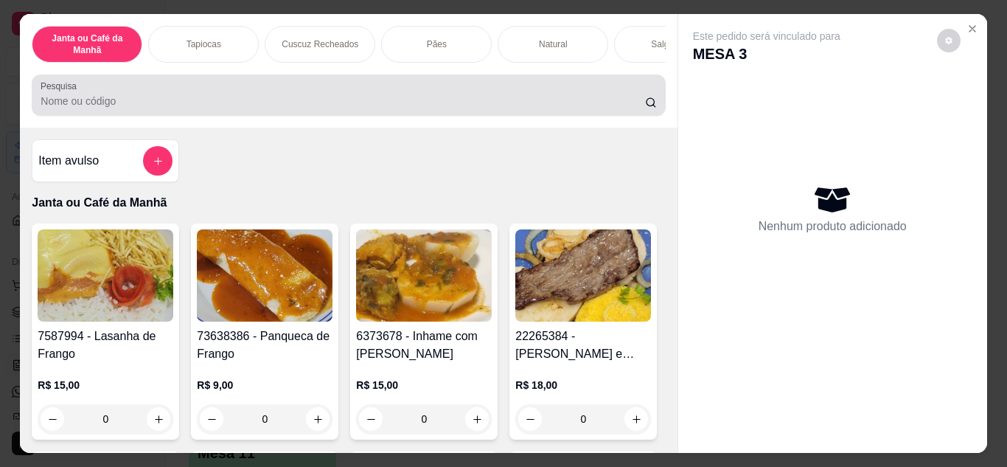
click at [385, 108] on input "Pesquisa" at bounding box center [343, 101] width 605 height 15
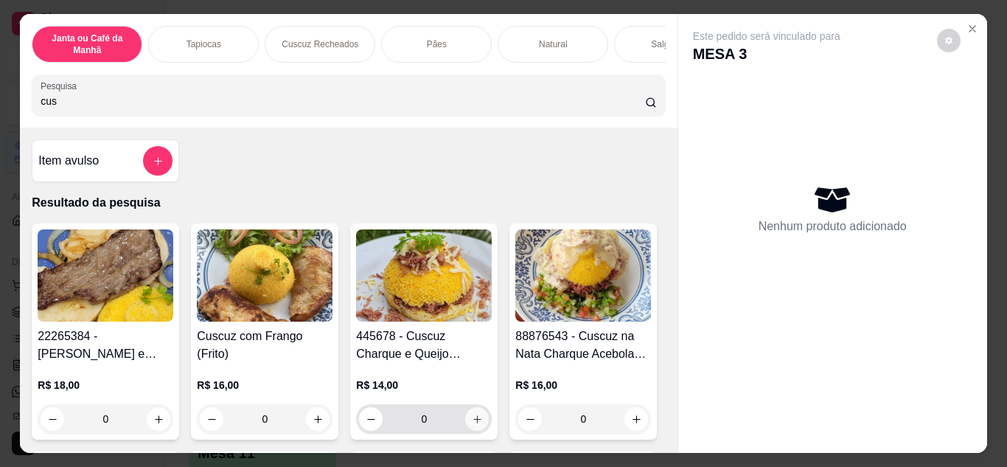
type input "cus"
click at [473, 422] on icon "increase-product-quantity" at bounding box center [477, 419] width 8 height 8
type input "1"
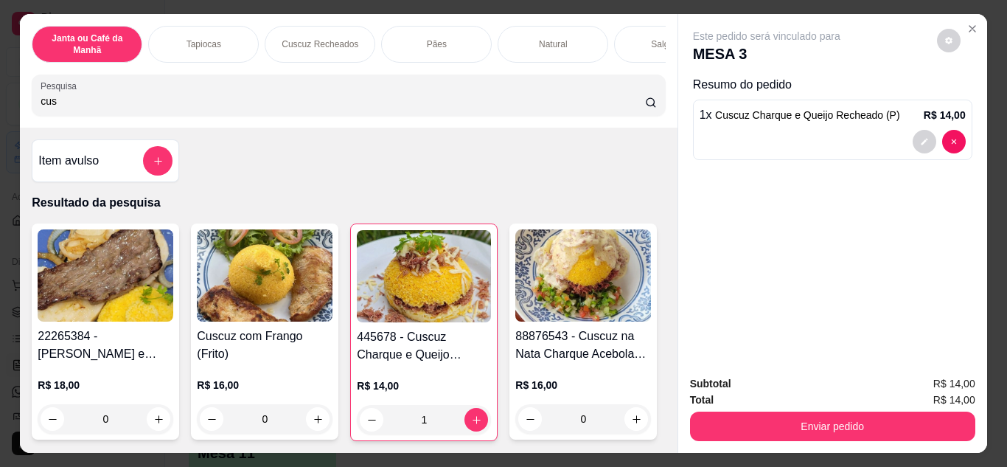
drag, startPoint x: 113, startPoint y: 106, endPoint x: 113, endPoint y: 115, distance: 8.8
click at [113, 108] on input "cus" at bounding box center [343, 101] width 605 height 15
type input "c"
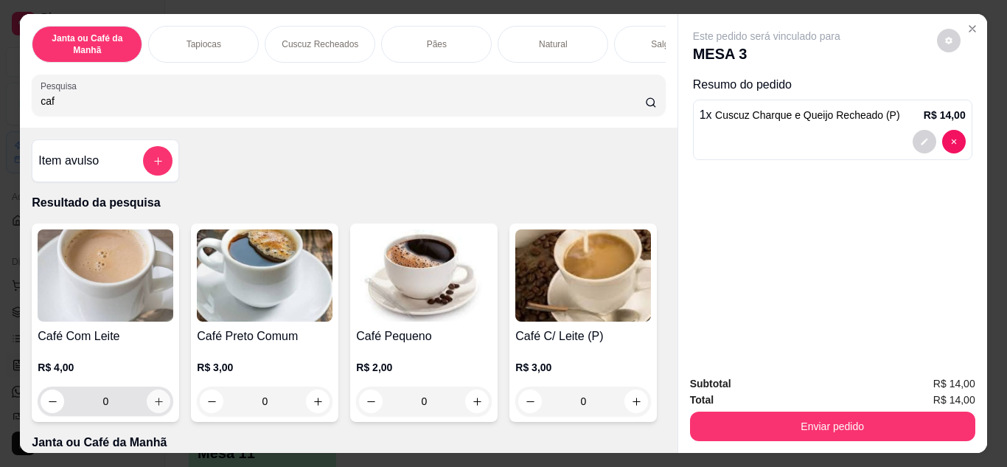
type input "caf"
click at [159, 412] on button "increase-product-quantity" at bounding box center [158, 400] width 23 height 23
type input "1"
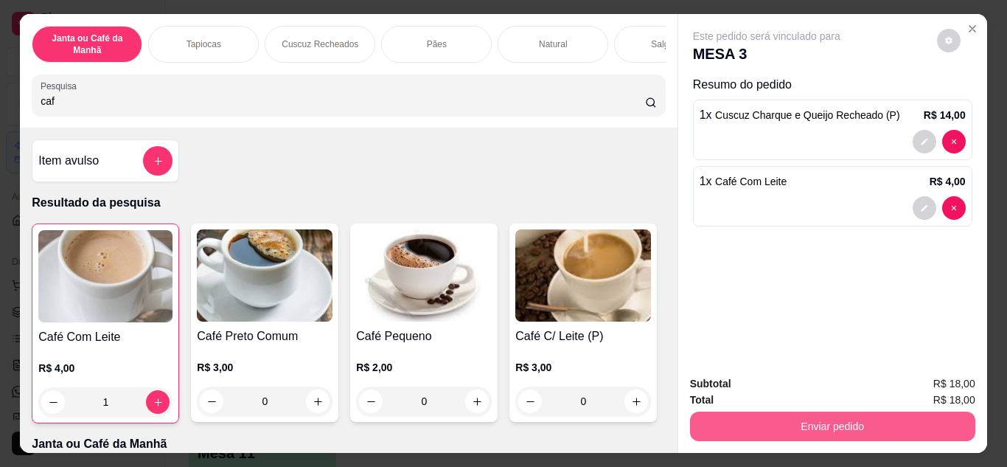
click at [743, 421] on button "Enviar pedido" at bounding box center [832, 425] width 285 height 29
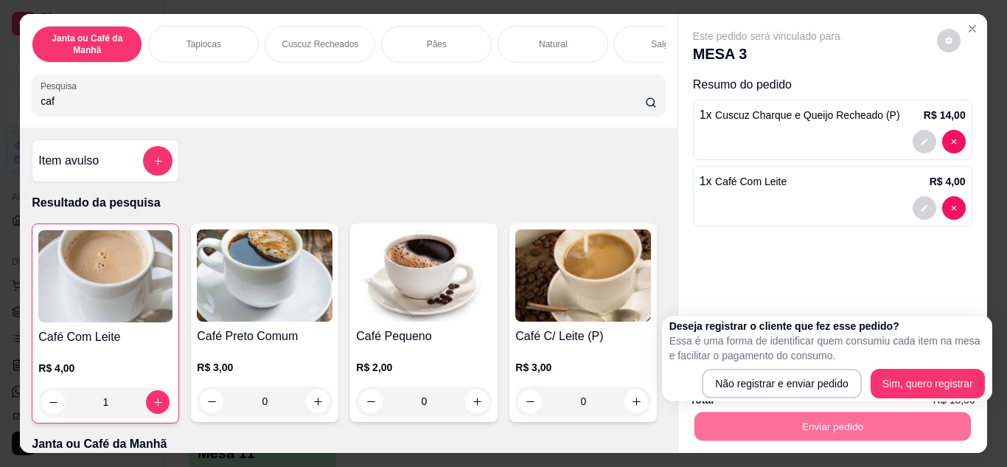
click at [734, 367] on div "Deseja registrar o cliente que fez esse pedido? Essa é uma forma de identificar…" at bounding box center [827, 359] width 316 height 80
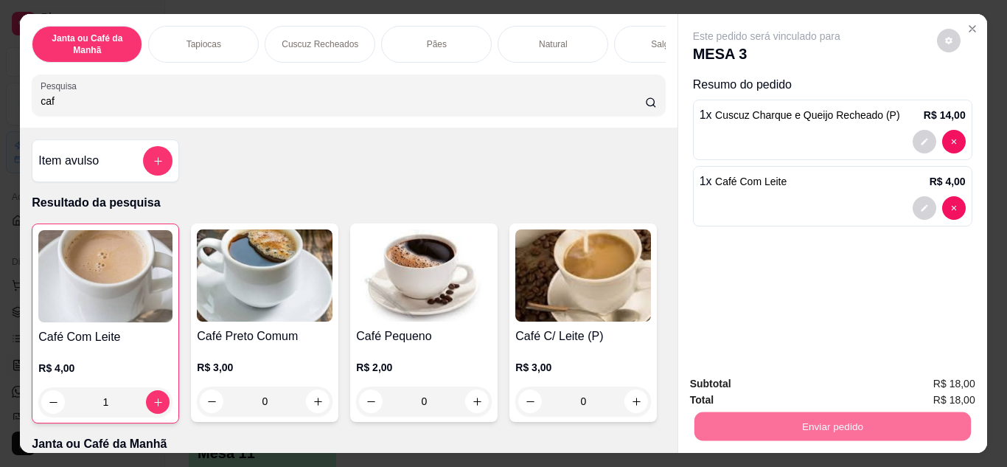
click at [749, 387] on button "Não registrar e enviar pedido" at bounding box center [783, 383] width 149 height 27
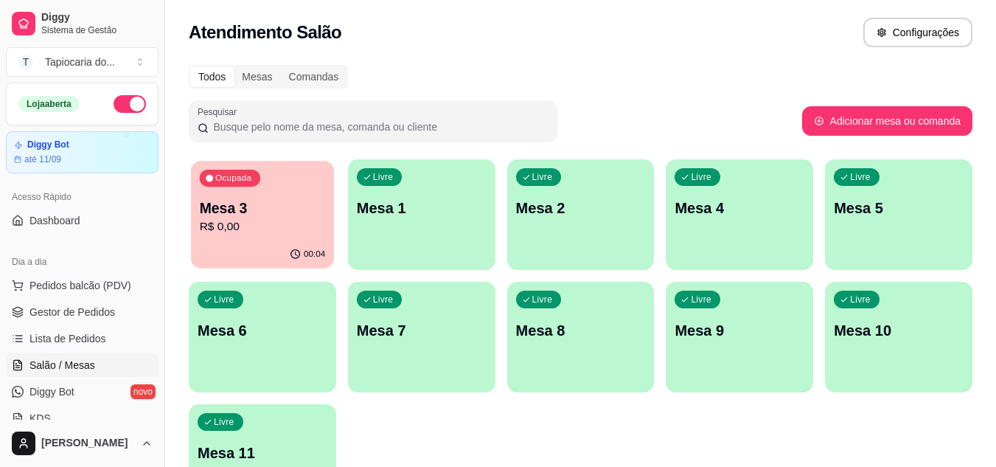
click at [285, 248] on div "00:04" at bounding box center [262, 254] width 143 height 28
click at [91, 309] on span "Gestor de Pedidos" at bounding box center [72, 312] width 86 height 15
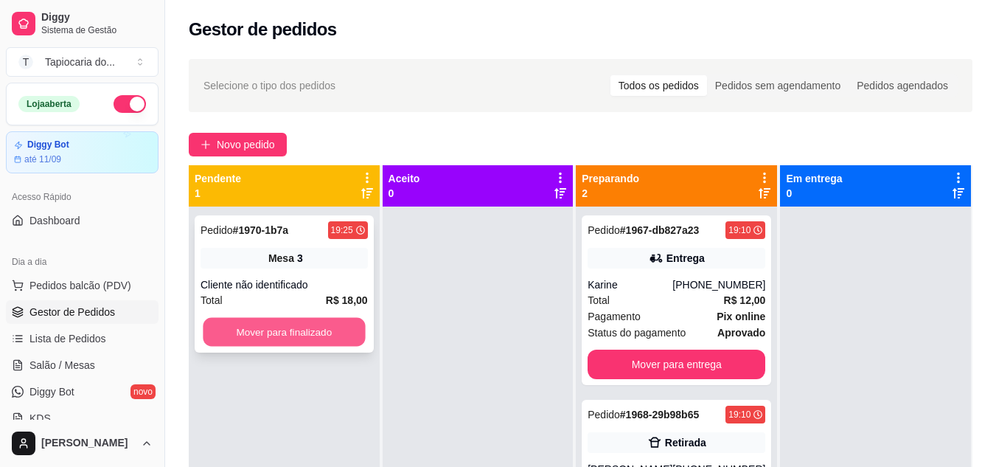
click at [290, 326] on button "Mover para finalizado" at bounding box center [284, 332] width 162 height 29
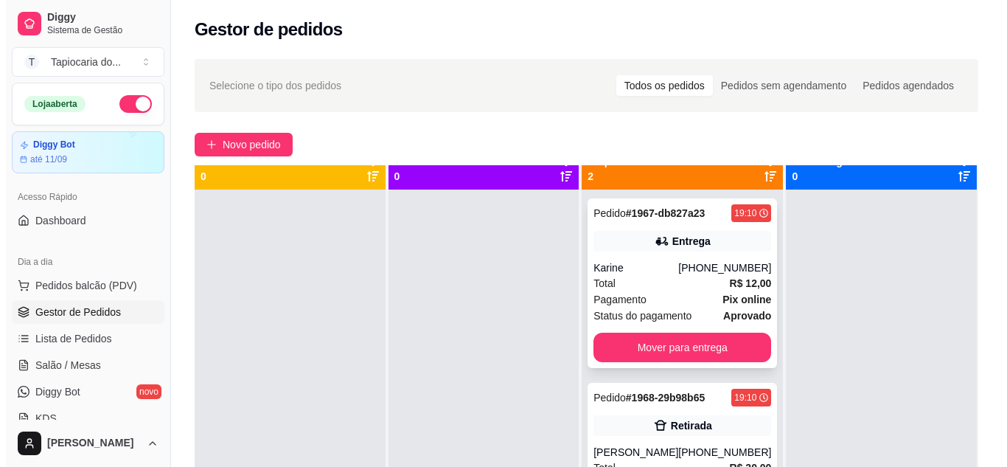
scroll to position [41, 0]
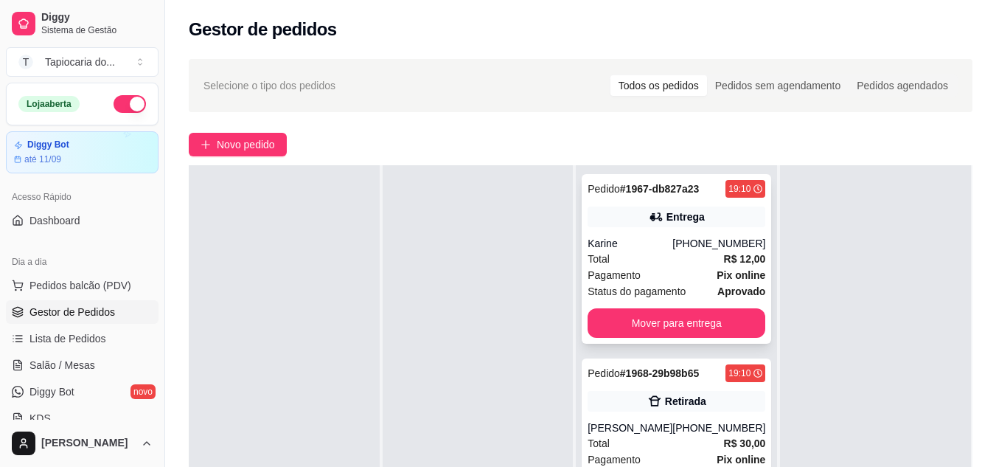
click at [602, 268] on span "Pagamento" at bounding box center [614, 275] width 53 height 16
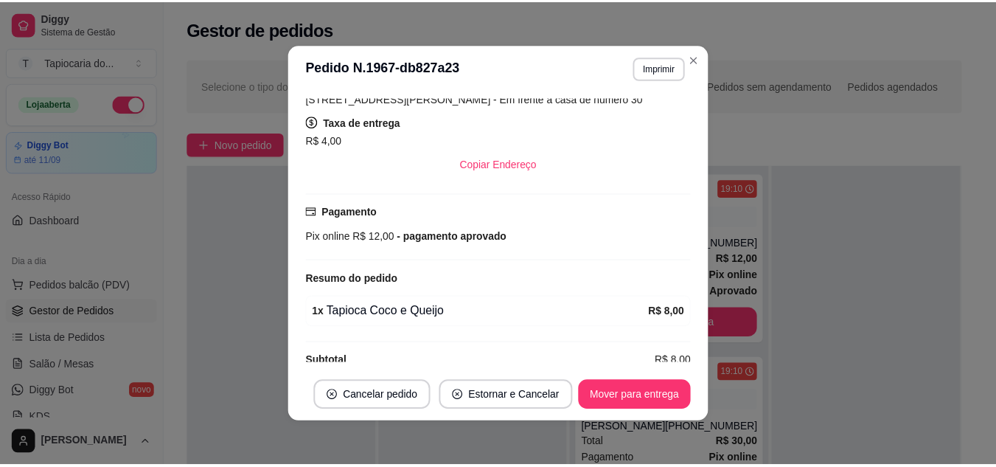
scroll to position [251, 0]
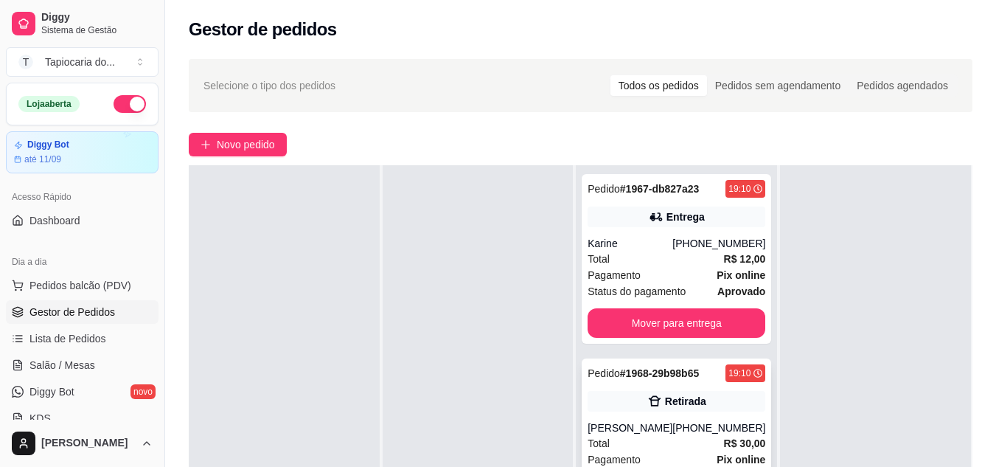
click at [676, 431] on div "Pedido # 1968-29b98b65 19:10 Retirada [PERSON_NAME] [PHONE_NUMBER] Total R$ 30,…" at bounding box center [676, 443] width 189 height 170
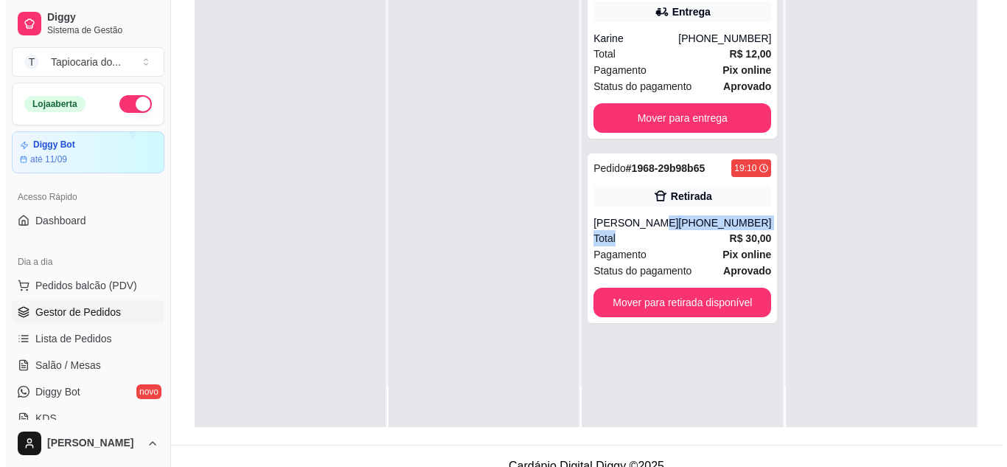
scroll to position [221, 0]
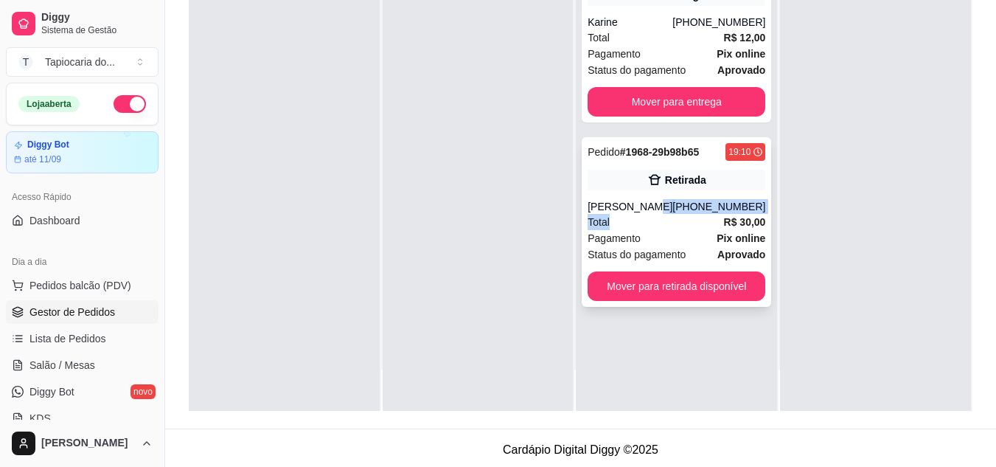
click at [626, 222] on div "Total R$ 30,00" at bounding box center [677, 222] width 178 height 16
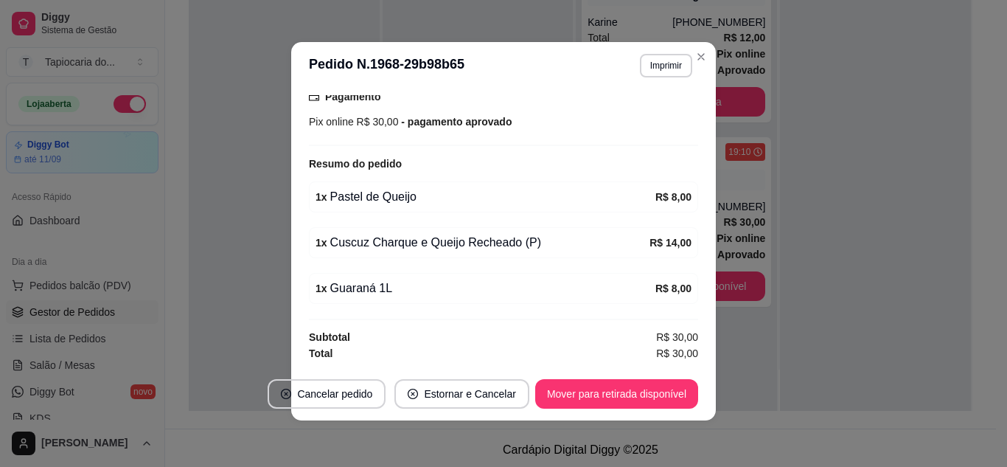
scroll to position [3, 0]
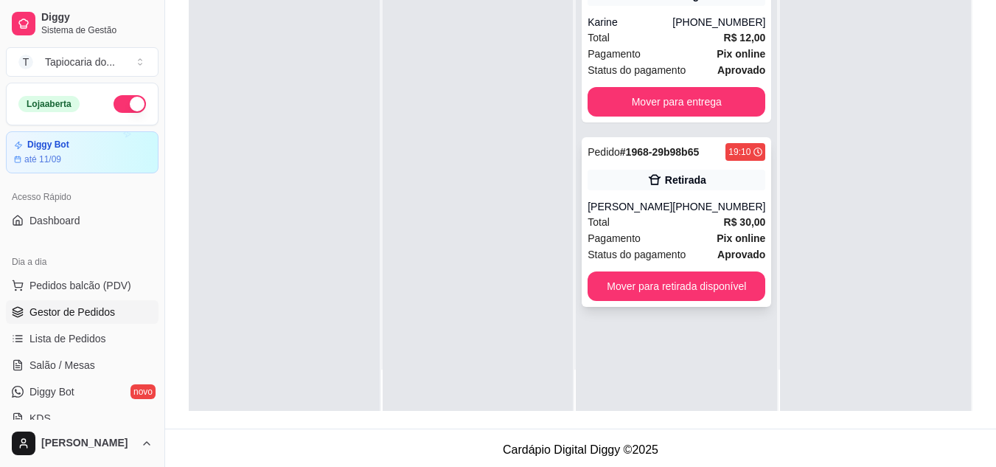
click at [703, 223] on div "Total R$ 30,00" at bounding box center [677, 222] width 178 height 16
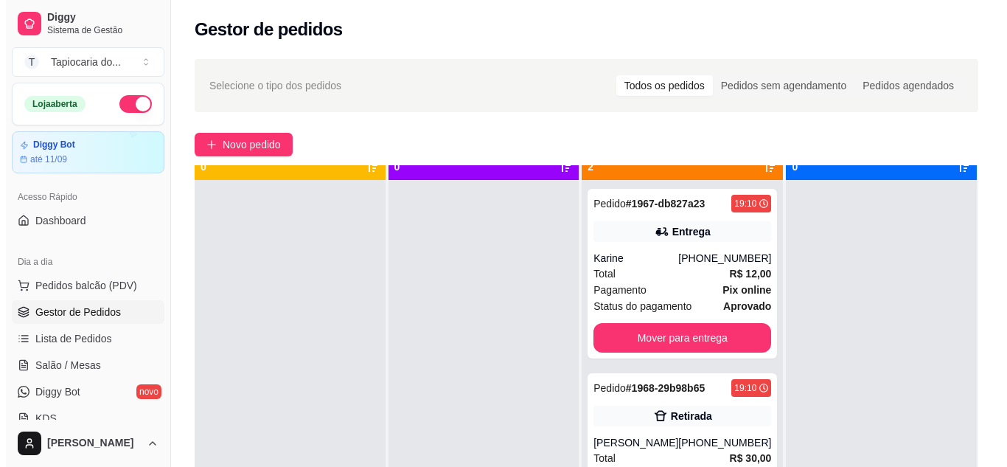
scroll to position [41, 0]
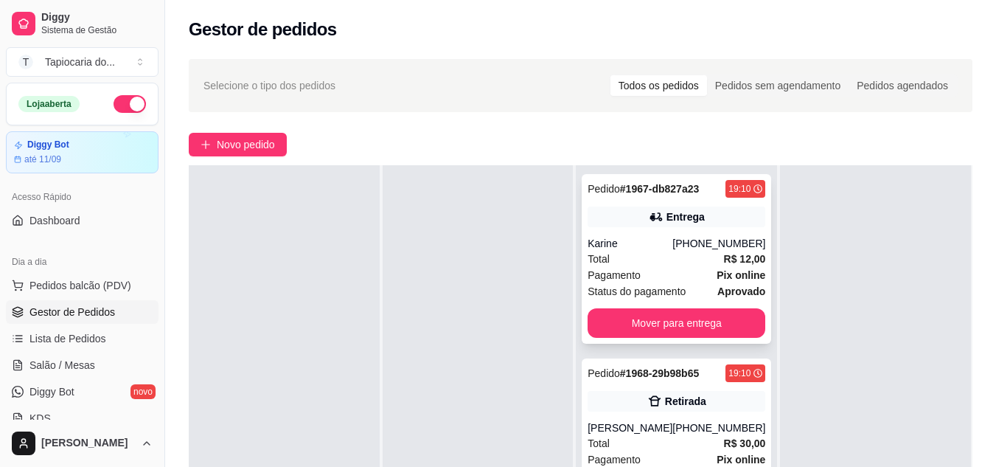
click at [681, 257] on div "Total R$ 12,00" at bounding box center [677, 259] width 178 height 16
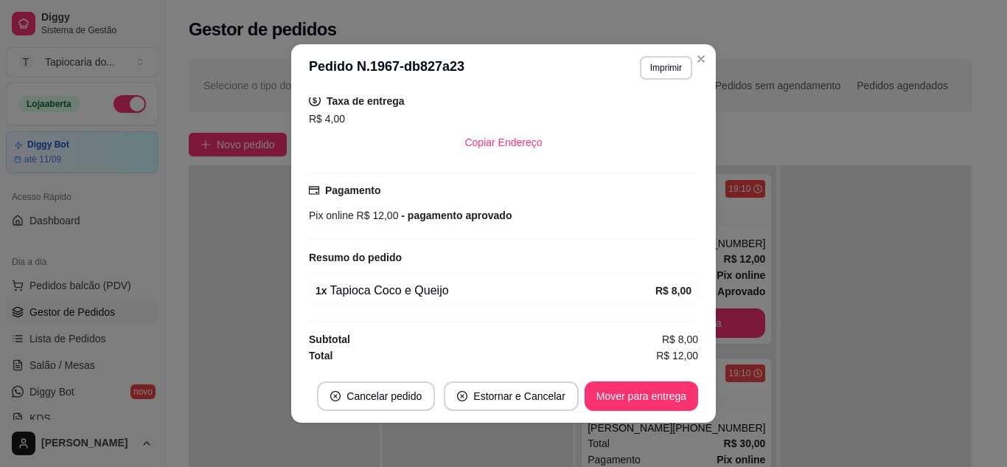
scroll to position [3, 0]
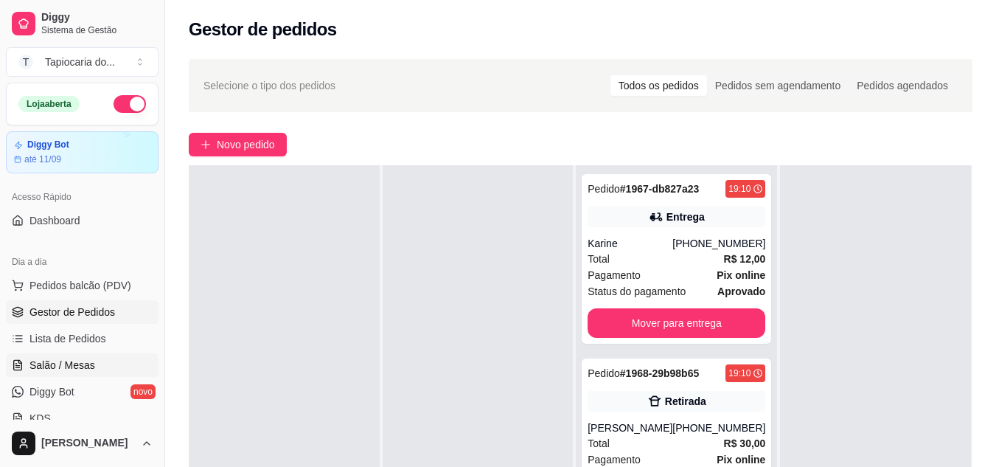
click at [42, 360] on span "Salão / Mesas" at bounding box center [62, 365] width 66 height 15
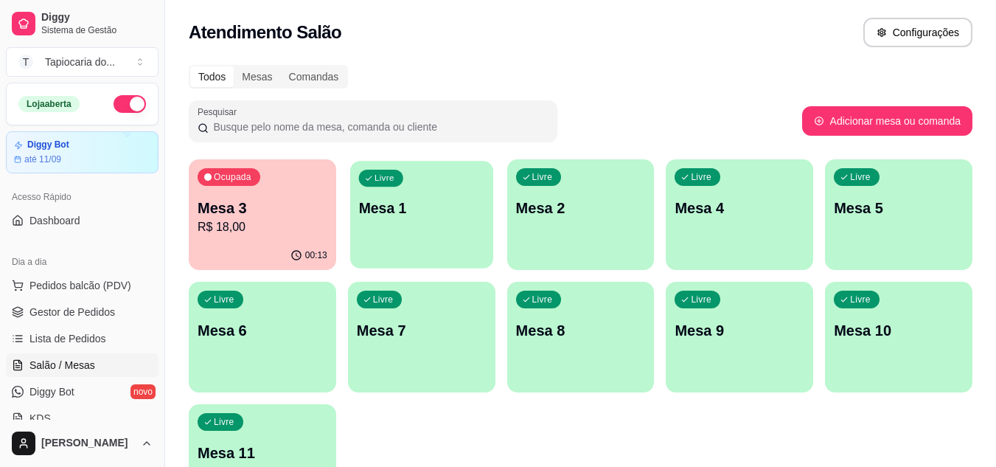
click at [453, 220] on div "Livre Mesa 1" at bounding box center [421, 206] width 143 height 90
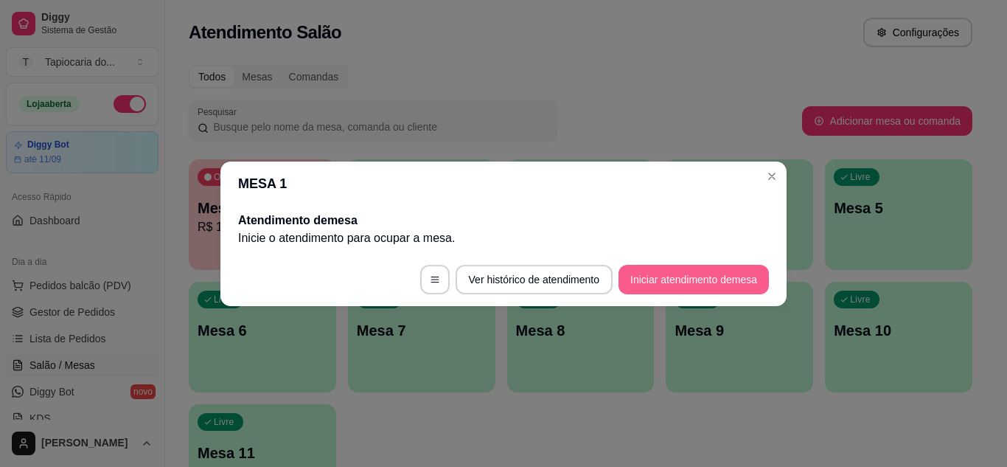
click at [636, 276] on button "Iniciar atendimento de mesa" at bounding box center [694, 279] width 150 height 29
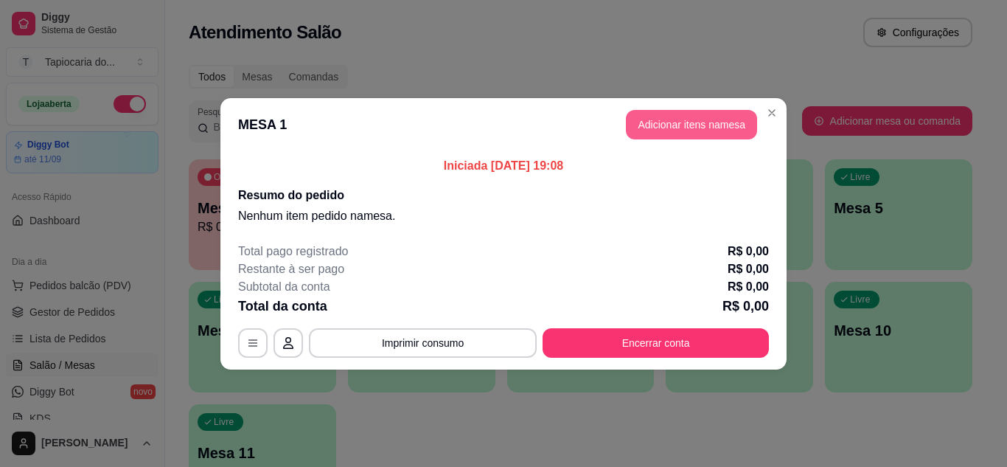
click at [674, 125] on button "Adicionar itens na mesa" at bounding box center [691, 124] width 131 height 29
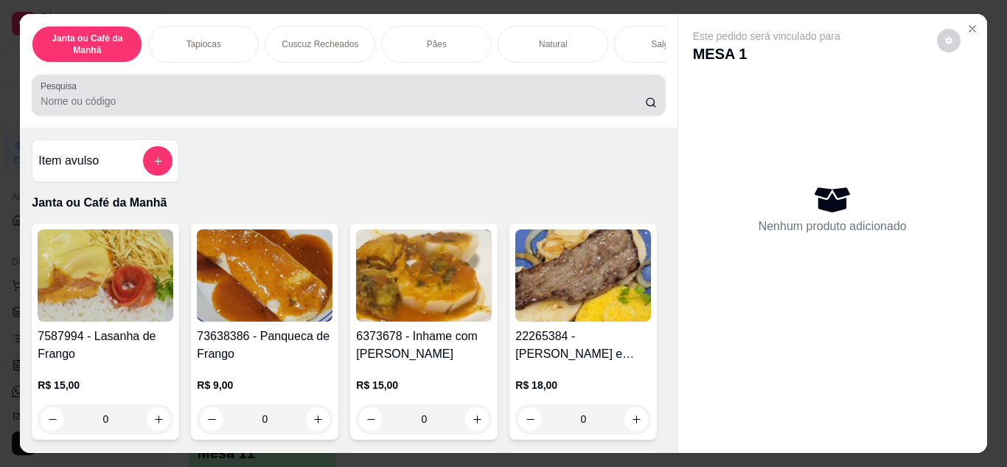
click at [518, 91] on div at bounding box center [349, 94] width 616 height 29
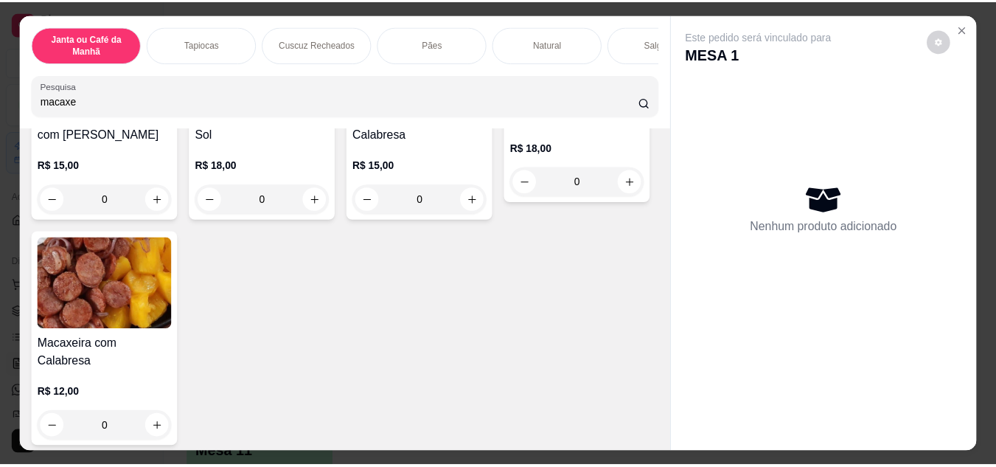
scroll to position [295, 0]
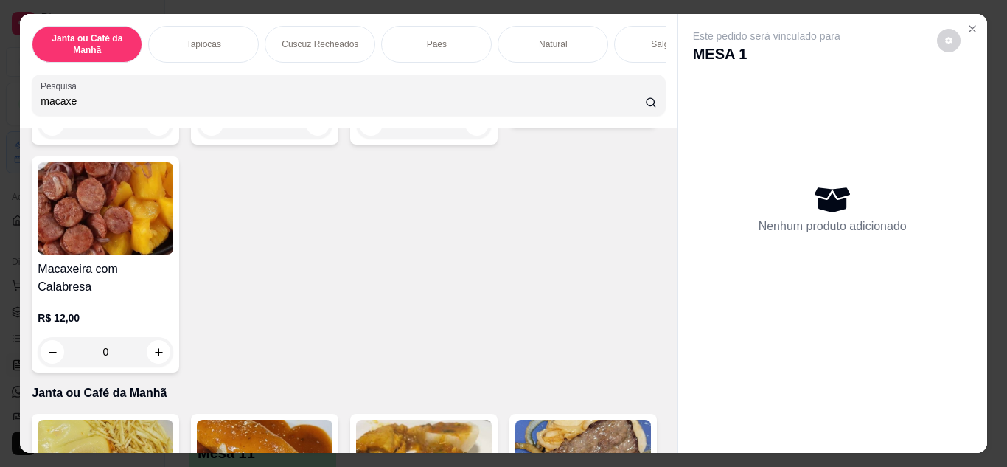
type input "macaxe"
click at [633, 110] on icon "increase-product-quantity" at bounding box center [636, 105] width 7 height 7
type input "1"
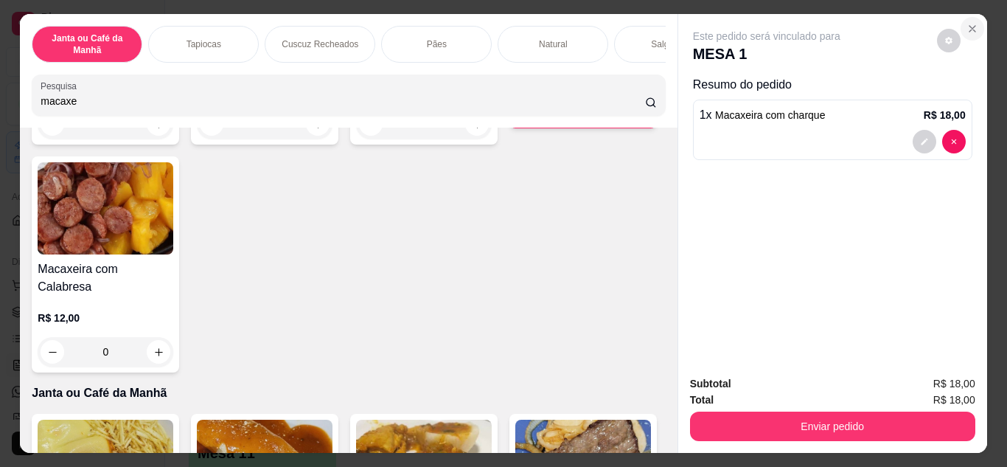
click at [967, 23] on icon "Close" at bounding box center [973, 29] width 12 height 12
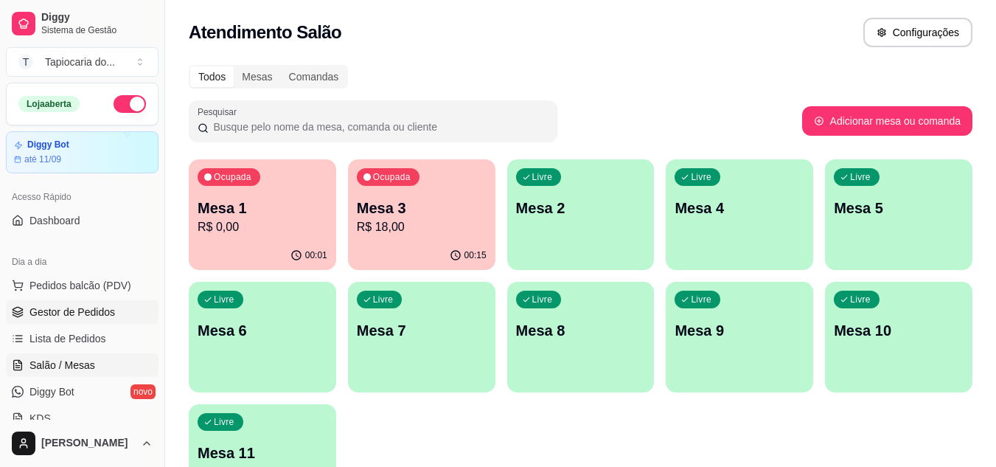
click at [73, 310] on span "Gestor de Pedidos" at bounding box center [72, 312] width 86 height 15
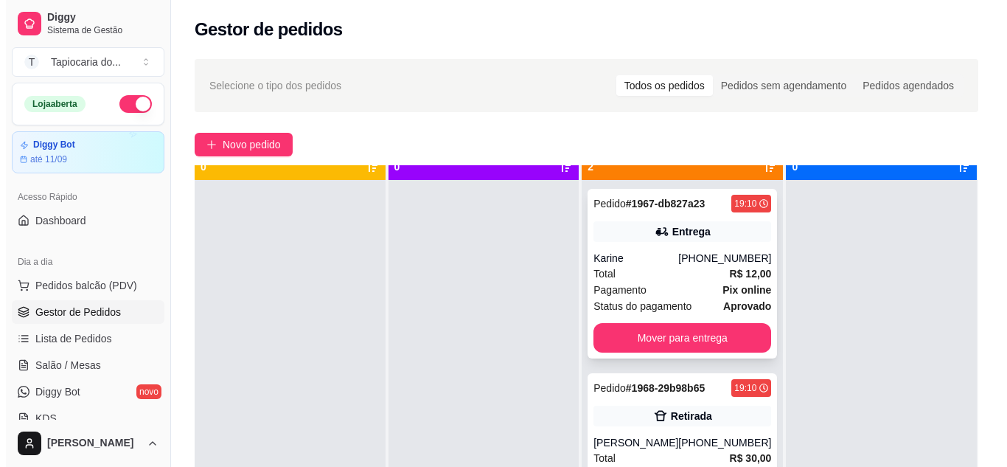
scroll to position [41, 0]
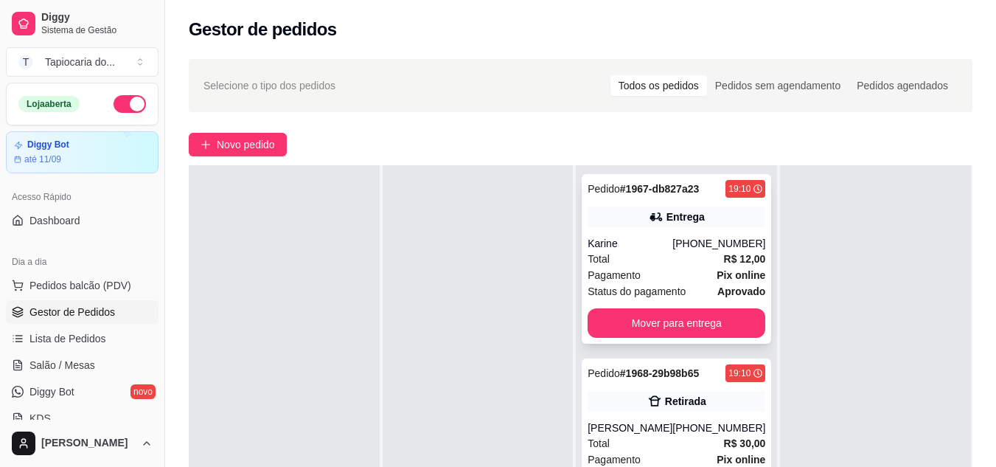
click at [623, 272] on span "Pagamento" at bounding box center [614, 275] width 53 height 16
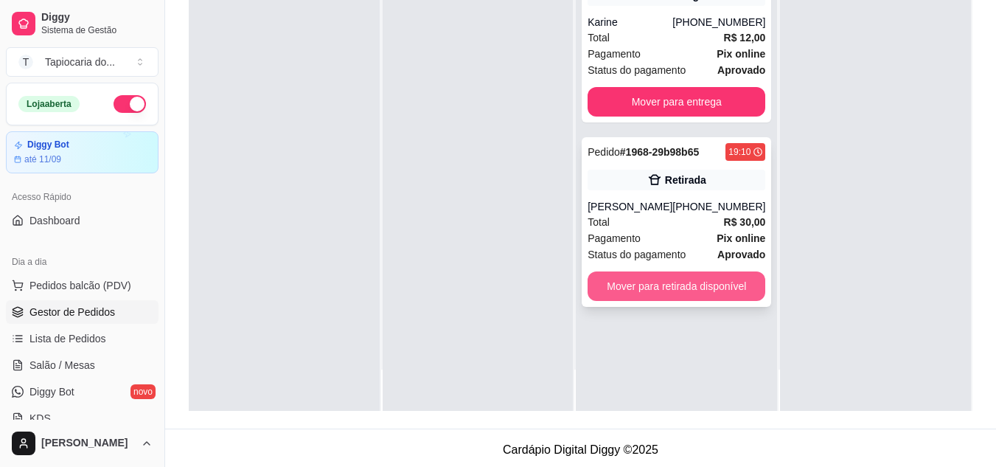
click at [667, 293] on button "Mover para retirada disponível" at bounding box center [677, 285] width 178 height 29
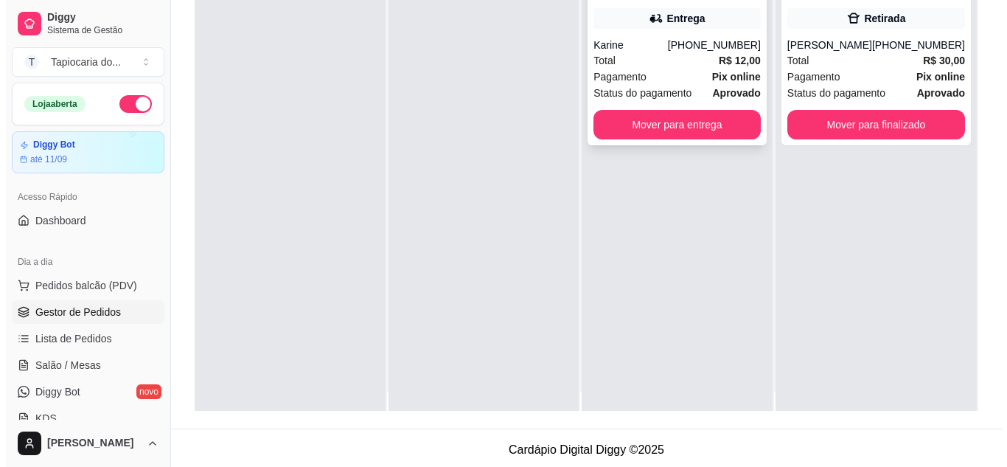
scroll to position [0, 0]
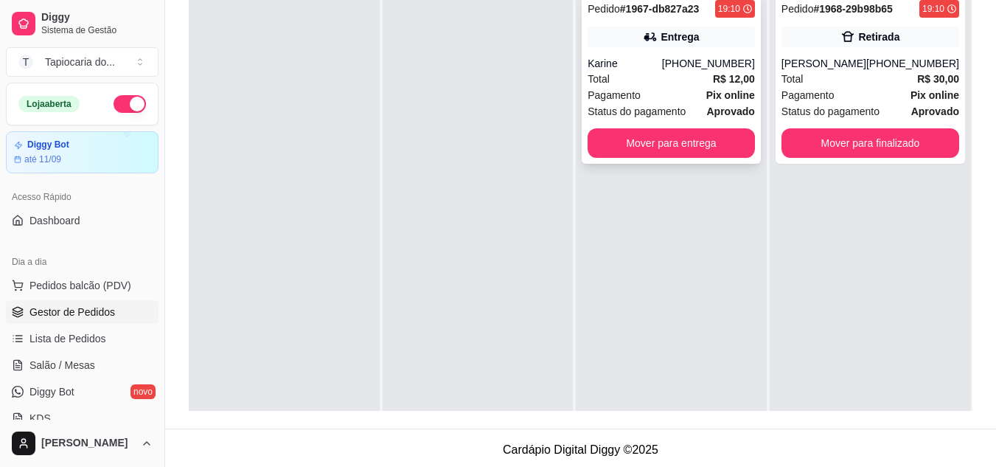
click at [626, 90] on span "Pagamento" at bounding box center [614, 95] width 53 height 16
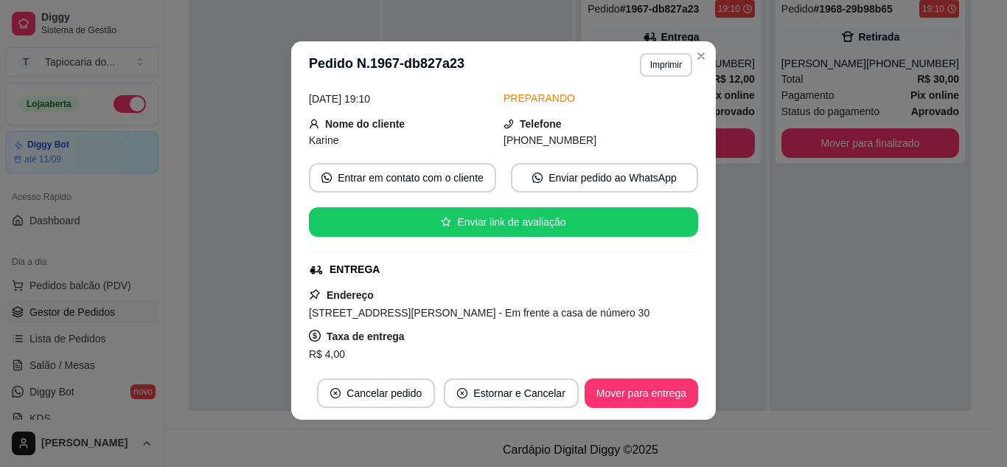
scroll to position [29, 0]
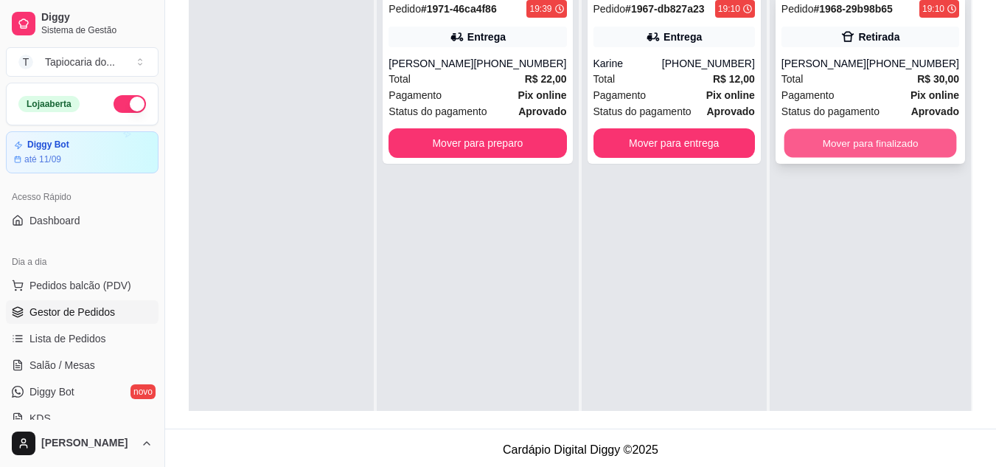
click at [807, 138] on button "Mover para finalizado" at bounding box center [870, 143] width 173 height 29
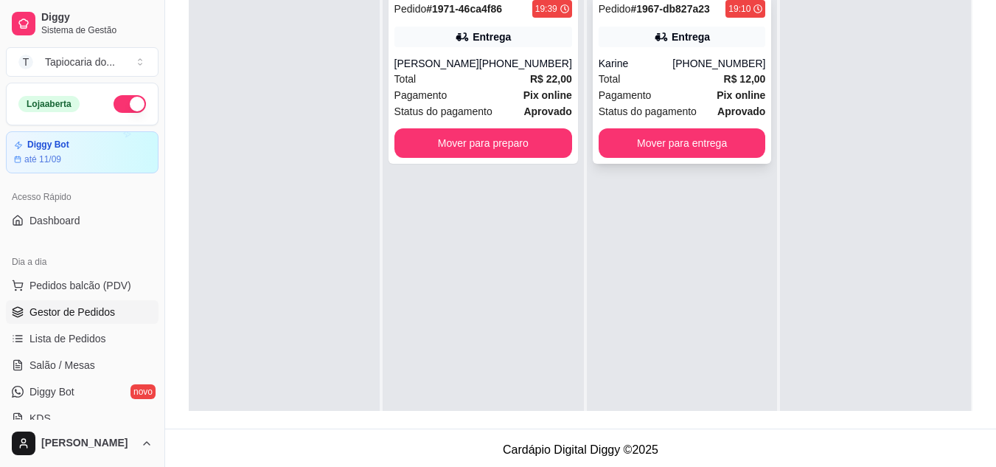
click at [655, 77] on div "Total R$ 12,00" at bounding box center [682, 79] width 167 height 16
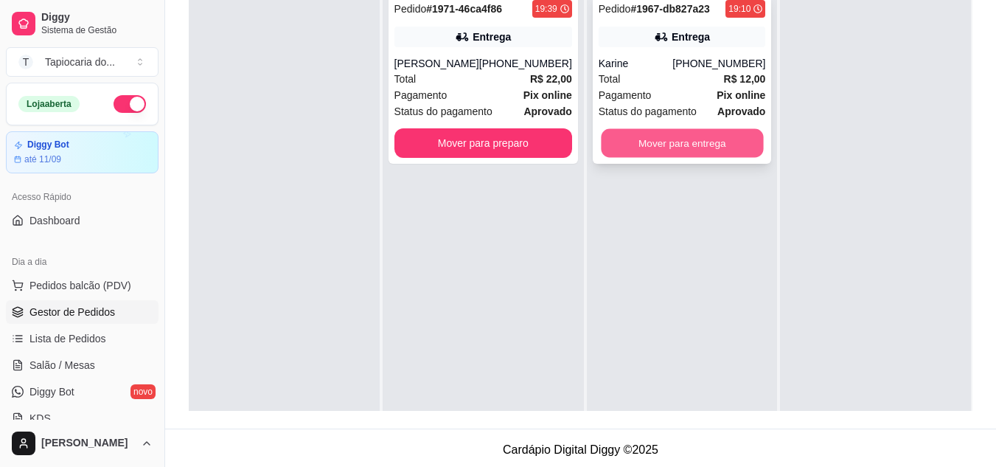
click at [686, 139] on button "Mover para entrega" at bounding box center [682, 143] width 162 height 29
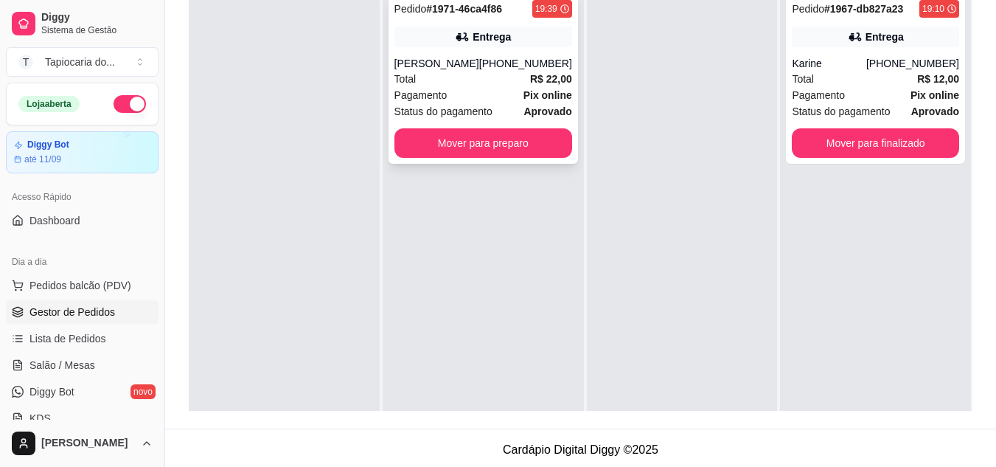
click at [498, 87] on div "Total R$ 22,00" at bounding box center [483, 79] width 178 height 16
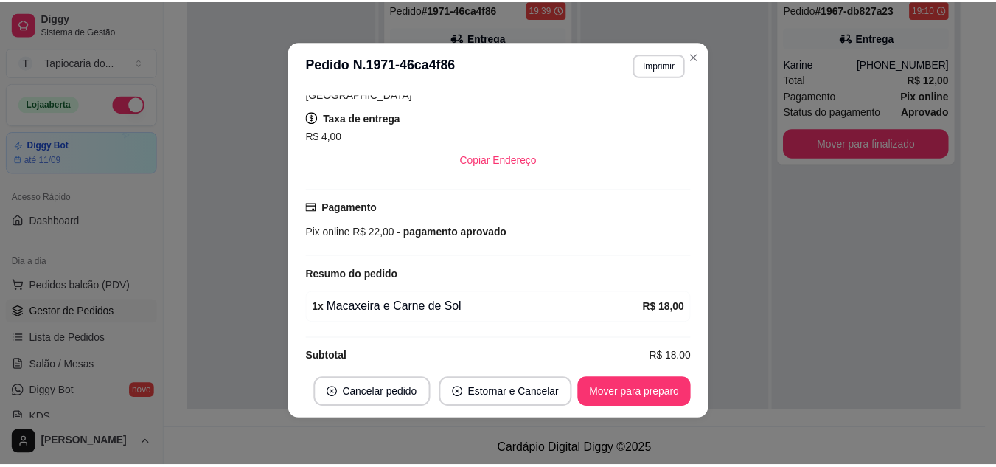
scroll to position [307, 0]
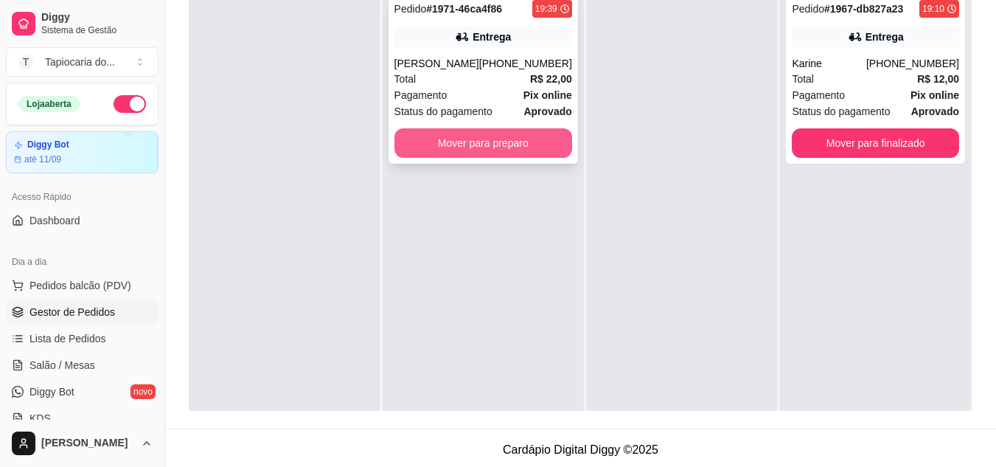
click at [527, 149] on button "Mover para preparo" at bounding box center [483, 142] width 178 height 29
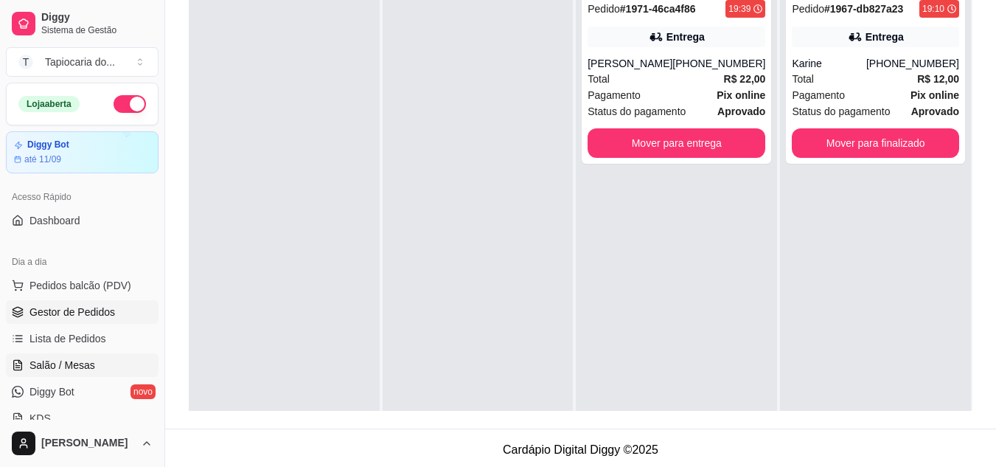
click at [49, 372] on span "Salão / Mesas" at bounding box center [62, 365] width 66 height 15
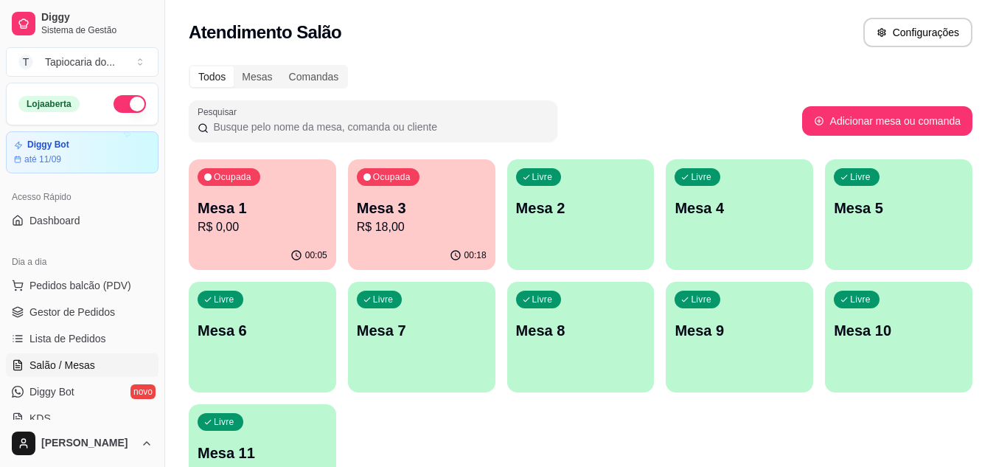
click at [268, 214] on p "Mesa 1" at bounding box center [263, 208] width 130 height 21
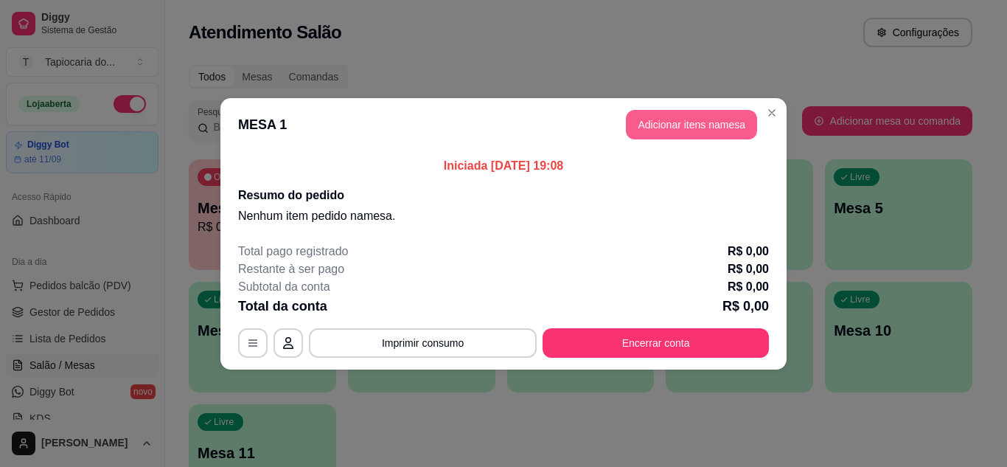
click at [672, 119] on button "Adicionar itens na mesa" at bounding box center [691, 124] width 131 height 29
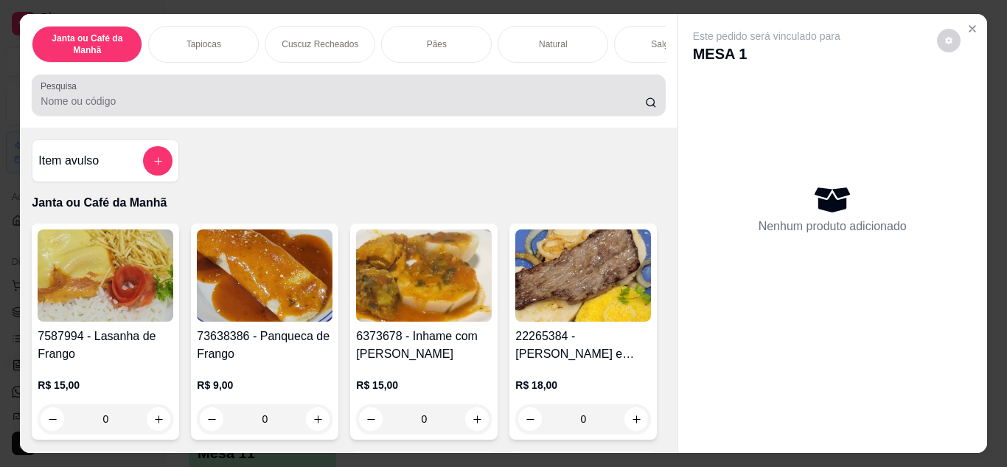
click at [538, 92] on div at bounding box center [349, 94] width 616 height 29
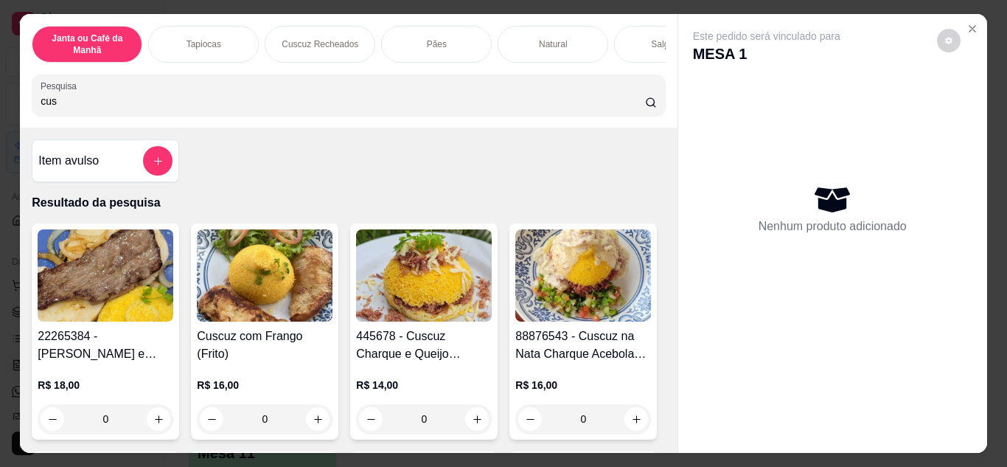
type input "cus"
click at [967, 23] on icon "Close" at bounding box center [973, 29] width 12 height 12
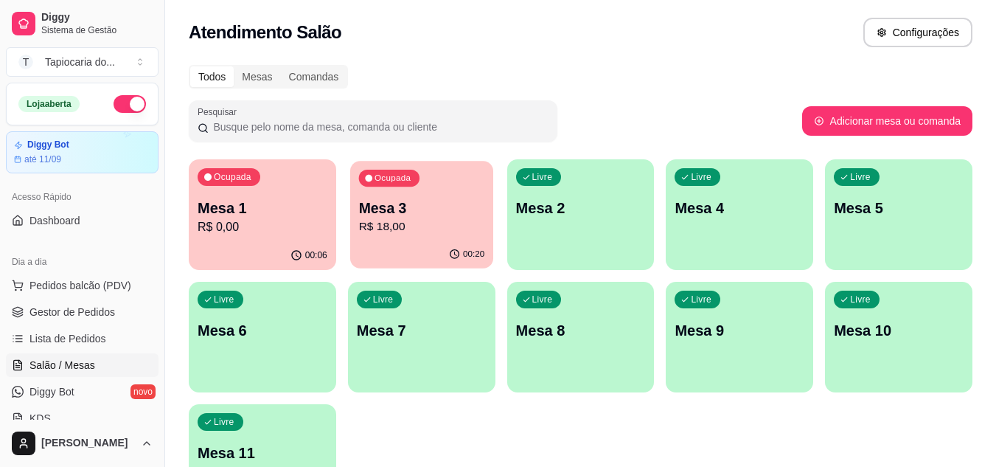
click at [419, 222] on p "R$ 18,00" at bounding box center [421, 226] width 126 height 17
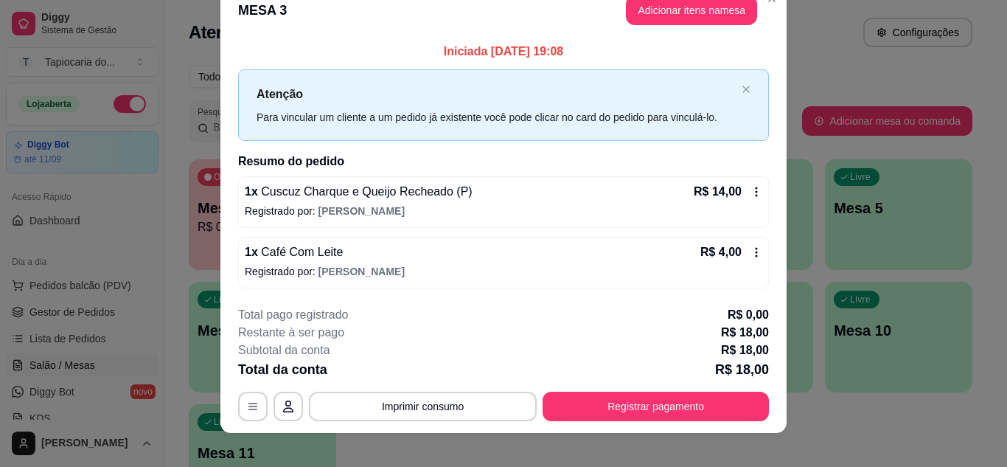
scroll to position [38, 0]
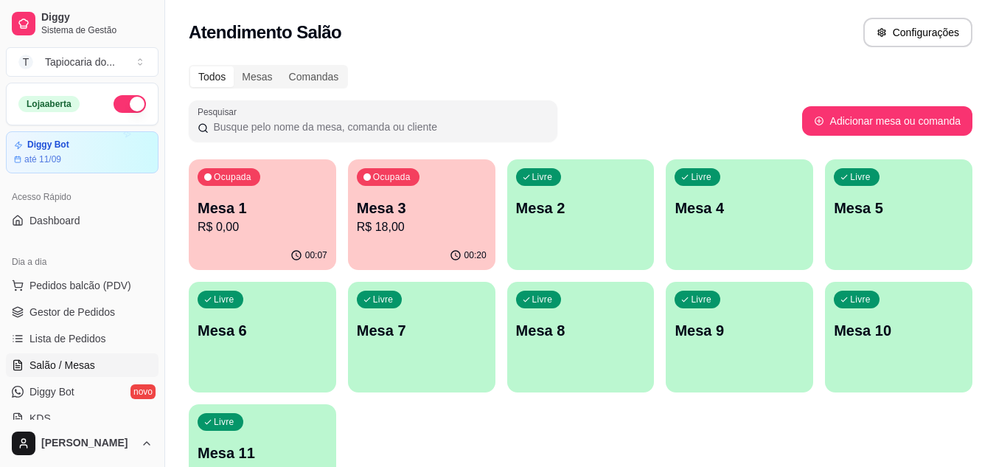
click at [280, 212] on p "Mesa 1" at bounding box center [263, 208] width 130 height 21
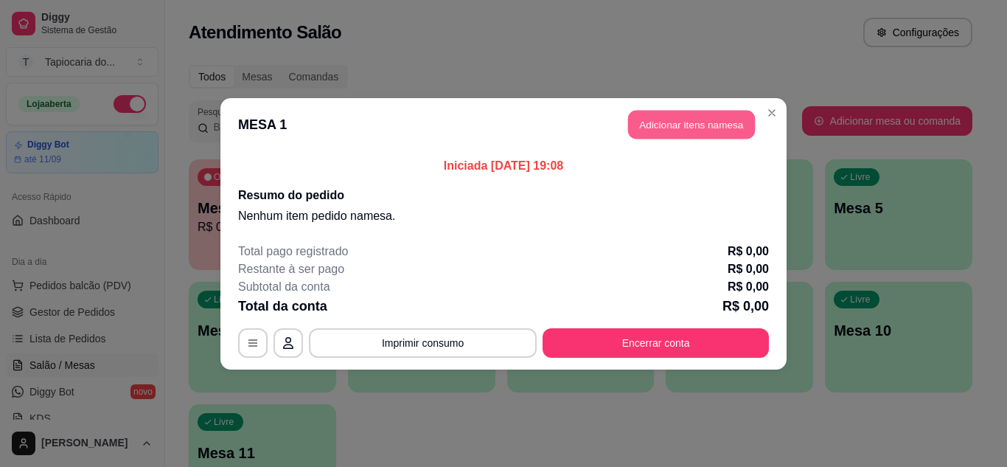
click at [667, 127] on button "Adicionar itens na mesa" at bounding box center [691, 124] width 127 height 29
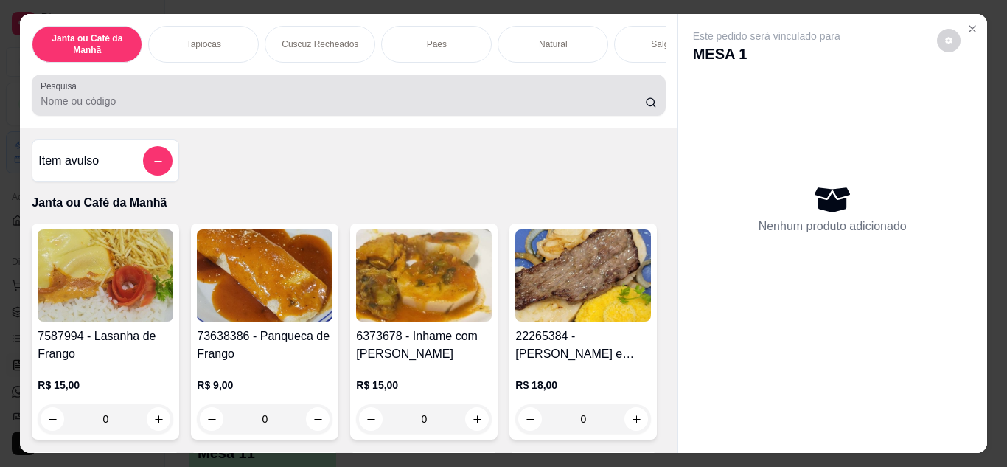
click at [458, 100] on input "Pesquisa" at bounding box center [343, 101] width 605 height 15
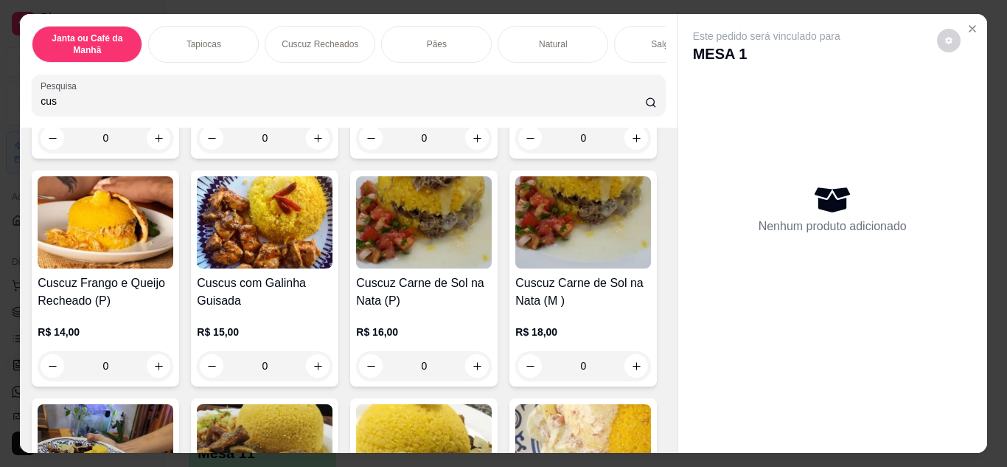
scroll to position [295, 0]
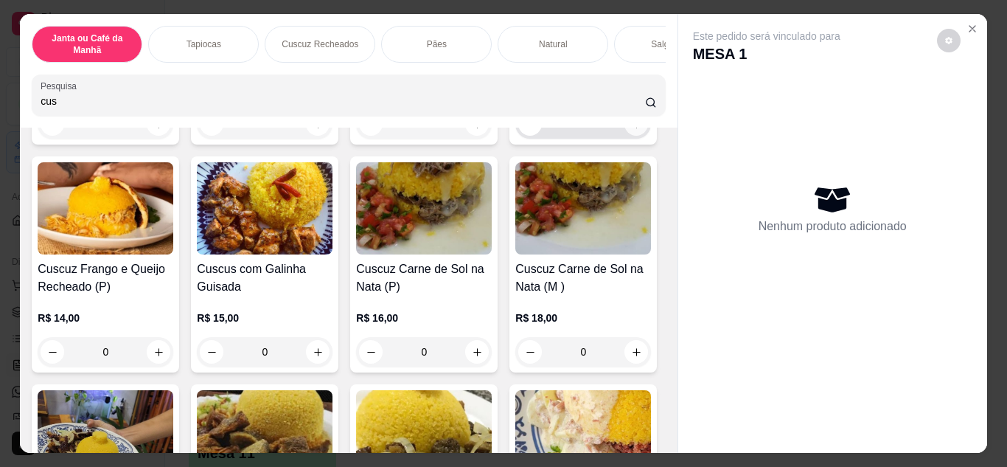
type input "cus"
click at [631, 130] on icon "increase-product-quantity" at bounding box center [636, 124] width 11 height 11
type input "1"
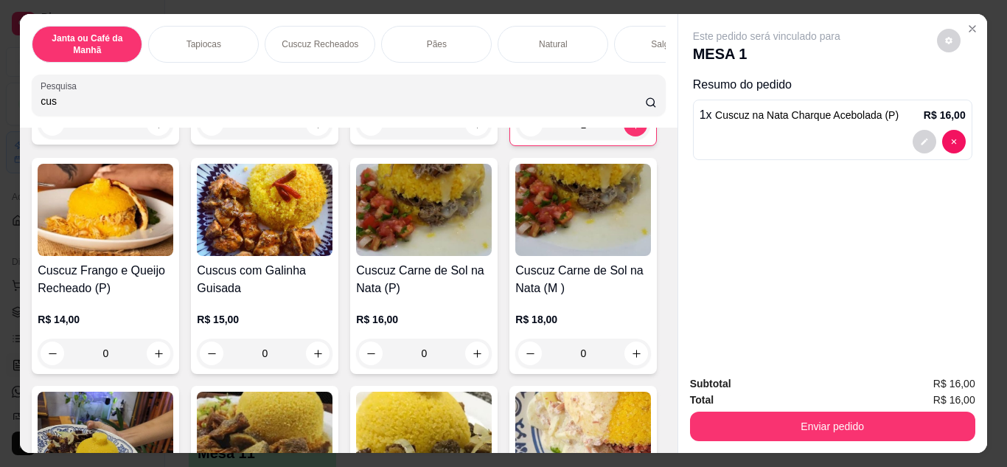
click at [248, 105] on input "cus" at bounding box center [343, 101] width 605 height 15
type input "c"
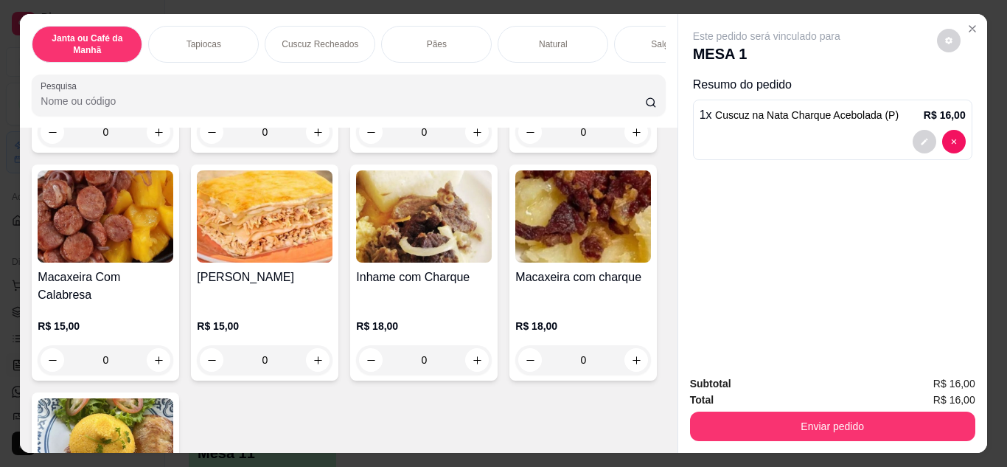
scroll to position [516, 0]
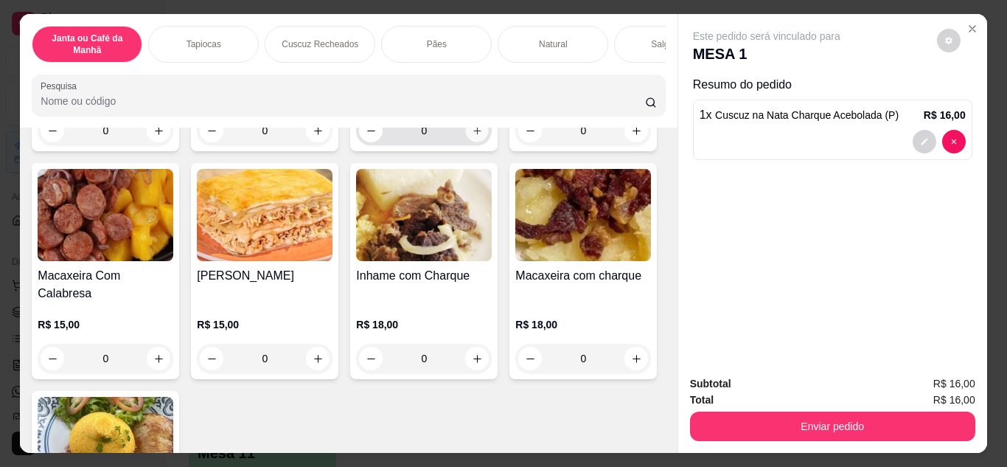
click at [472, 136] on icon "increase-product-quantity" at bounding box center [477, 130] width 11 height 11
type input "1"
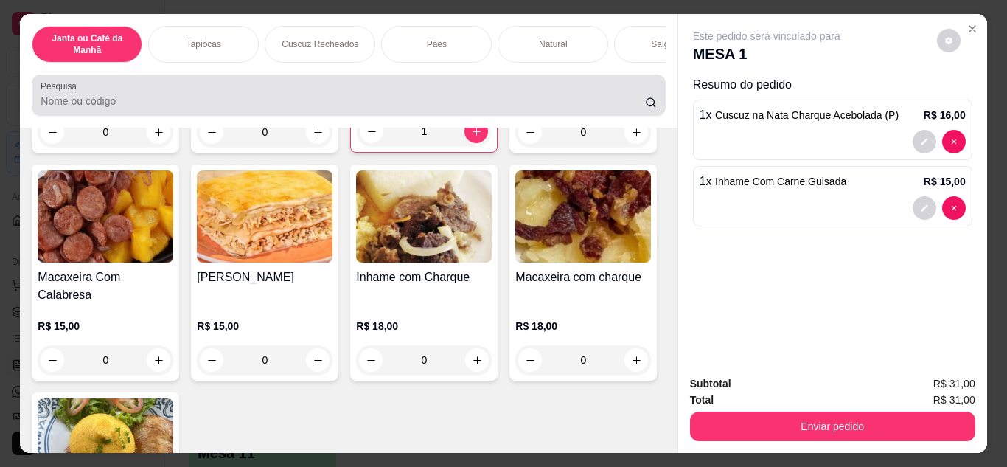
click at [169, 98] on div at bounding box center [349, 94] width 616 height 29
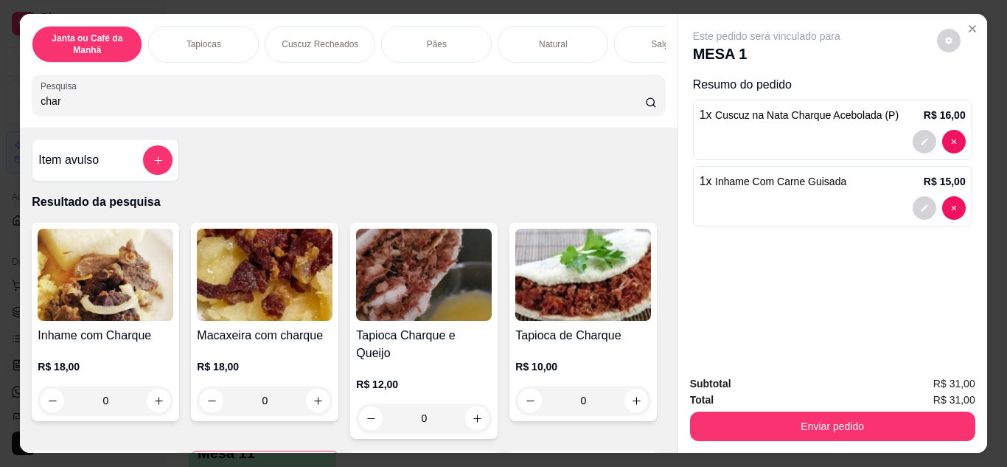
scroll to position [0, 0]
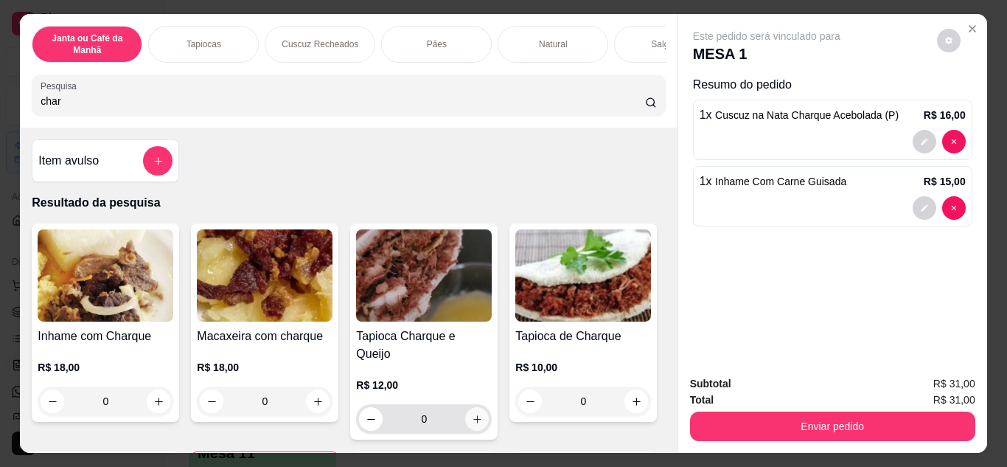
type input "char"
click at [474, 414] on icon "increase-product-quantity" at bounding box center [477, 419] width 11 height 11
type input "1"
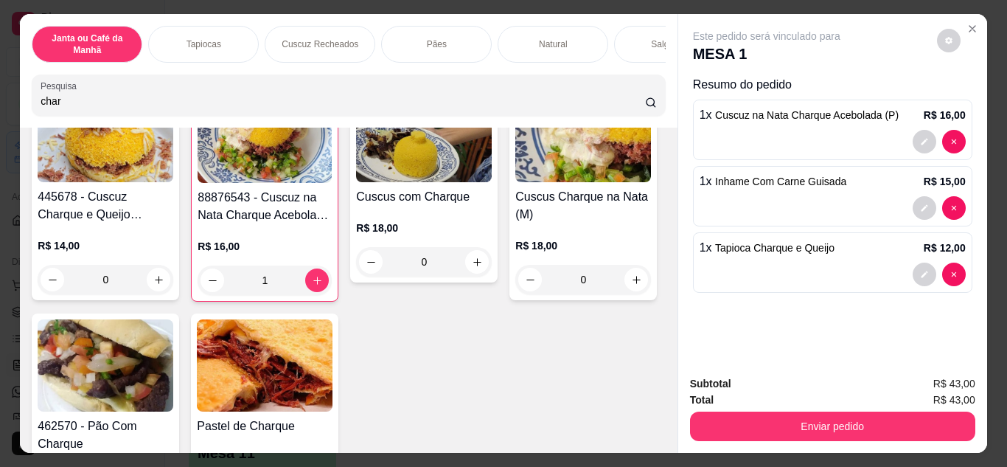
scroll to position [442, 0]
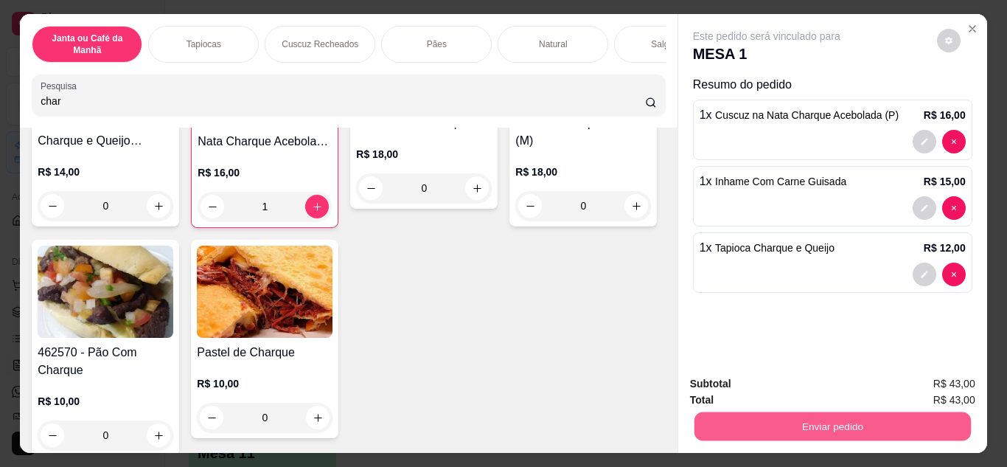
click at [832, 416] on button "Enviar pedido" at bounding box center [832, 426] width 276 height 29
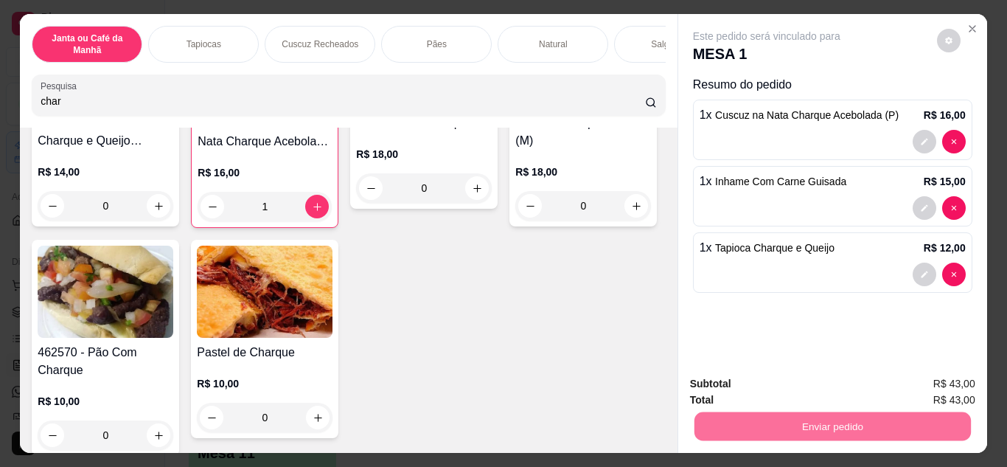
click at [829, 380] on button "Não registrar e enviar pedido" at bounding box center [783, 385] width 153 height 28
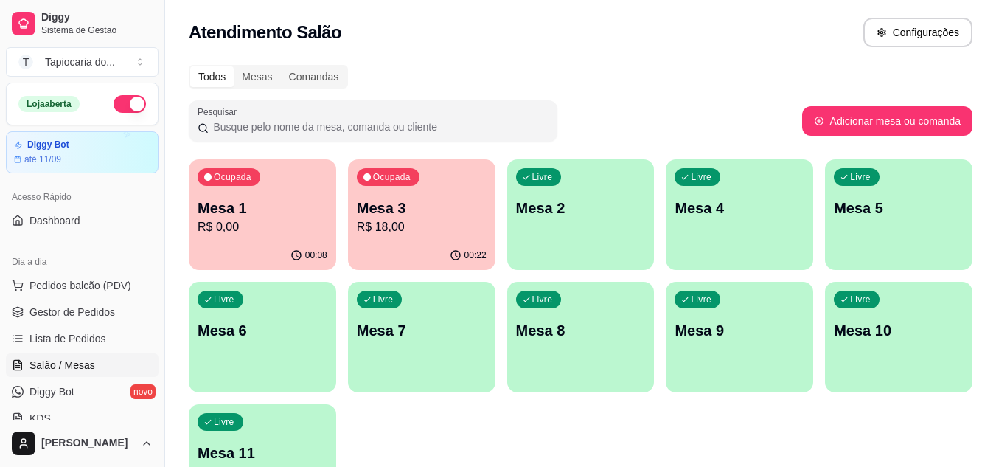
click at [753, 228] on div "Livre Mesa 4" at bounding box center [739, 205] width 147 height 93
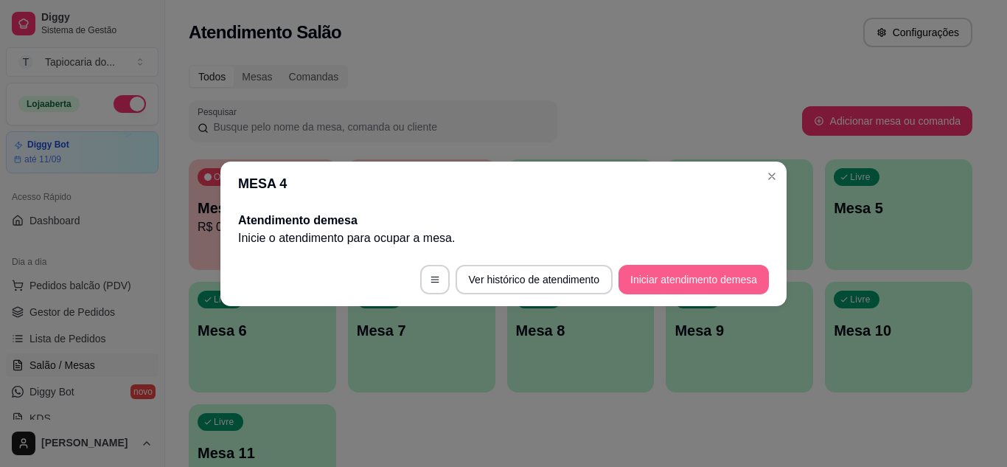
click at [693, 276] on button "Iniciar atendimento de mesa" at bounding box center [694, 279] width 150 height 29
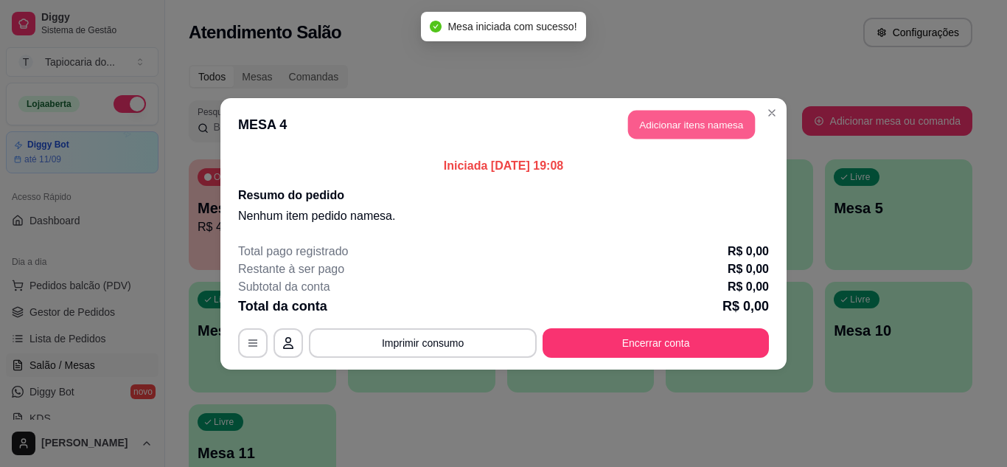
click at [636, 127] on button "Adicionar itens na mesa" at bounding box center [691, 124] width 127 height 29
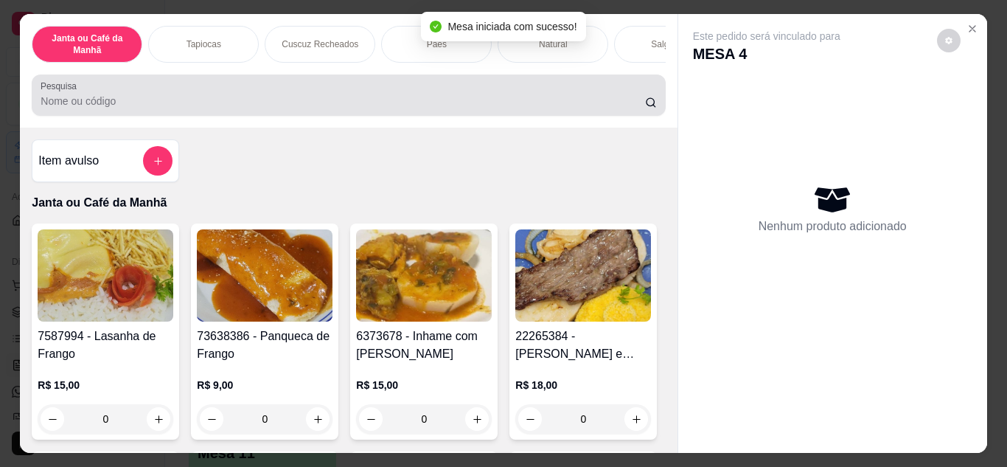
click at [541, 105] on input "Pesquisa" at bounding box center [343, 101] width 605 height 15
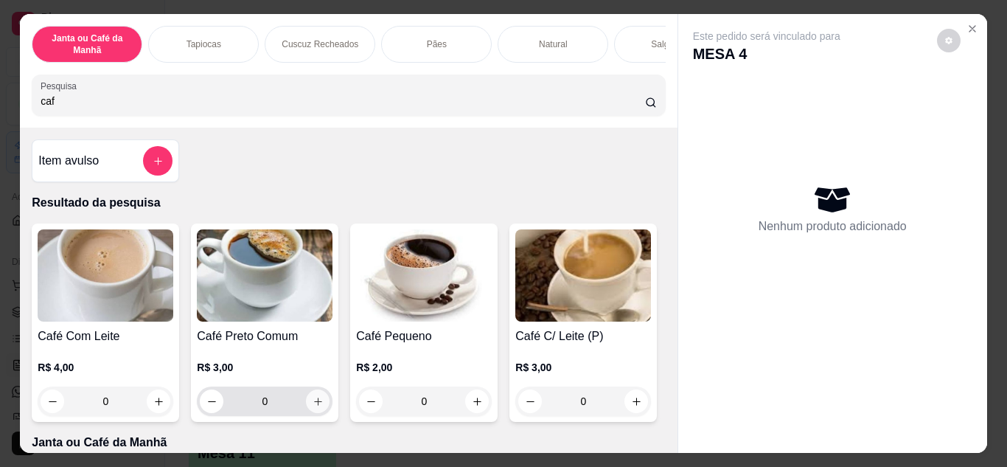
type input "caf"
click at [307, 406] on button "increase-product-quantity" at bounding box center [318, 400] width 23 height 23
type input "1"
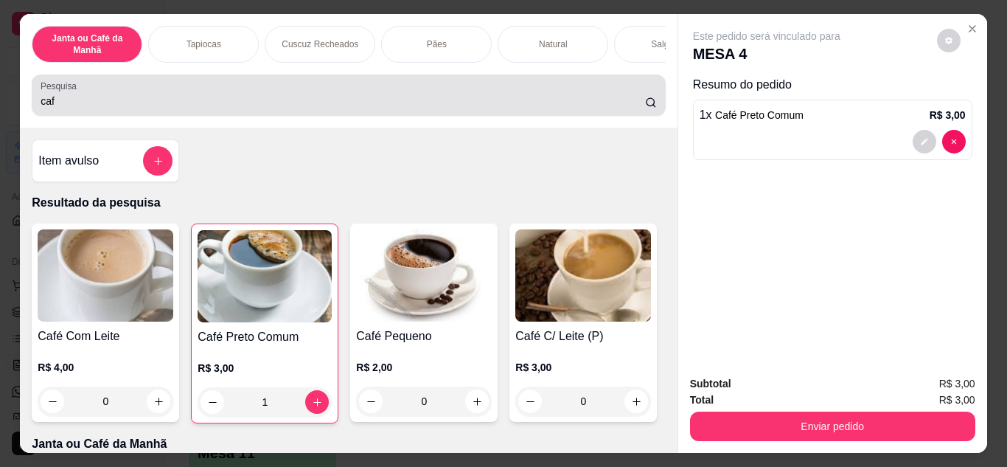
click at [190, 110] on div "caf" at bounding box center [349, 94] width 616 height 29
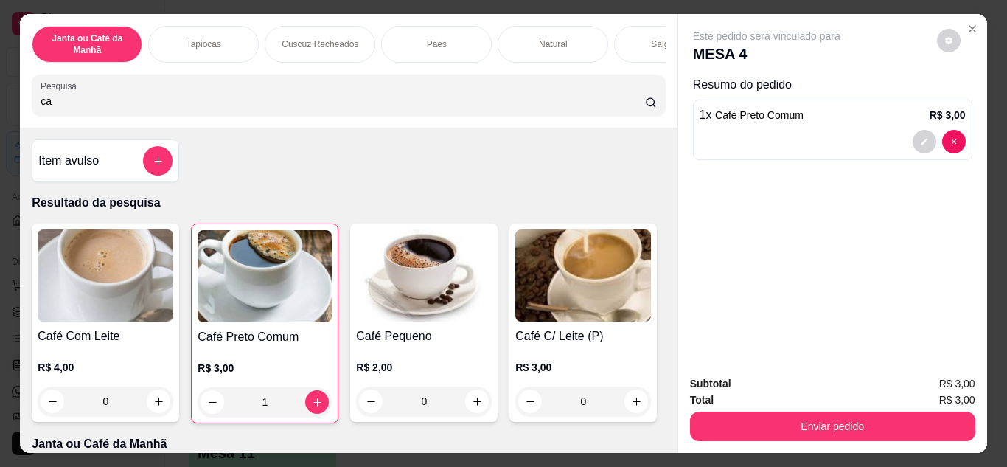
type input "c"
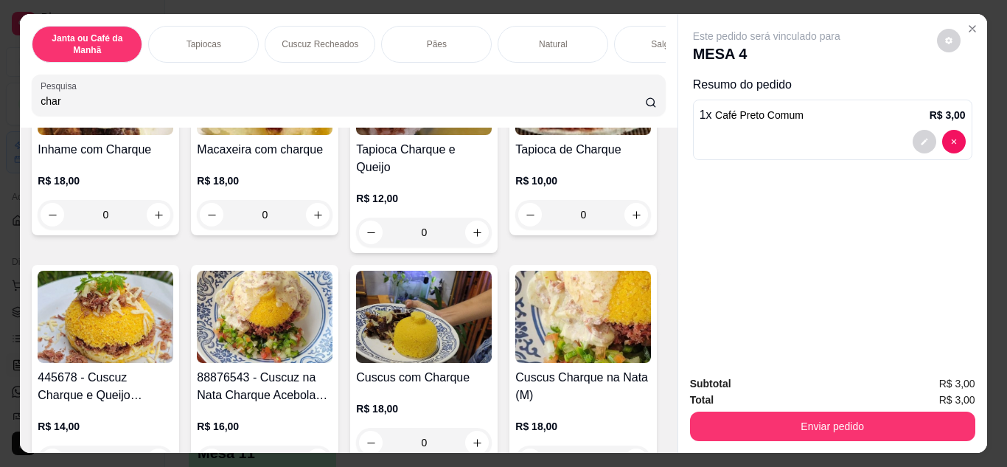
scroll to position [295, 0]
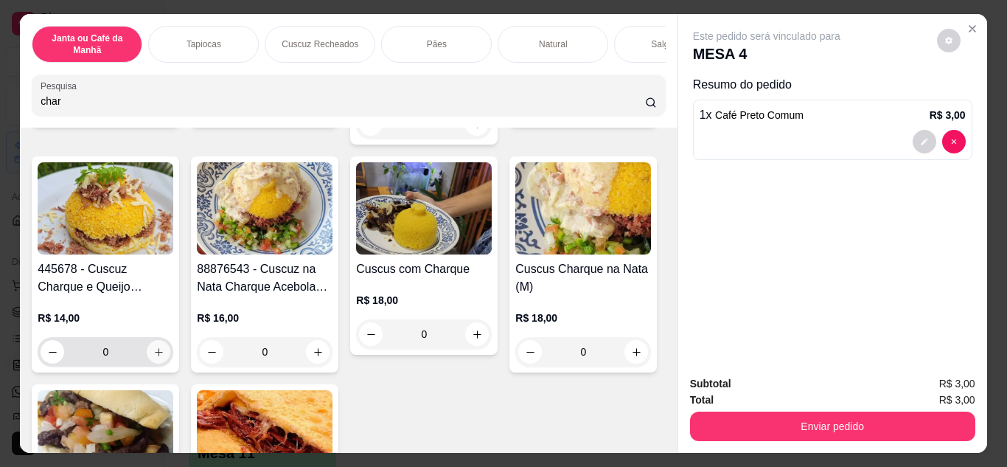
type input "char"
click at [164, 347] on icon "increase-product-quantity" at bounding box center [158, 352] width 11 height 11
type input "1"
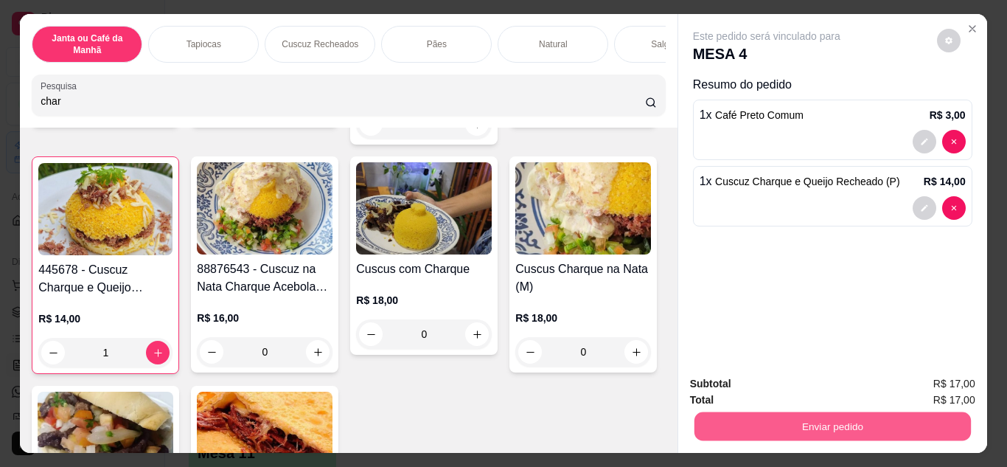
click at [827, 427] on button "Enviar pedido" at bounding box center [832, 426] width 276 height 29
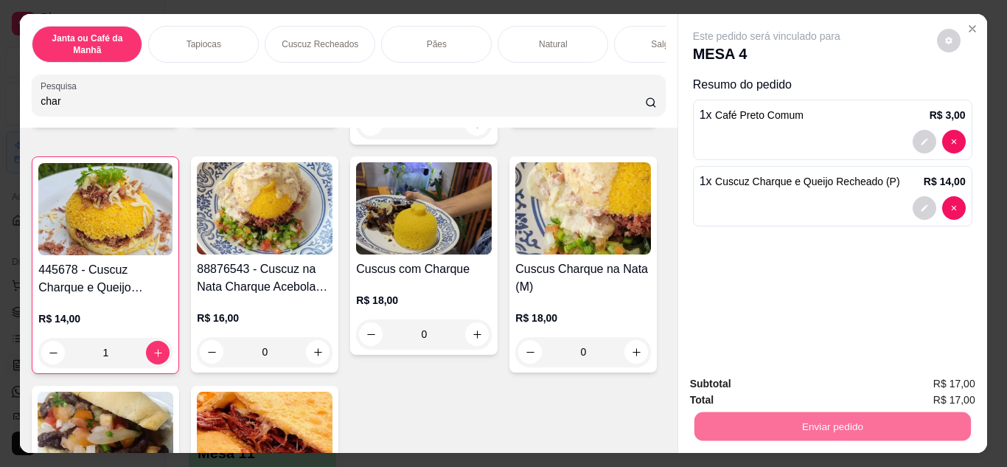
click at [779, 392] on button "Não registrar e enviar pedido" at bounding box center [783, 385] width 153 height 28
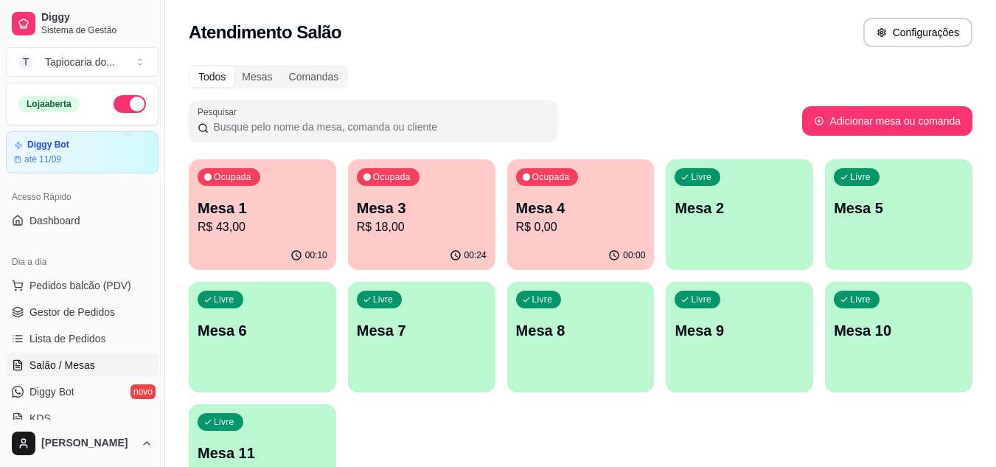
click at [569, 225] on p "R$ 0,00" at bounding box center [581, 227] width 130 height 18
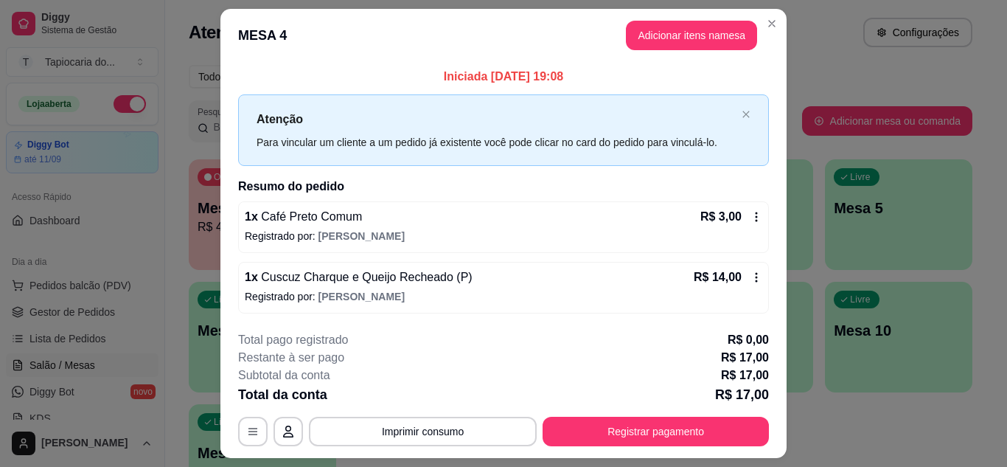
scroll to position [38, 0]
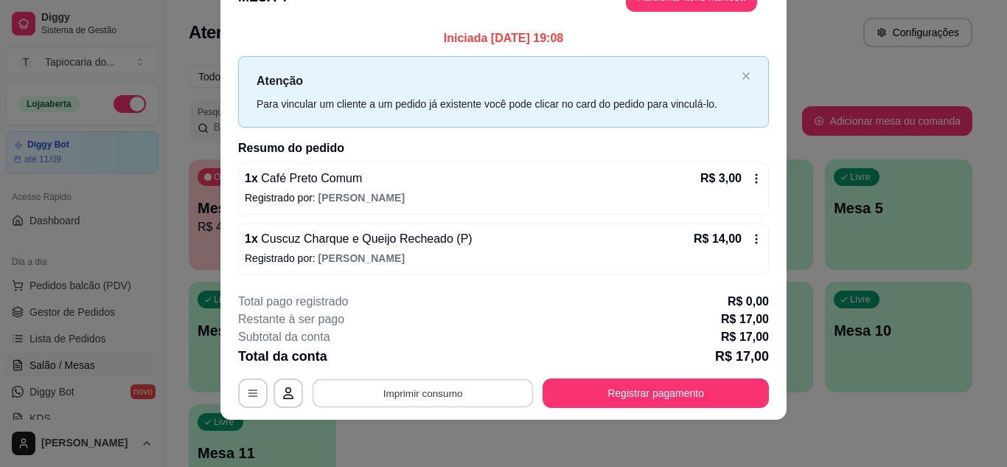
click at [451, 380] on button "Imprimir consumo" at bounding box center [423, 393] width 221 height 29
click at [577, 299] on div "Total pago registrado R$ 0,00" at bounding box center [503, 302] width 531 height 18
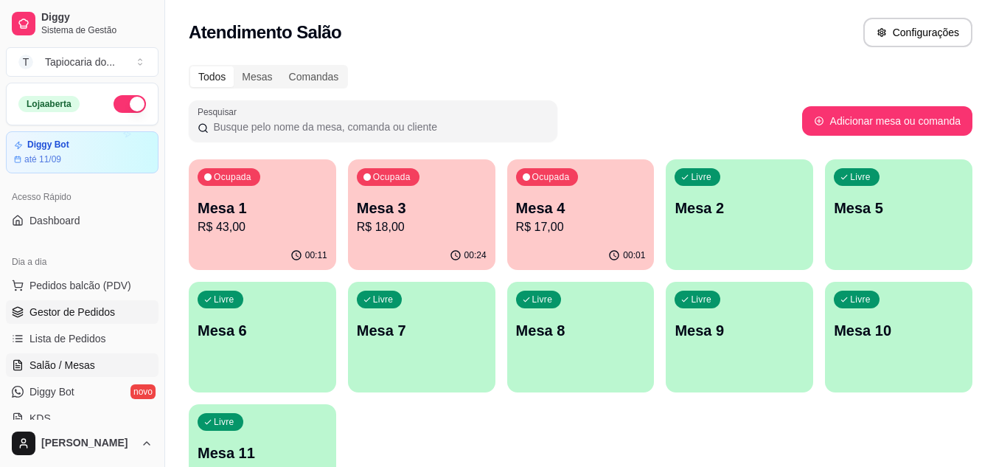
click at [82, 308] on span "Gestor de Pedidos" at bounding box center [72, 312] width 86 height 15
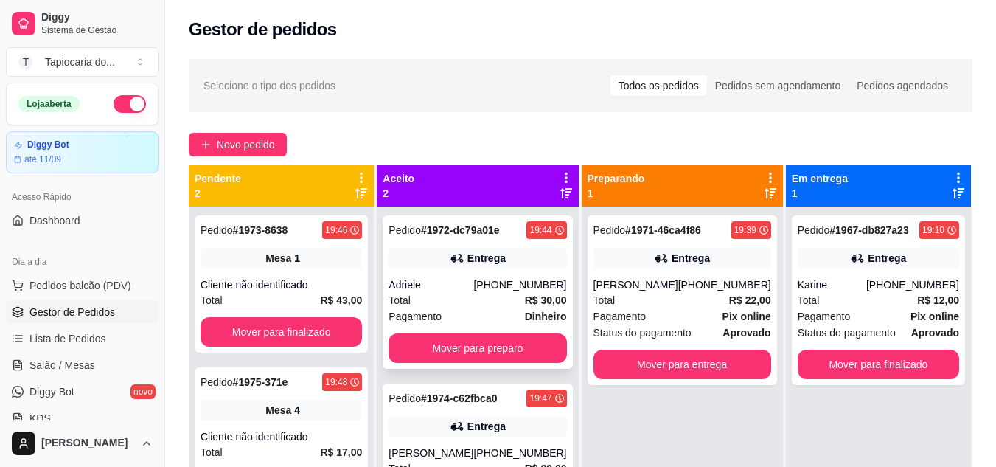
click at [496, 289] on div "[PHONE_NUMBER]" at bounding box center [519, 284] width 93 height 15
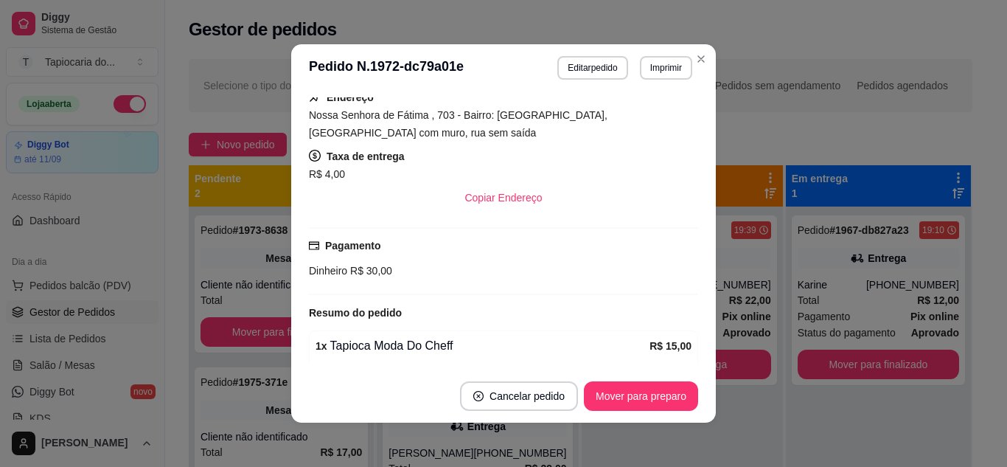
scroll to position [295, 0]
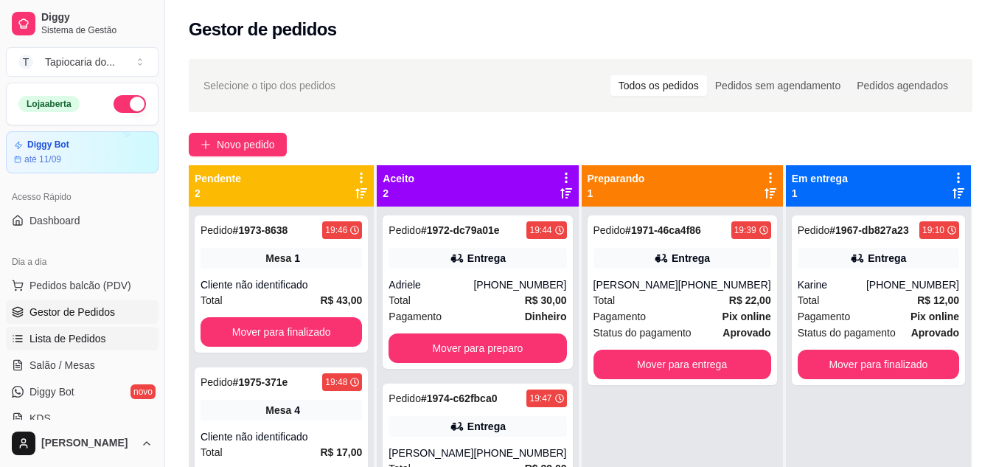
click at [53, 333] on span "Lista de Pedidos" at bounding box center [67, 338] width 77 height 15
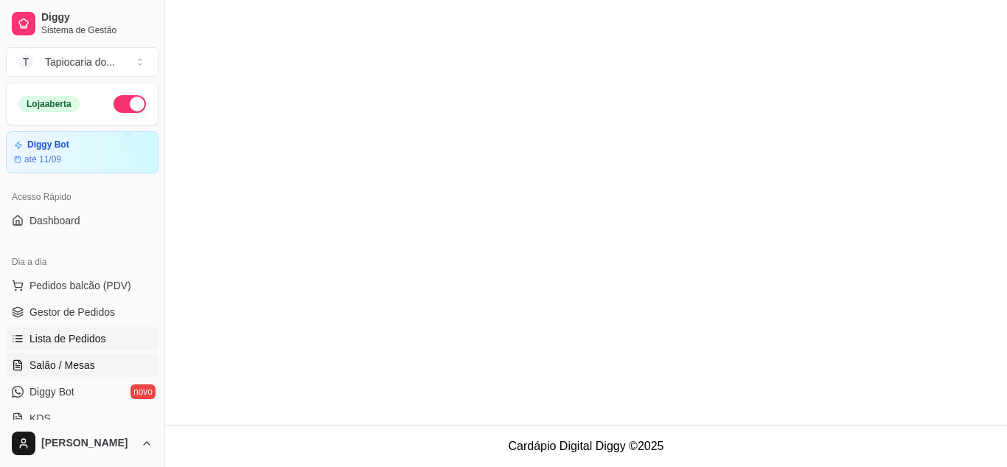
click at [53, 371] on span "Salão / Mesas" at bounding box center [62, 365] width 66 height 15
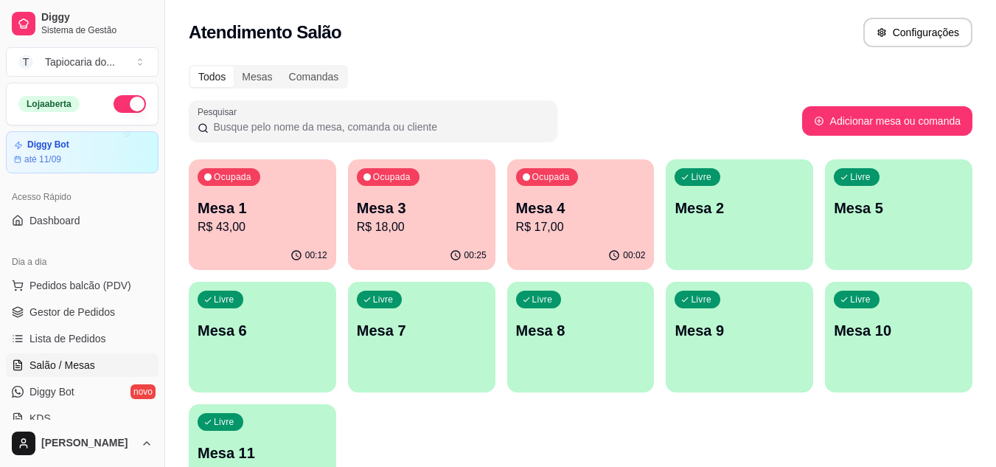
click at [294, 220] on p "R$ 43,00" at bounding box center [263, 227] width 130 height 18
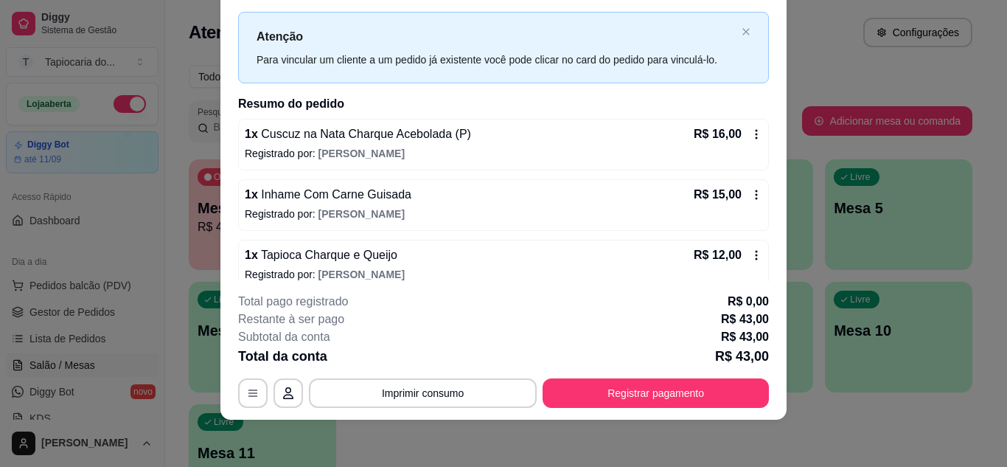
scroll to position [47, 0]
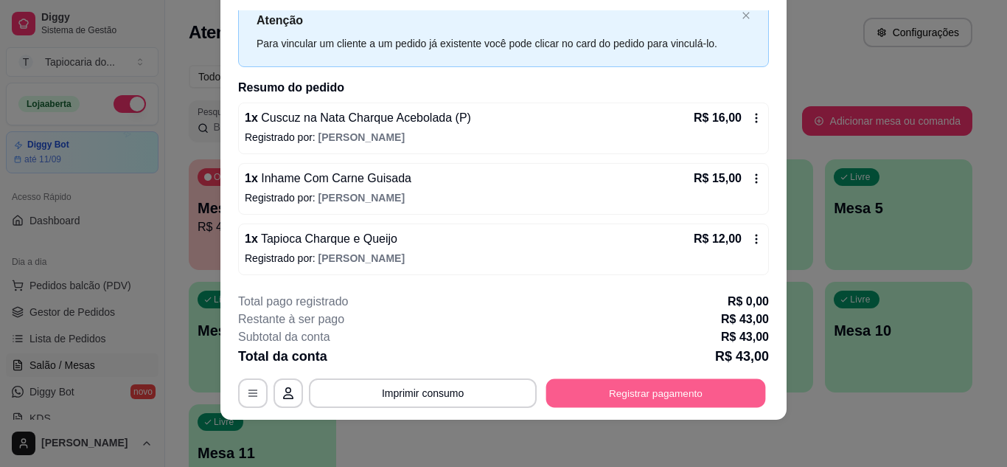
click at [700, 394] on button "Registrar pagamento" at bounding box center [656, 392] width 220 height 29
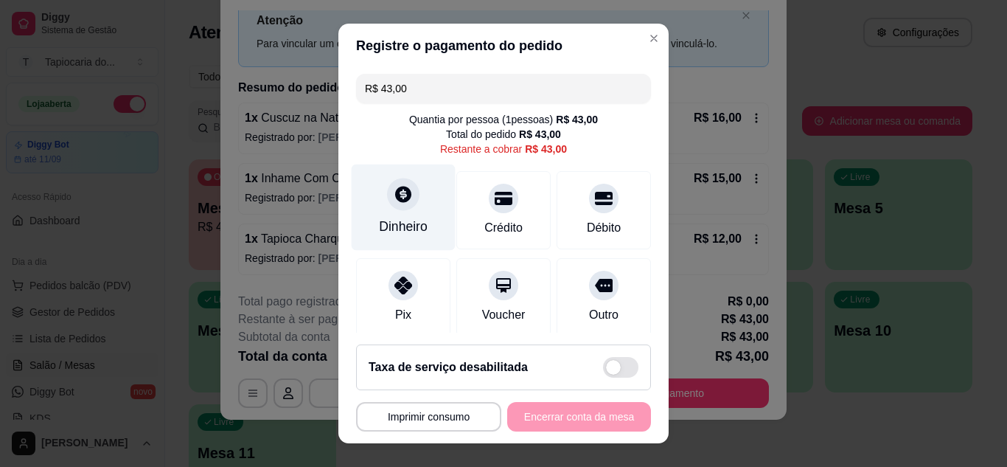
click at [387, 205] on div at bounding box center [403, 194] width 32 height 32
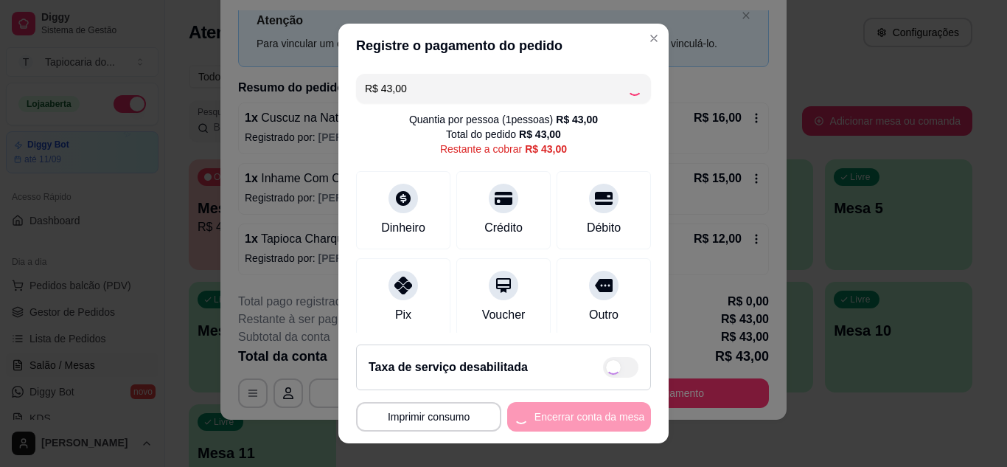
type input "R$ 0,00"
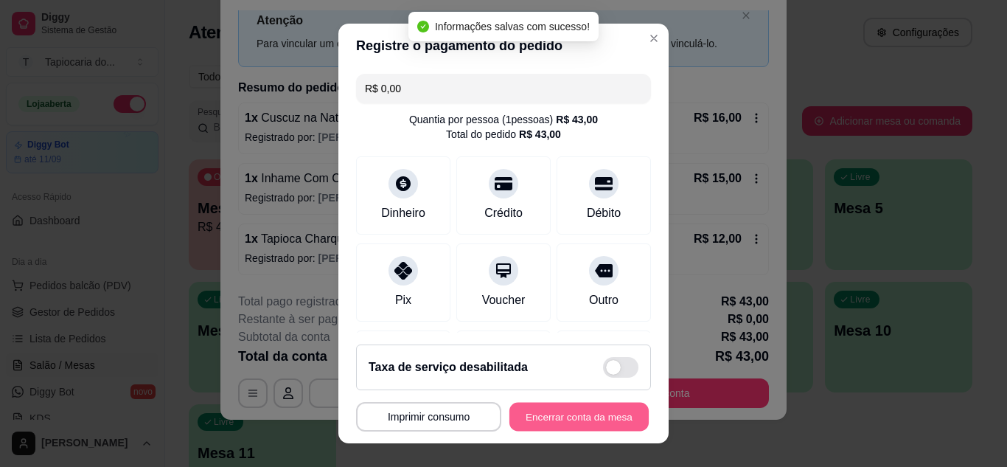
click at [546, 413] on button "Encerrar conta da mesa" at bounding box center [578, 417] width 139 height 29
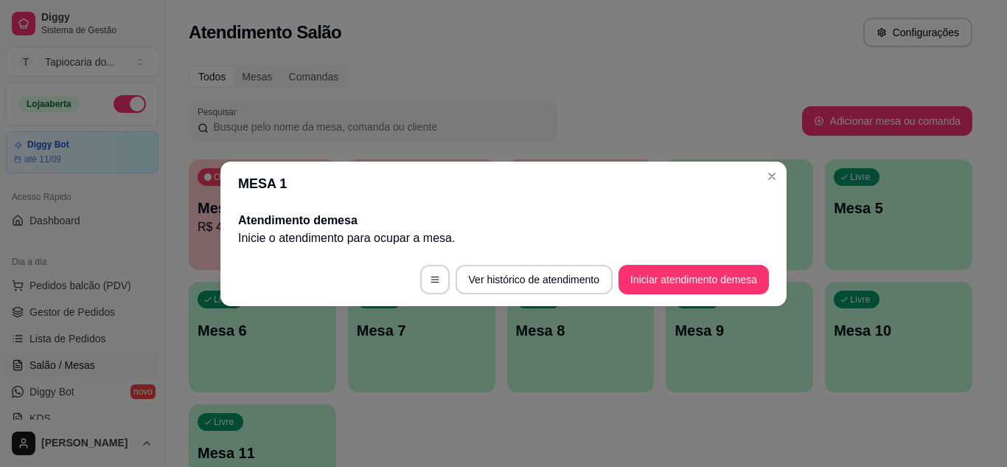
scroll to position [0, 0]
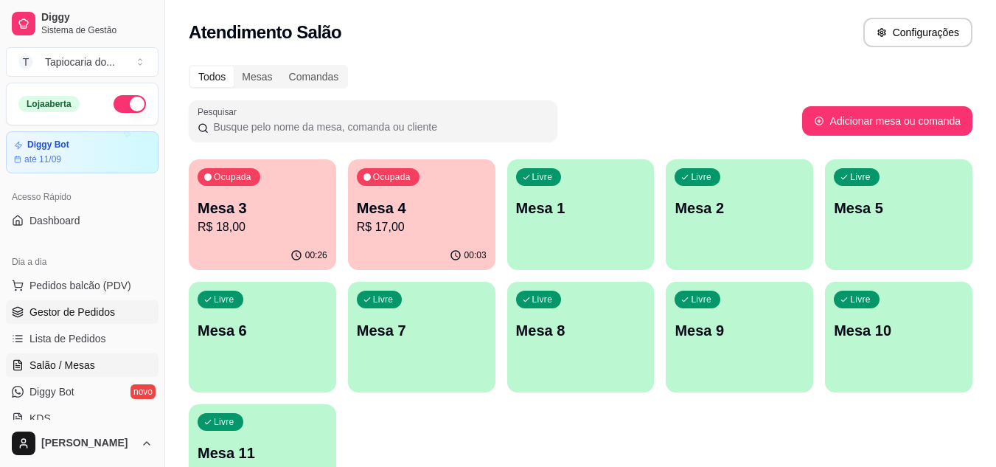
click at [80, 308] on span "Gestor de Pedidos" at bounding box center [72, 312] width 86 height 15
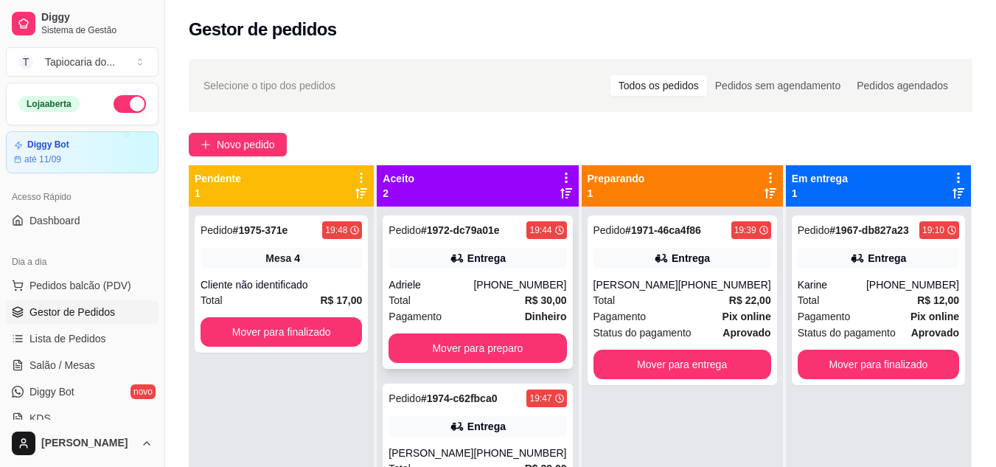
click at [497, 314] on div "Pagamento Dinheiro" at bounding box center [478, 316] width 178 height 16
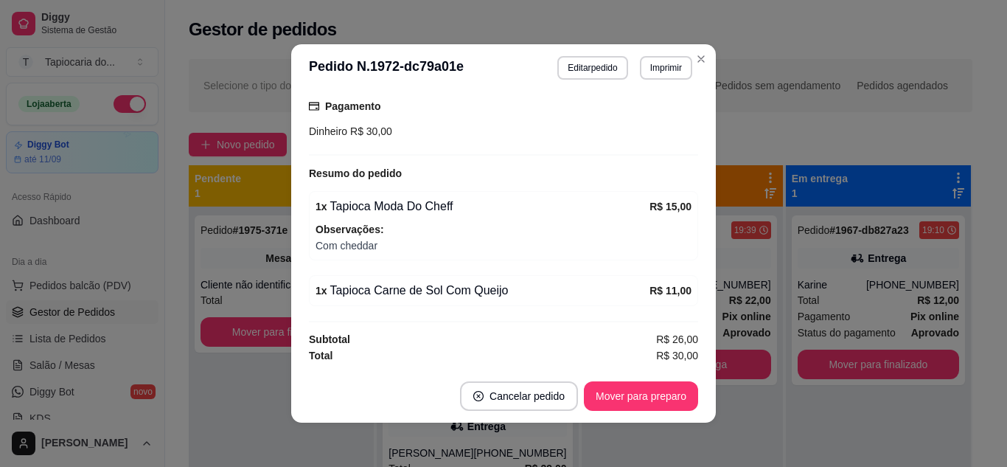
scroll to position [3, 0]
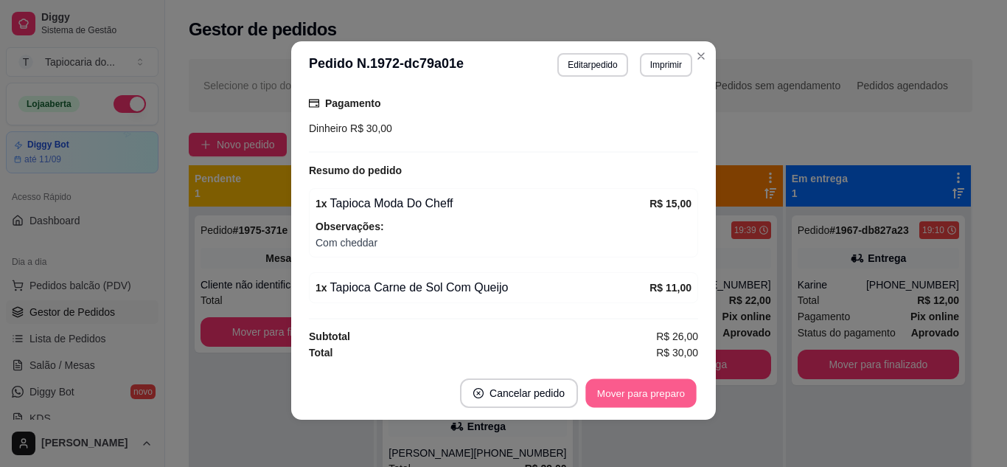
click at [649, 392] on button "Mover para preparo" at bounding box center [640, 393] width 111 height 29
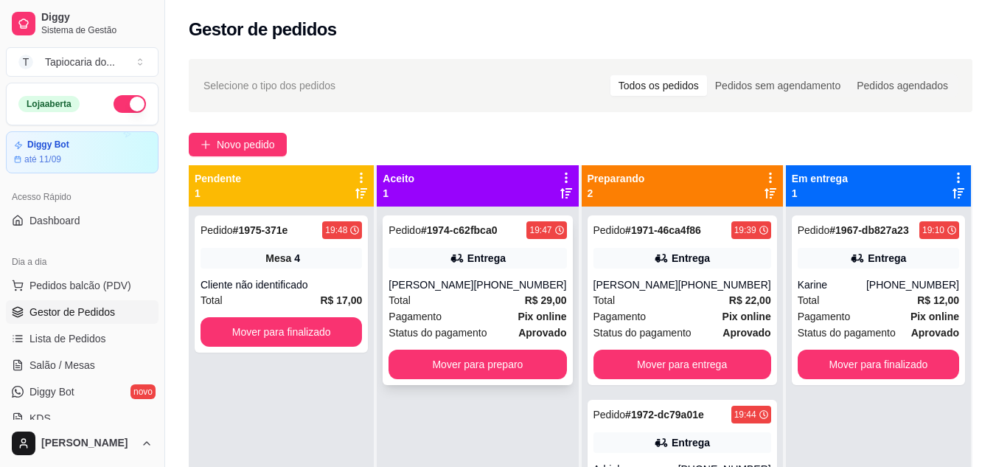
click at [447, 279] on div "[PERSON_NAME]" at bounding box center [431, 284] width 85 height 15
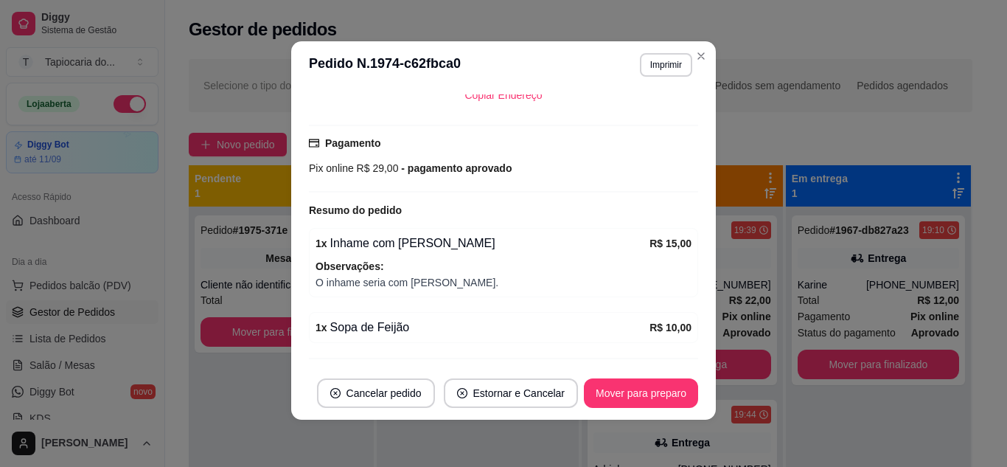
scroll to position [391, 0]
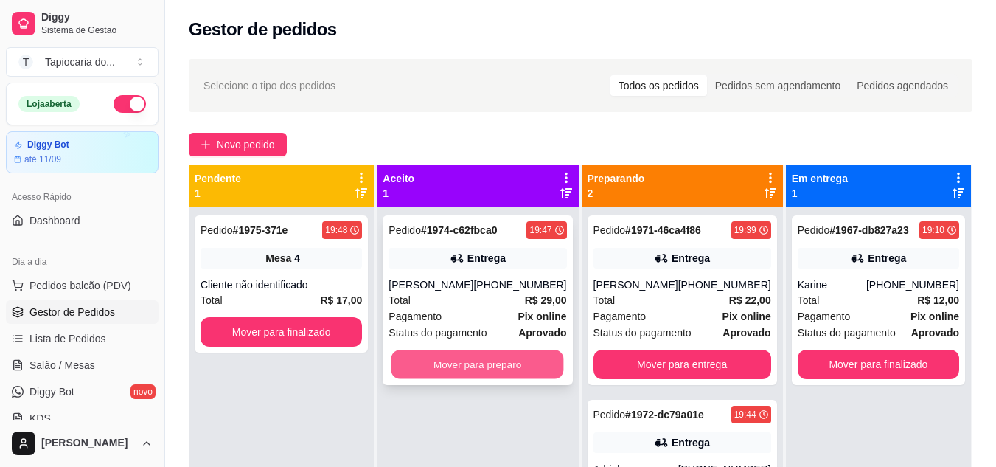
click at [425, 358] on button "Mover para preparo" at bounding box center [478, 364] width 173 height 29
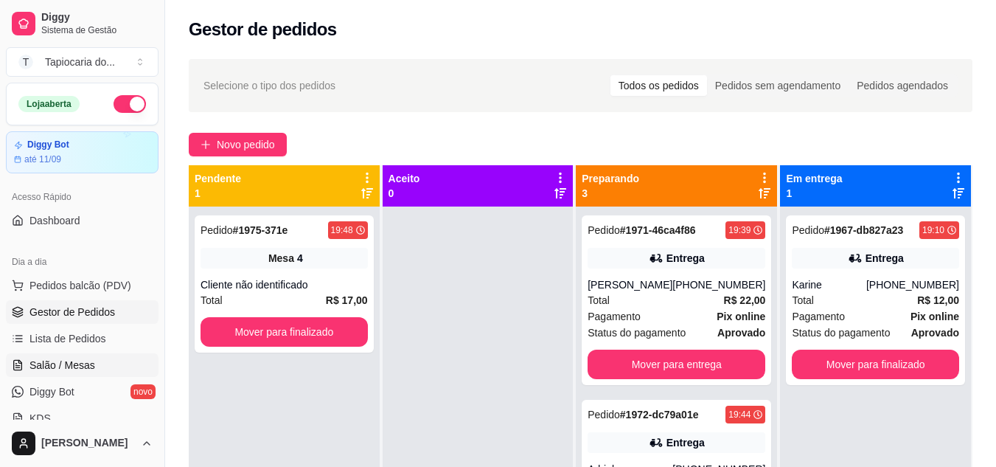
click at [48, 362] on span "Salão / Mesas" at bounding box center [62, 365] width 66 height 15
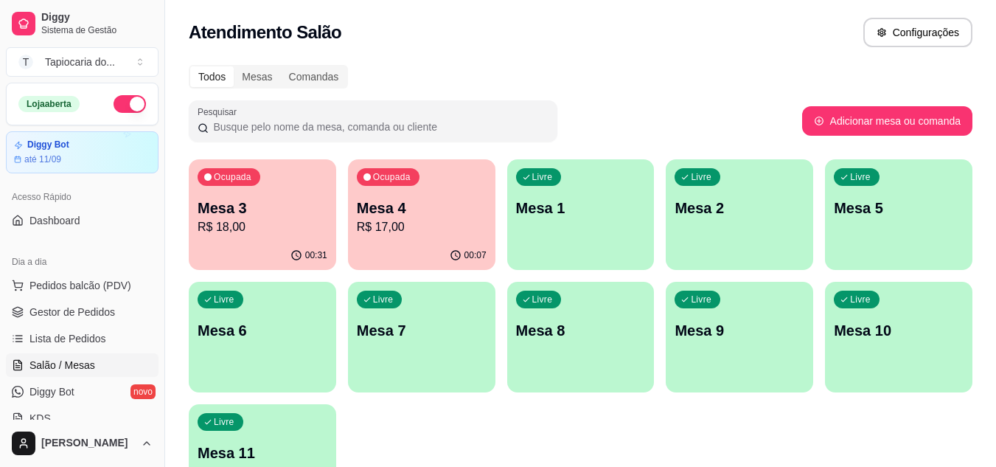
click at [397, 227] on p "R$ 17,00" at bounding box center [422, 227] width 130 height 18
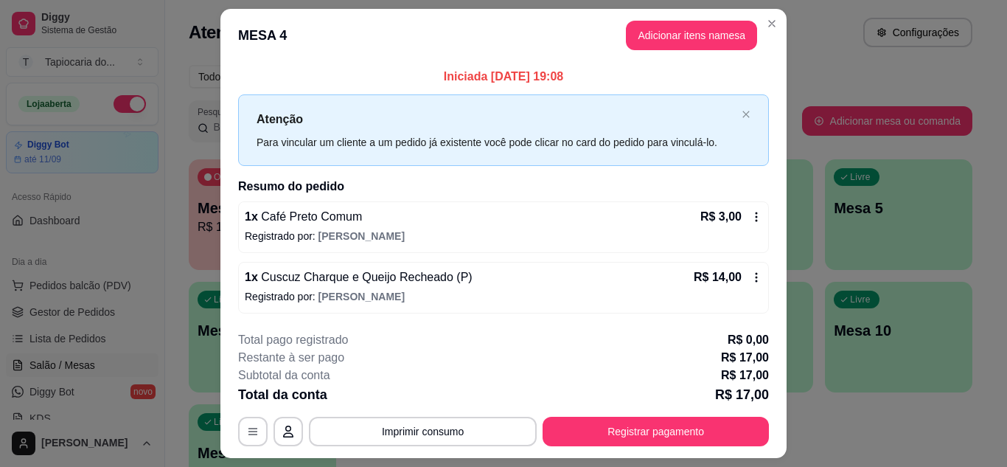
scroll to position [38, 0]
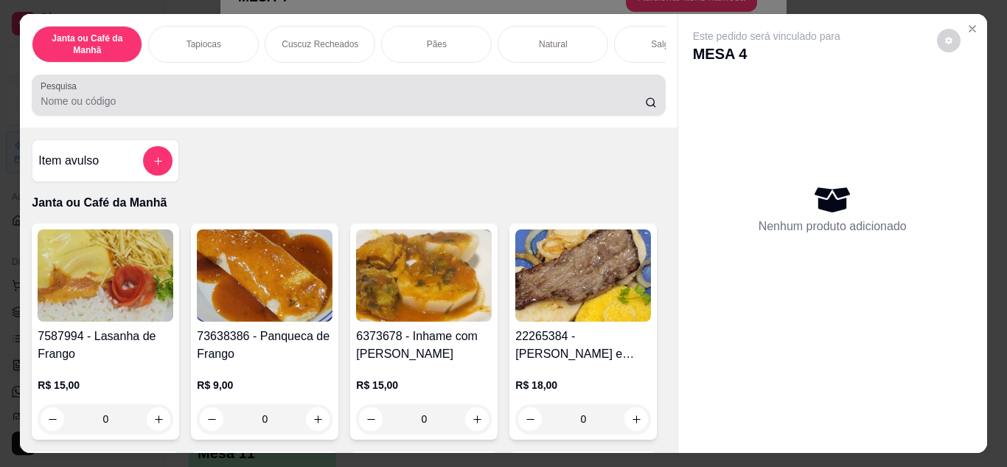
click at [347, 106] on input "Pesquisa" at bounding box center [343, 101] width 605 height 15
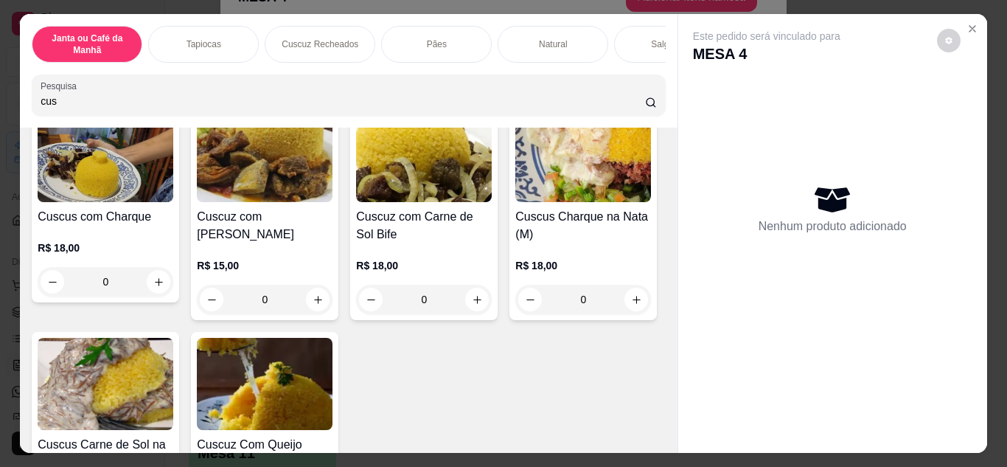
scroll to position [590, 0]
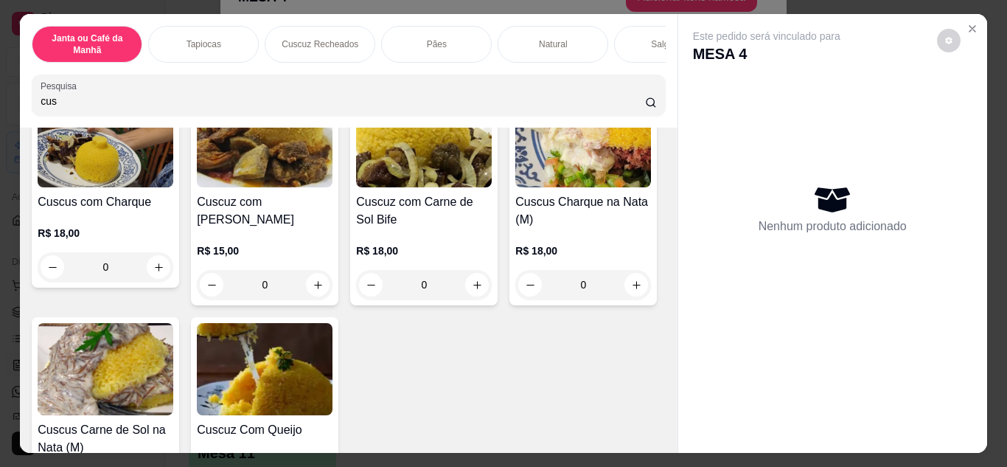
type input "cus"
click at [633, 60] on icon "increase-product-quantity" at bounding box center [636, 56] width 7 height 7
type input "1"
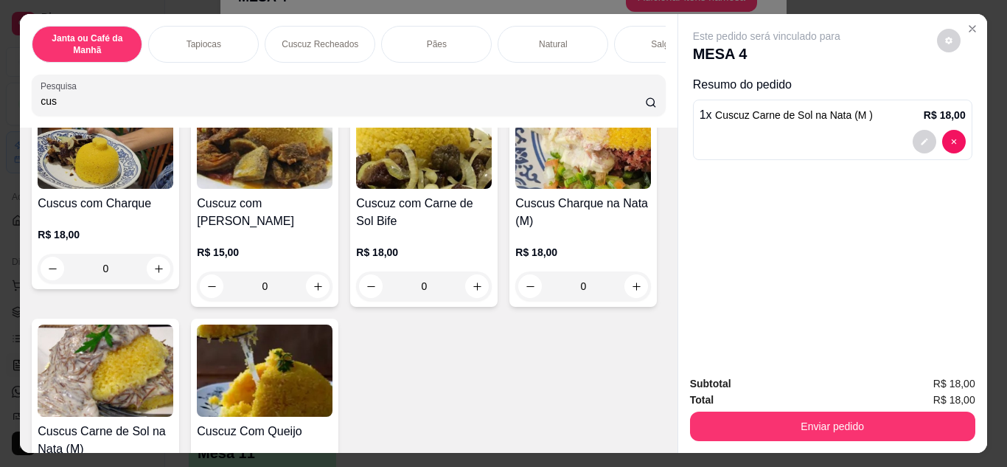
click at [195, 101] on input "cus" at bounding box center [343, 101] width 605 height 15
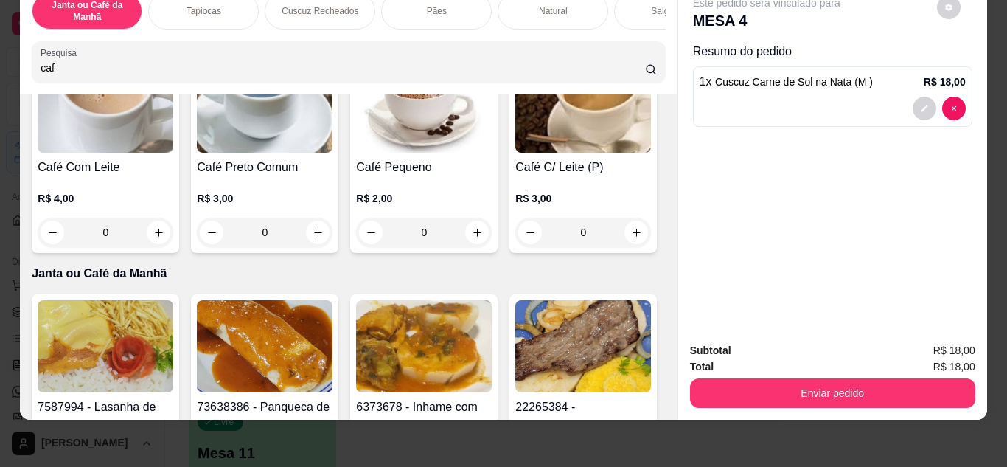
scroll to position [85, 0]
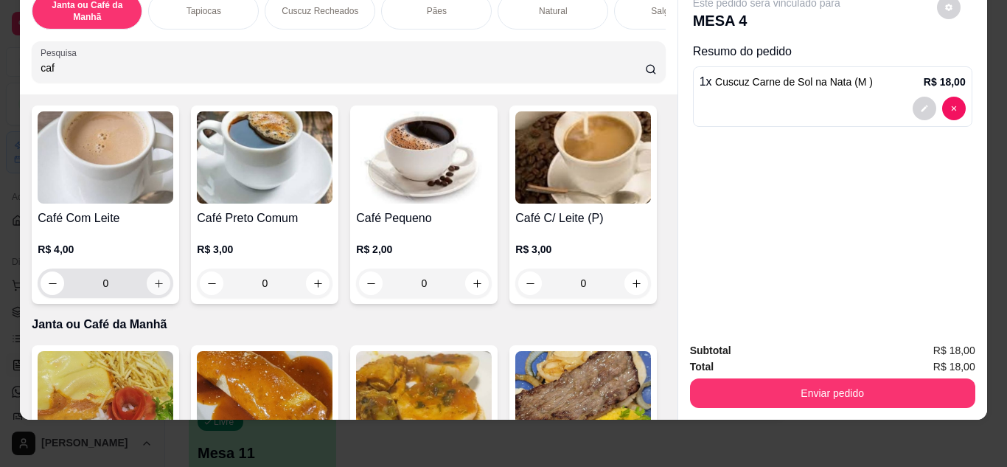
type input "caf"
click at [155, 285] on icon "increase-product-quantity" at bounding box center [159, 283] width 8 height 8
type input "1"
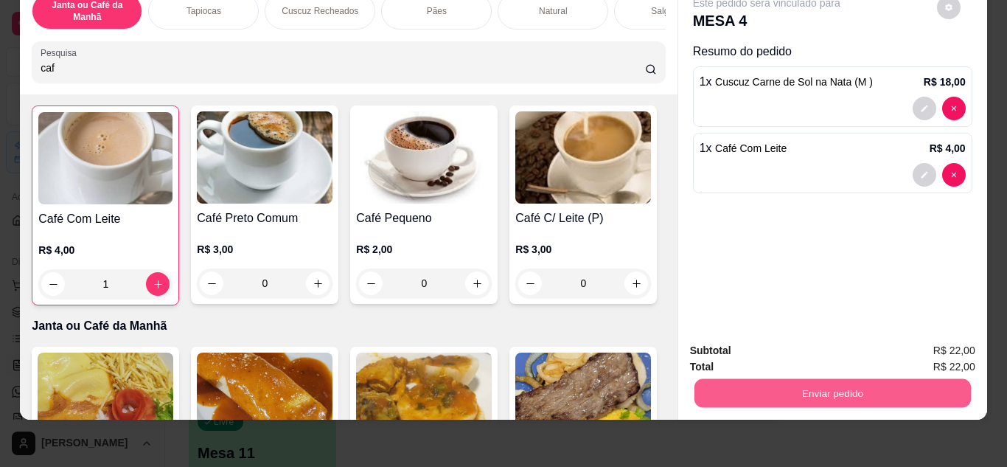
click at [741, 392] on button "Enviar pedido" at bounding box center [832, 393] width 276 height 29
click at [768, 338] on button "Não registrar e enviar pedido" at bounding box center [783, 345] width 153 height 28
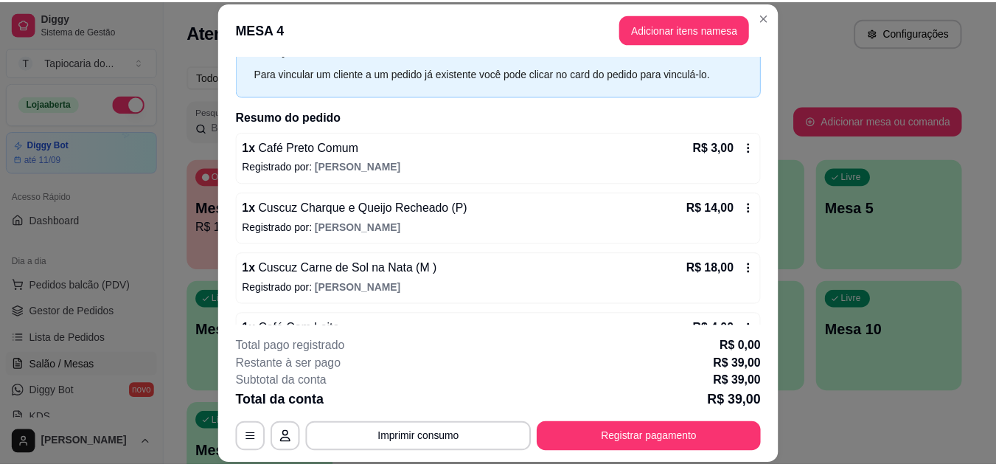
scroll to position [108, 0]
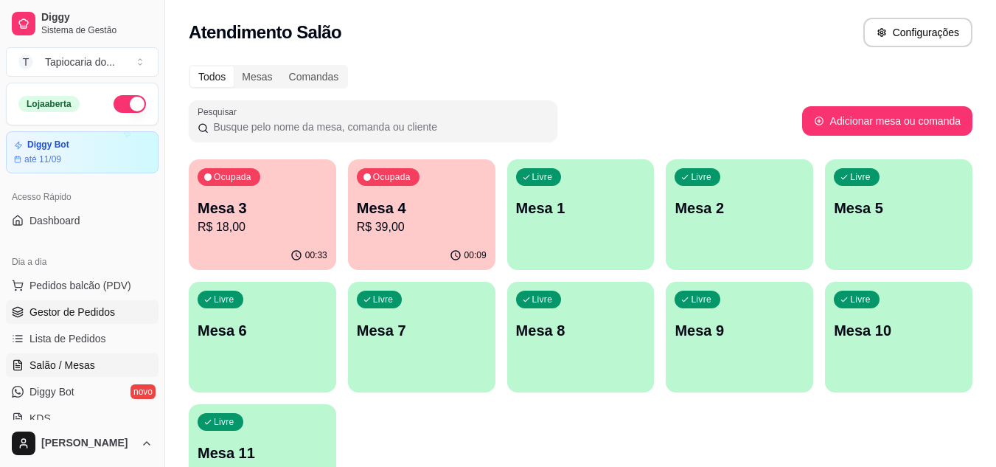
click at [75, 314] on span "Gestor de Pedidos" at bounding box center [72, 312] width 86 height 15
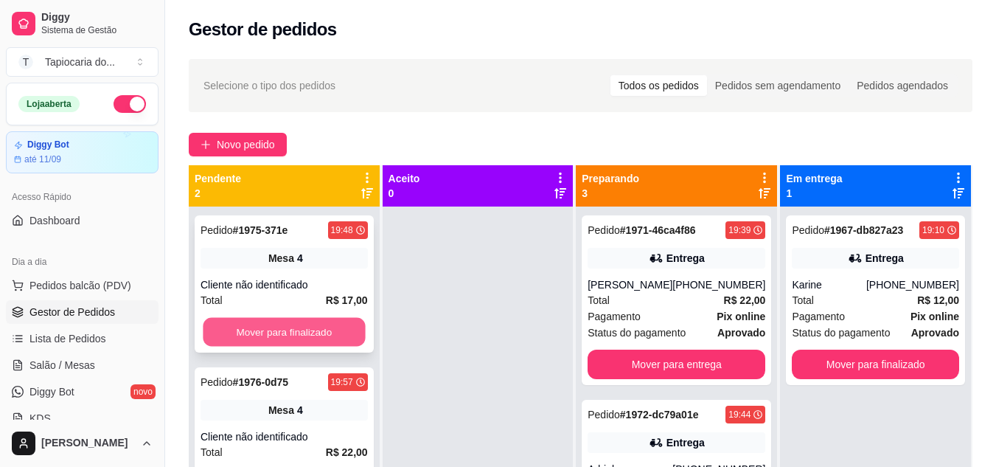
click at [302, 319] on button "Mover para finalizado" at bounding box center [284, 332] width 162 height 29
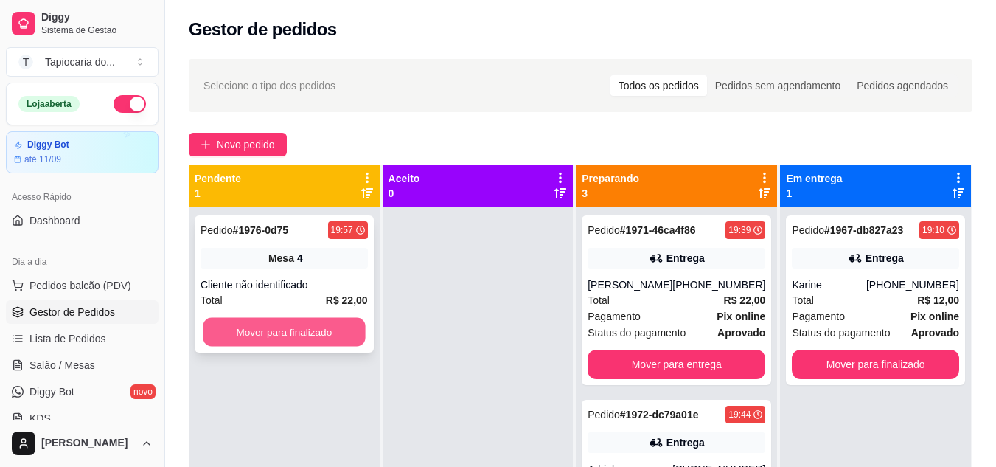
click at [307, 330] on button "Mover para finalizado" at bounding box center [284, 332] width 162 height 29
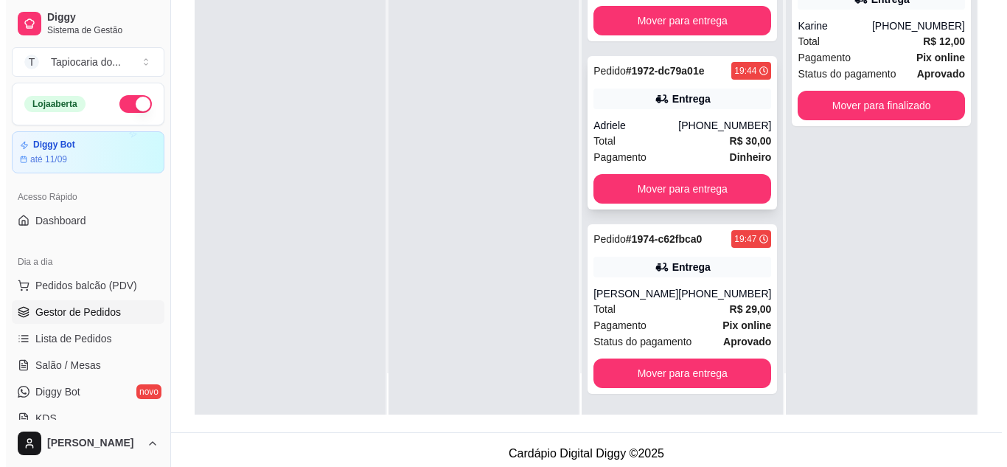
scroll to position [225, 0]
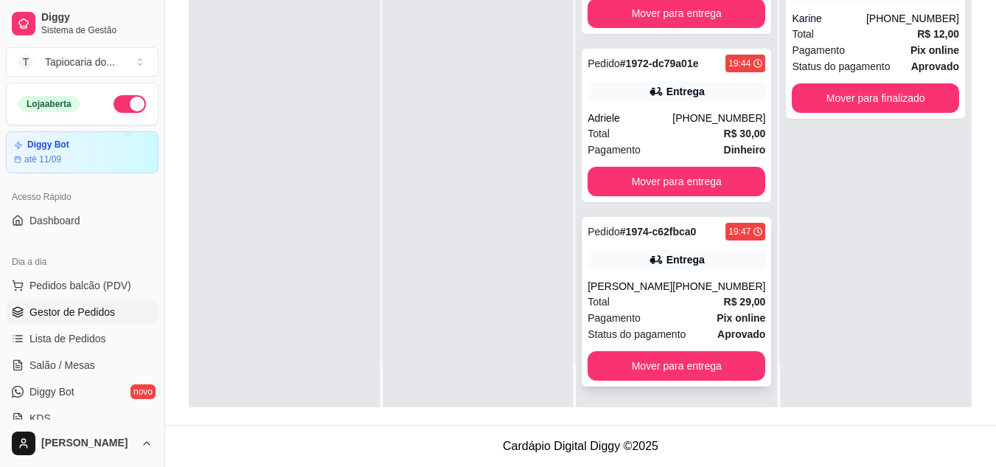
click at [647, 308] on div "Total R$ 29,00" at bounding box center [677, 301] width 178 height 16
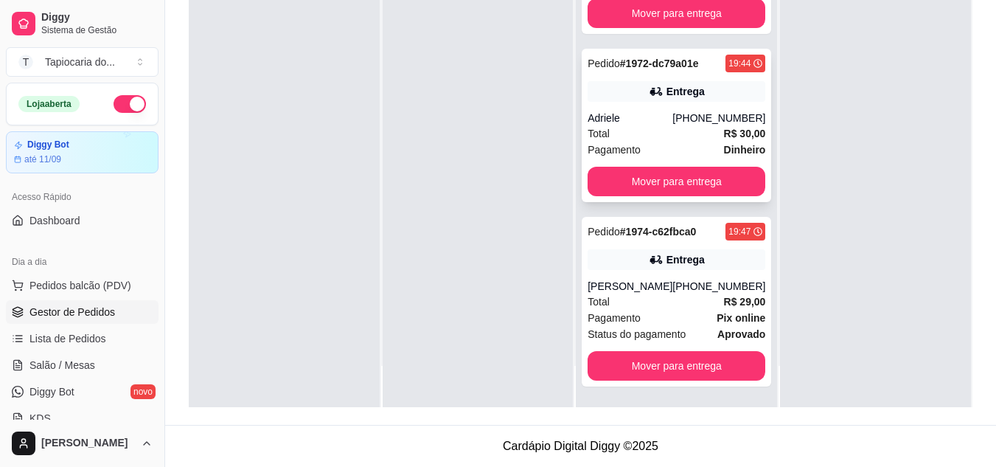
click at [639, 121] on div "Adriele" at bounding box center [630, 118] width 85 height 15
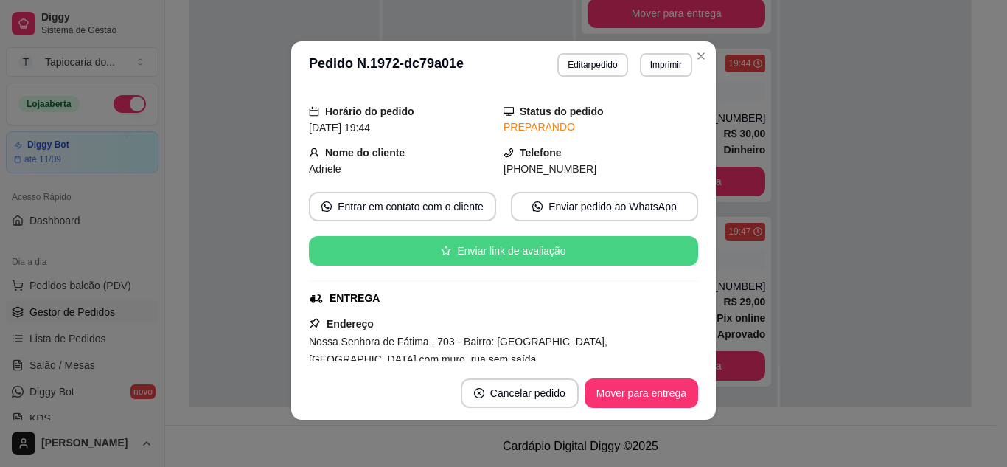
scroll to position [0, 0]
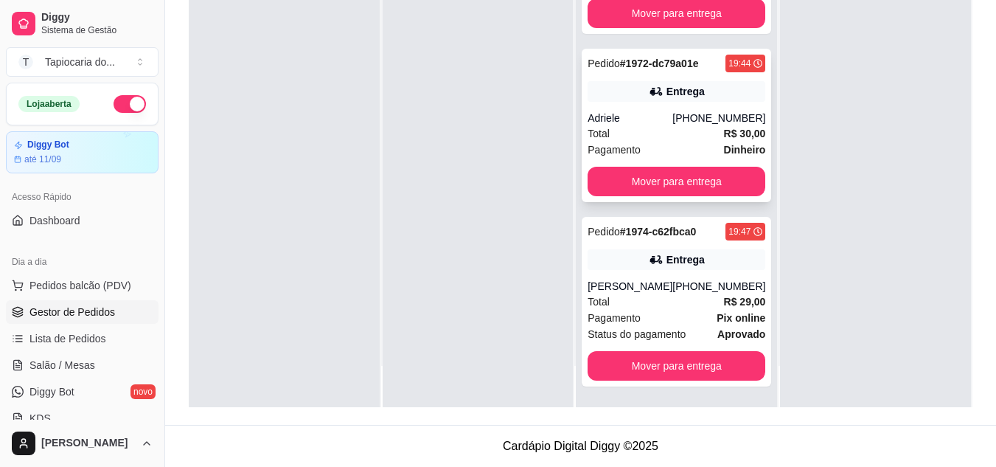
click at [658, 120] on div "Adriele" at bounding box center [630, 118] width 85 height 15
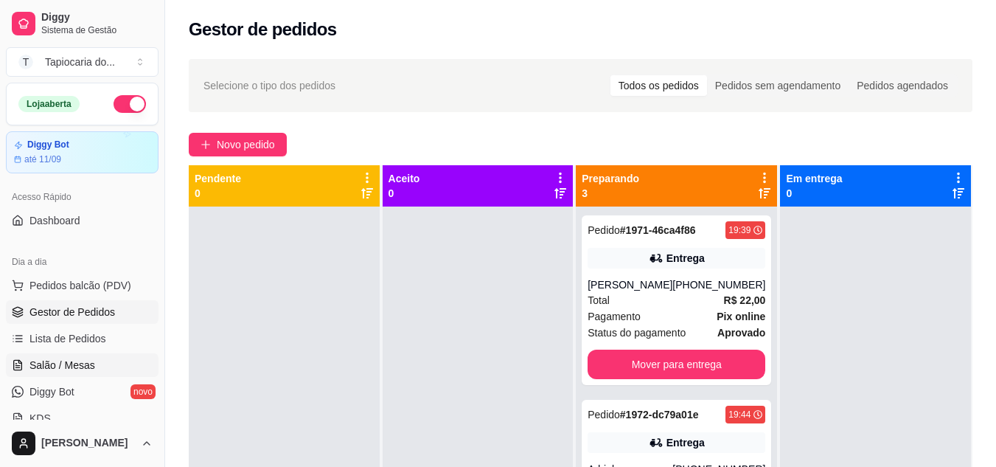
click at [74, 355] on link "Salão / Mesas" at bounding box center [82, 365] width 153 height 24
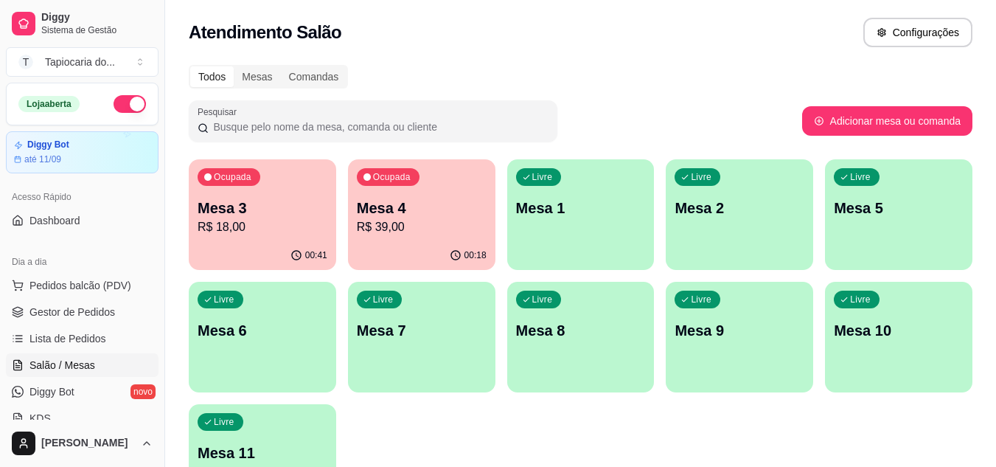
click at [864, 216] on p "Mesa 5" at bounding box center [899, 208] width 130 height 21
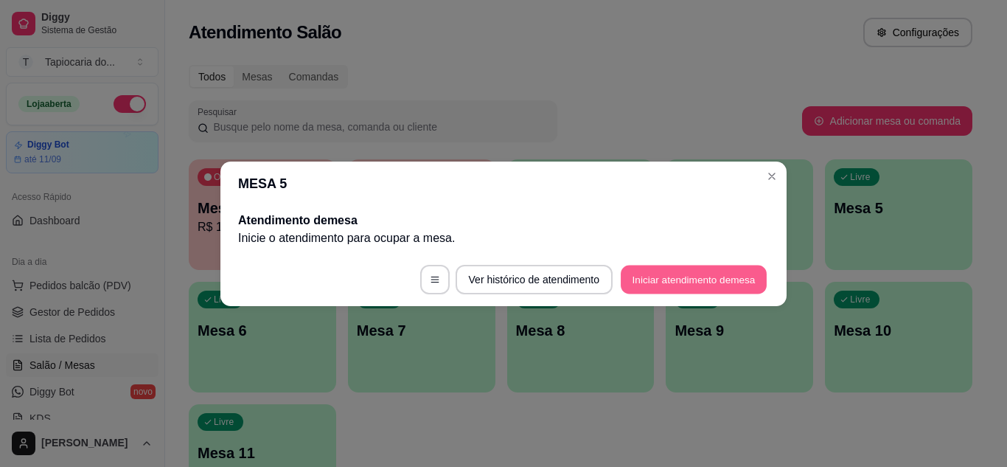
click at [641, 282] on button "Iniciar atendimento de mesa" at bounding box center [694, 279] width 146 height 29
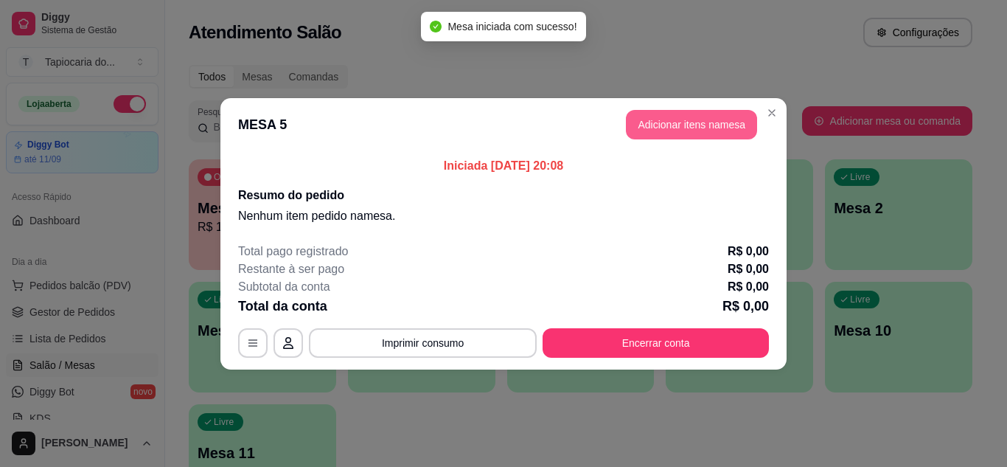
click at [652, 123] on button "Adicionar itens na mesa" at bounding box center [691, 124] width 131 height 29
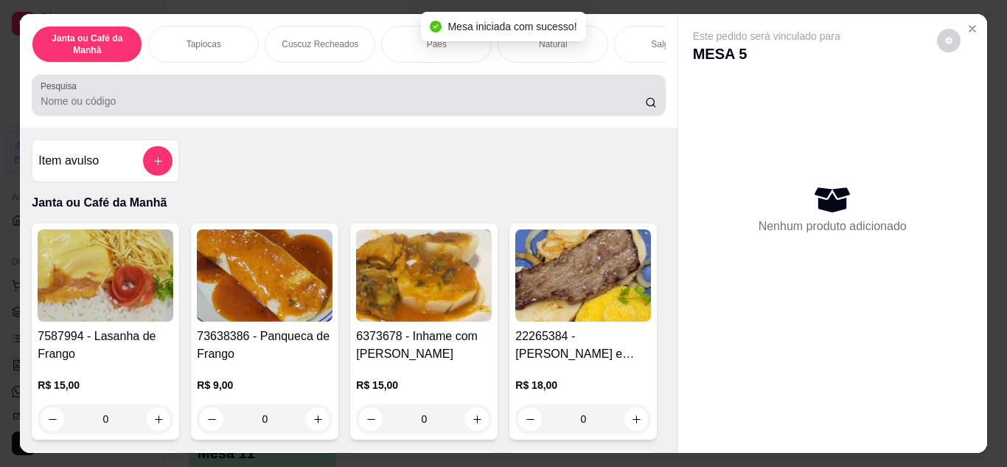
click at [529, 108] on input "Pesquisa" at bounding box center [343, 101] width 605 height 15
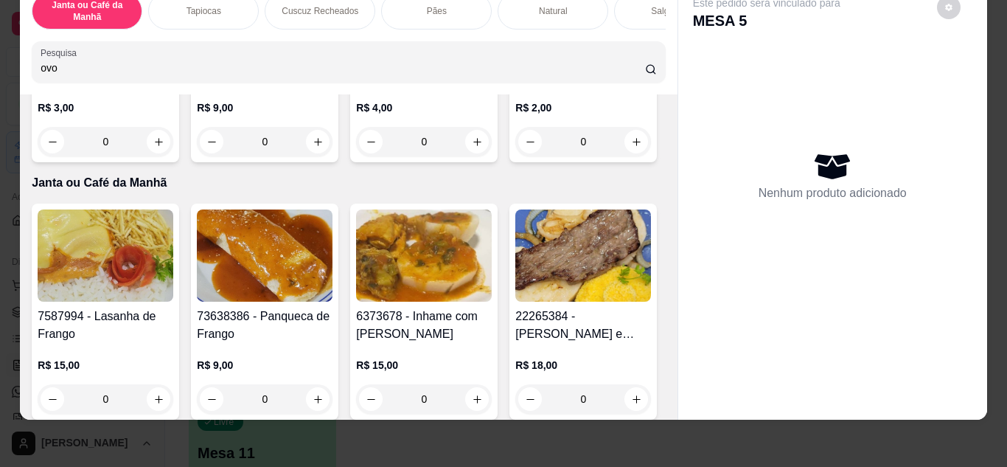
scroll to position [295, 0]
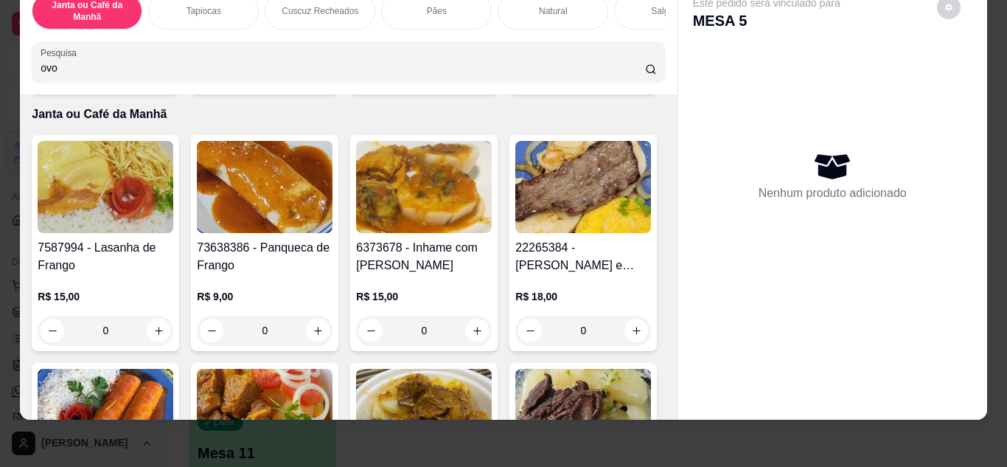
type input "ovo"
click at [631, 79] on icon "increase-product-quantity" at bounding box center [636, 73] width 11 height 11
type input "1"
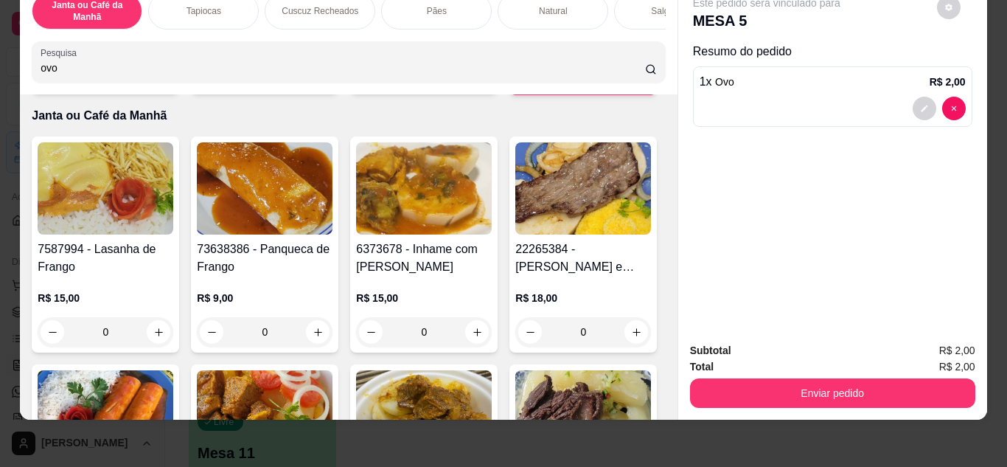
click at [630, 80] on icon "increase-product-quantity" at bounding box center [635, 74] width 11 height 11
type input "2"
click at [529, 71] on input "ovo" at bounding box center [343, 67] width 605 height 15
type input "o"
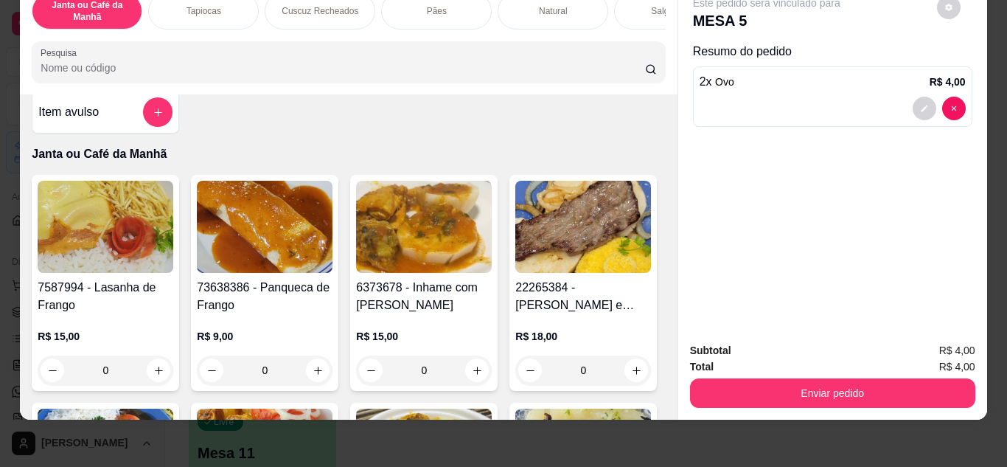
scroll to position [0, 0]
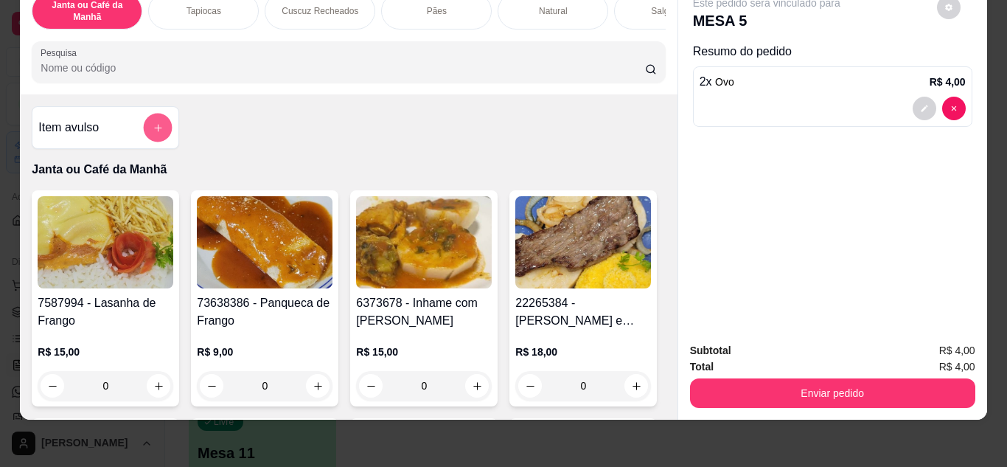
click at [159, 132] on button "add-separate-item" at bounding box center [158, 128] width 29 height 29
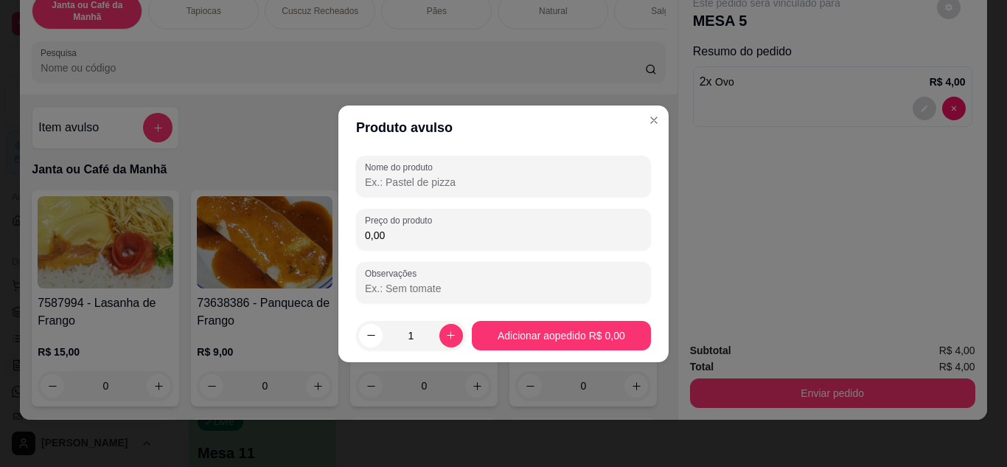
drag, startPoint x: 400, startPoint y: 174, endPoint x: 392, endPoint y: 174, distance: 8.8
click at [397, 175] on input "Nome do produto" at bounding box center [503, 182] width 277 height 15
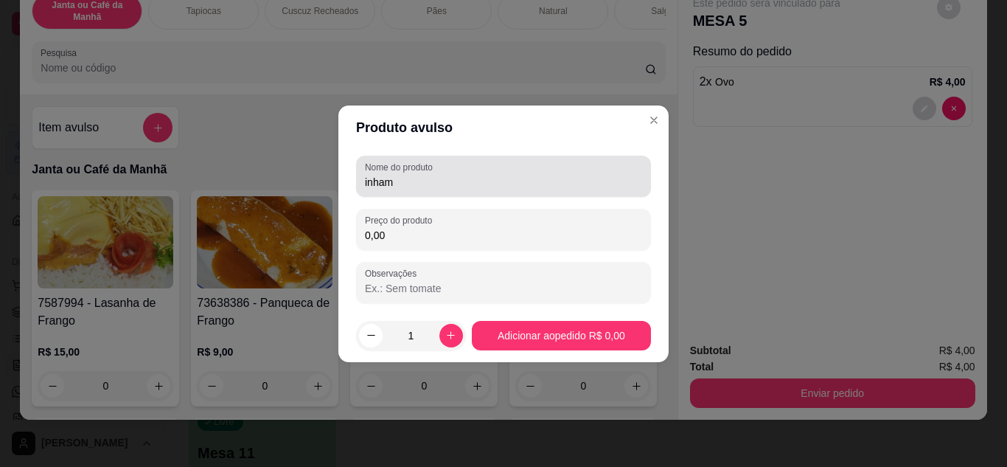
click at [400, 181] on input "inham" at bounding box center [503, 182] width 277 height 15
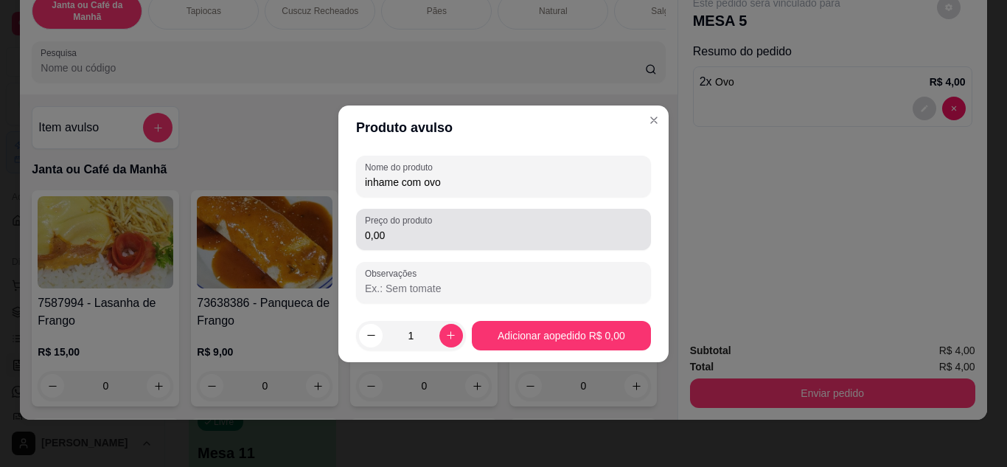
type input "inhame com ovo"
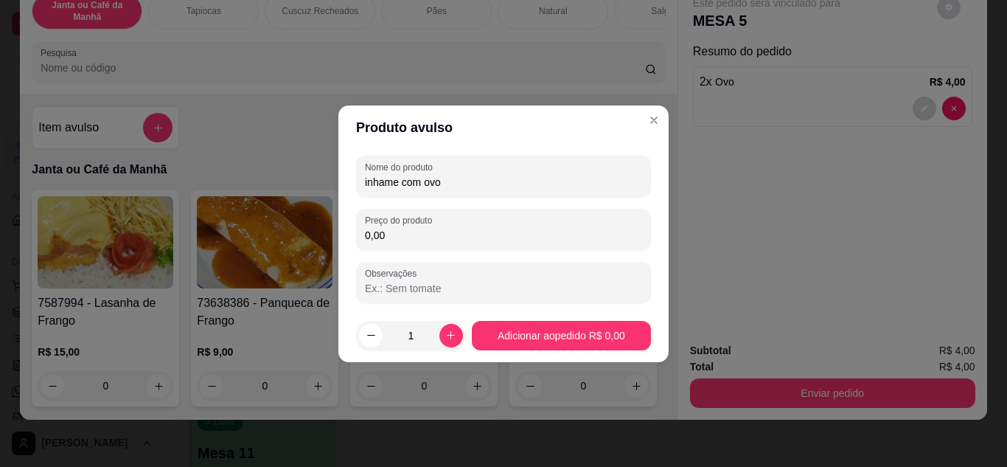
click at [445, 240] on input "0,00" at bounding box center [503, 235] width 277 height 15
type input "15,00"
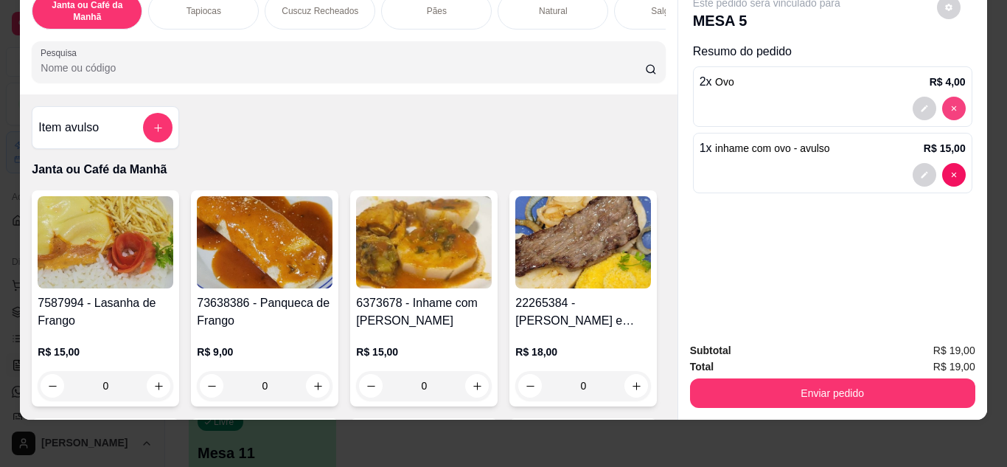
type input "0"
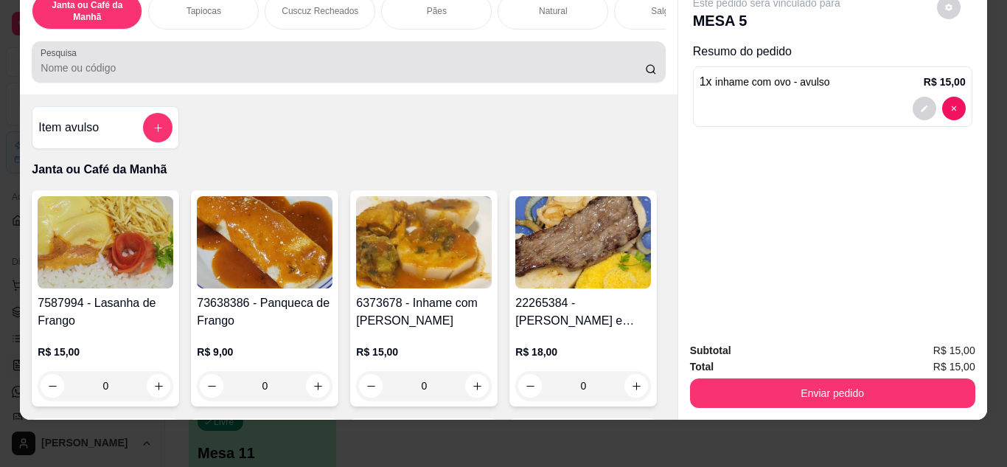
click at [369, 57] on div at bounding box center [349, 61] width 616 height 29
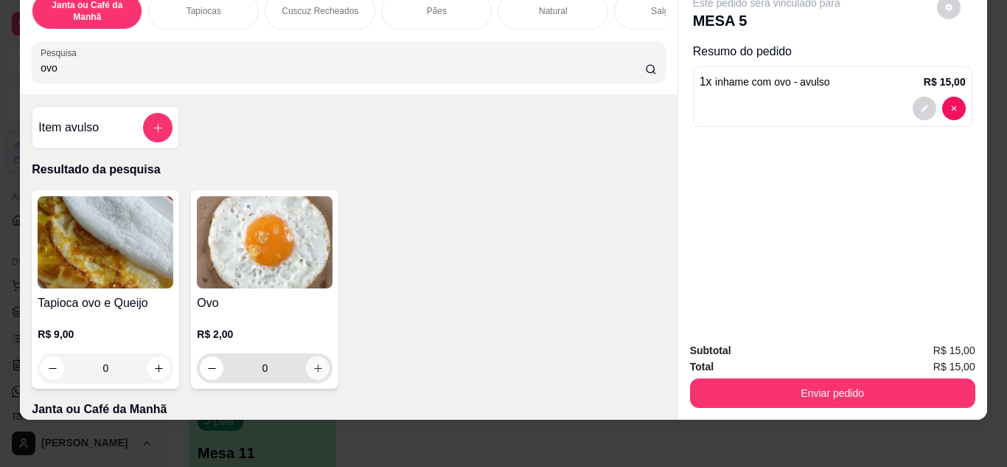
type input "ovo"
click at [313, 367] on icon "increase-product-quantity" at bounding box center [318, 368] width 11 height 11
type input "1"
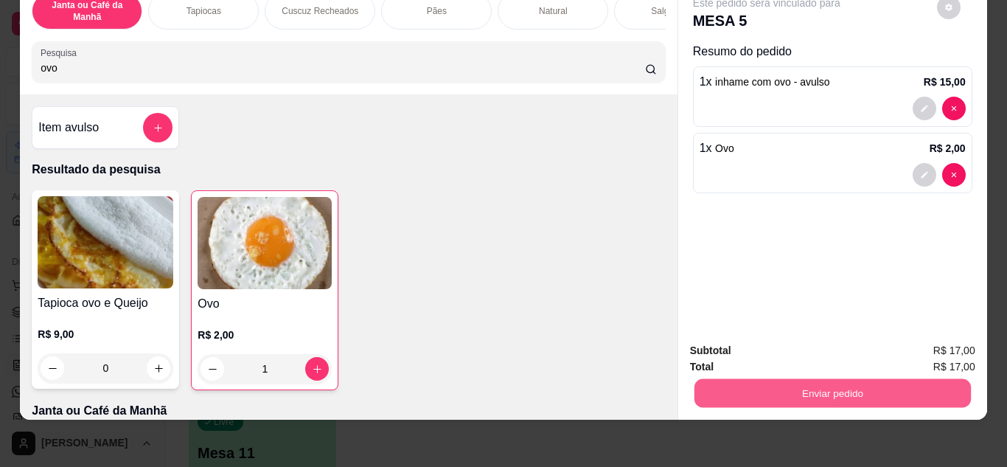
click at [782, 379] on button "Enviar pedido" at bounding box center [832, 393] width 276 height 29
click at [780, 349] on button "Não registrar e enviar pedido" at bounding box center [783, 346] width 153 height 28
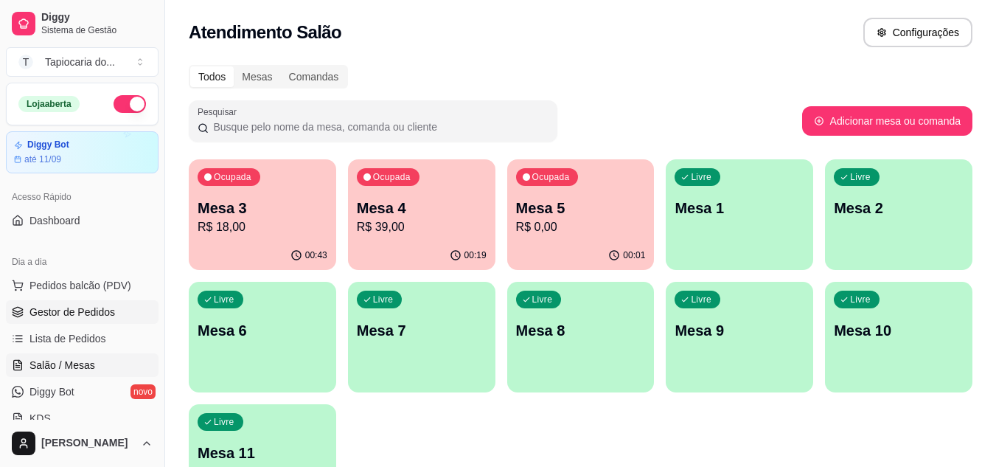
click at [44, 305] on span "Gestor de Pedidos" at bounding box center [72, 312] width 86 height 15
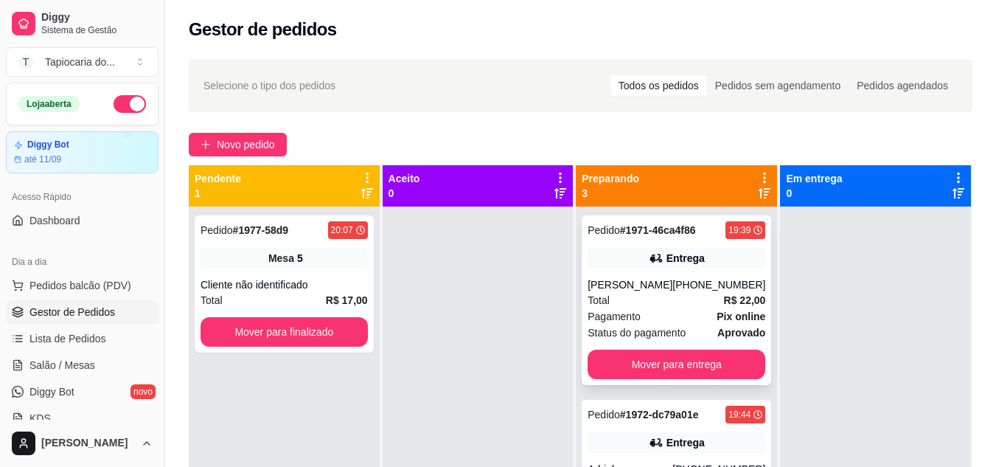
click at [690, 308] on div "Total R$ 22,00" at bounding box center [677, 300] width 178 height 16
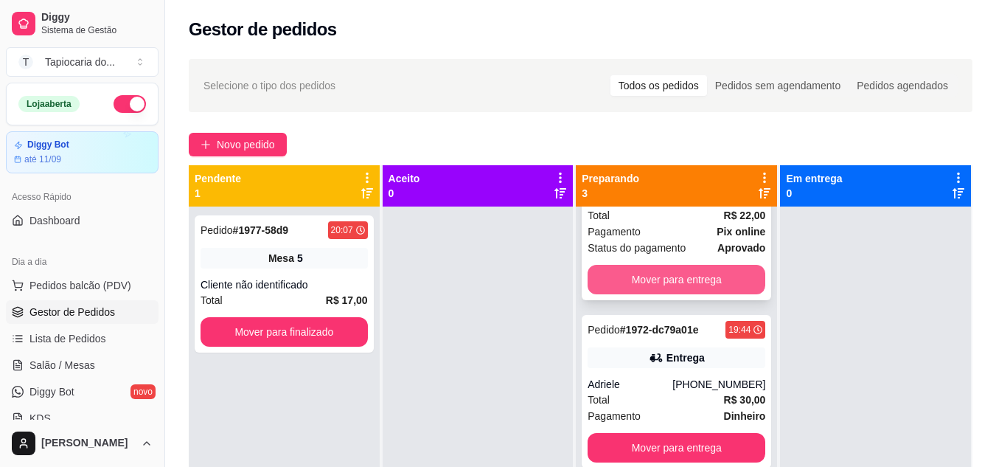
click at [678, 281] on button "Mover para entrega" at bounding box center [677, 279] width 178 height 29
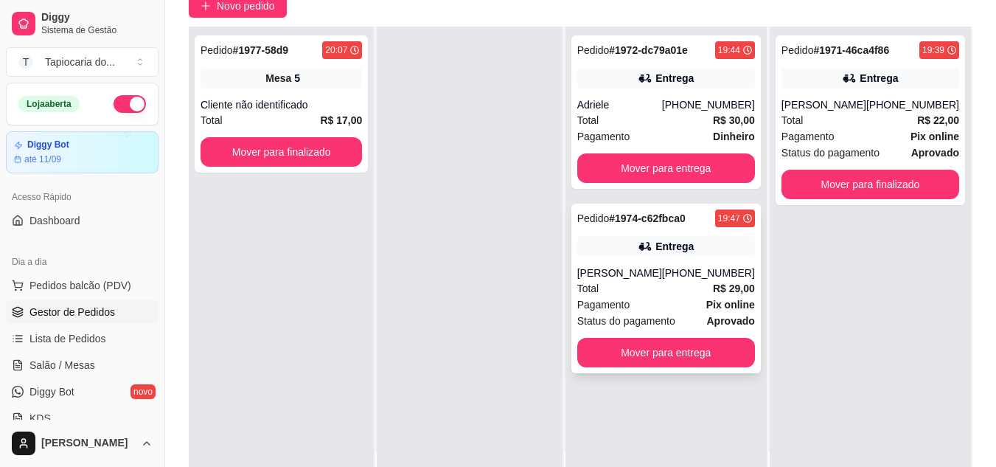
scroll to position [147, 0]
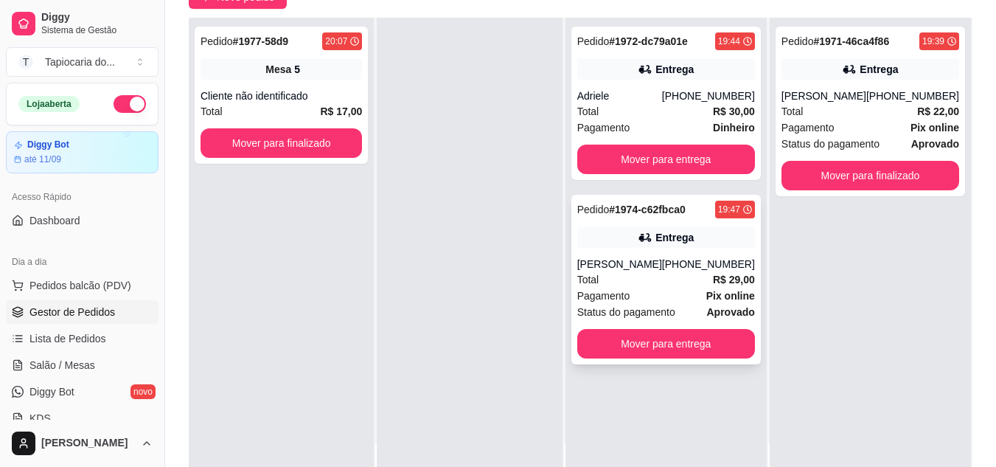
click at [647, 282] on div "Total R$ 29,00" at bounding box center [666, 279] width 178 height 16
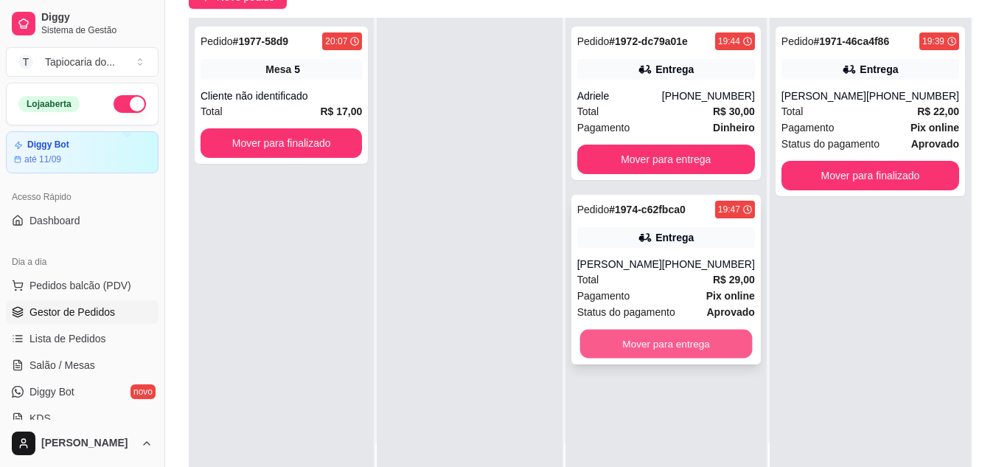
click at [691, 342] on button "Mover para entrega" at bounding box center [666, 344] width 173 height 29
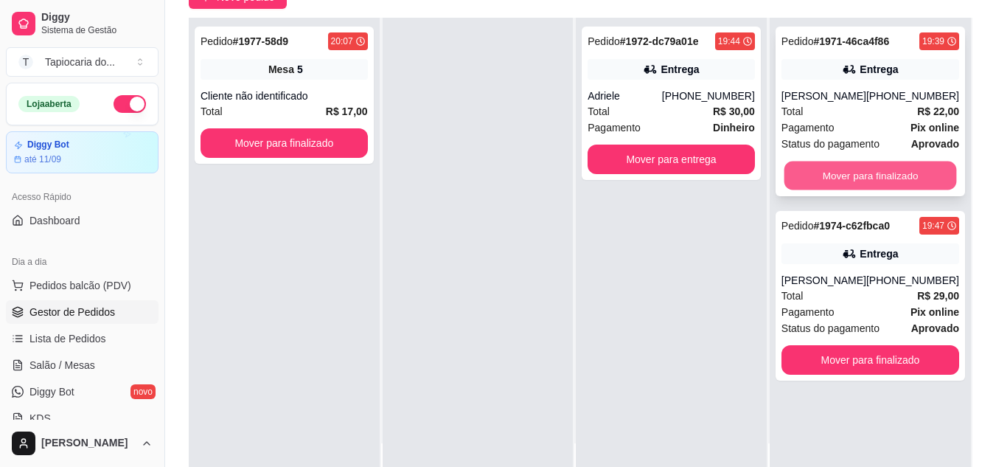
click at [871, 190] on button "Mover para finalizado" at bounding box center [870, 175] width 173 height 29
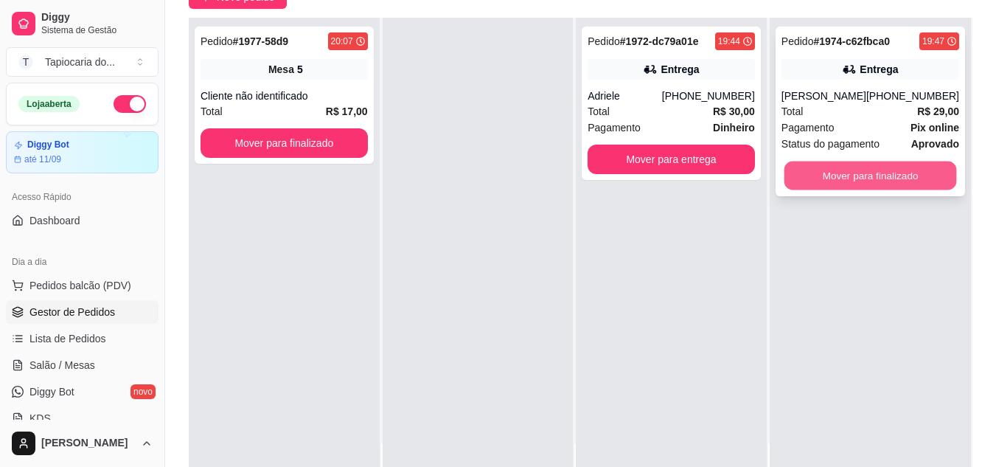
click at [878, 177] on button "Mover para finalizado" at bounding box center [870, 175] width 173 height 29
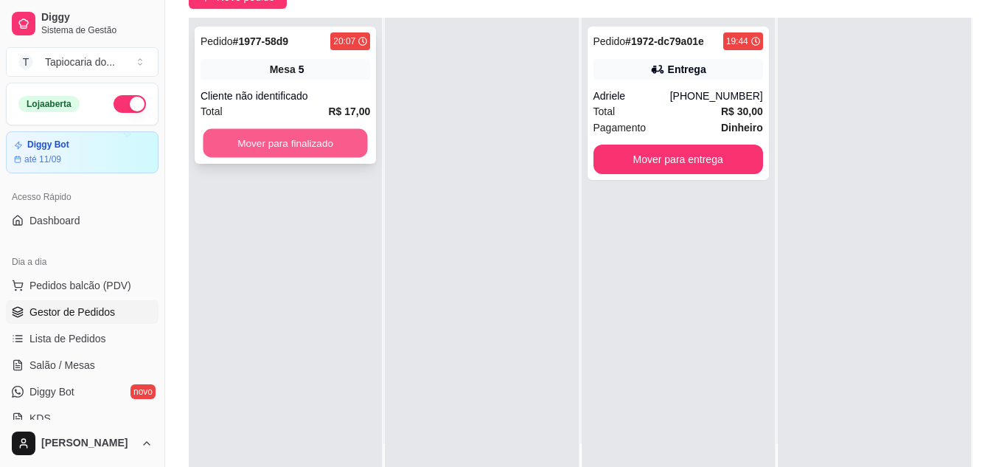
click at [277, 149] on button "Mover para finalizado" at bounding box center [285, 143] width 164 height 29
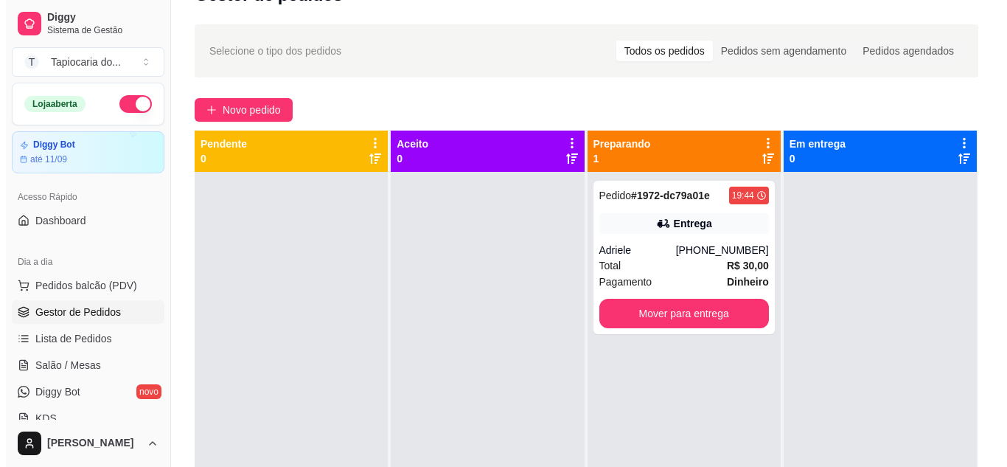
scroll to position [0, 0]
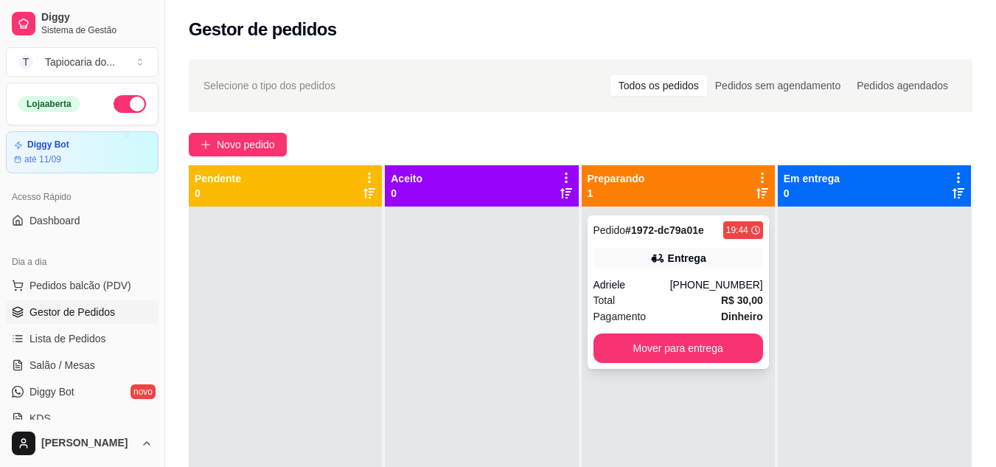
click at [594, 289] on div "Adriele" at bounding box center [632, 284] width 77 height 15
click at [700, 299] on div "Total R$ 30,00" at bounding box center [679, 300] width 170 height 16
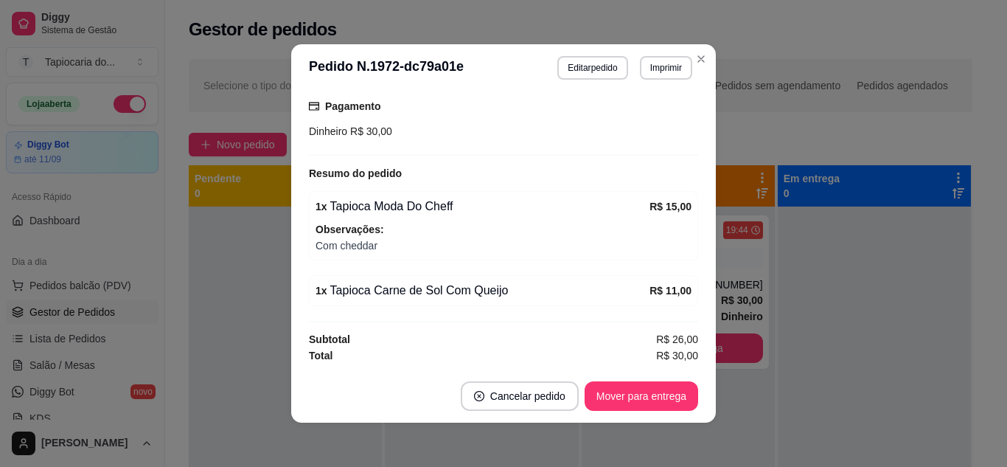
scroll to position [3, 0]
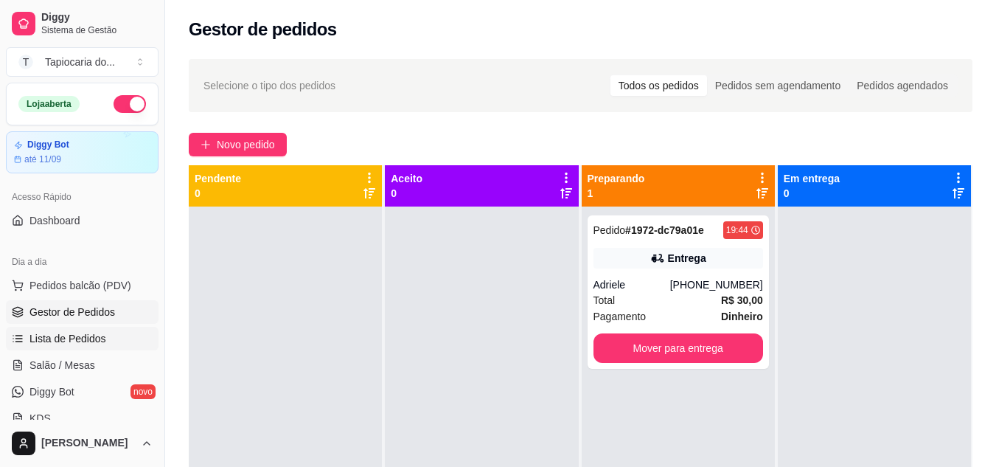
click at [71, 341] on span "Lista de Pedidos" at bounding box center [67, 338] width 77 height 15
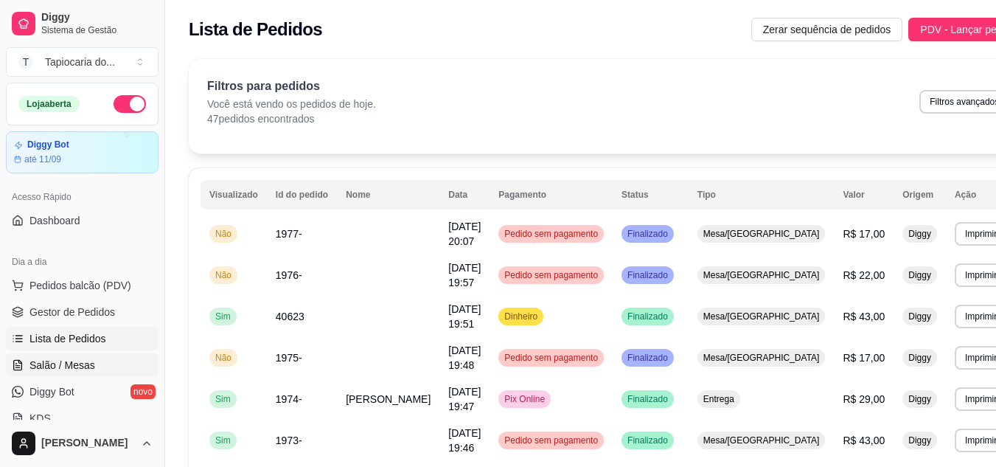
click at [49, 361] on span "Salão / Mesas" at bounding box center [62, 365] width 66 height 15
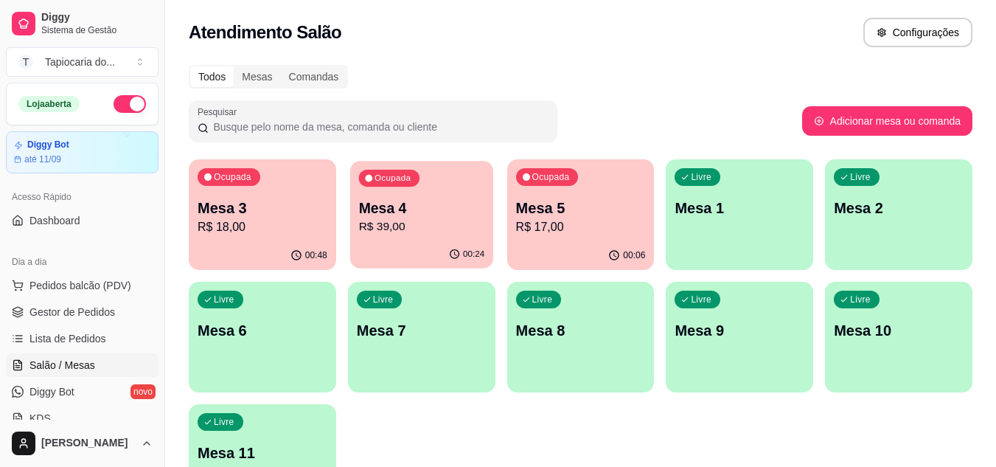
click at [403, 226] on p "R$ 39,00" at bounding box center [421, 226] width 126 height 17
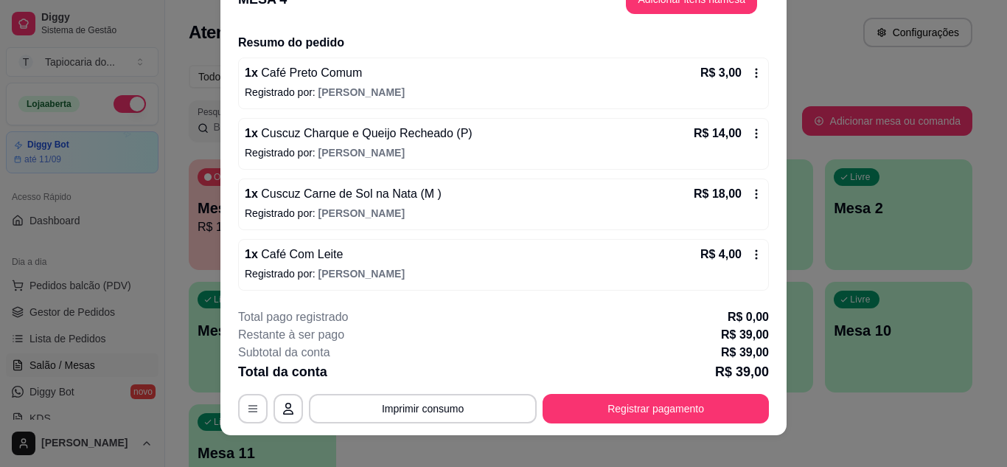
scroll to position [45, 0]
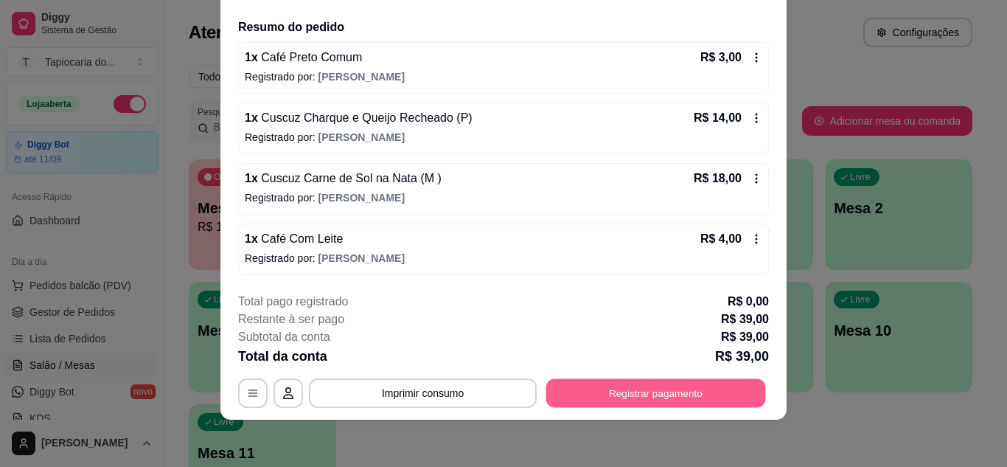
click at [643, 391] on button "Registrar pagamento" at bounding box center [656, 392] width 220 height 29
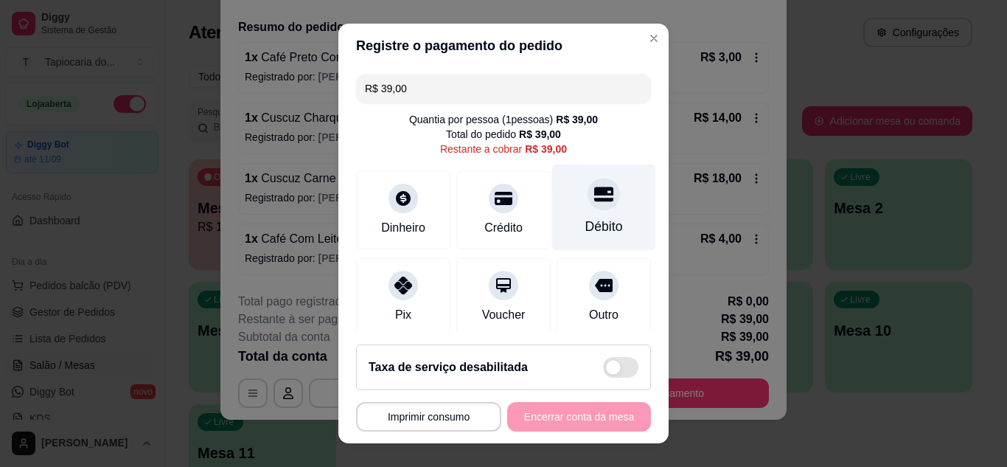
click at [585, 224] on div "Débito" at bounding box center [604, 226] width 38 height 19
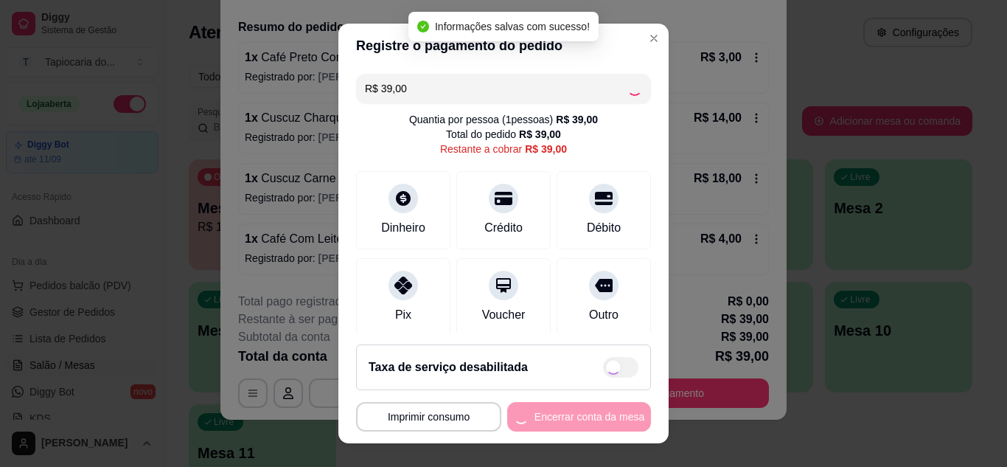
type input "R$ 0,00"
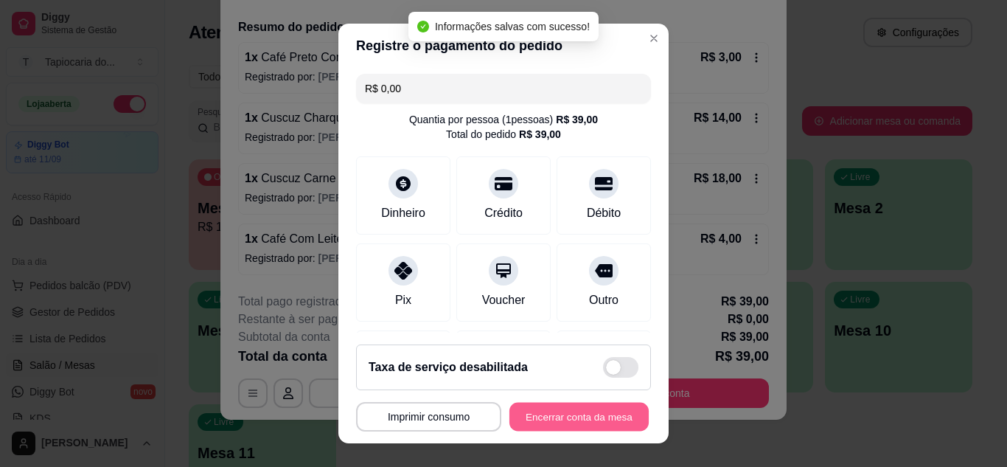
click at [539, 414] on button "Encerrar conta da mesa" at bounding box center [578, 417] width 139 height 29
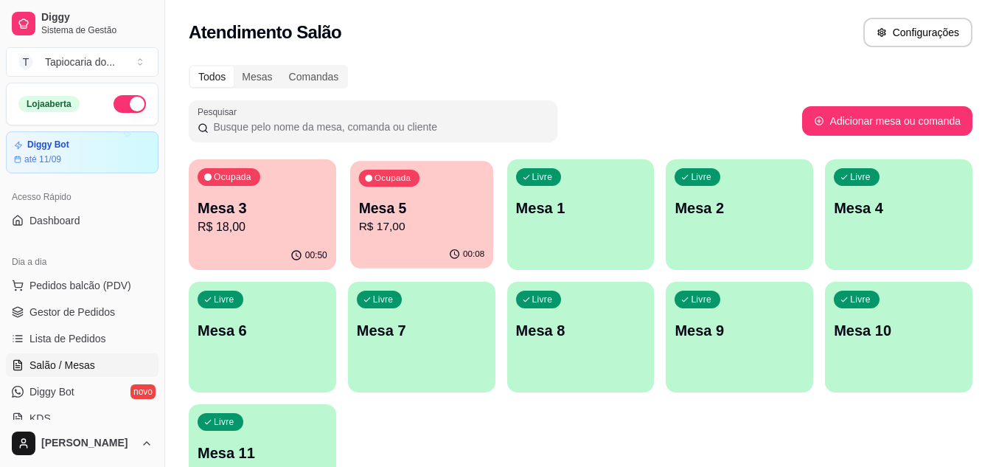
click at [398, 240] on div "Ocupada Mesa 5 R$ 17,00" at bounding box center [421, 201] width 143 height 80
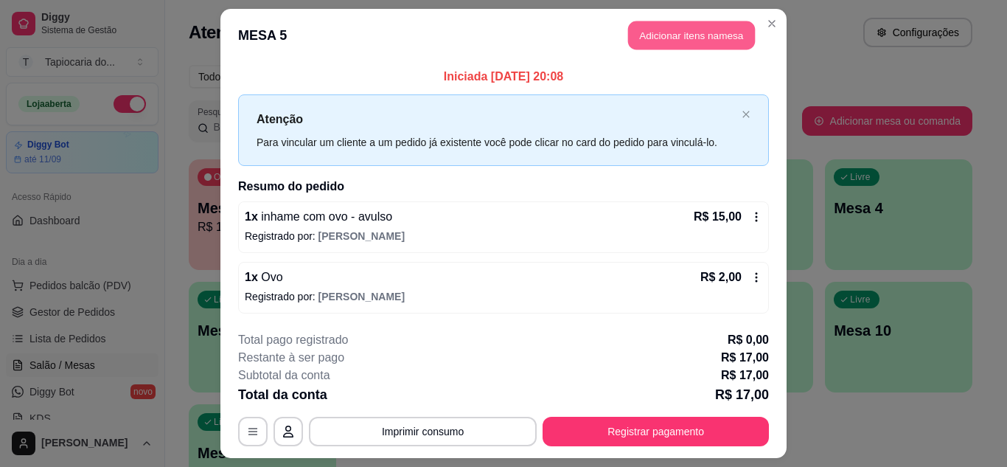
click at [700, 35] on button "Adicionar itens na mesa" at bounding box center [691, 35] width 127 height 29
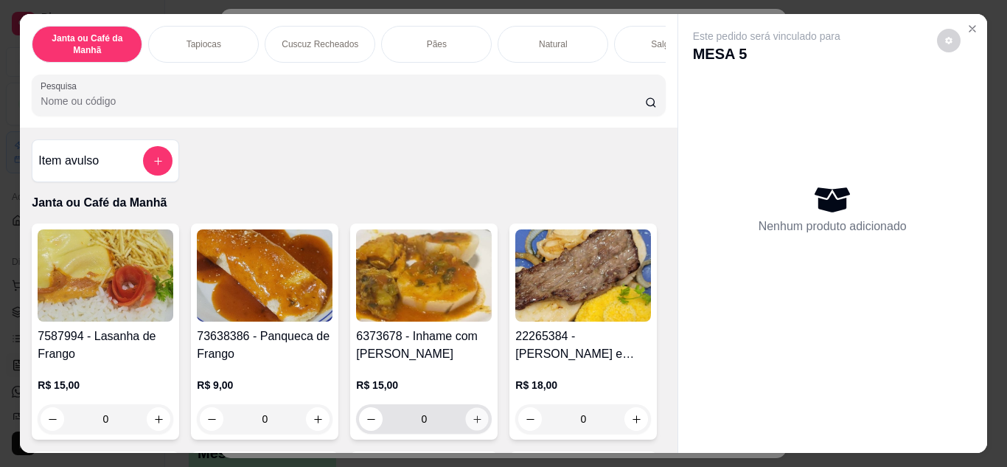
click at [472, 422] on icon "increase-product-quantity" at bounding box center [477, 419] width 11 height 11
type input "1"
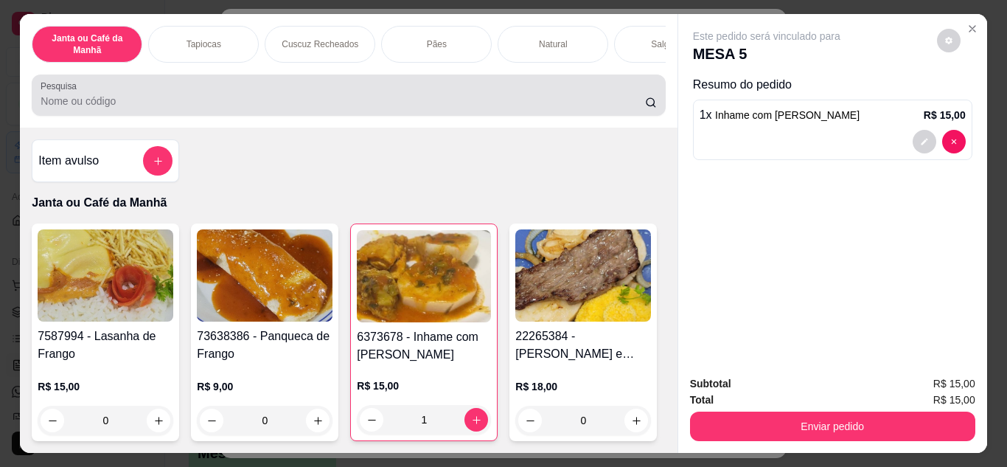
click at [260, 116] on div "Pesquisa" at bounding box center [348, 94] width 633 height 41
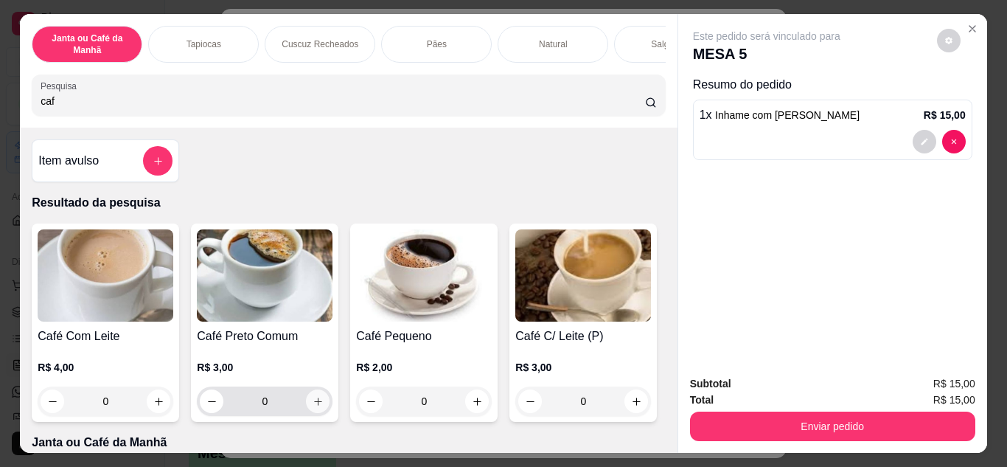
type input "caf"
click at [317, 407] on icon "increase-product-quantity" at bounding box center [318, 401] width 11 height 11
type input "1"
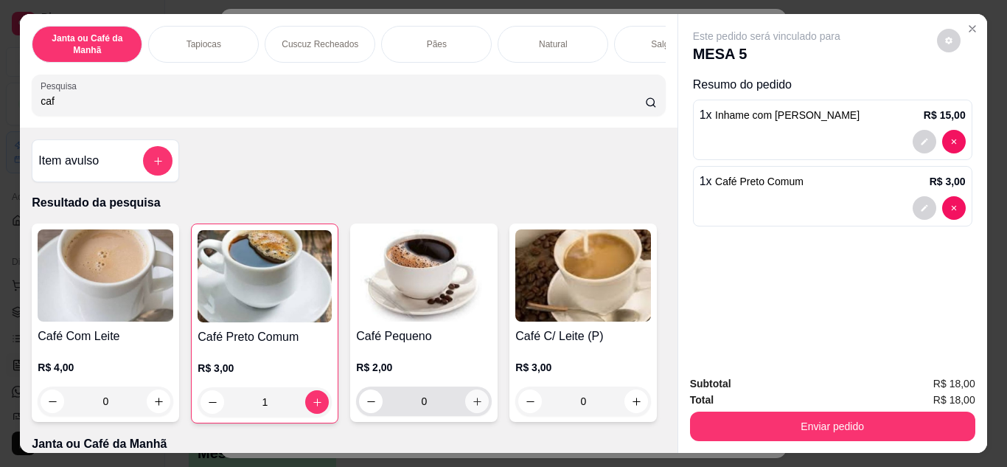
click at [473, 412] on button "increase-product-quantity" at bounding box center [477, 401] width 24 height 24
type input "1"
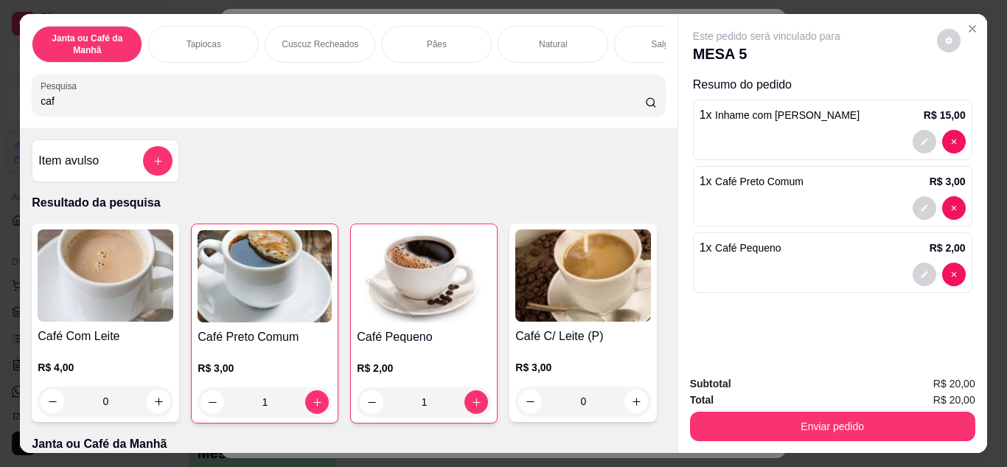
click at [313, 107] on input "caf" at bounding box center [343, 101] width 605 height 15
type input "c"
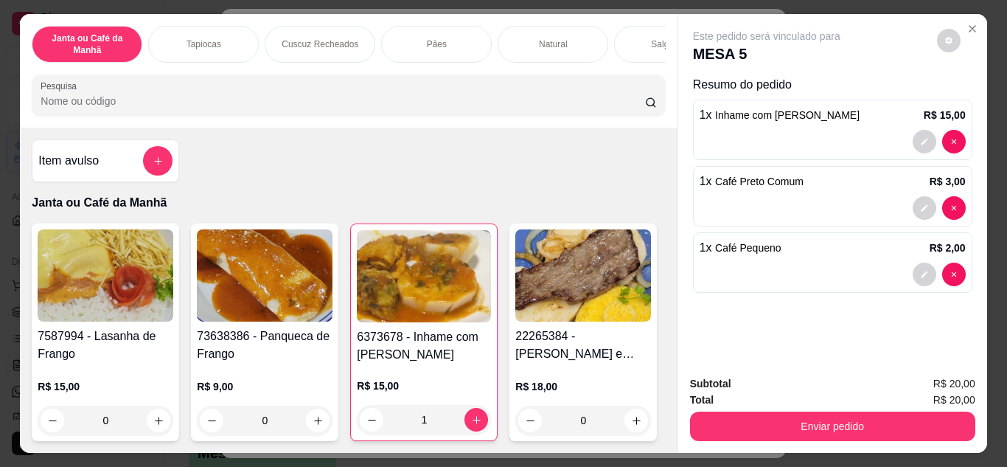
click at [411, 108] on input "Pesquisa" at bounding box center [343, 101] width 605 height 15
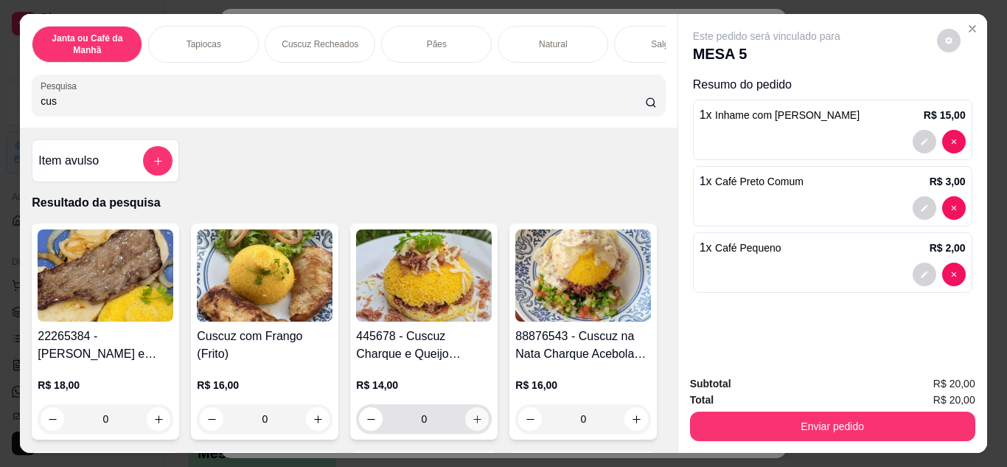
type input "cus"
click at [475, 425] on icon "increase-product-quantity" at bounding box center [477, 419] width 11 height 11
type input "1"
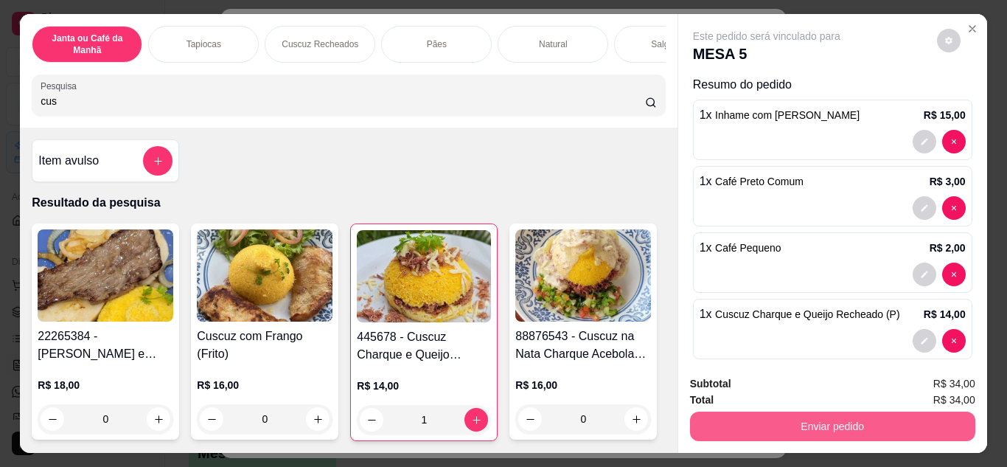
click at [869, 417] on button "Enviar pedido" at bounding box center [832, 425] width 285 height 29
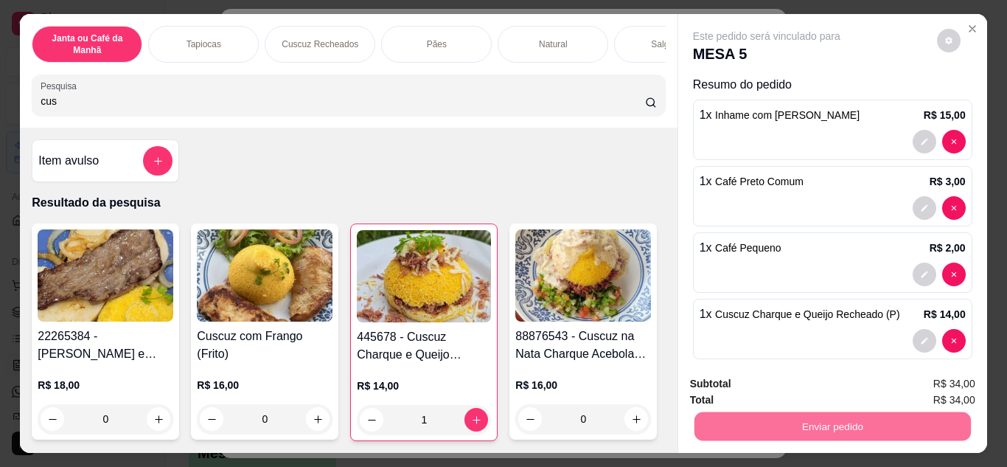
click at [818, 376] on button "Não registrar e enviar pedido" at bounding box center [783, 383] width 149 height 27
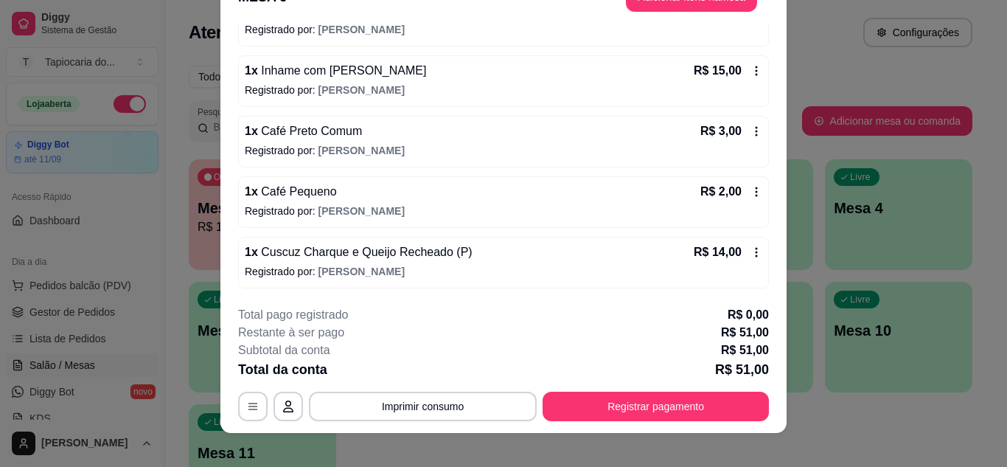
scroll to position [45, 0]
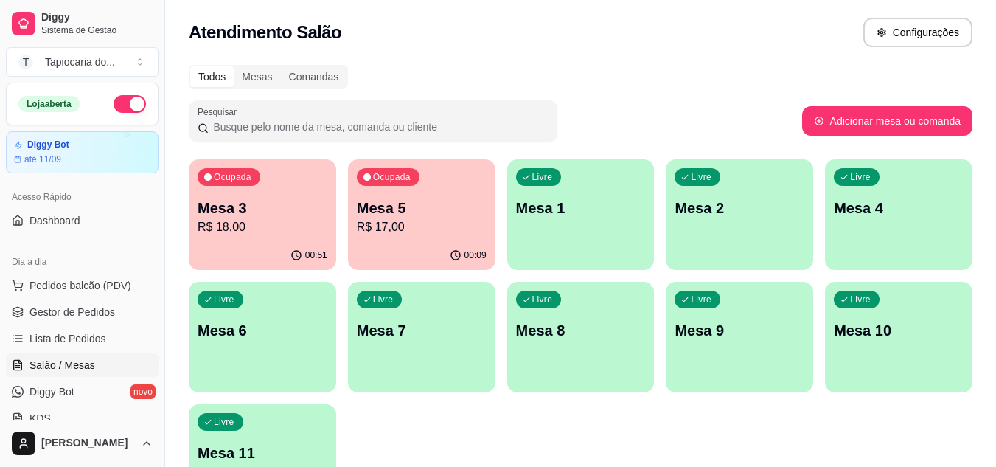
click at [228, 226] on p "R$ 18,00" at bounding box center [263, 227] width 130 height 18
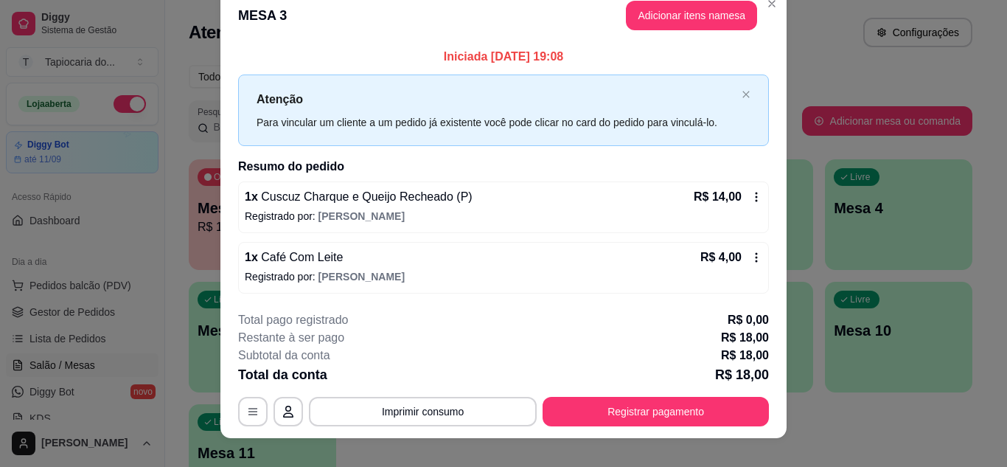
scroll to position [38, 0]
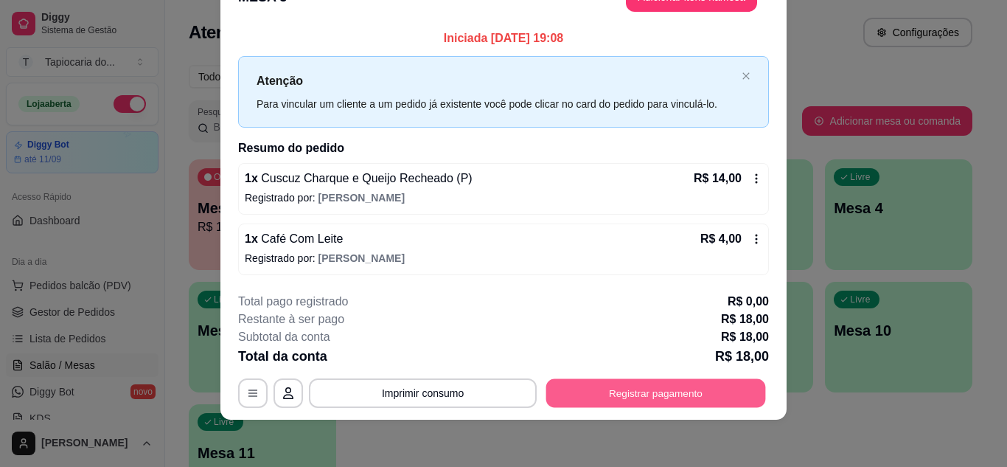
click at [724, 396] on button "Registrar pagamento" at bounding box center [656, 393] width 220 height 29
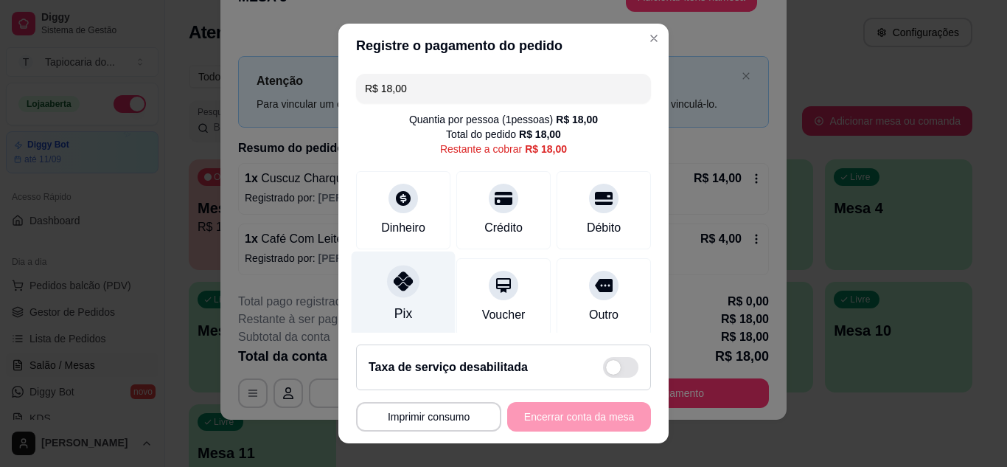
click at [367, 302] on div "Pix" at bounding box center [404, 294] width 104 height 86
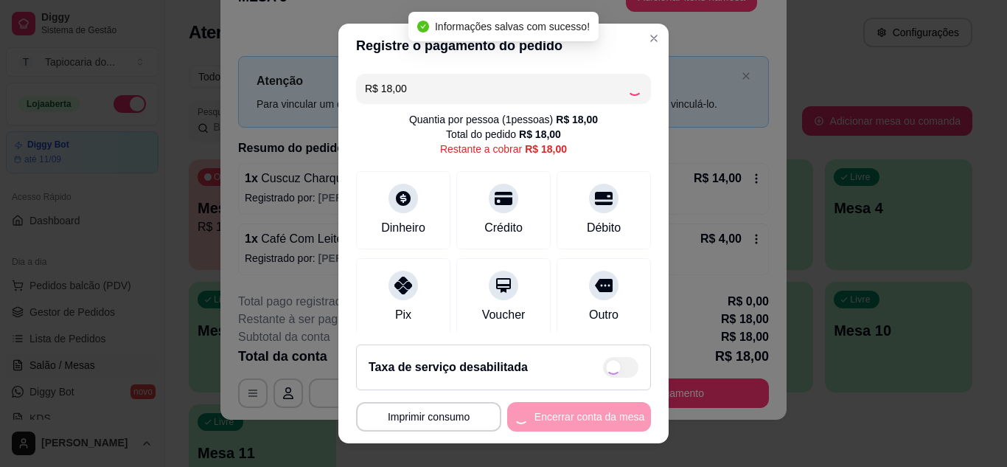
type input "R$ 0,00"
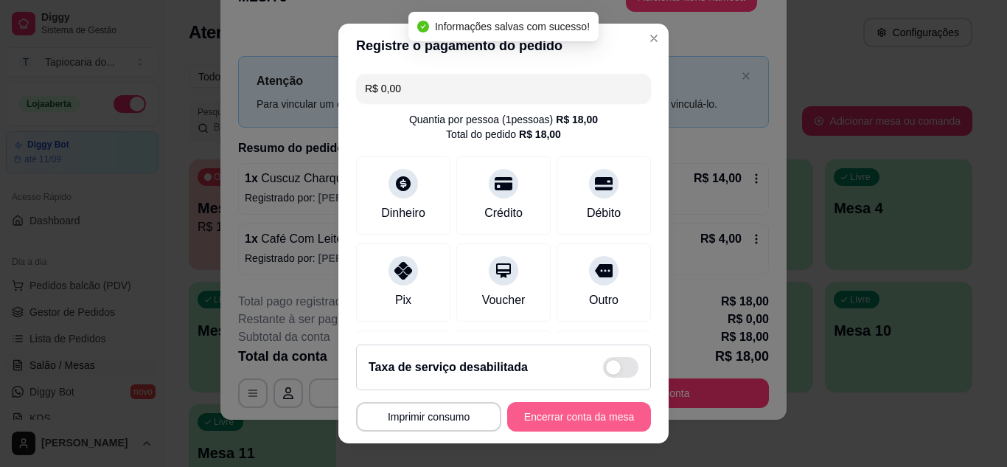
click at [609, 421] on button "Encerrar conta da mesa" at bounding box center [579, 416] width 144 height 29
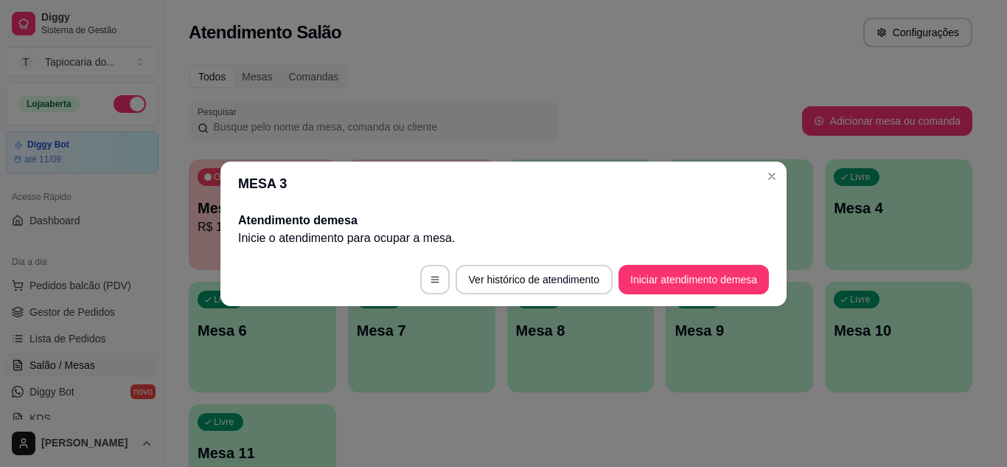
scroll to position [0, 0]
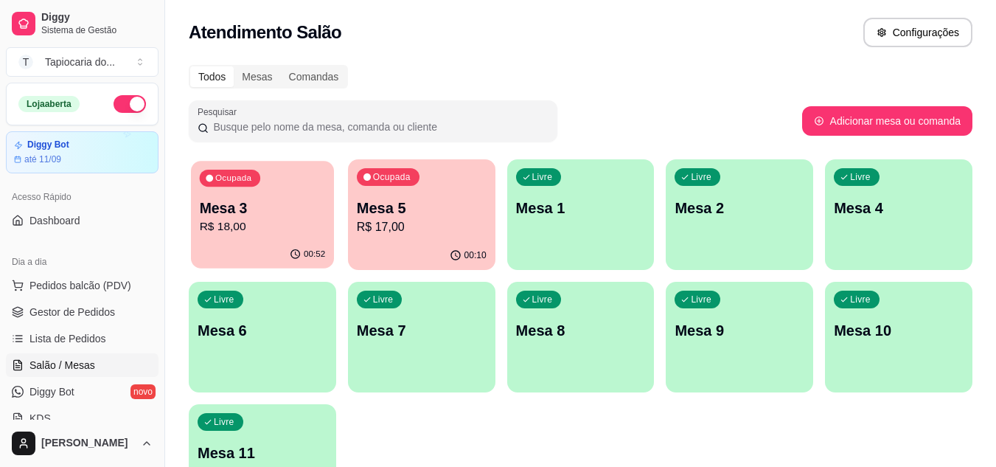
click at [262, 206] on p "Mesa 3" at bounding box center [263, 208] width 126 height 20
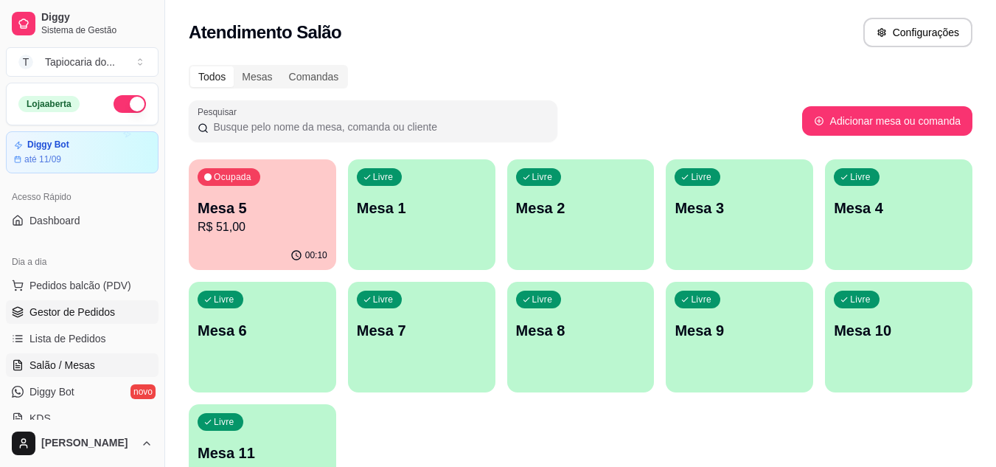
click at [70, 307] on span "Gestor de Pedidos" at bounding box center [72, 312] width 86 height 15
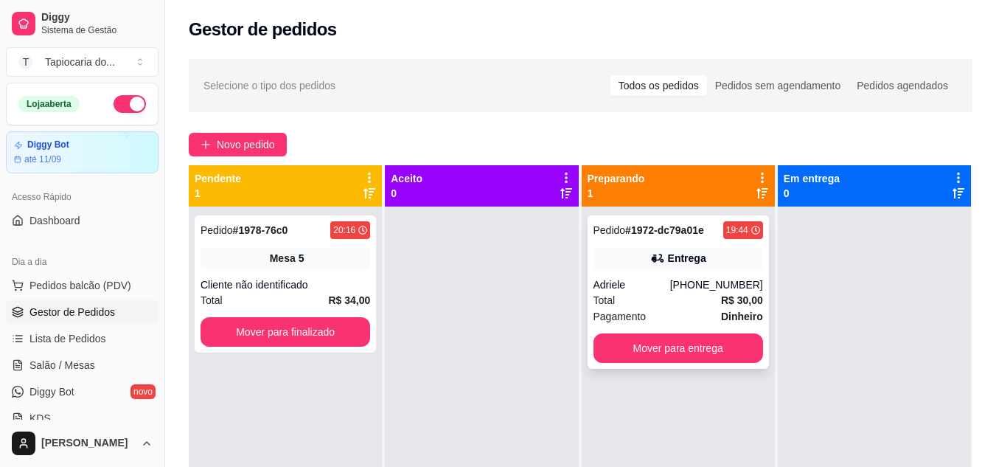
click at [636, 305] on div "Total R$ 30,00" at bounding box center [679, 300] width 170 height 16
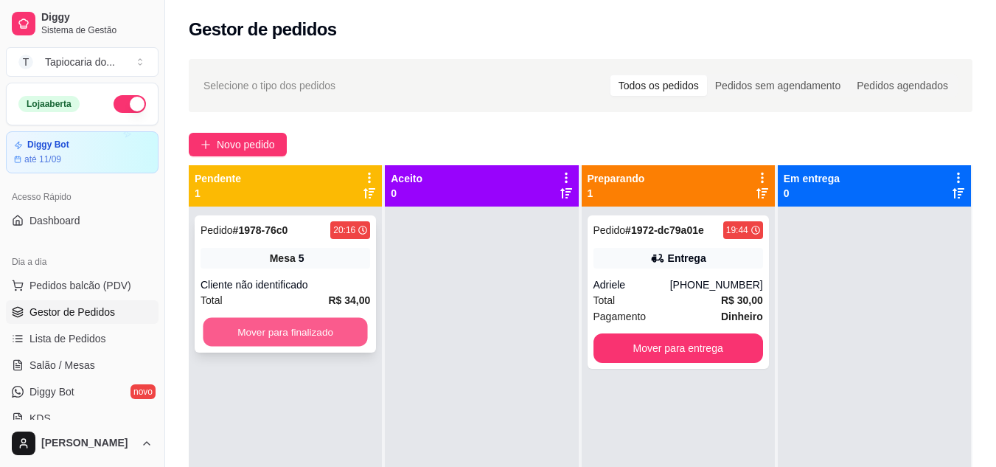
click at [283, 324] on button "Mover para finalizado" at bounding box center [285, 332] width 164 height 29
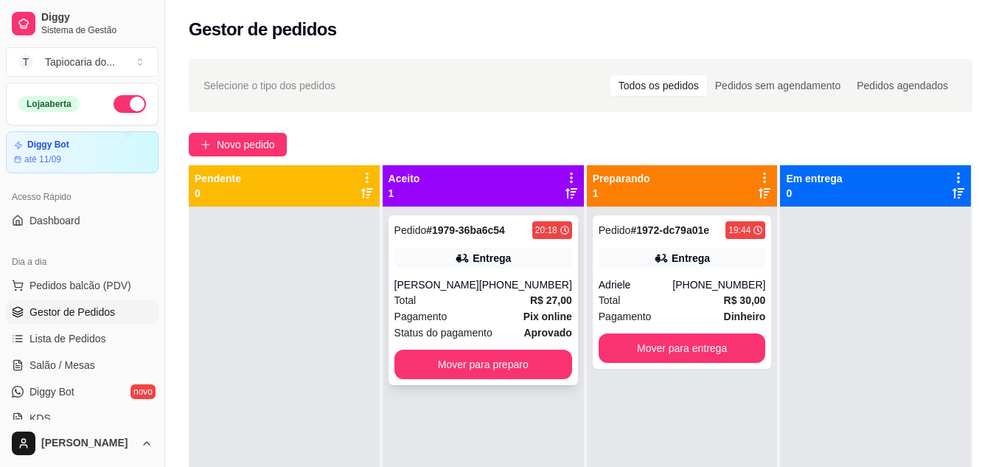
click at [402, 285] on div "[PERSON_NAME]" at bounding box center [436, 284] width 85 height 15
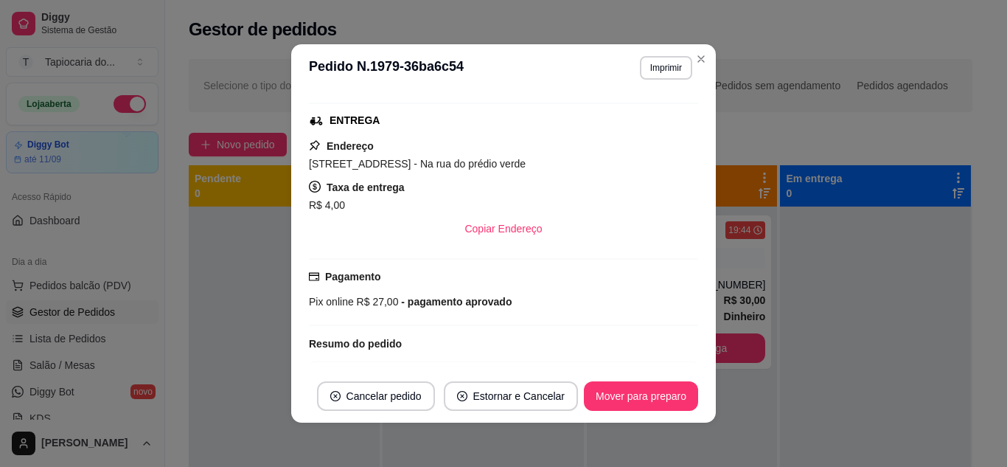
scroll to position [74, 0]
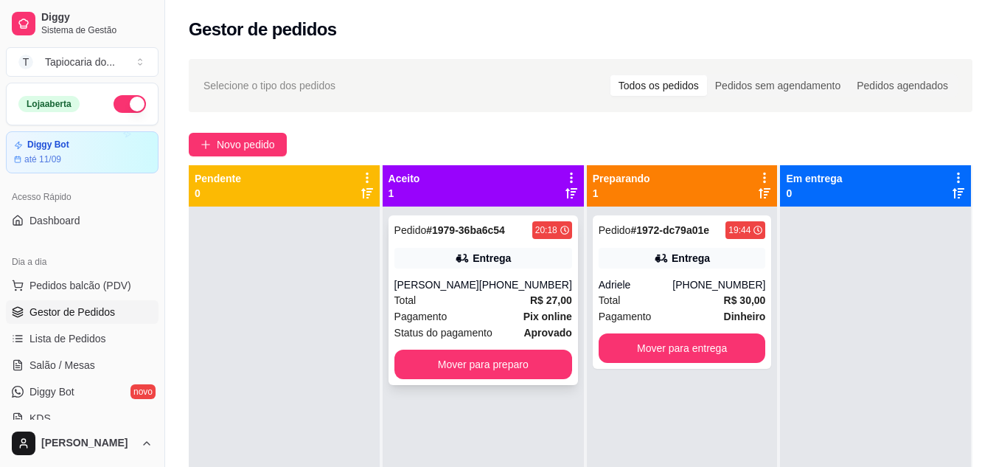
click at [483, 306] on div "Total R$ 27,00" at bounding box center [483, 300] width 178 height 16
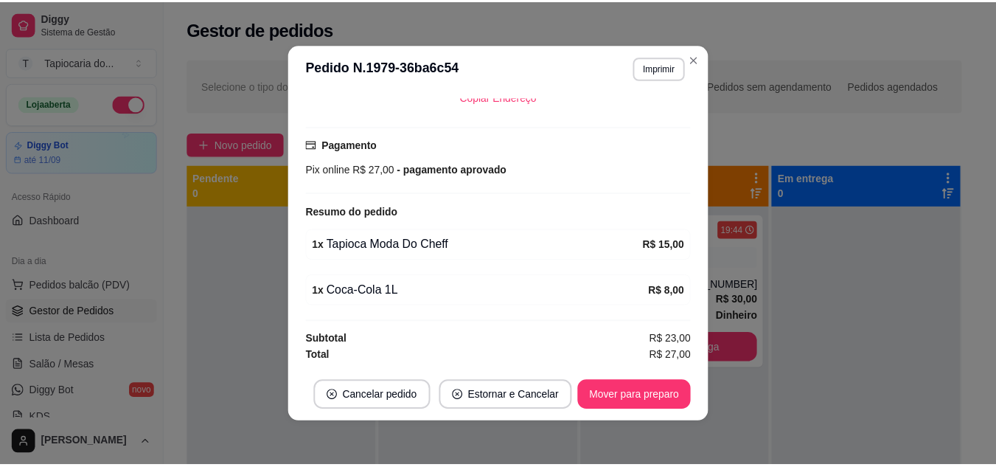
scroll to position [3, 0]
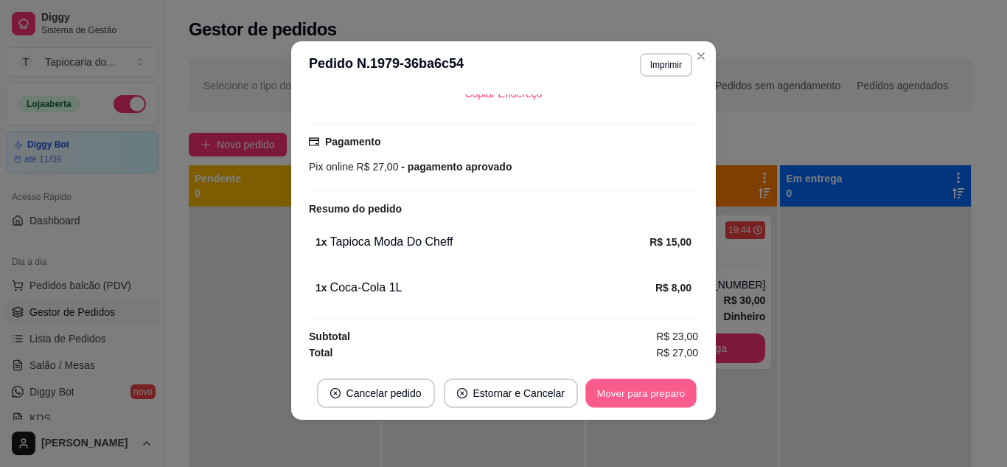
click at [608, 402] on button "Mover para preparo" at bounding box center [640, 393] width 111 height 29
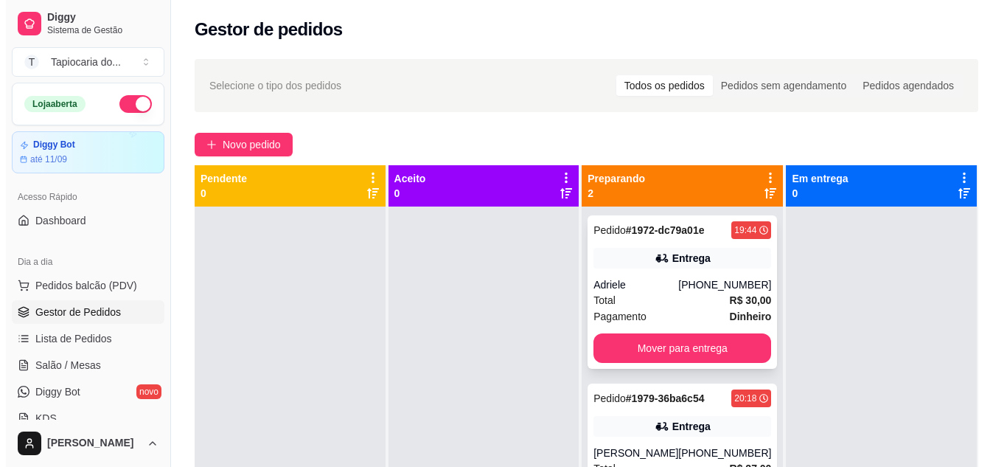
scroll to position [41, 0]
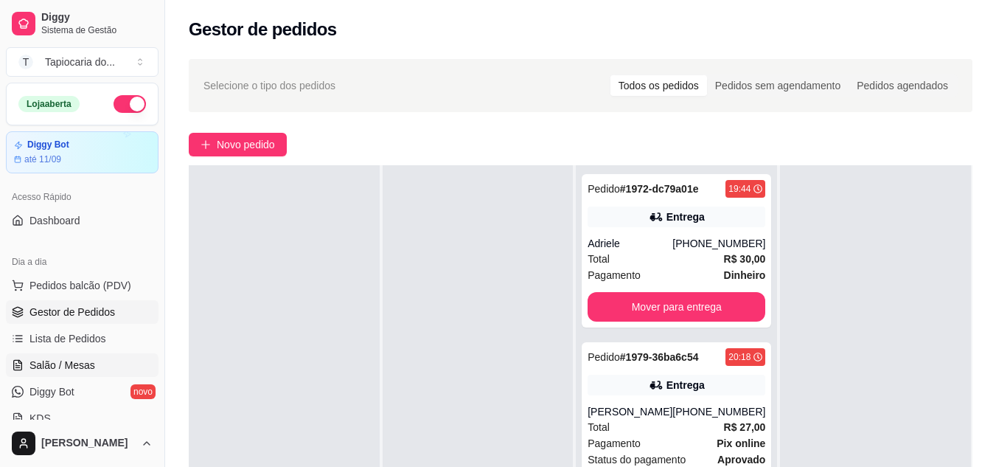
click at [32, 367] on span "Salão / Mesas" at bounding box center [62, 365] width 66 height 15
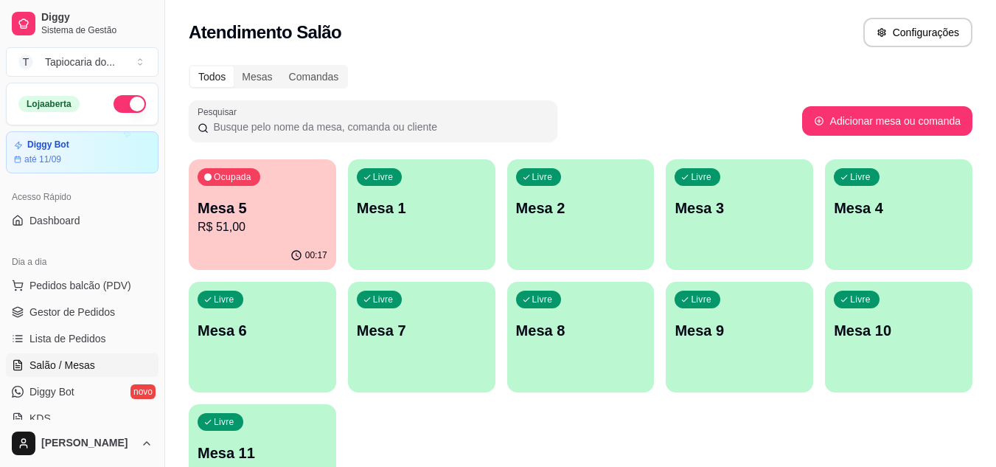
click at [293, 212] on p "Mesa 5" at bounding box center [263, 208] width 130 height 21
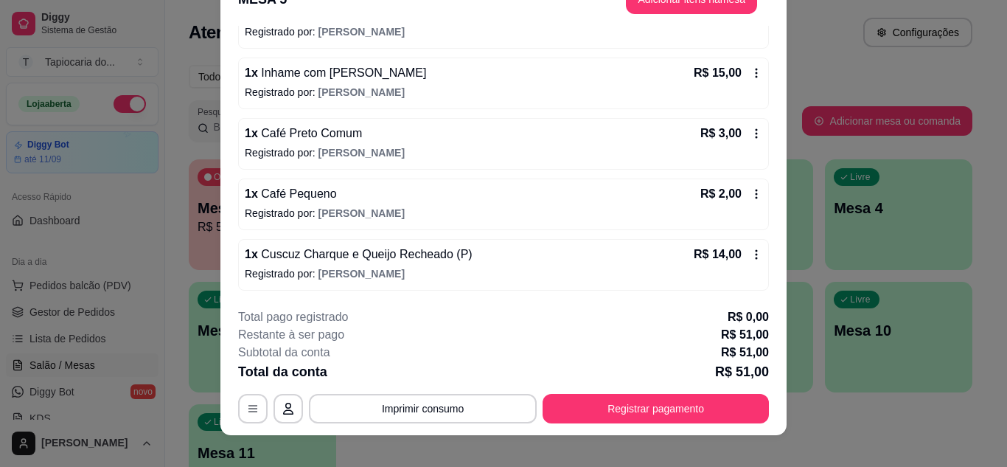
scroll to position [45, 0]
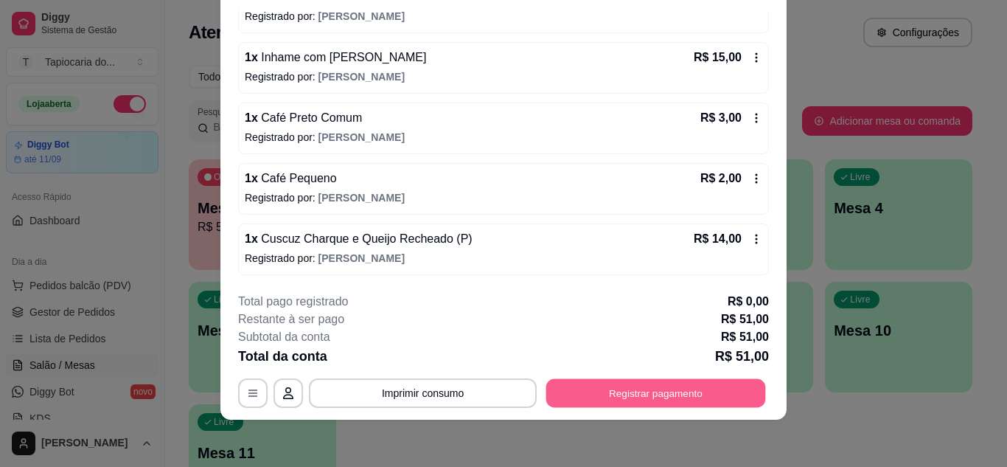
click at [649, 397] on button "Registrar pagamento" at bounding box center [656, 392] width 220 height 29
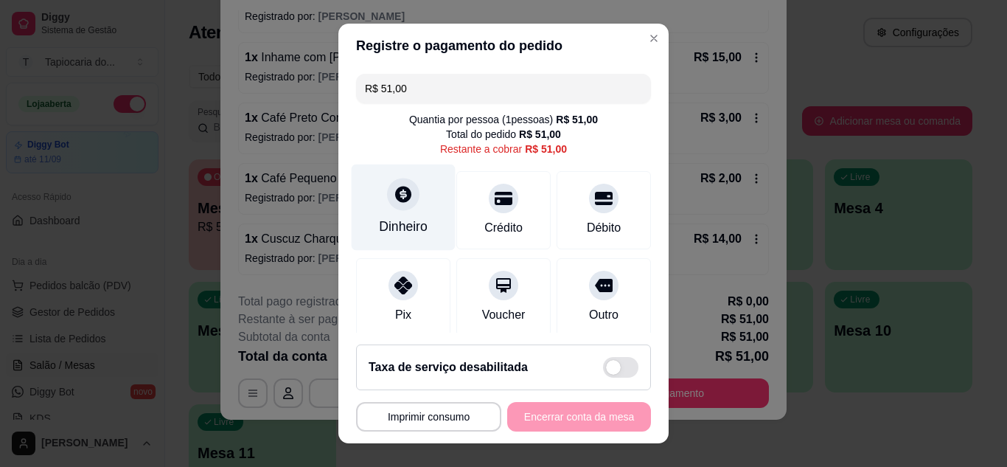
click at [385, 230] on div "Dinheiro" at bounding box center [403, 226] width 49 height 19
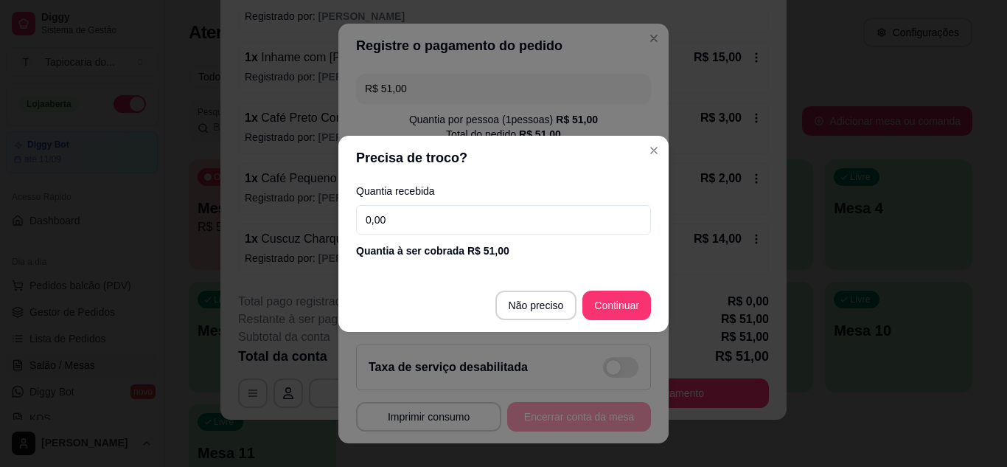
click at [399, 222] on input "0,00" at bounding box center [503, 219] width 295 height 29
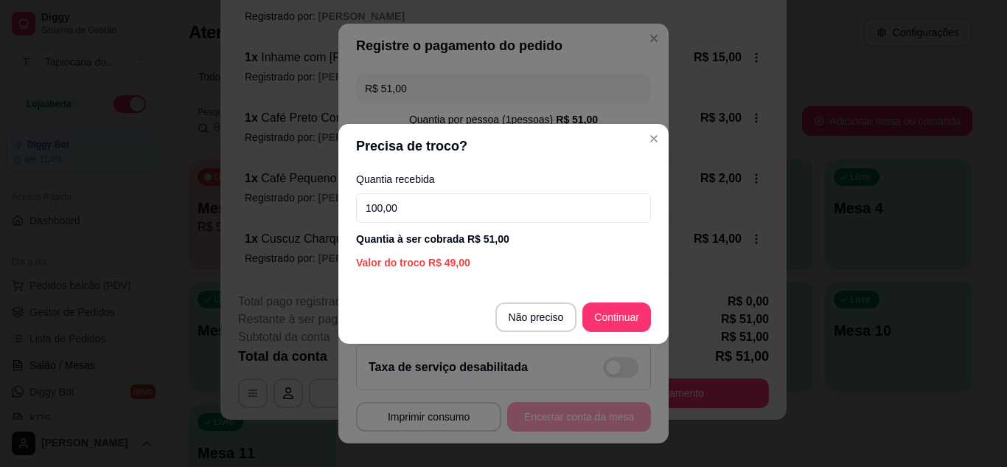
type input "100,00"
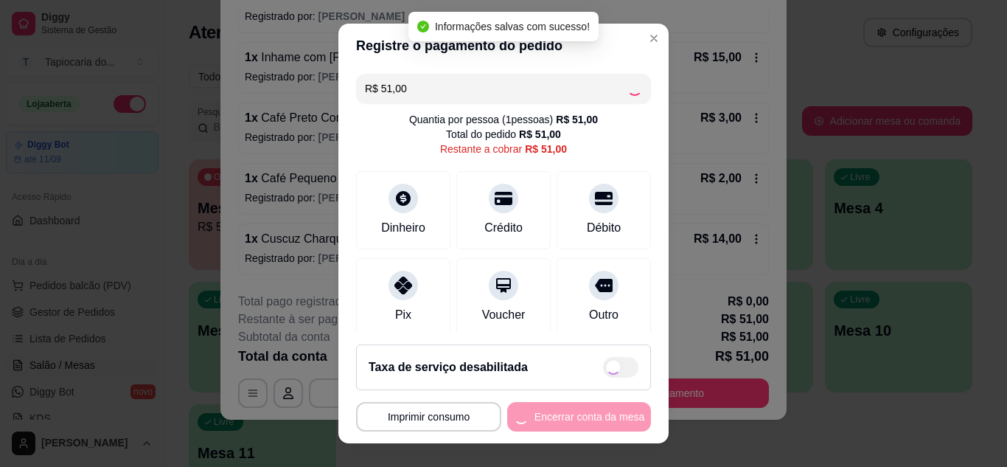
type input "R$ 0,00"
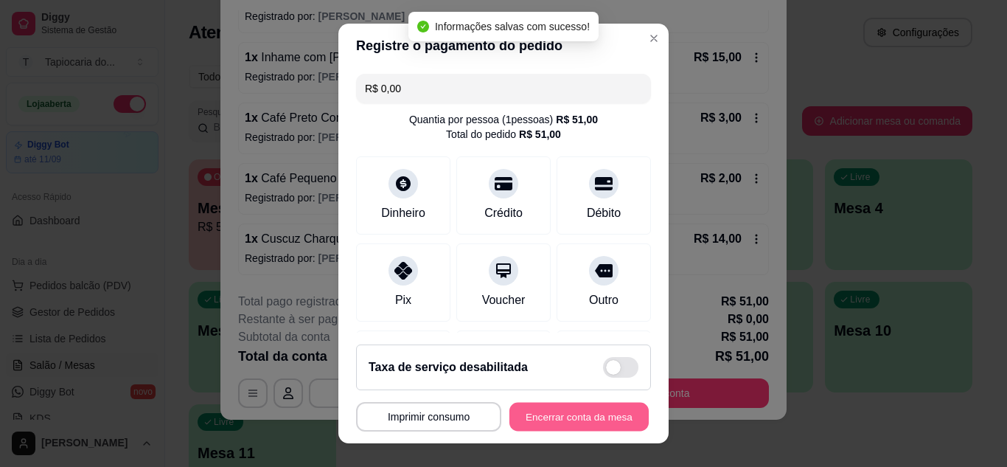
click at [559, 417] on button "Encerrar conta da mesa" at bounding box center [578, 417] width 139 height 29
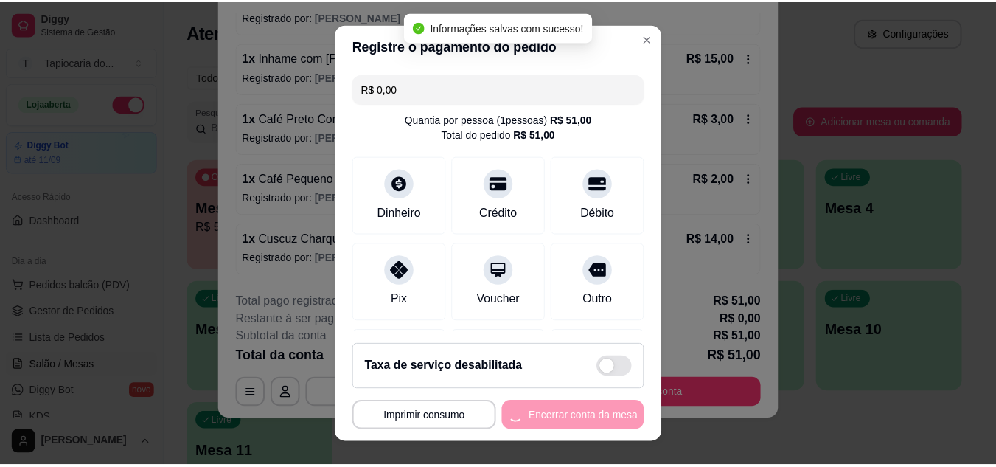
scroll to position [0, 0]
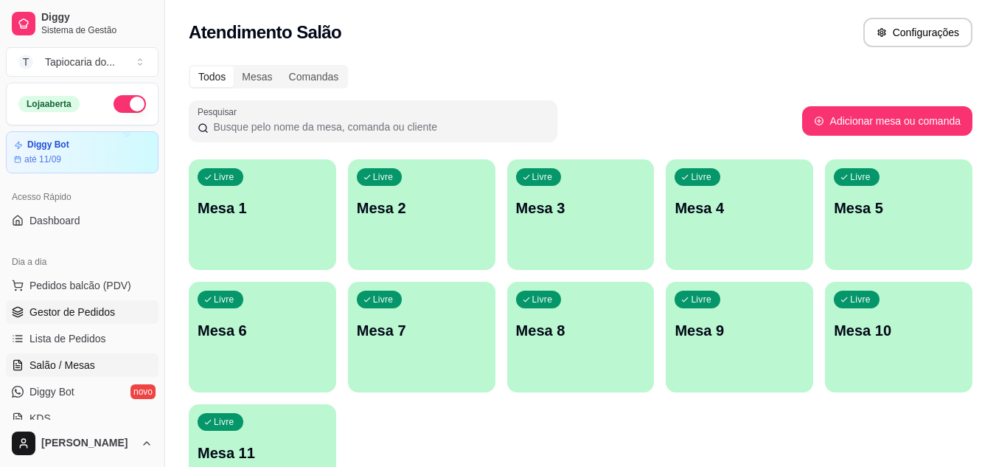
click at [79, 311] on span "Gestor de Pedidos" at bounding box center [72, 312] width 86 height 15
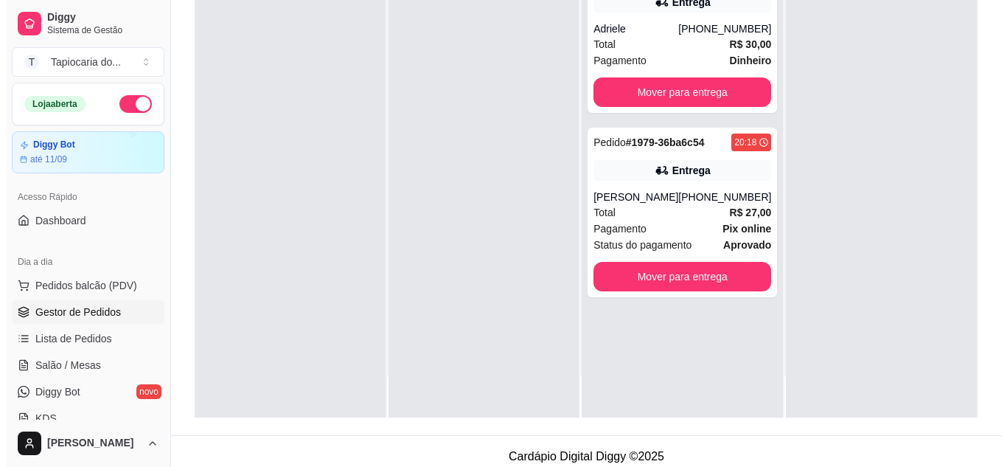
scroll to position [221, 0]
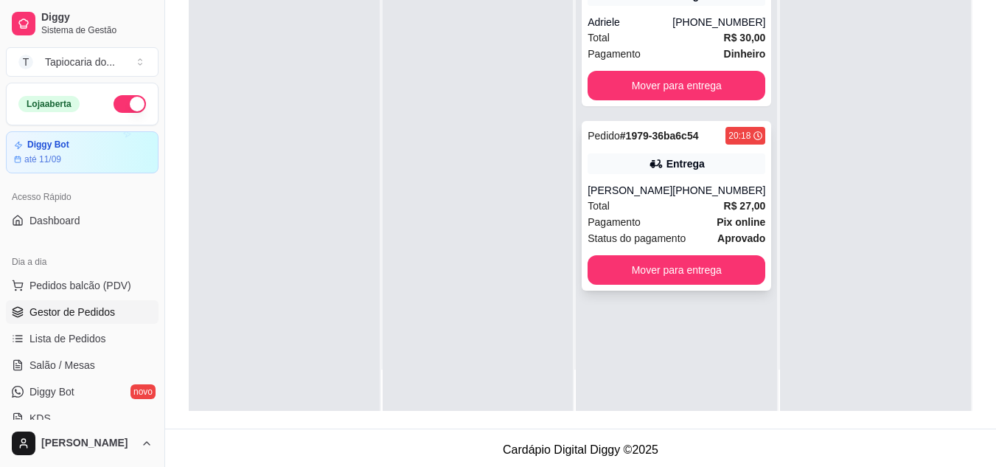
click at [681, 196] on div "[PHONE_NUMBER]" at bounding box center [718, 190] width 93 height 15
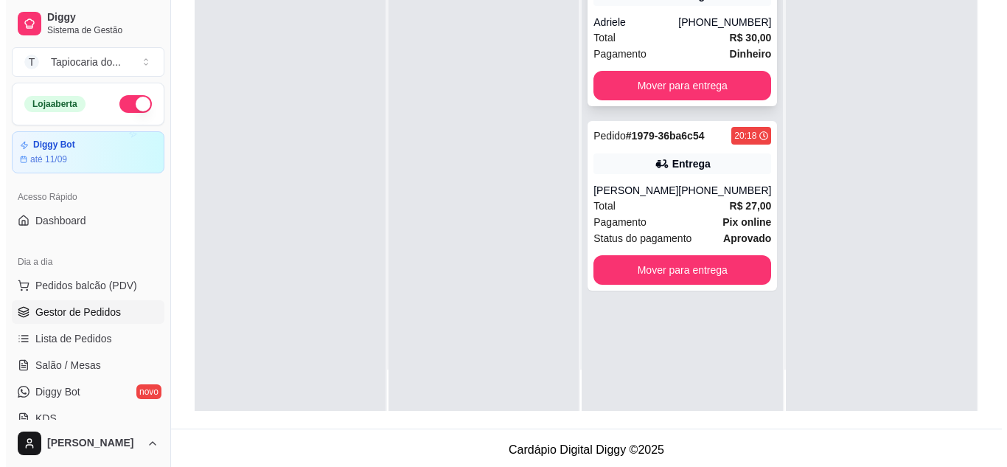
scroll to position [0, 0]
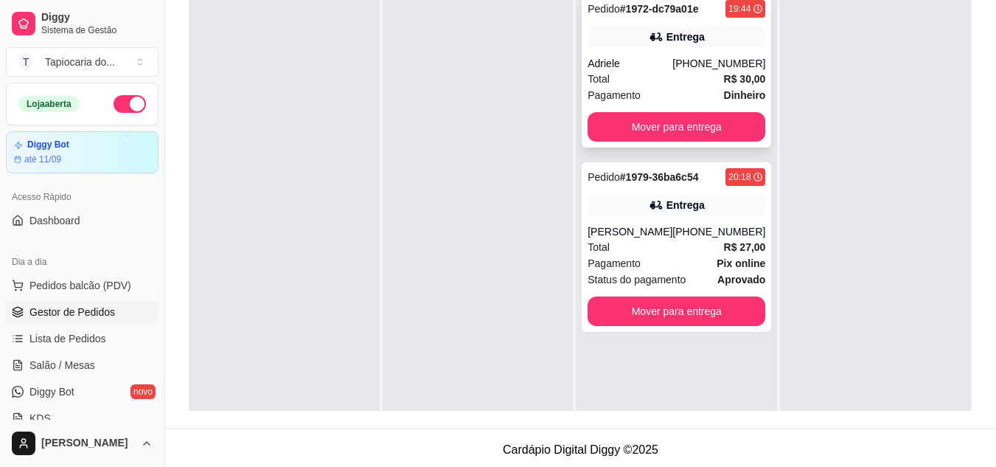
click at [645, 58] on div "Adriele" at bounding box center [630, 63] width 85 height 15
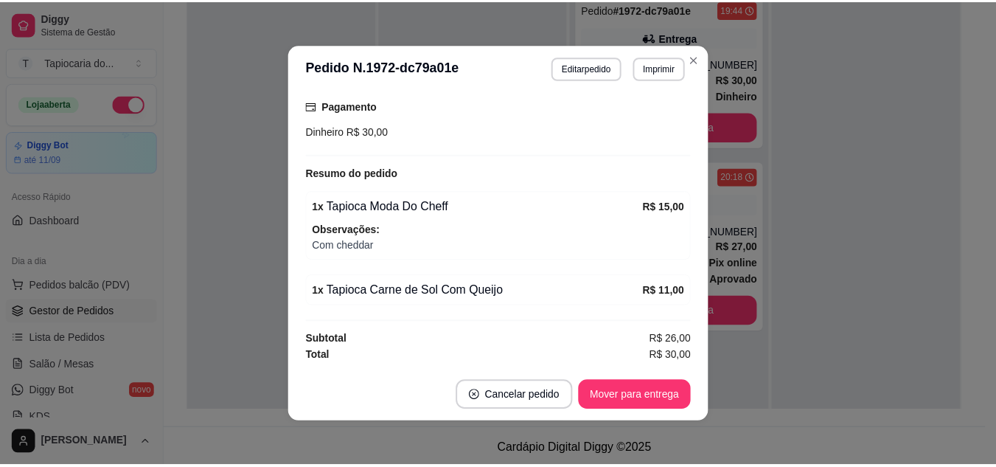
scroll to position [3, 0]
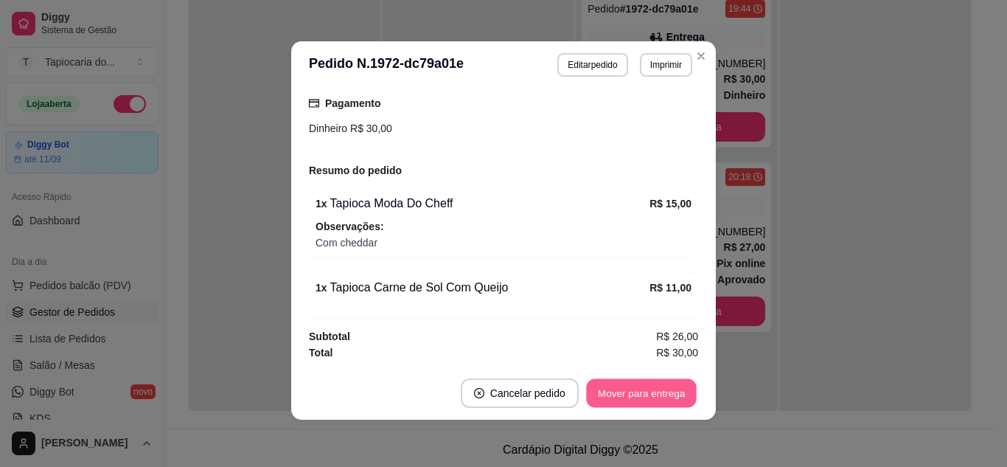
click at [622, 400] on button "Mover para entrega" at bounding box center [641, 393] width 111 height 29
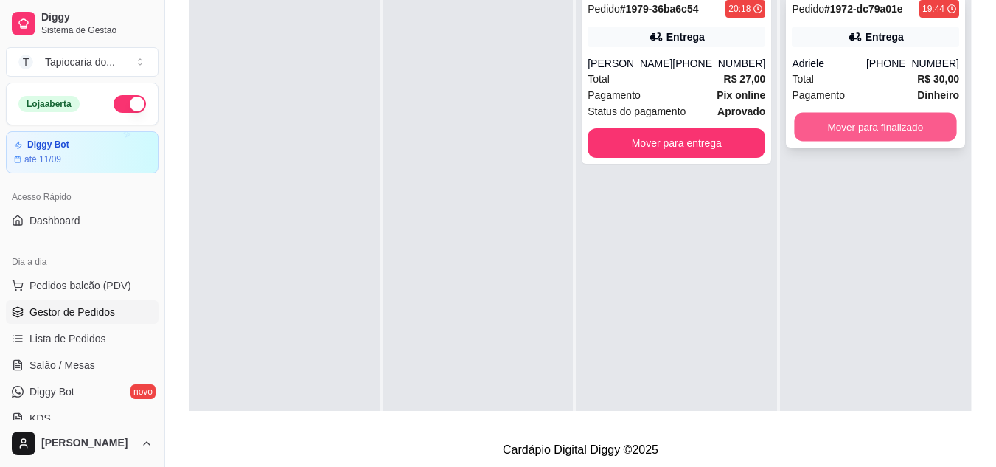
click at [801, 131] on button "Mover para finalizado" at bounding box center [876, 127] width 162 height 29
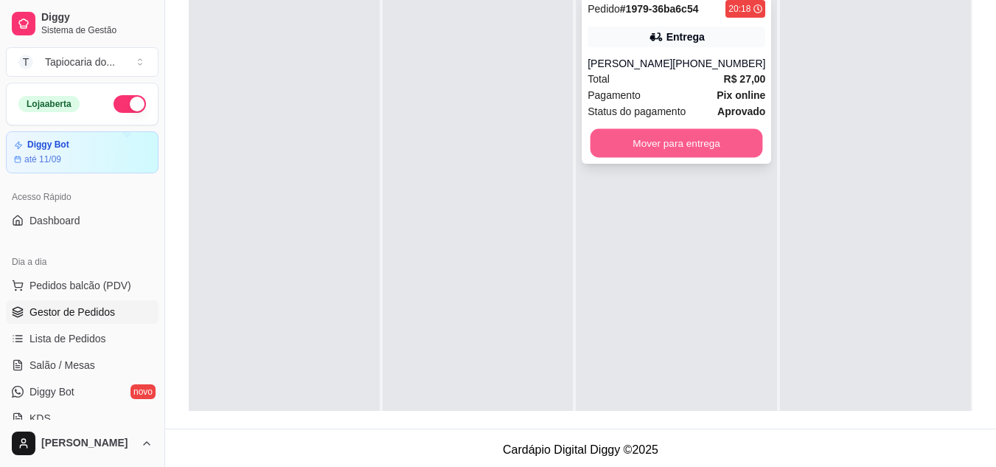
click at [665, 152] on button "Mover para entrega" at bounding box center [677, 143] width 173 height 29
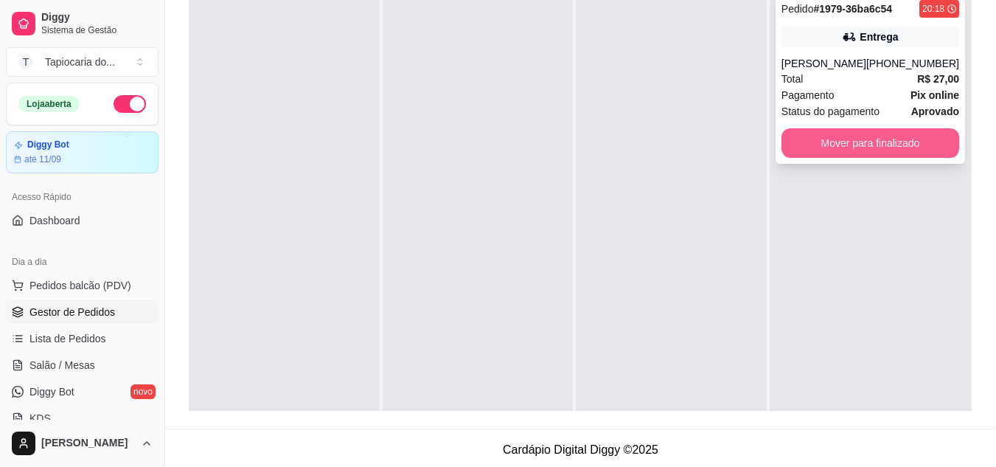
click at [849, 142] on button "Mover para finalizado" at bounding box center [871, 142] width 178 height 29
click at [821, 156] on button "Mover para finalizado" at bounding box center [871, 142] width 178 height 29
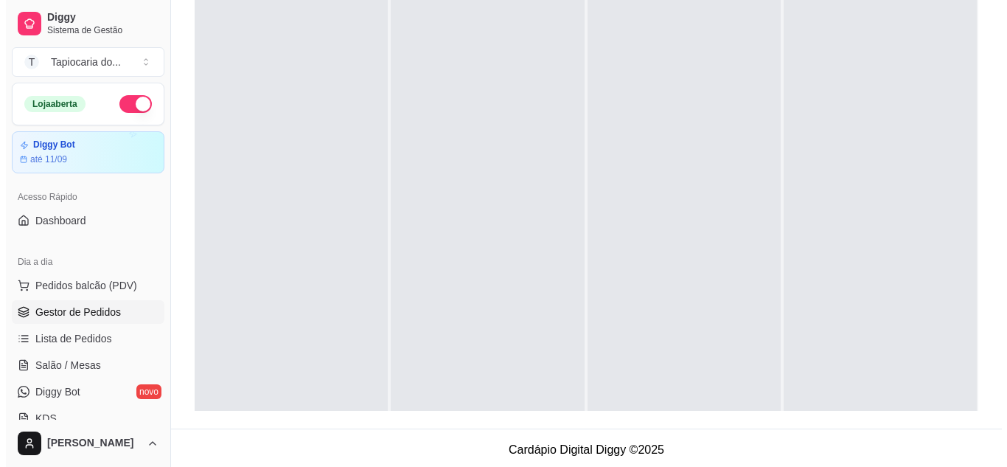
scroll to position [0, 0]
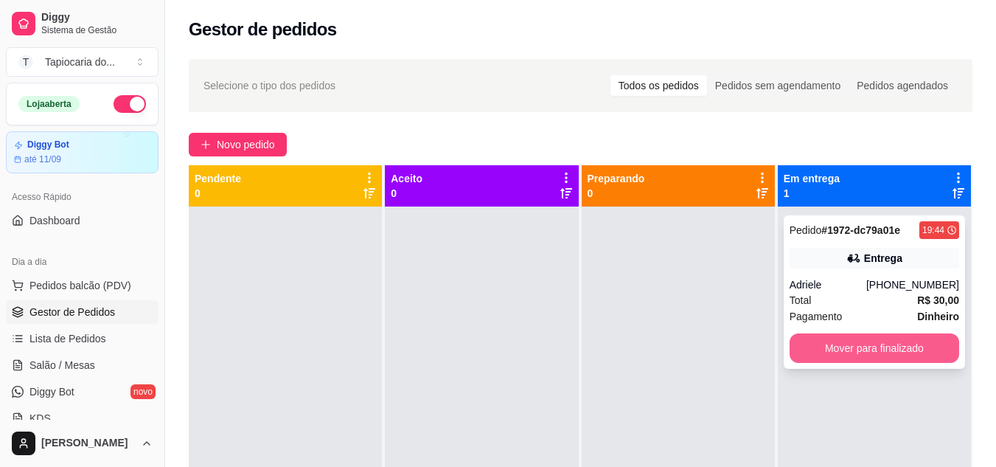
click at [866, 338] on button "Mover para finalizado" at bounding box center [875, 347] width 170 height 29
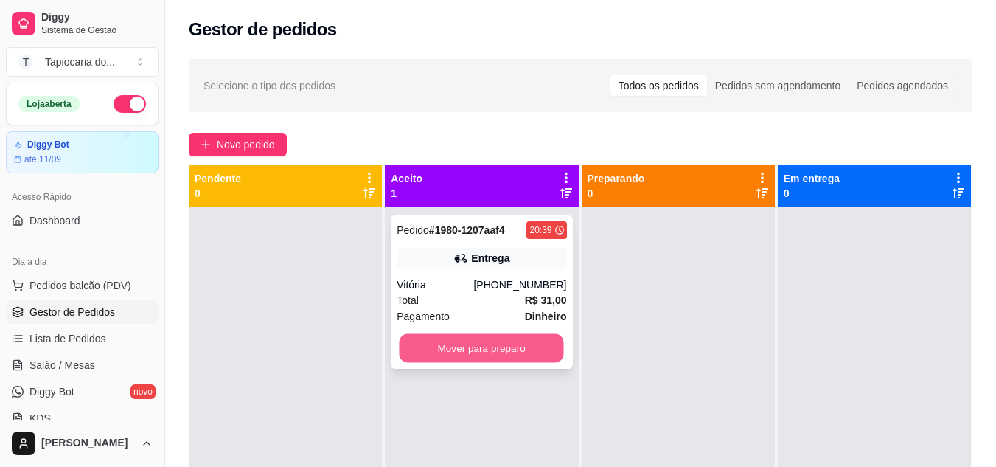
click at [504, 351] on button "Mover para preparo" at bounding box center [482, 348] width 164 height 29
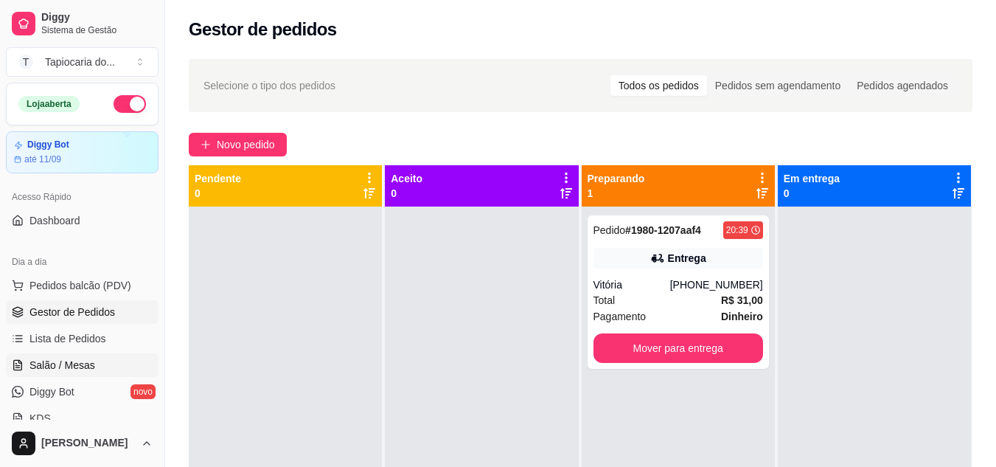
click at [69, 361] on span "Salão / Mesas" at bounding box center [62, 365] width 66 height 15
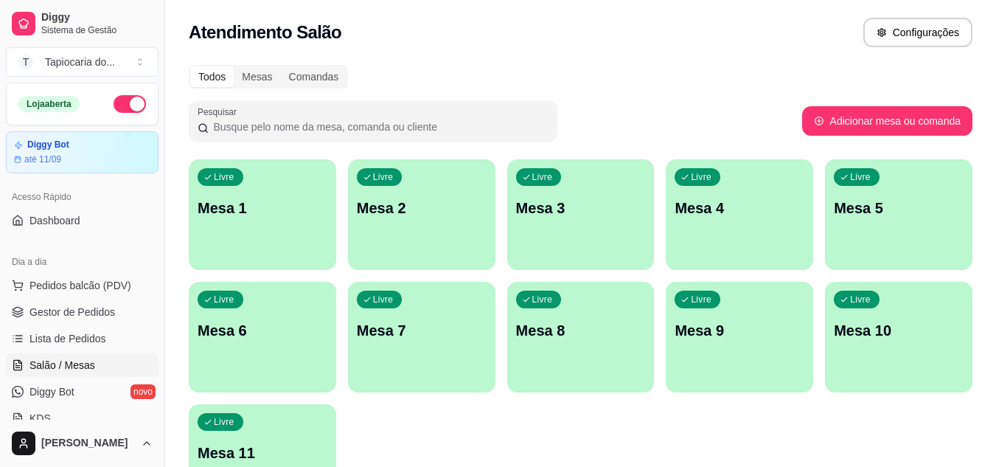
click at [409, 238] on div "Livre Mesa 2" at bounding box center [421, 205] width 147 height 93
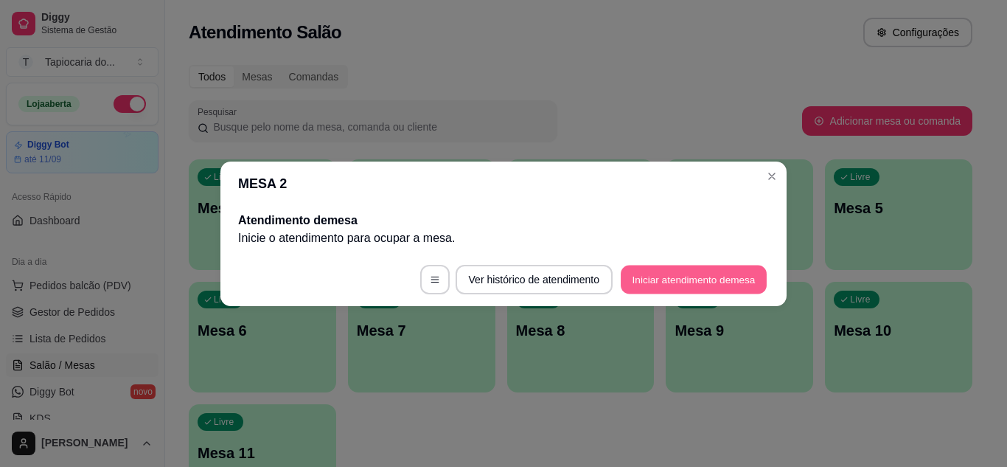
click at [723, 284] on button "Iniciar atendimento de mesa" at bounding box center [694, 279] width 146 height 29
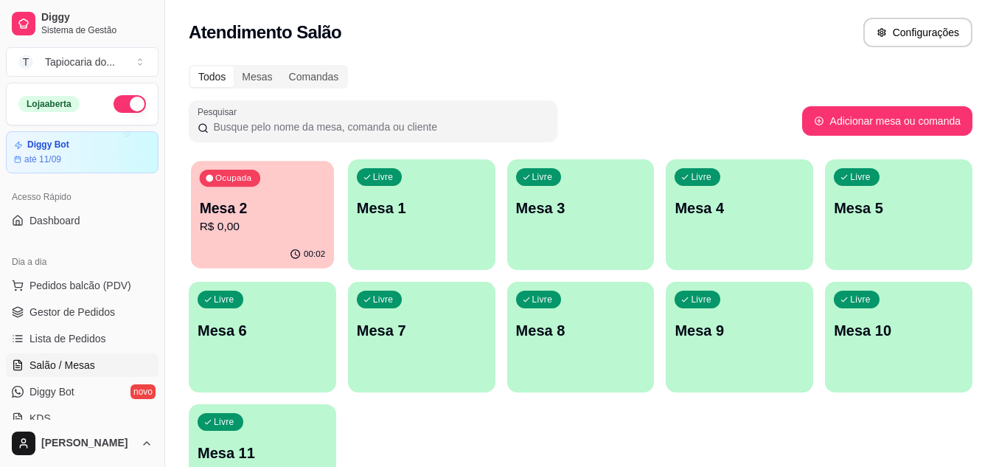
click at [268, 210] on p "Mesa 2" at bounding box center [263, 208] width 126 height 20
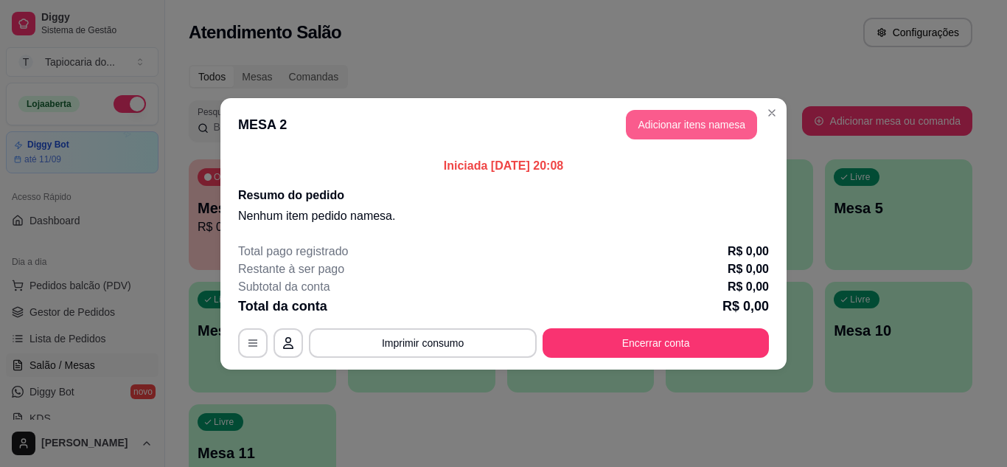
click at [664, 117] on button "Adicionar itens na mesa" at bounding box center [691, 124] width 131 height 29
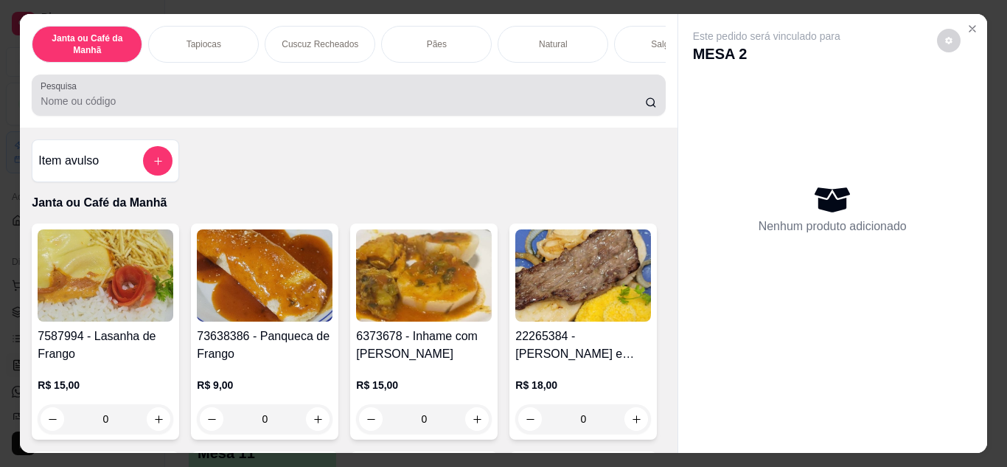
click at [418, 105] on input "Pesquisa" at bounding box center [343, 101] width 605 height 15
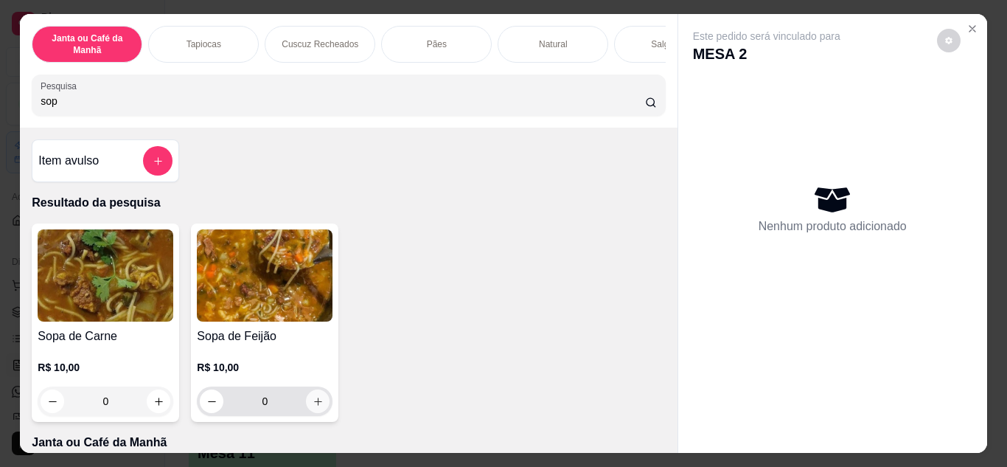
type input "sop"
click at [314, 405] on icon "increase-product-quantity" at bounding box center [317, 400] width 7 height 7
type input "1"
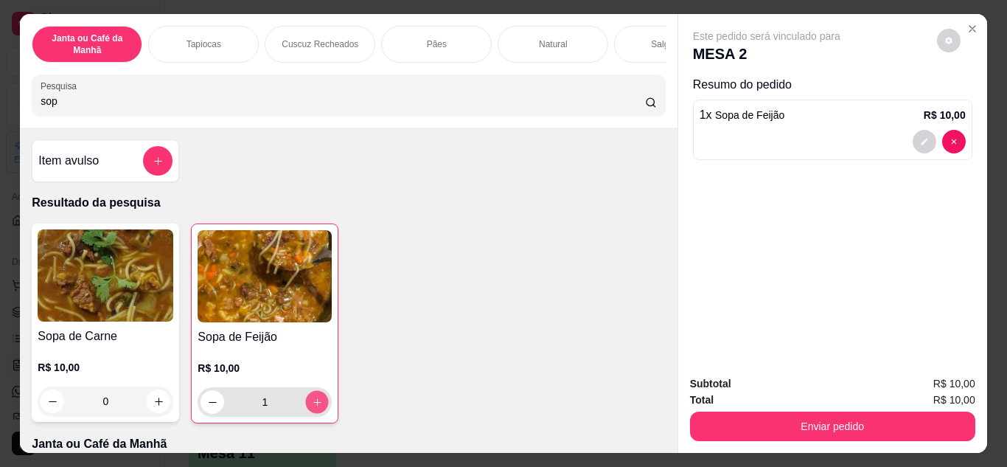
click at [313, 408] on icon "increase-product-quantity" at bounding box center [317, 402] width 11 height 11
type input "2"
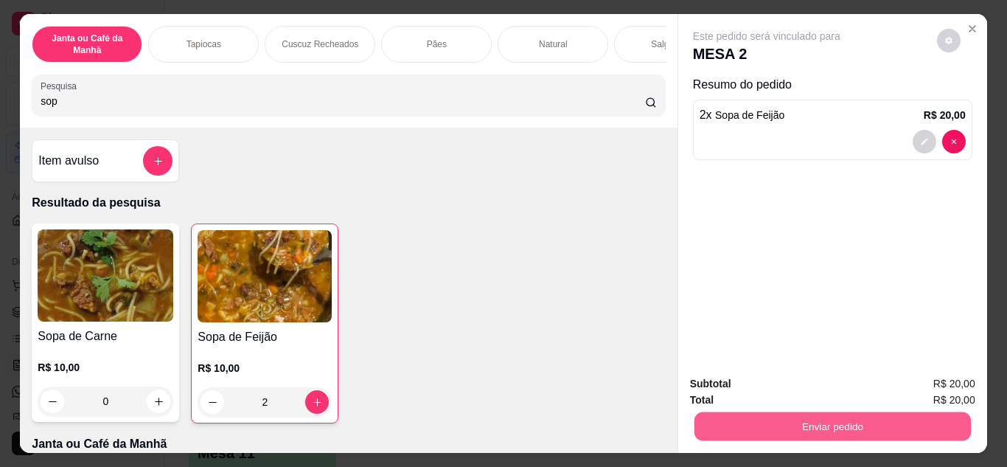
click at [823, 417] on button "Enviar pedido" at bounding box center [832, 426] width 276 height 29
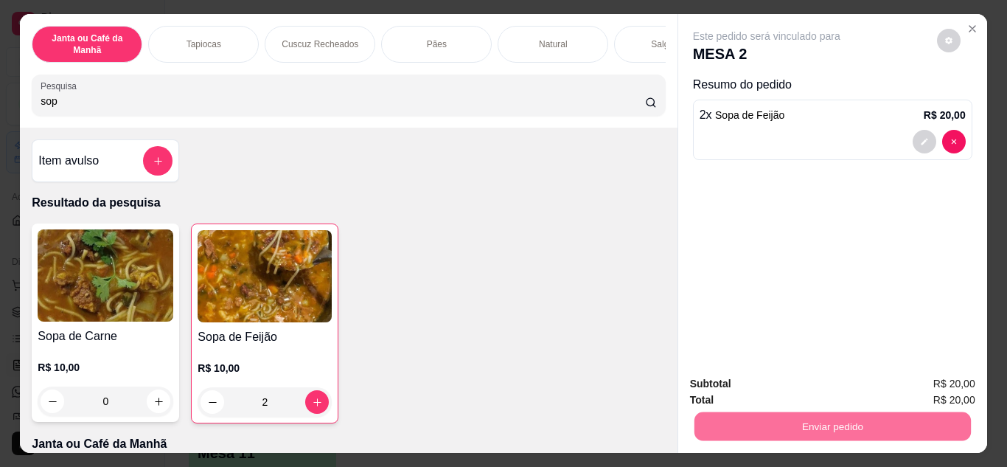
click at [772, 389] on button "Não registrar e enviar pedido" at bounding box center [783, 384] width 149 height 27
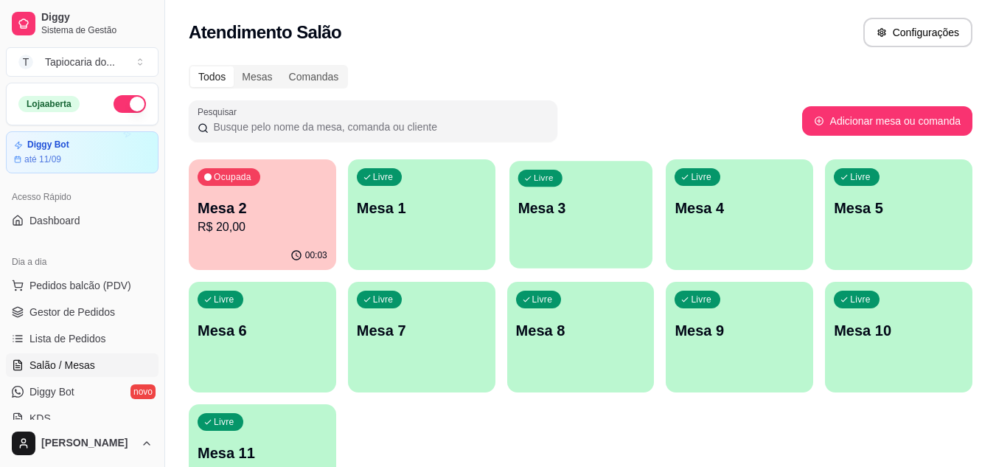
click at [526, 212] on p "Mesa 3" at bounding box center [581, 208] width 126 height 20
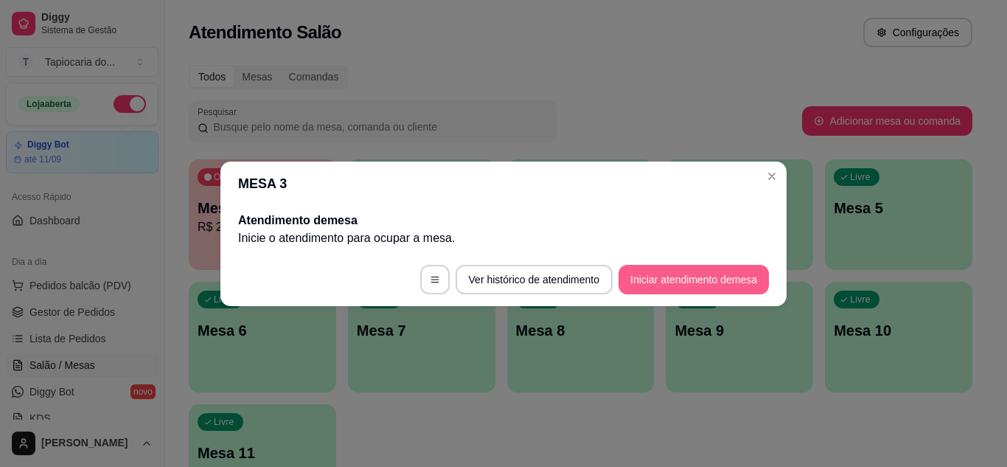
click at [742, 285] on button "Iniciar atendimento de mesa" at bounding box center [694, 279] width 150 height 29
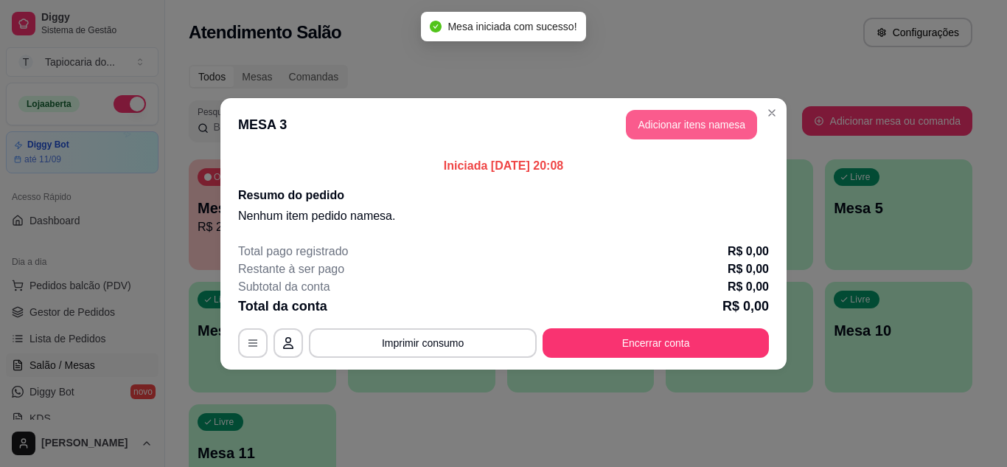
click at [653, 109] on header "MESA 3 Adicionar itens na mesa" at bounding box center [503, 124] width 566 height 53
click at [650, 122] on button "Adicionar itens na mesa" at bounding box center [691, 124] width 131 height 29
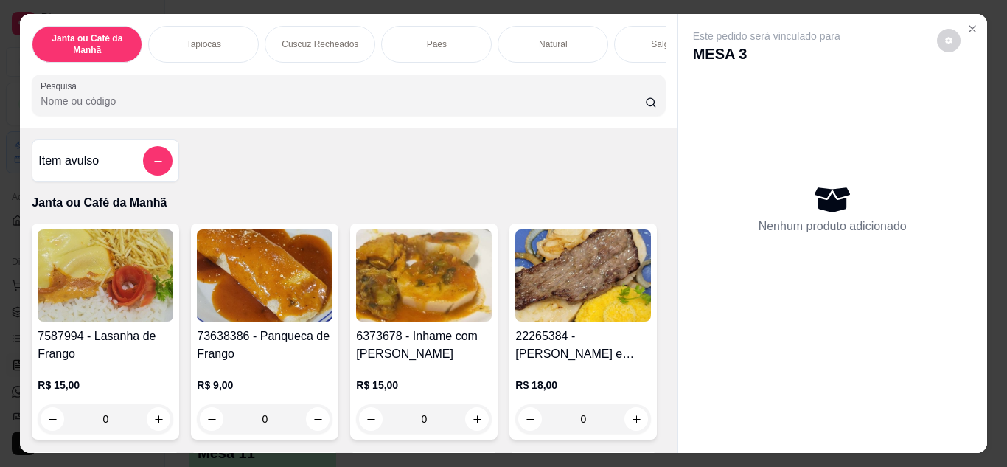
drag, startPoint x: 394, startPoint y: 111, endPoint x: 387, endPoint y: 108, distance: 7.7
click at [392, 108] on input "Pesquisa" at bounding box center [343, 101] width 605 height 15
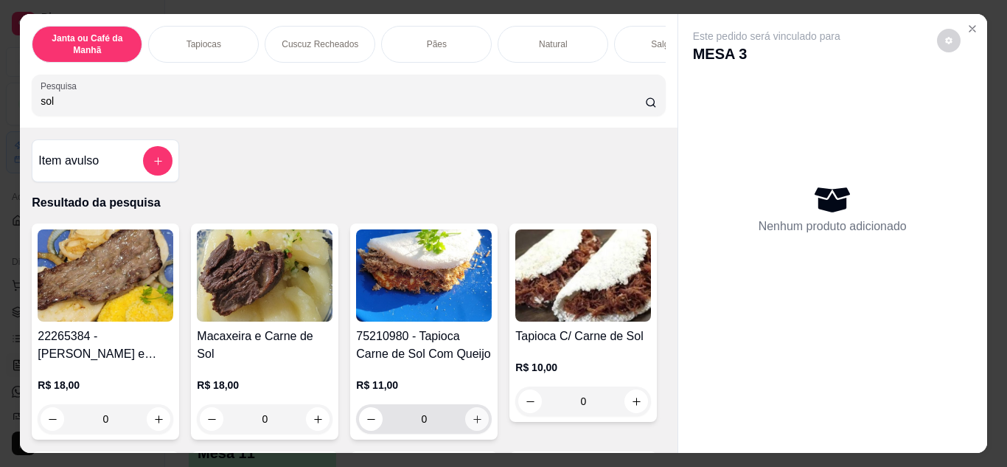
type input "sol"
click at [473, 422] on icon "increase-product-quantity" at bounding box center [476, 418] width 7 height 7
type input "1"
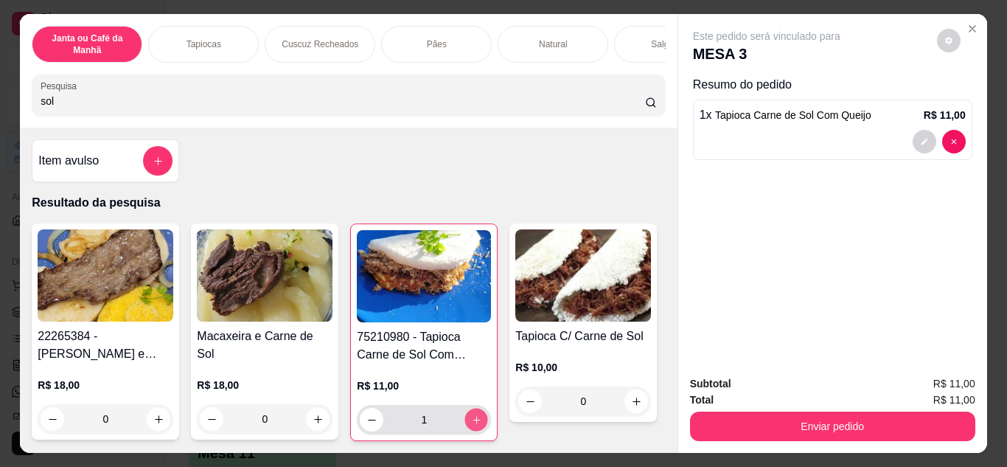
click at [471, 420] on icon "increase-product-quantity" at bounding box center [476, 419] width 11 height 11
type input "2"
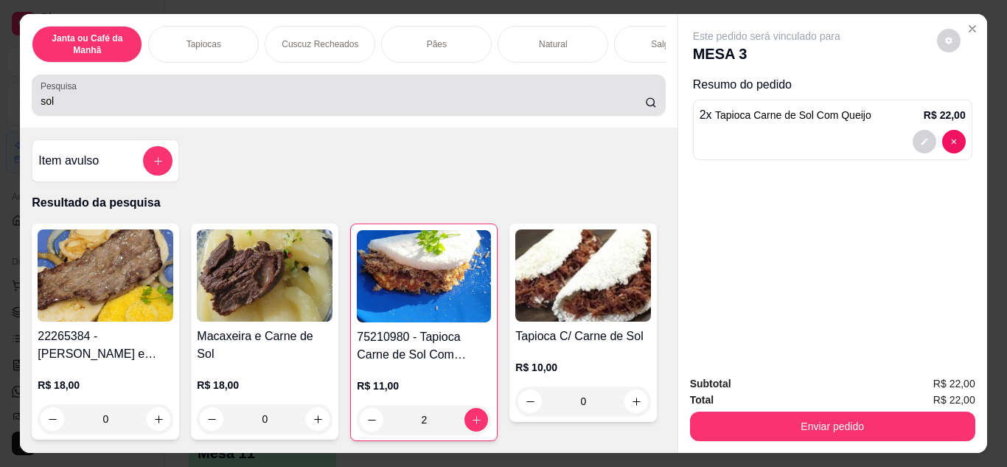
click at [380, 87] on div "sol" at bounding box center [349, 94] width 616 height 29
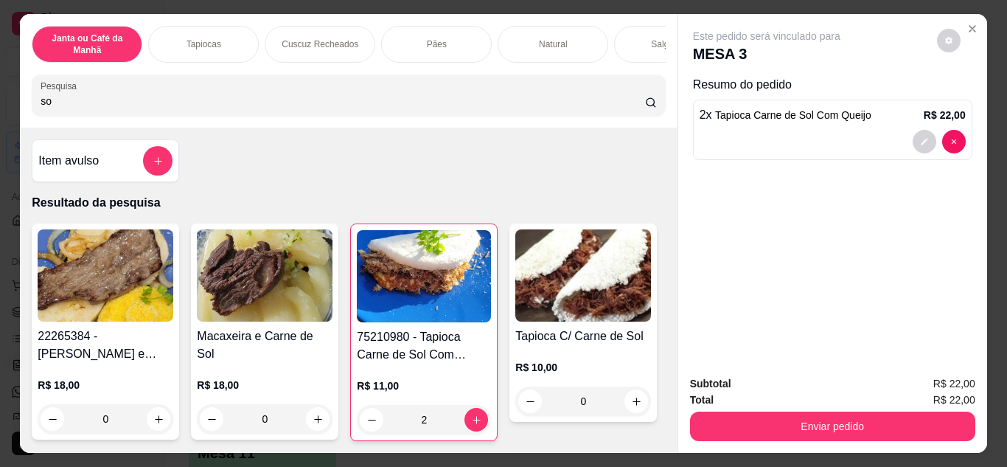
type input "s"
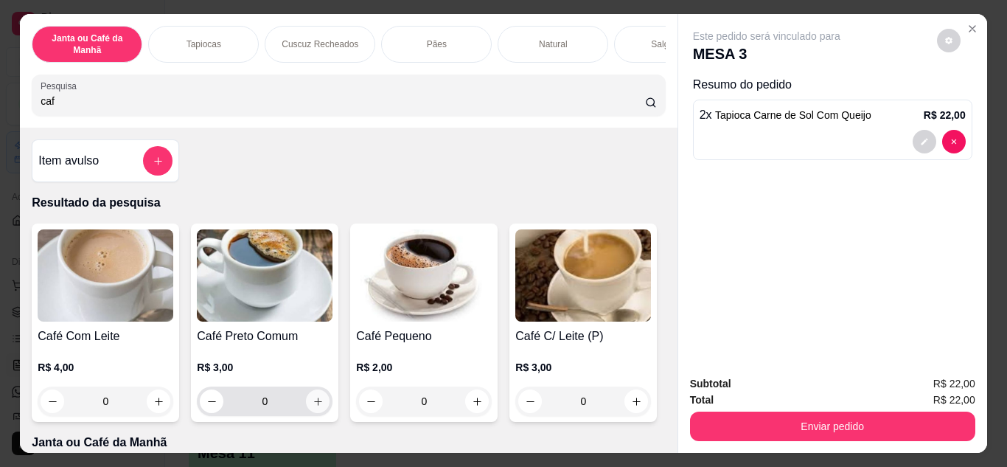
type input "caf"
click at [313, 403] on icon "increase-product-quantity" at bounding box center [318, 401] width 11 height 11
type input "1"
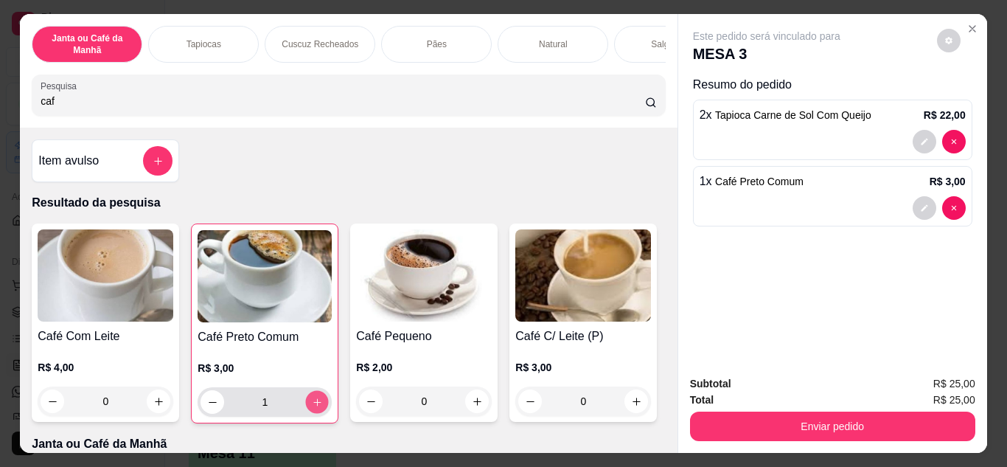
click at [313, 403] on icon "increase-product-quantity" at bounding box center [317, 402] width 11 height 11
type input "2"
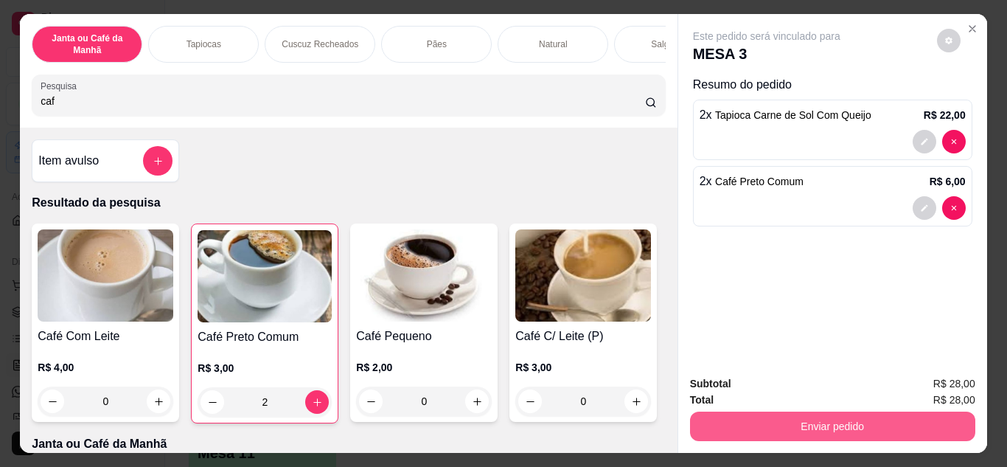
click at [761, 435] on button "Enviar pedido" at bounding box center [832, 425] width 285 height 29
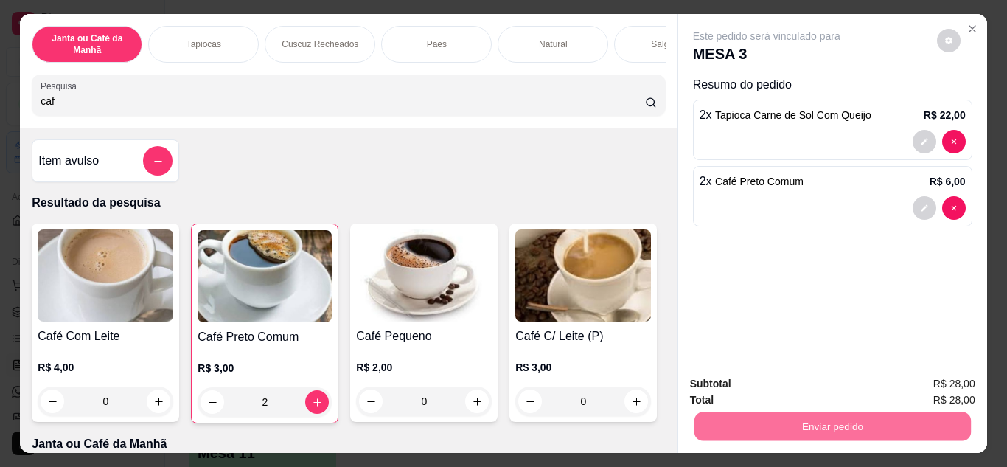
click at [771, 379] on button "Não registrar e enviar pedido" at bounding box center [783, 385] width 153 height 28
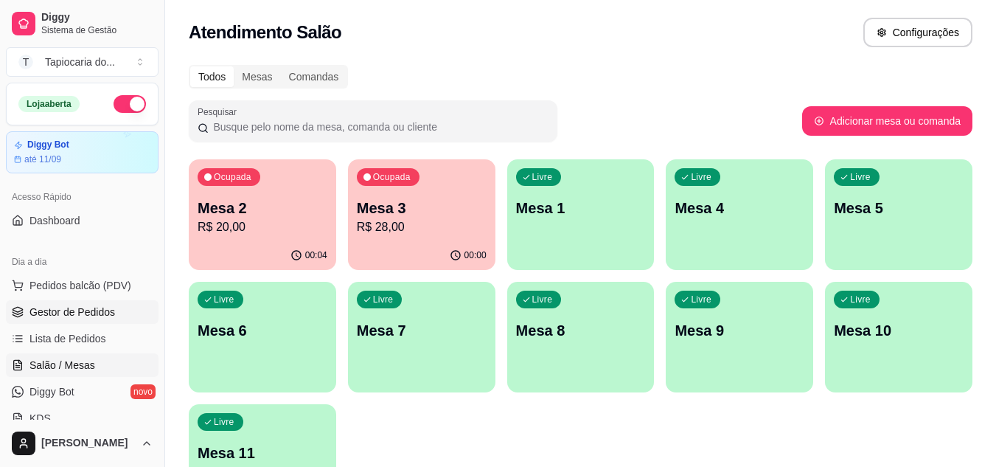
click at [63, 323] on link "Gestor de Pedidos" at bounding box center [82, 312] width 153 height 24
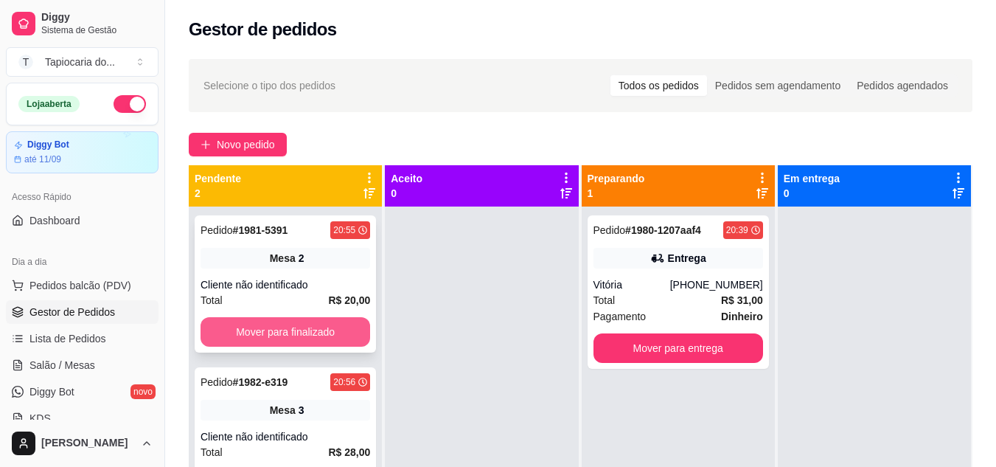
click at [279, 323] on button "Mover para finalizado" at bounding box center [286, 331] width 170 height 29
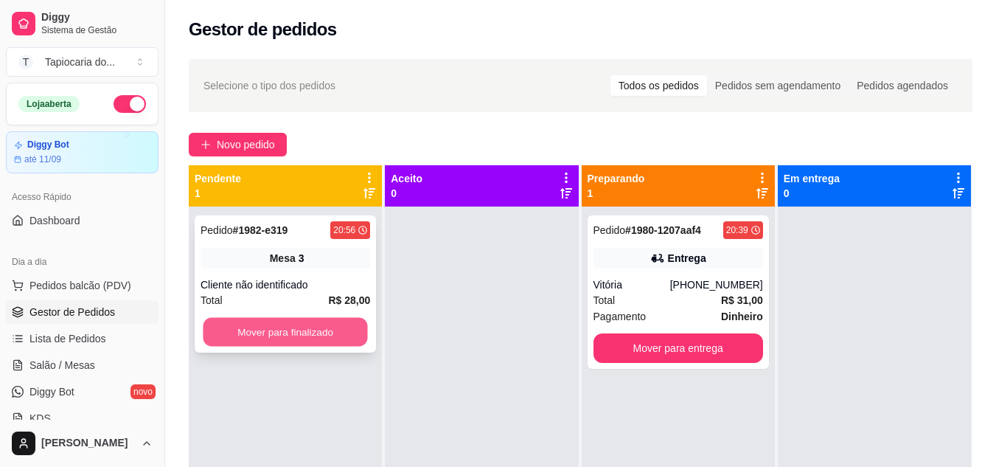
click at [274, 328] on button "Mover para finalizado" at bounding box center [285, 332] width 164 height 29
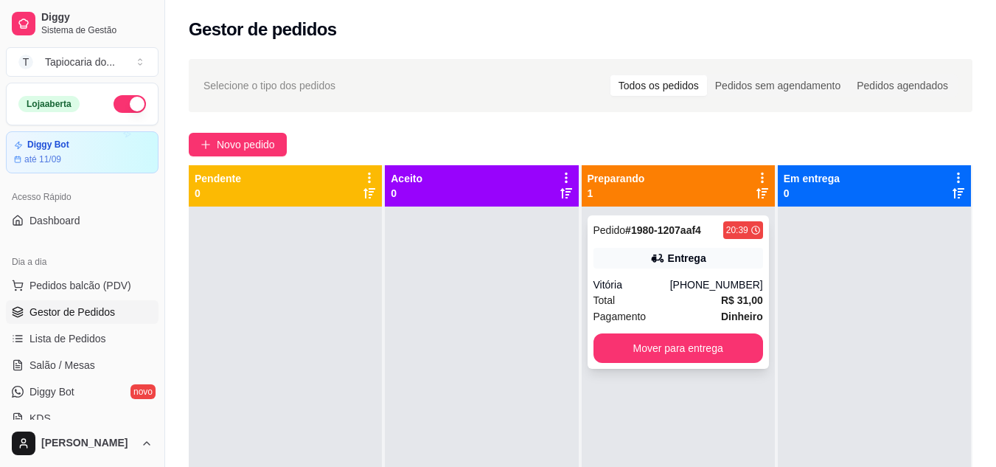
click at [706, 279] on div "[PHONE_NUMBER]" at bounding box center [716, 284] width 93 height 15
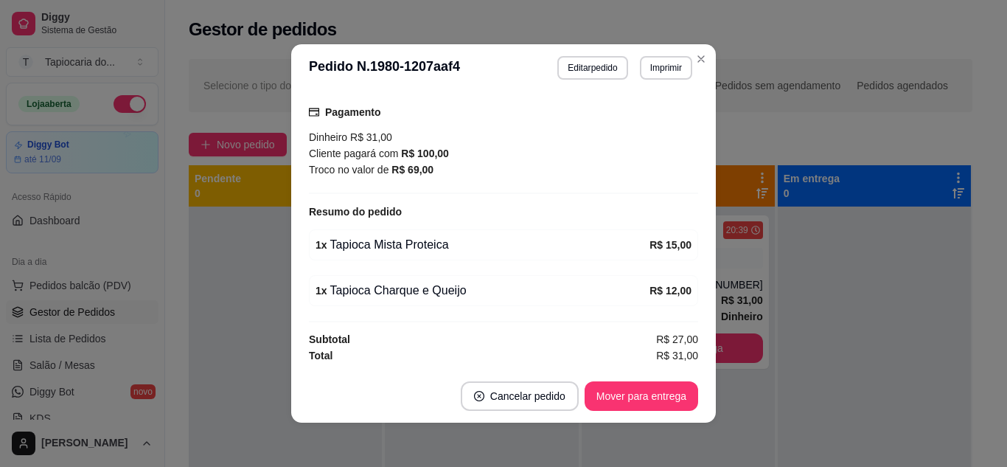
scroll to position [3, 0]
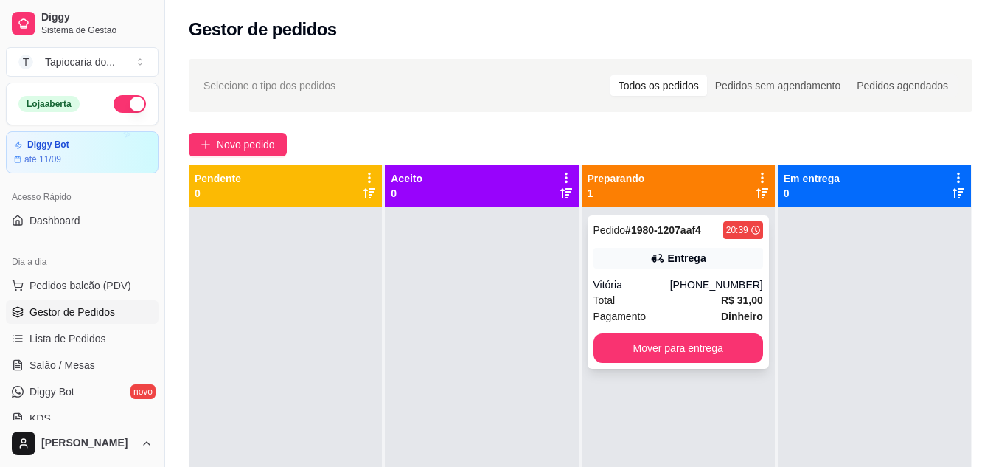
click at [698, 317] on div "Pagamento Dinheiro" at bounding box center [679, 316] width 170 height 16
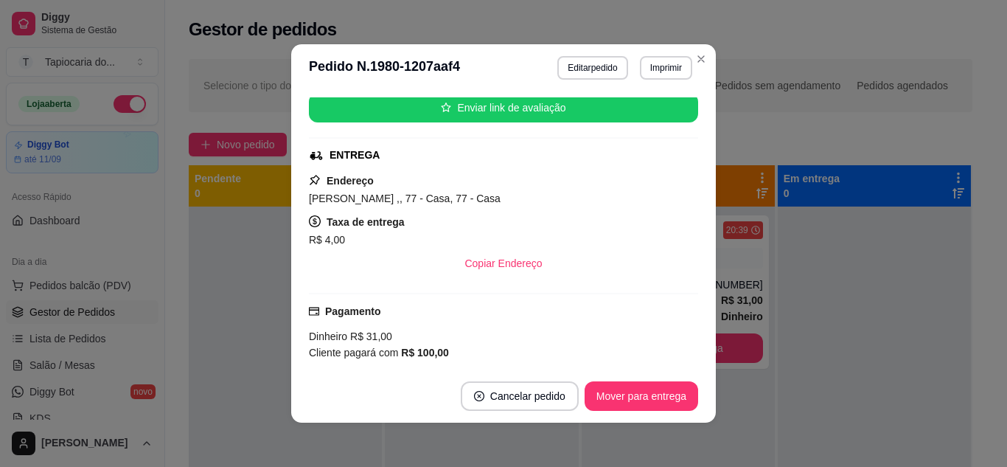
scroll to position [295, 0]
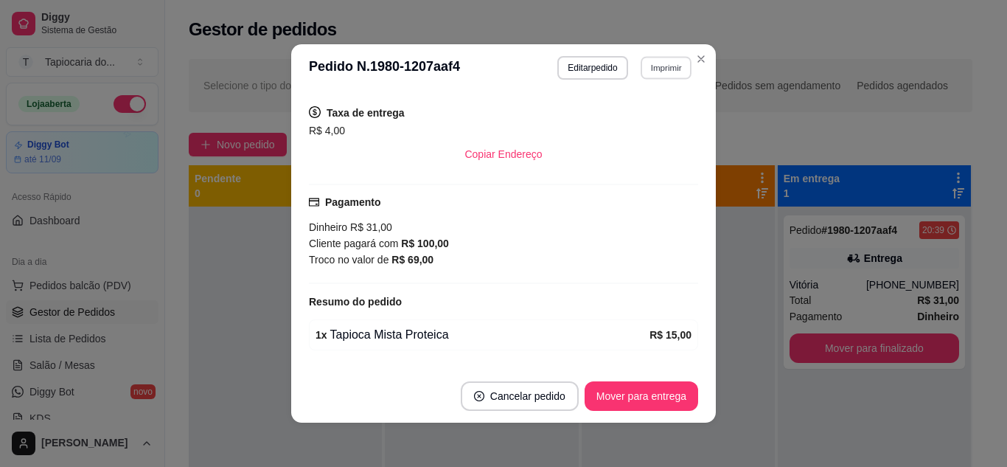
click at [669, 63] on button "Imprimir" at bounding box center [666, 67] width 51 height 23
click at [661, 118] on button "Impressora" at bounding box center [634, 120] width 107 height 24
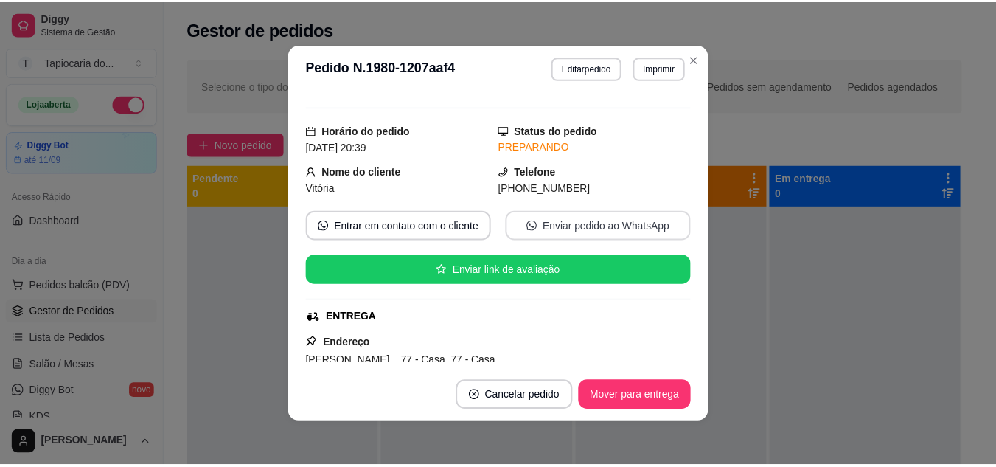
scroll to position [0, 0]
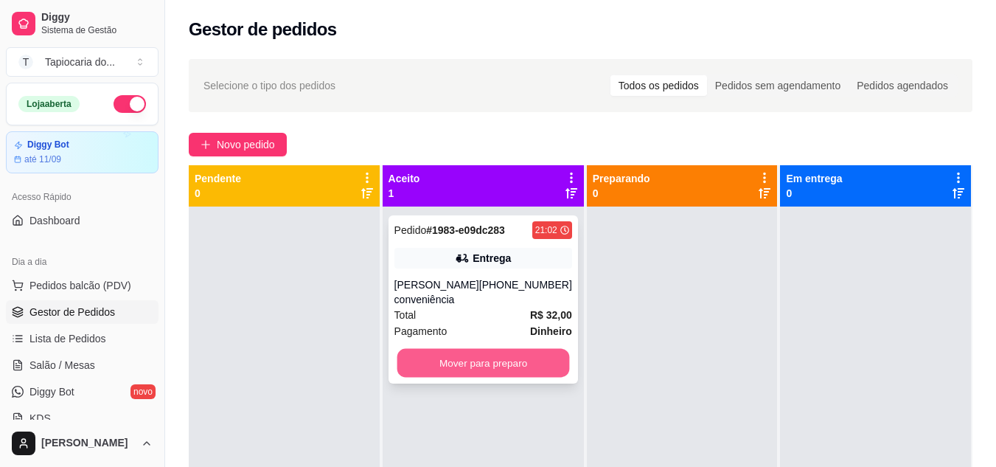
click at [515, 369] on button "Mover para preparo" at bounding box center [483, 363] width 173 height 29
